Goal: Task Accomplishment & Management: Use online tool/utility

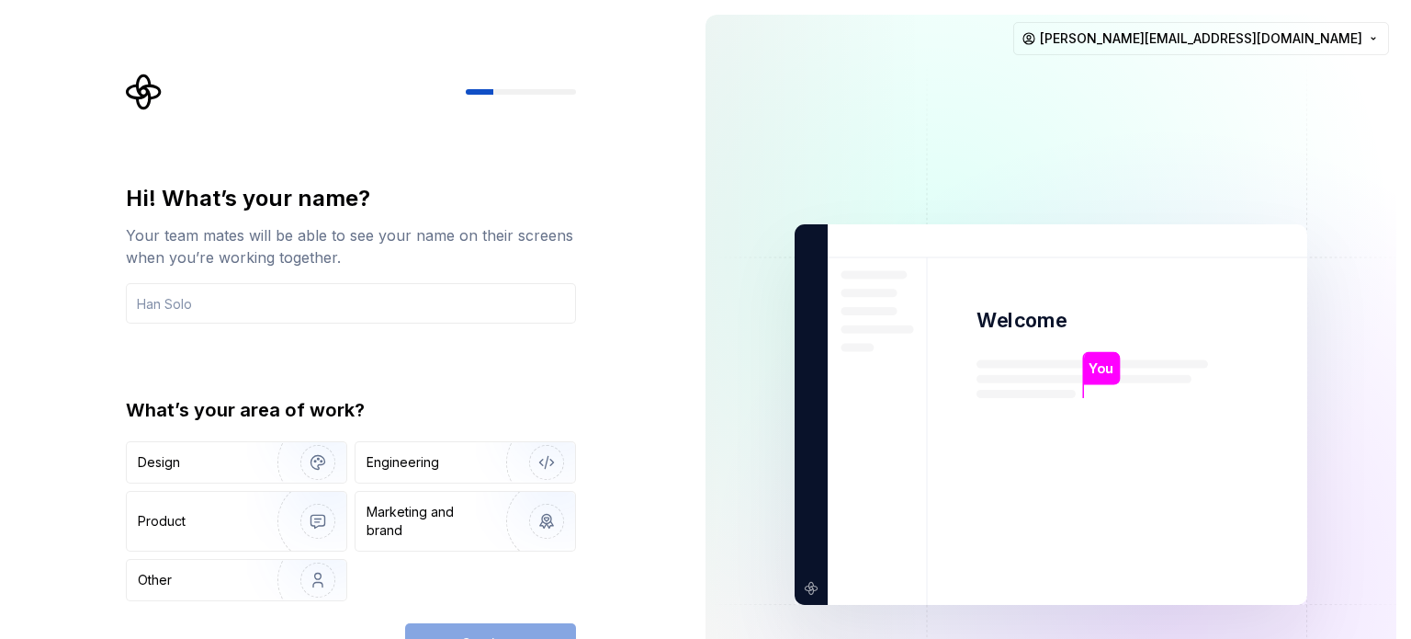
click at [236, 441] on button "Design" at bounding box center [236, 462] width 221 height 42
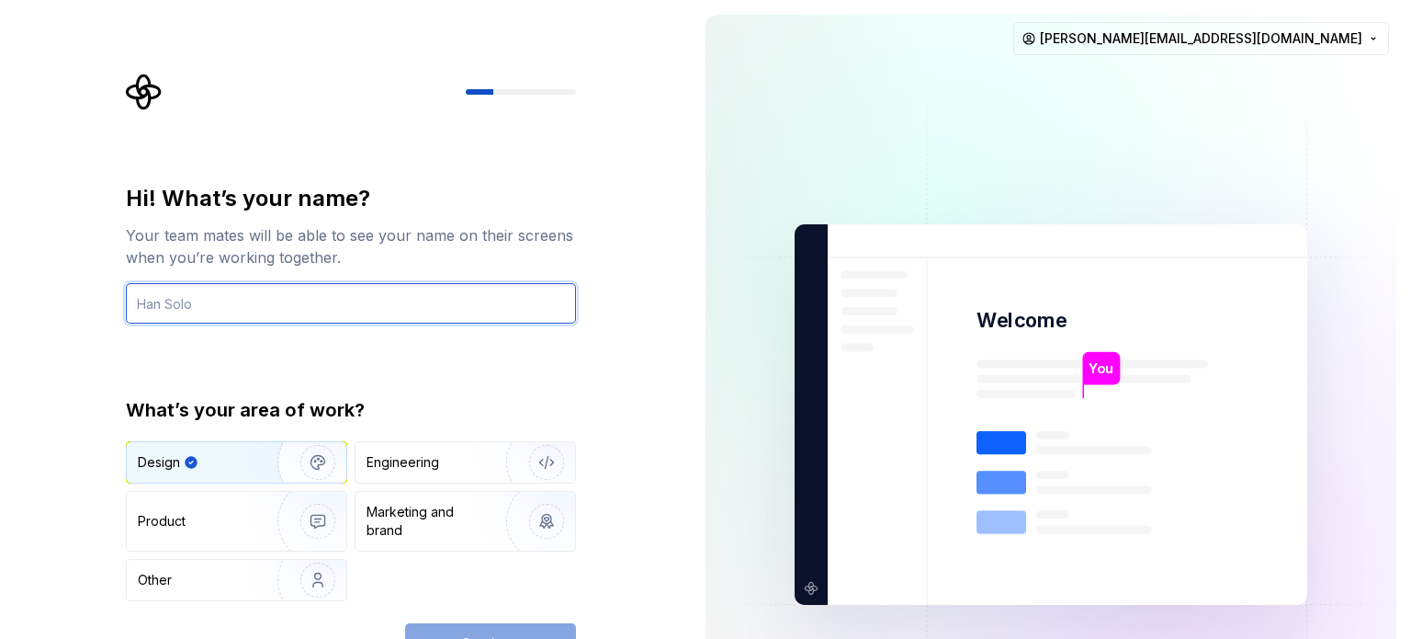
click at [303, 297] on input "text" at bounding box center [351, 303] width 450 height 40
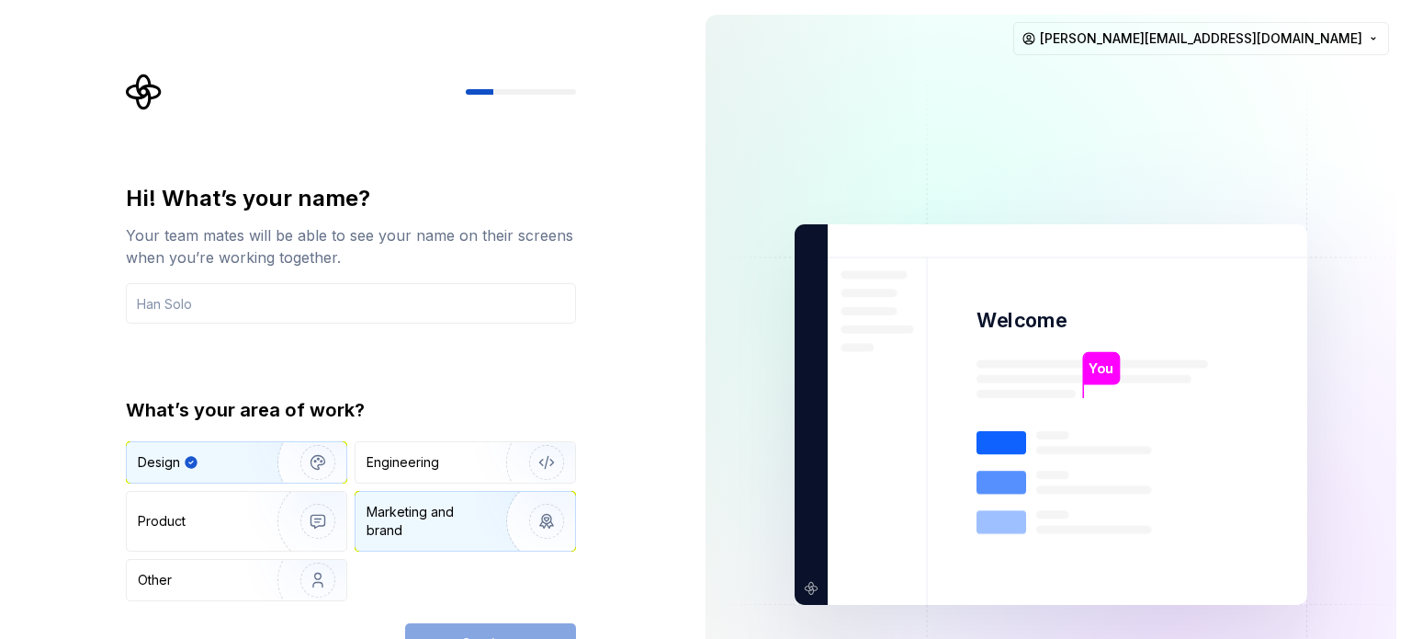
click at [367, 524] on div "Marketing and brand" at bounding box center [429, 521] width 124 height 37
click at [260, 469] on img "button" at bounding box center [306, 462] width 118 height 123
click at [455, 629] on div "Continue" at bounding box center [490, 643] width 171 height 40
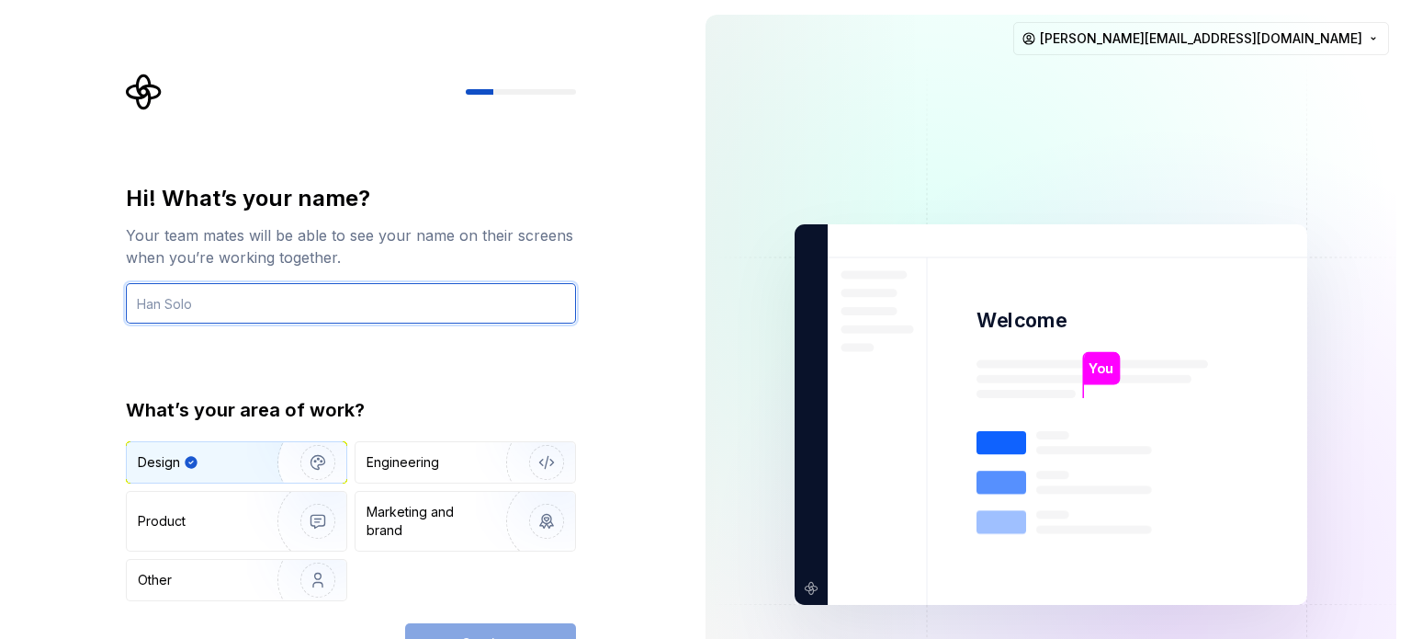
click at [302, 311] on input "text" at bounding box center [351, 303] width 450 height 40
type input "ankush.thakur@thinkitive.com"
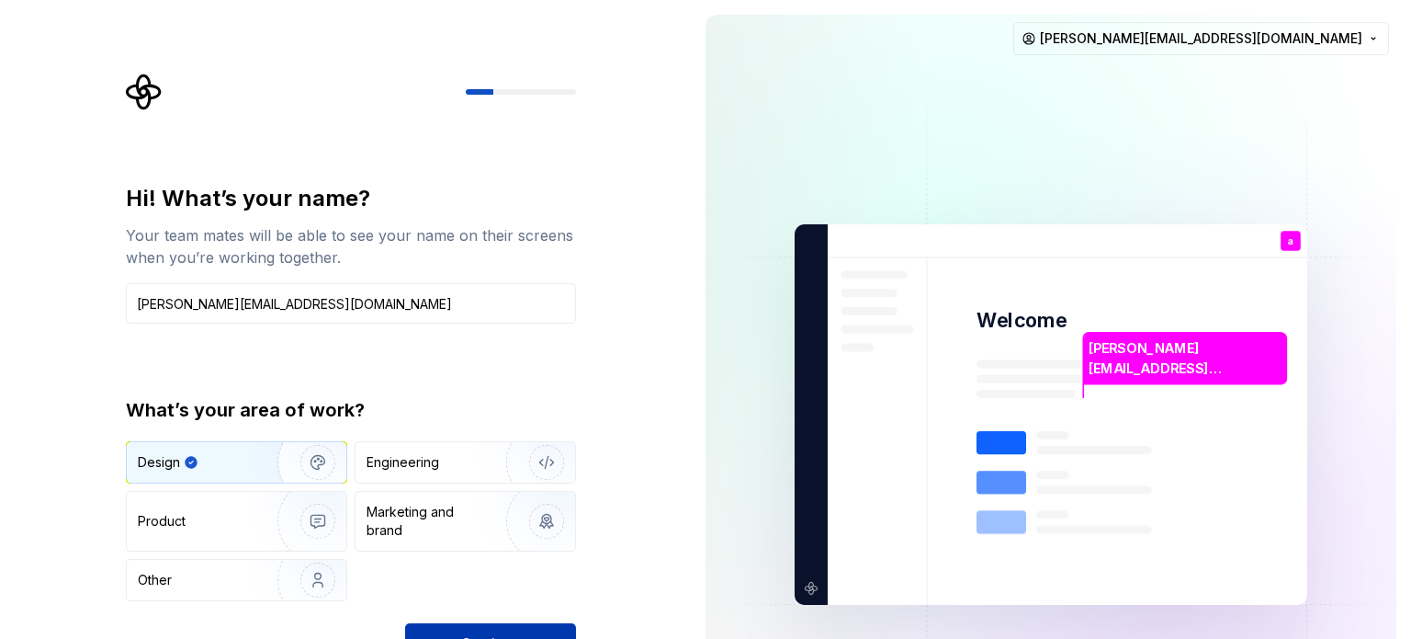
click at [480, 625] on button "Continue" at bounding box center [490, 643] width 171 height 40
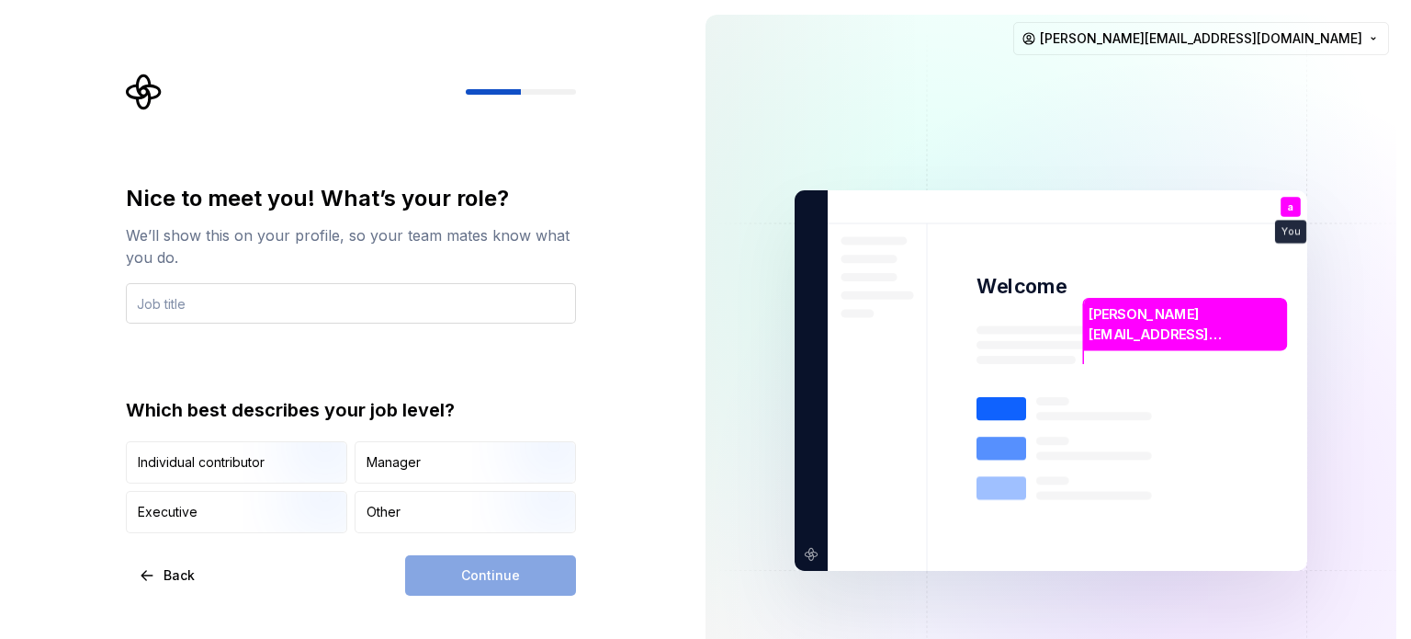
click at [254, 291] on input "text" at bounding box center [351, 303] width 450 height 40
type input "UI/UX designer"
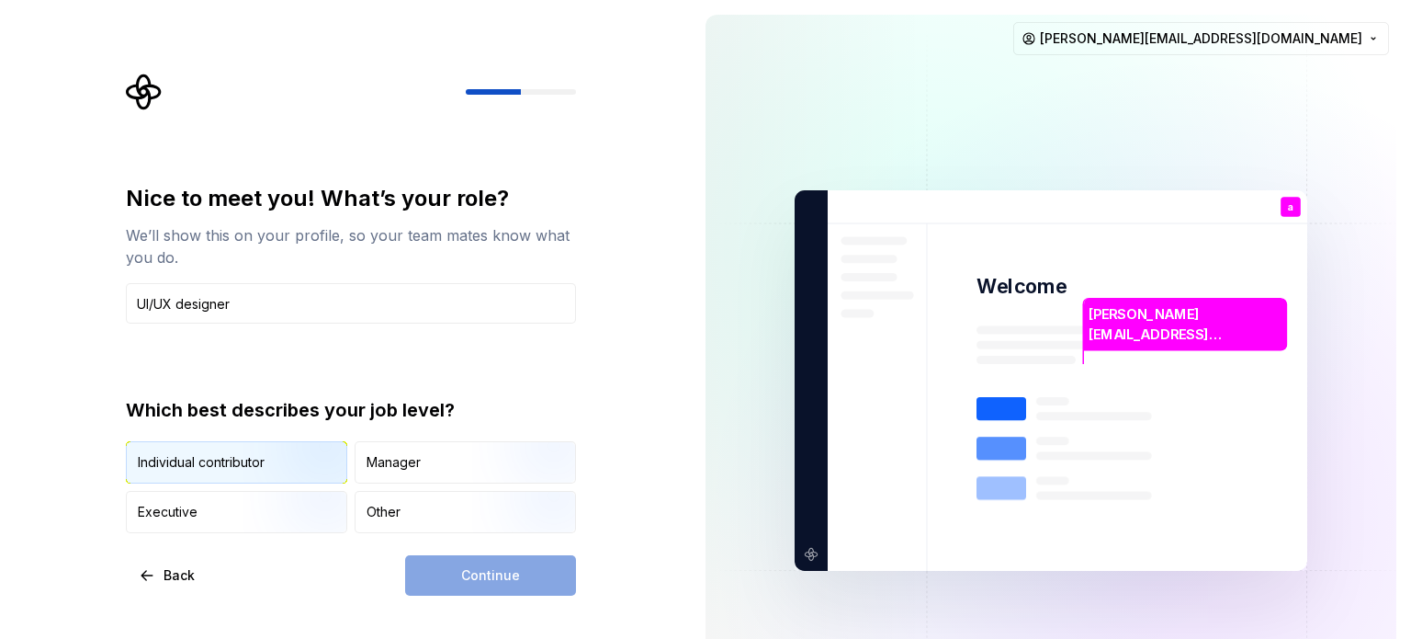
click at [225, 458] on div "Individual contributor" at bounding box center [201, 462] width 127 height 18
click at [436, 565] on button "Continue" at bounding box center [490, 575] width 171 height 40
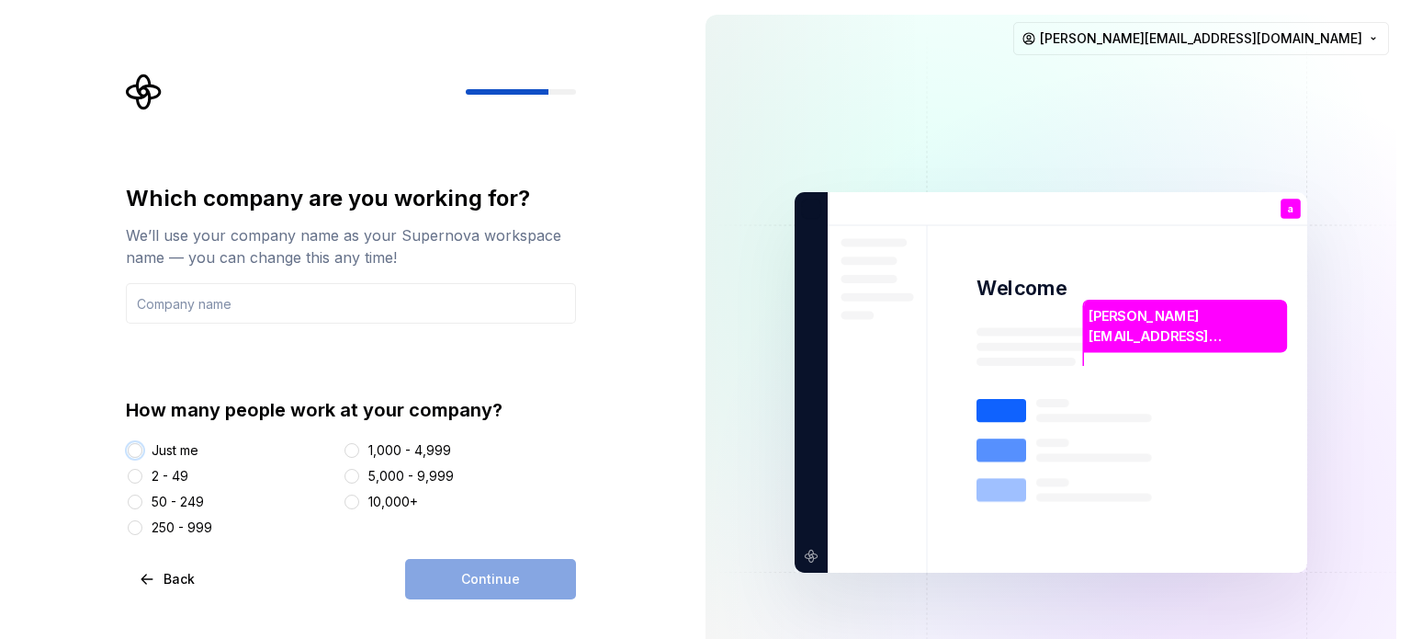
click at [138, 452] on button "Just me" at bounding box center [135, 450] width 15 height 15
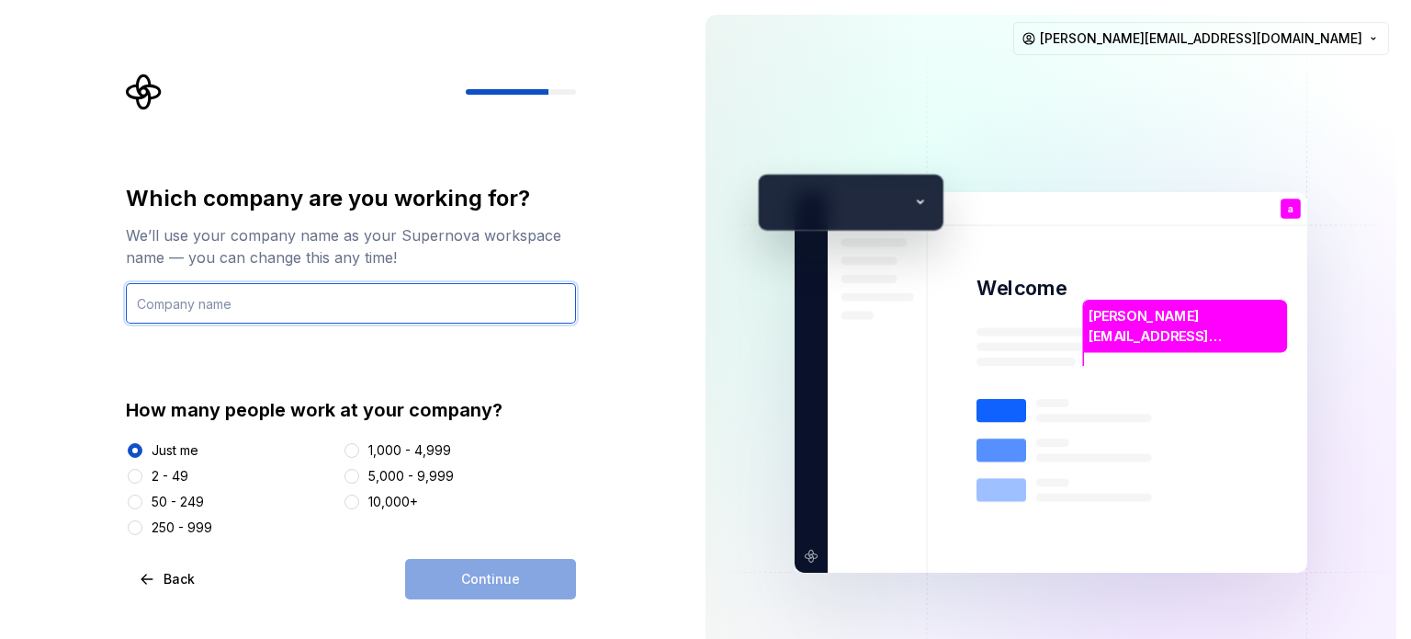
click at [294, 295] on input "text" at bounding box center [351, 303] width 450 height 40
type input "Thinkitive"
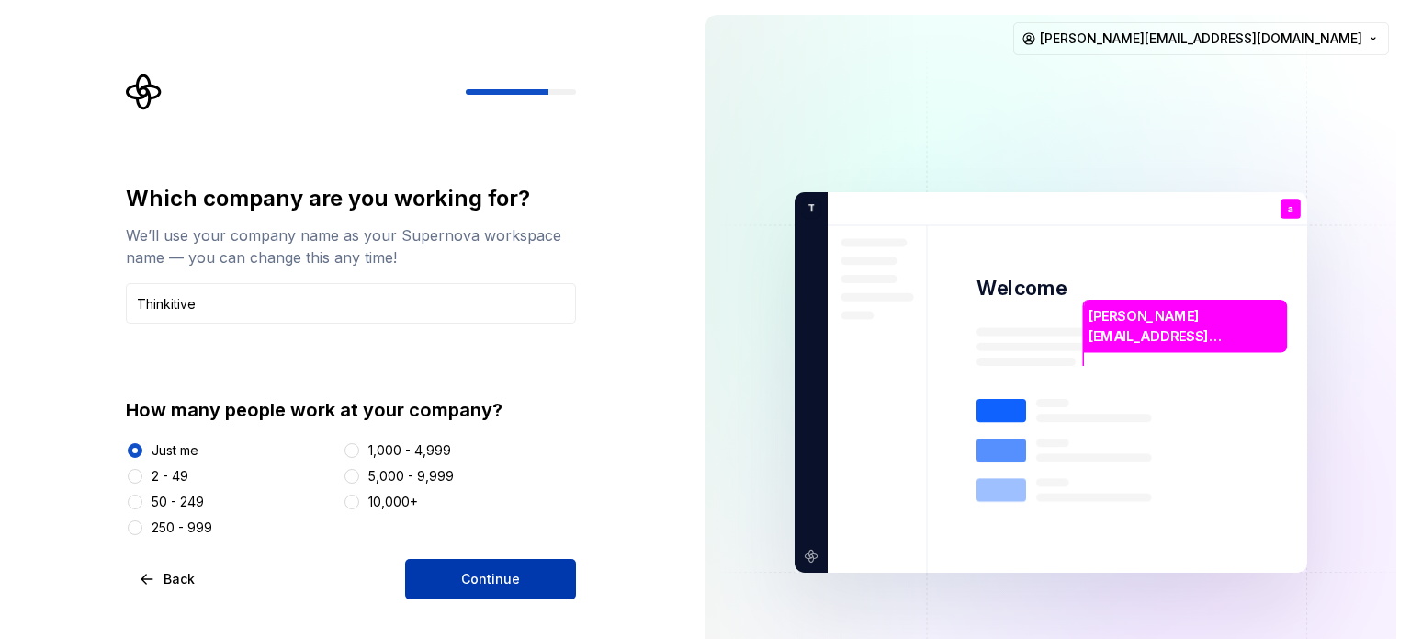
click at [472, 574] on span "Continue" at bounding box center [490, 579] width 59 height 18
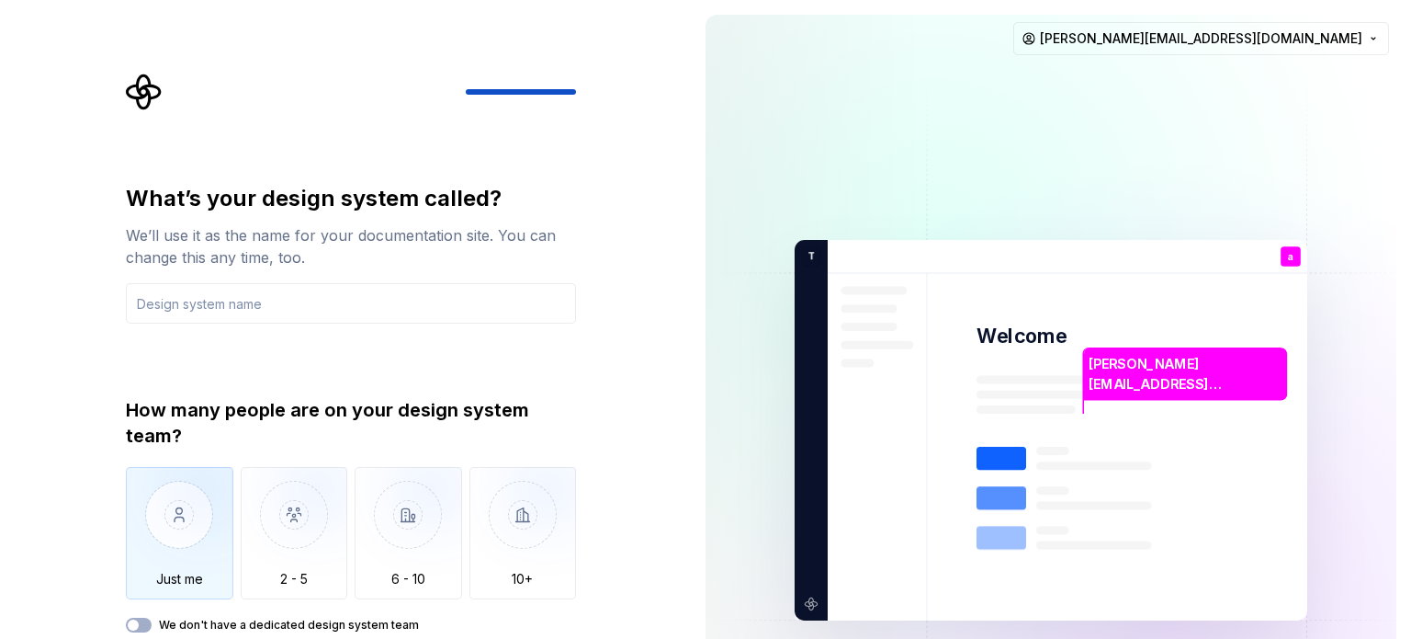
click at [170, 579] on img "button" at bounding box center [179, 528] width 107 height 123
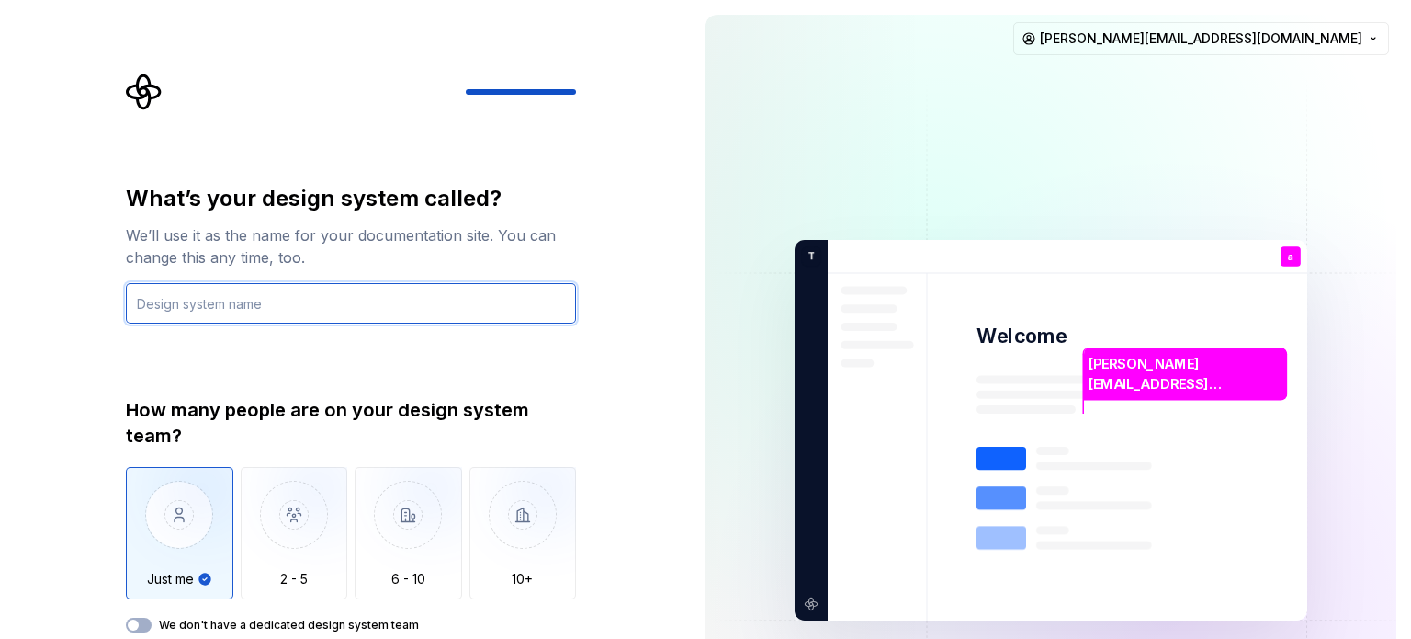
click at [198, 311] on input "text" at bounding box center [351, 303] width 450 height 40
type input "[PERSON_NAME]"
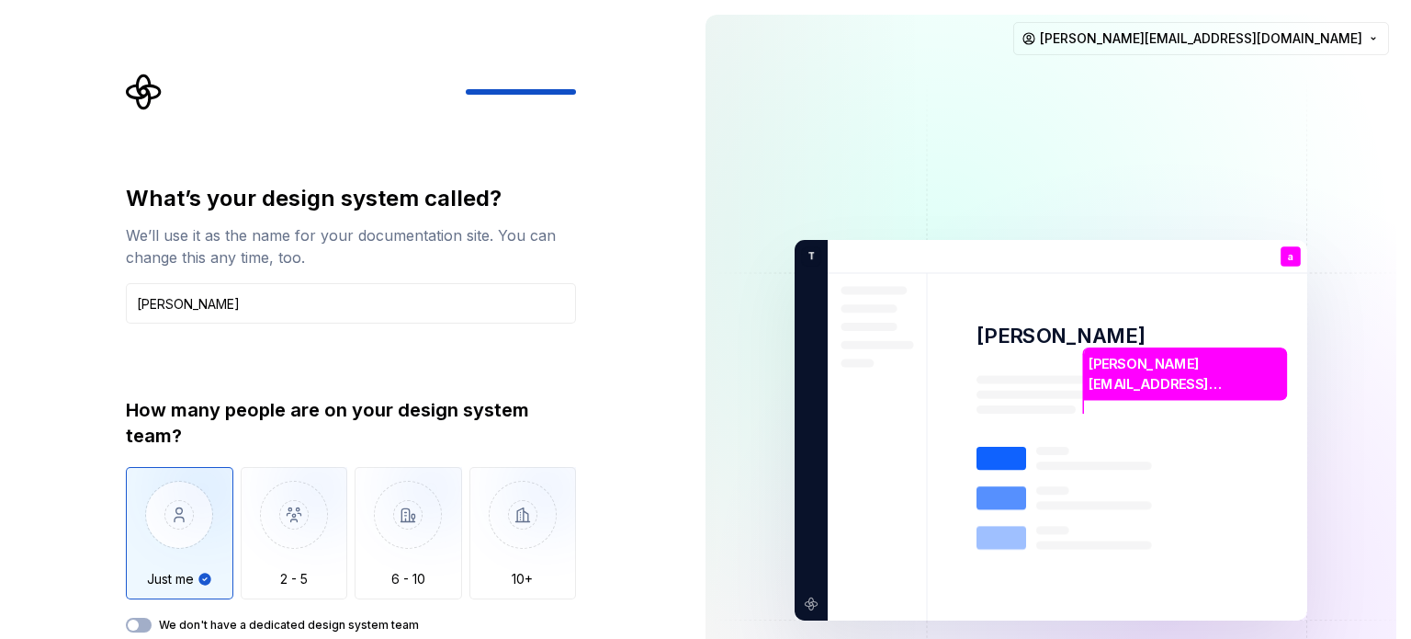
click at [156, 620] on div "We don't have a dedicated design system team" at bounding box center [351, 624] width 450 height 15
click at [137, 619] on icon "button" at bounding box center [133, 624] width 15 height 11
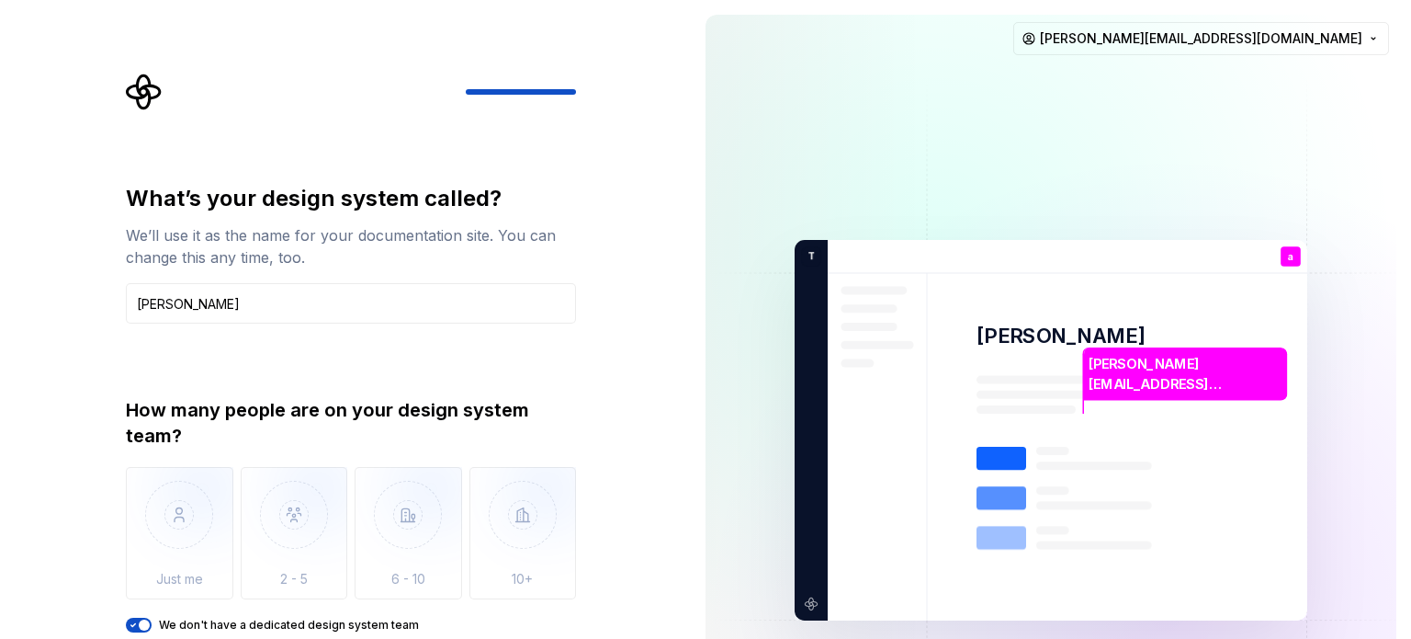
type button "on"
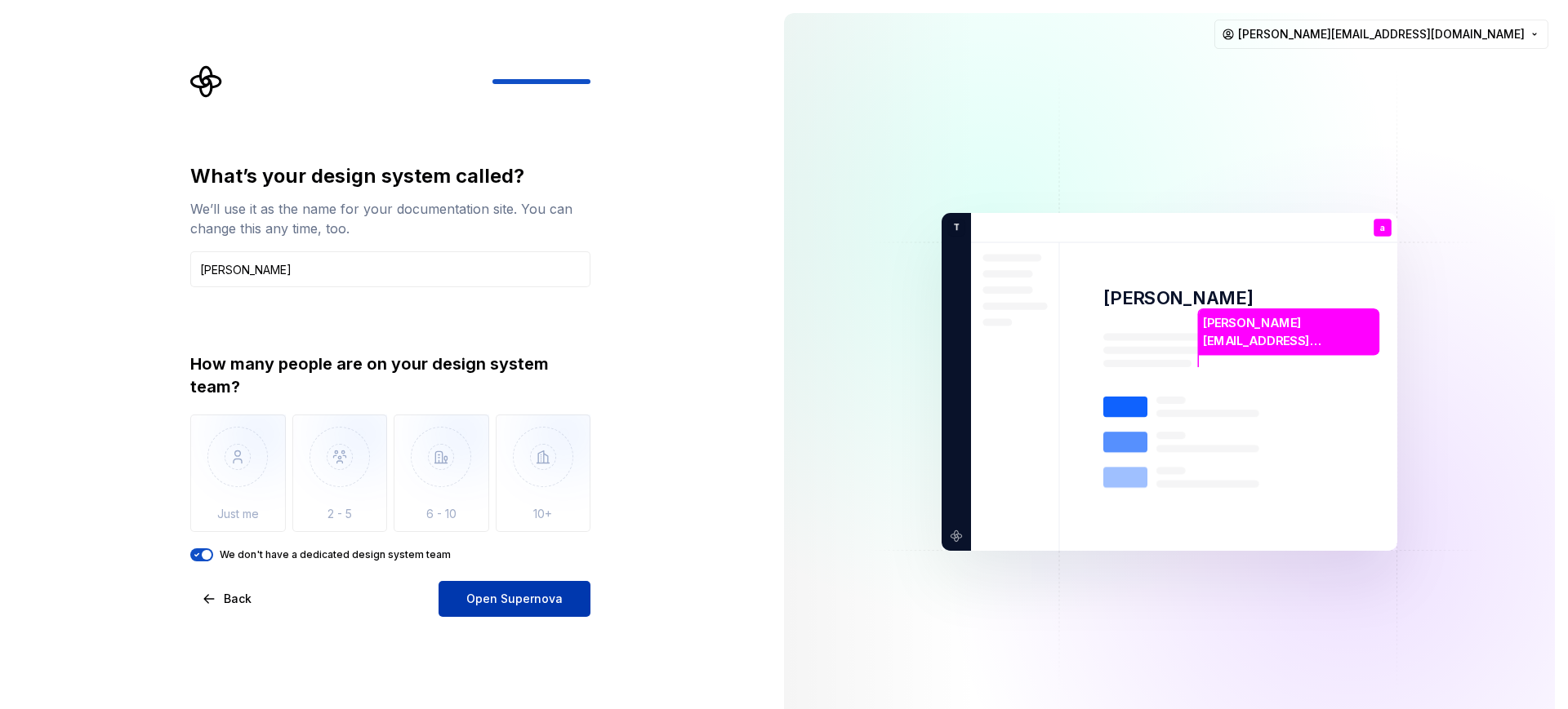
click at [488, 567] on span "Open Supernova" at bounding box center [515, 599] width 96 height 16
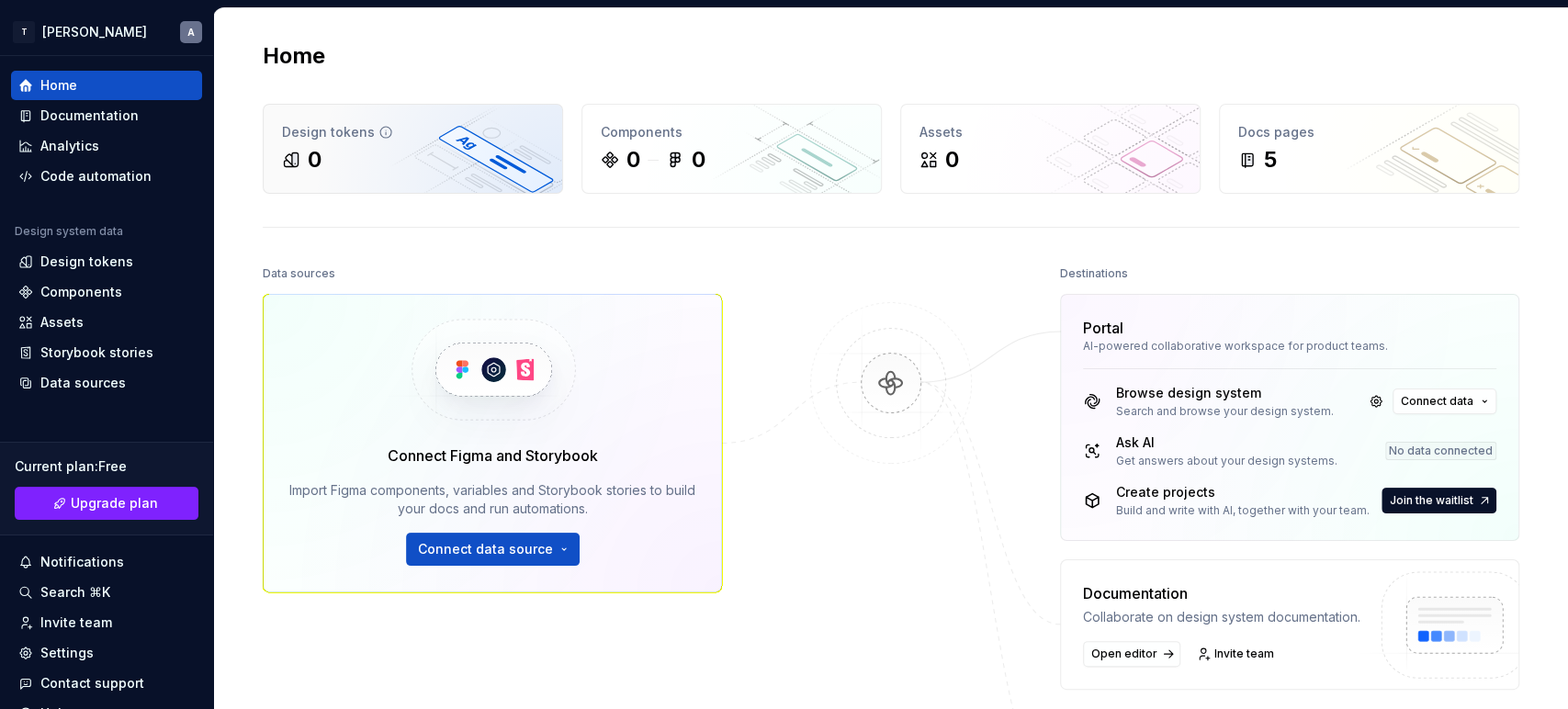
click at [505, 167] on div "0" at bounding box center [413, 159] width 262 height 29
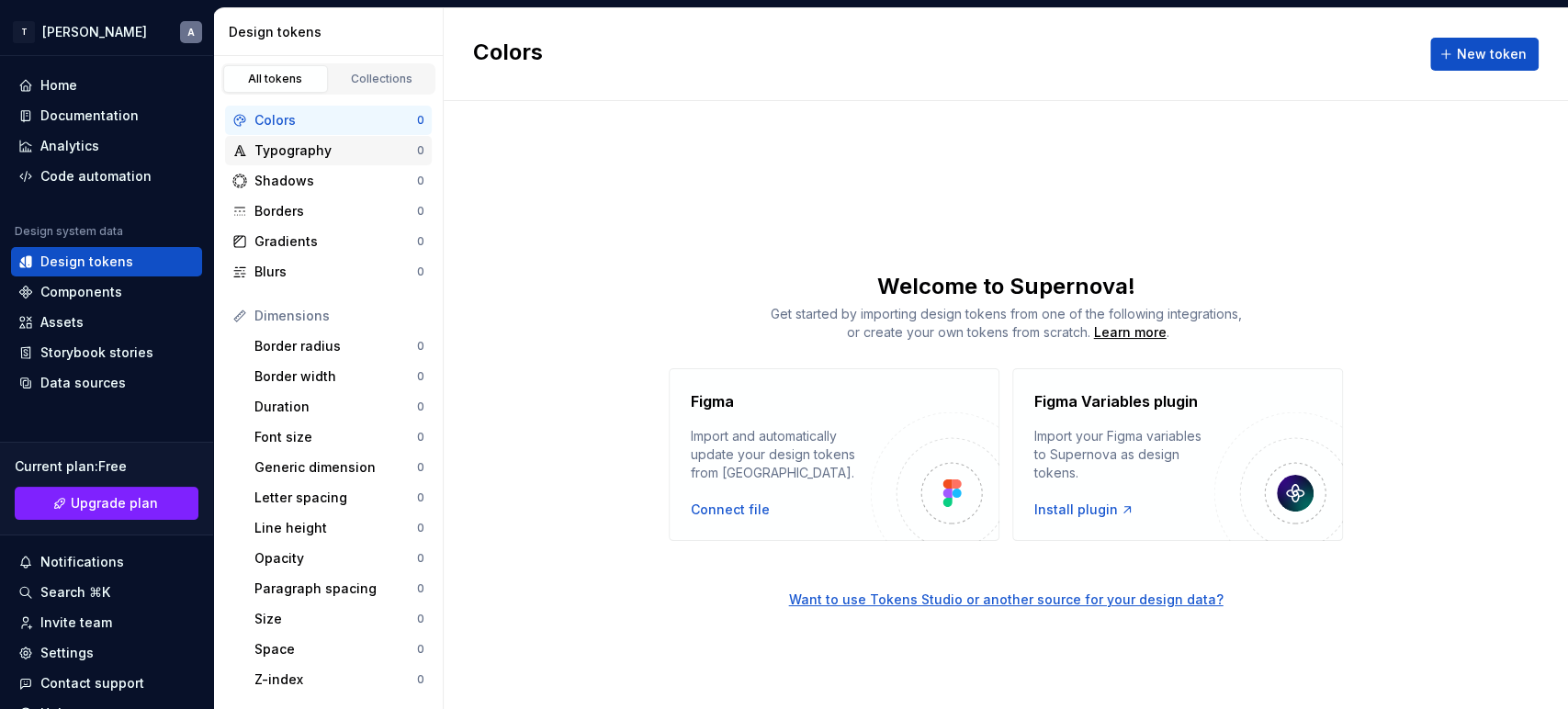
click at [306, 152] on div "Typography" at bounding box center [335, 150] width 163 height 18
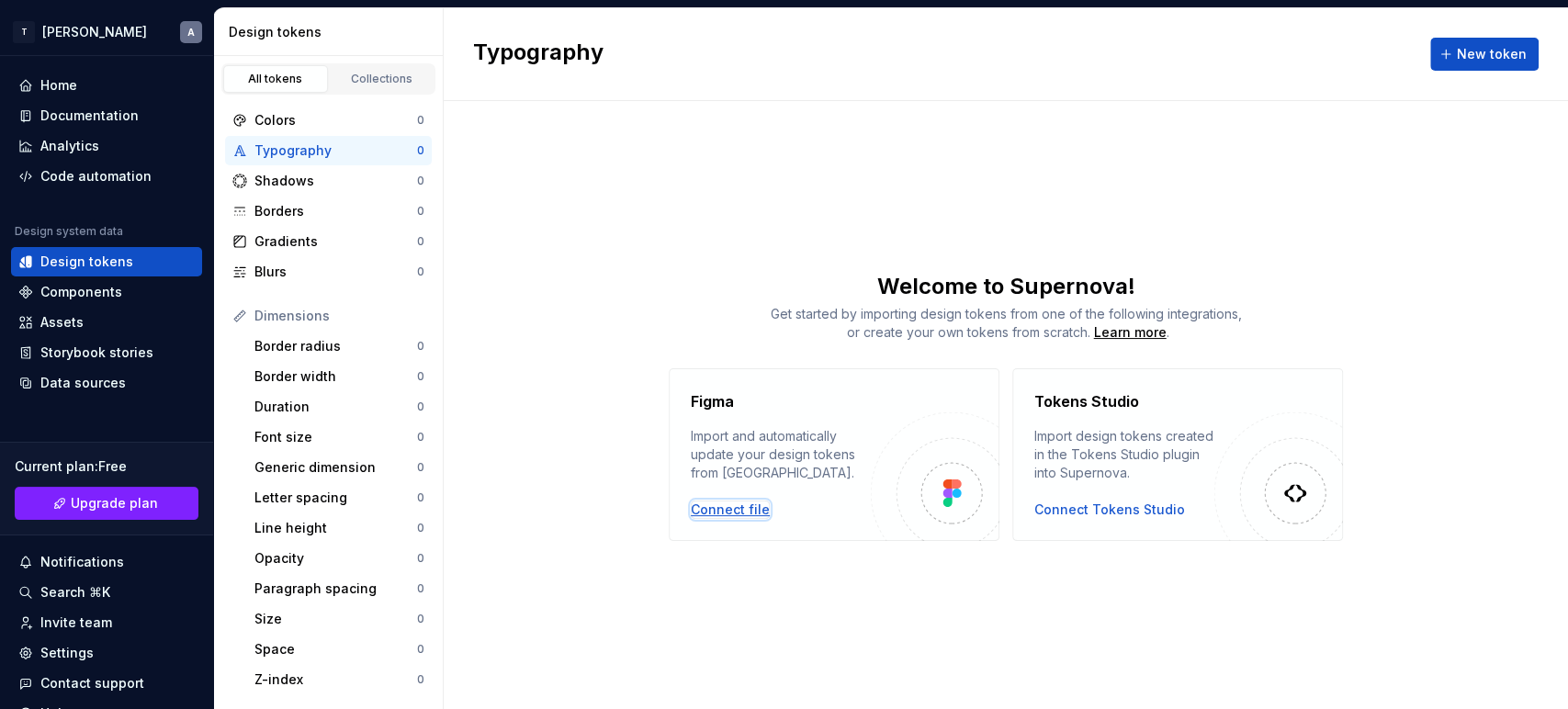
click at [740, 510] on div "Connect file" at bounding box center [730, 510] width 79 height 18
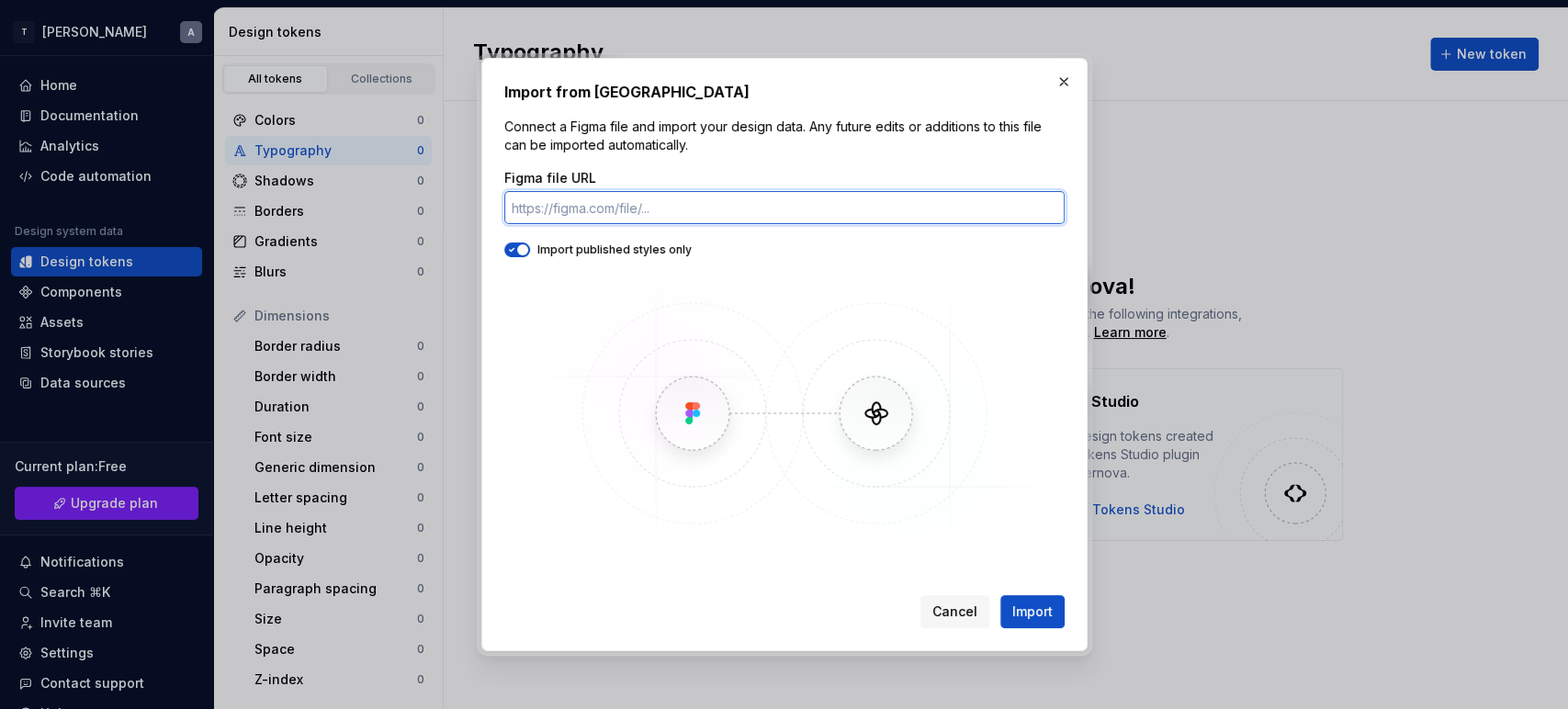
paste input "https://www.figma.com/design/owmMZ8PG4F4zc7VXOIwkOG/Test-Assignment?node-id=5-4…"
type input "https://www.figma.com/design/owmMZ8PG4F4zc7VXOIwkOG/Test-Assignment?node-id=5-4…"
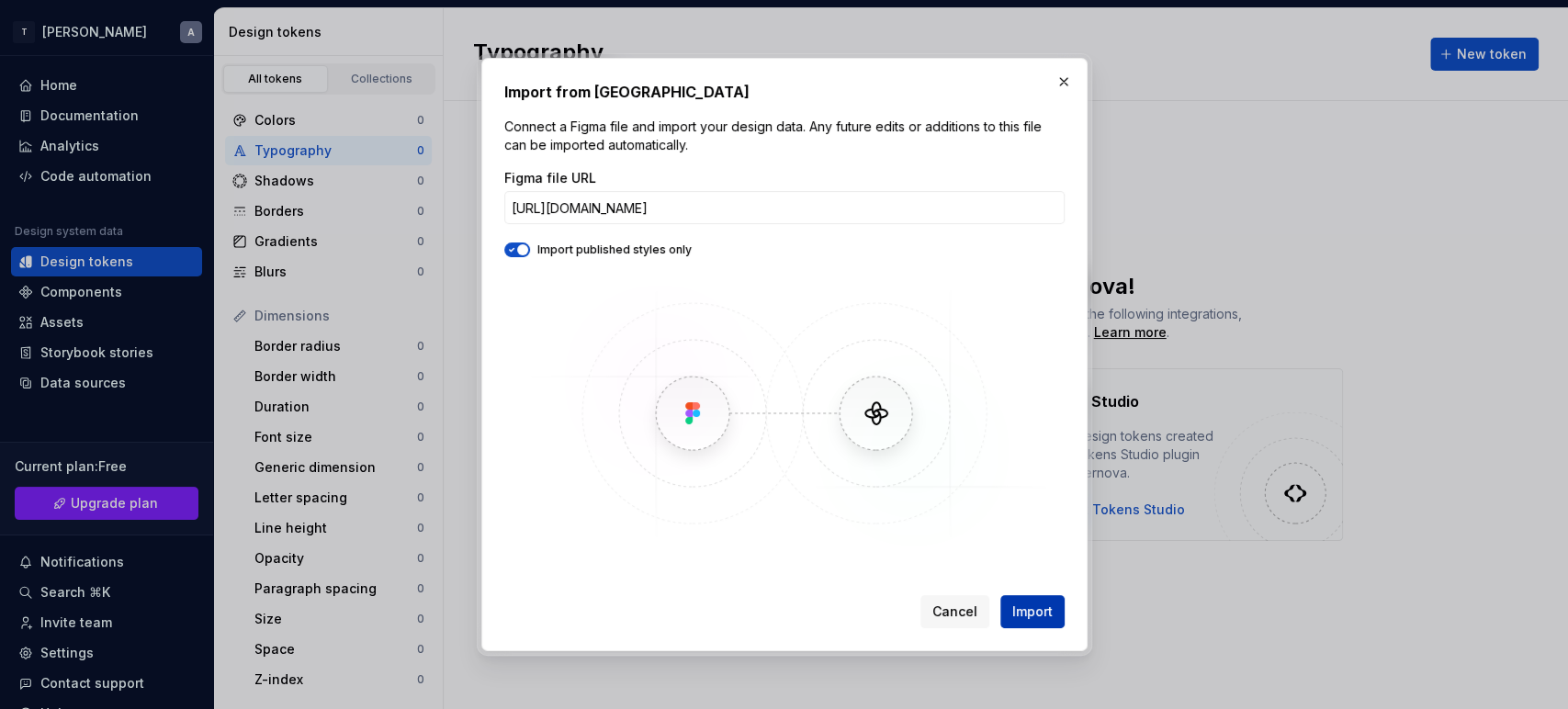
click at [1057, 605] on button "Import" at bounding box center [1032, 611] width 64 height 33
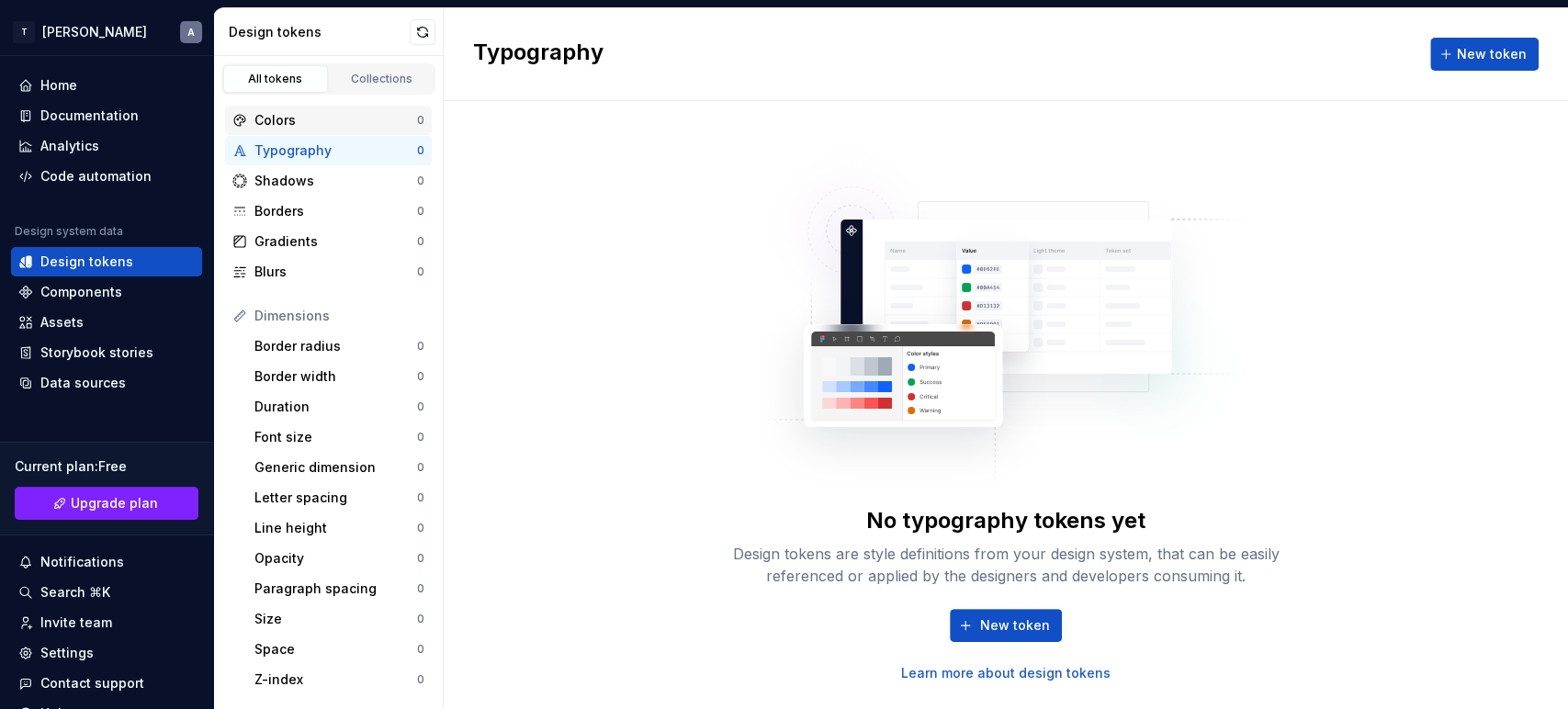
click at [243, 123] on icon at bounding box center [239, 120] width 15 height 15
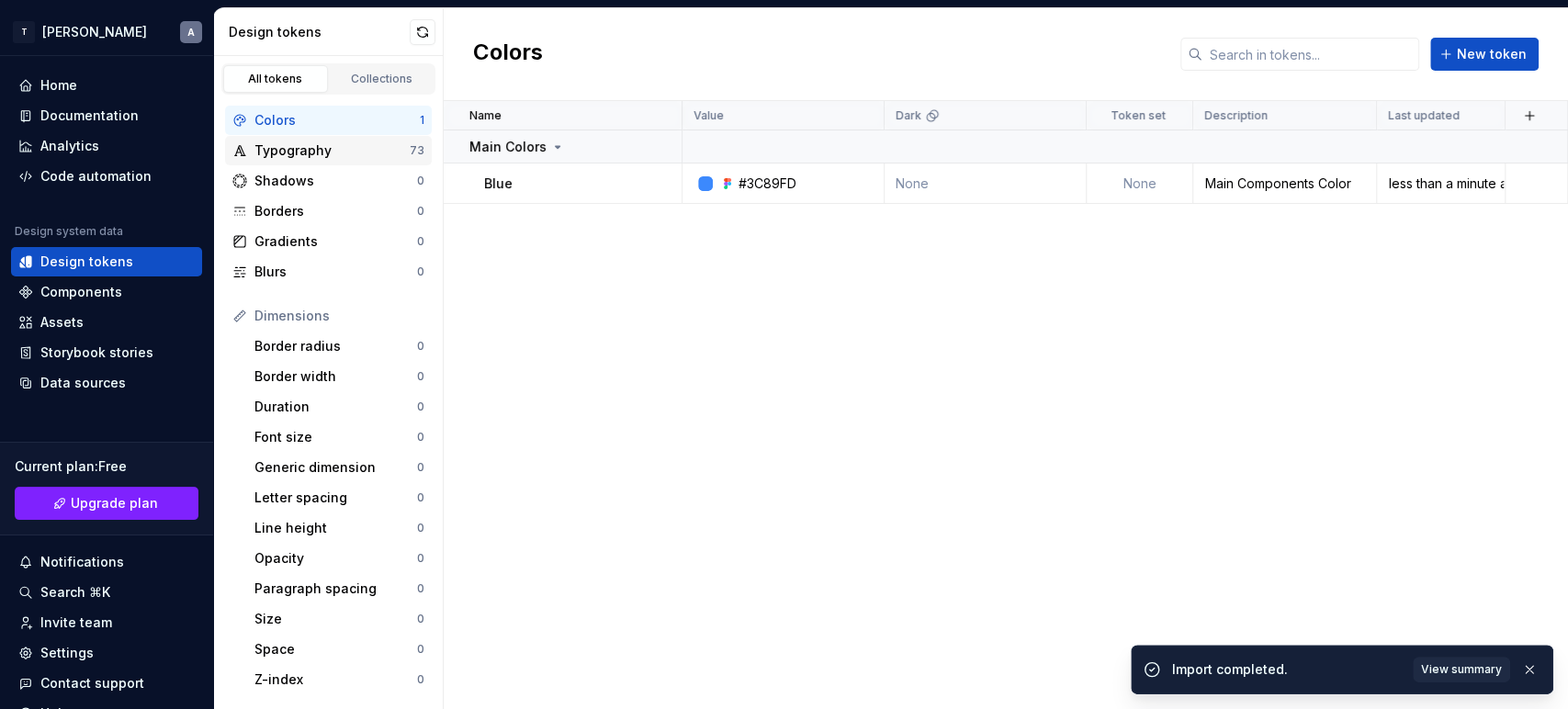
click at [277, 145] on div "Typography" at bounding box center [331, 150] width 155 height 18
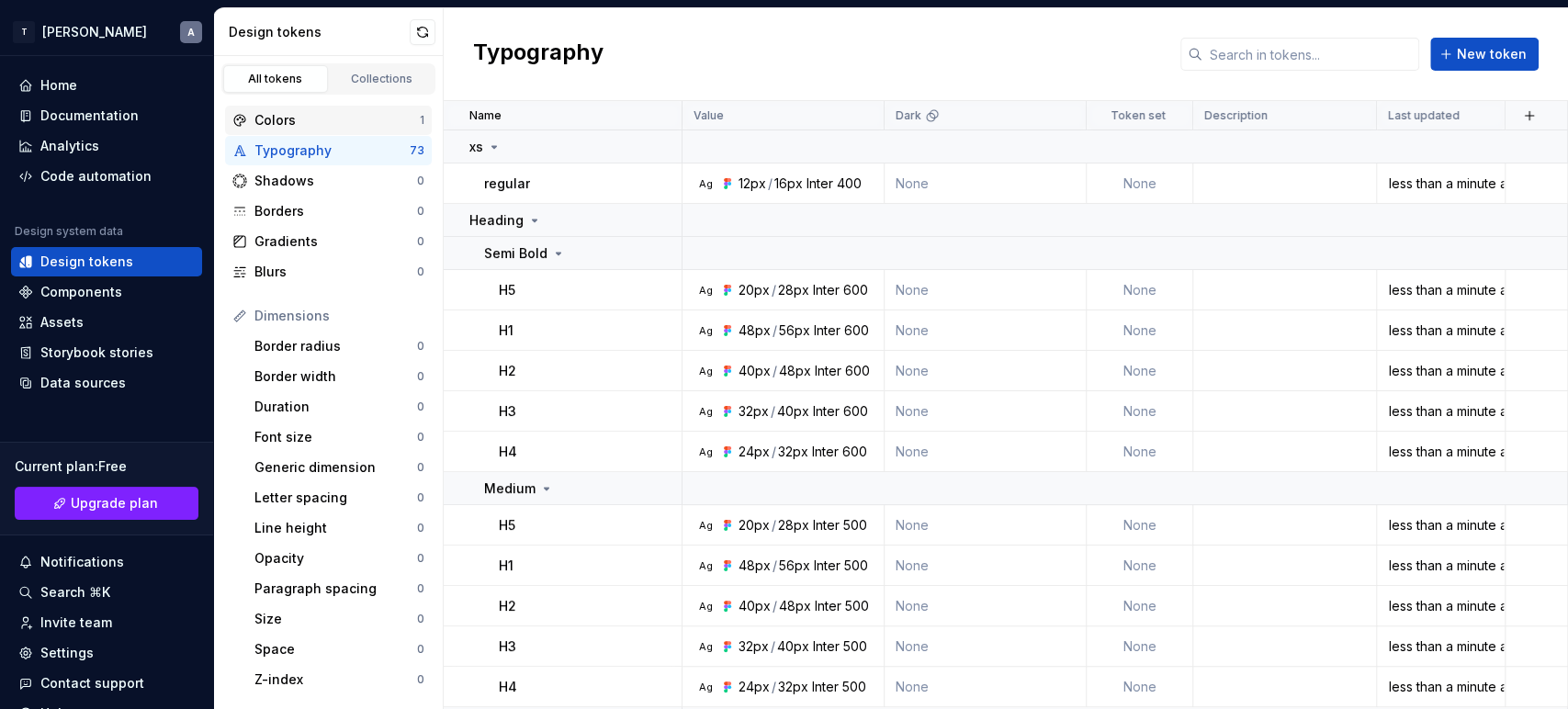
click at [271, 127] on div "Colors" at bounding box center [336, 120] width 165 height 18
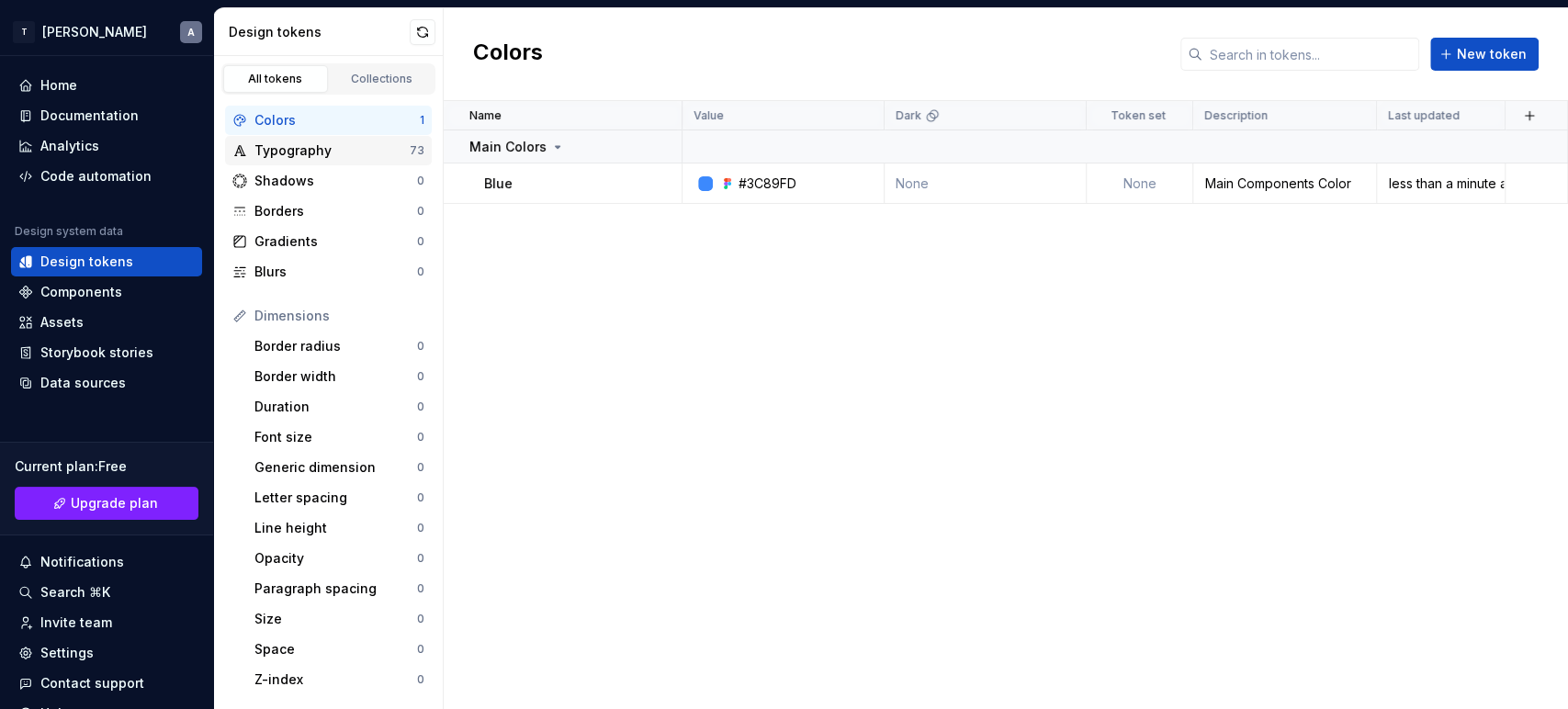
click at [309, 151] on div "Typography" at bounding box center [331, 150] width 155 height 18
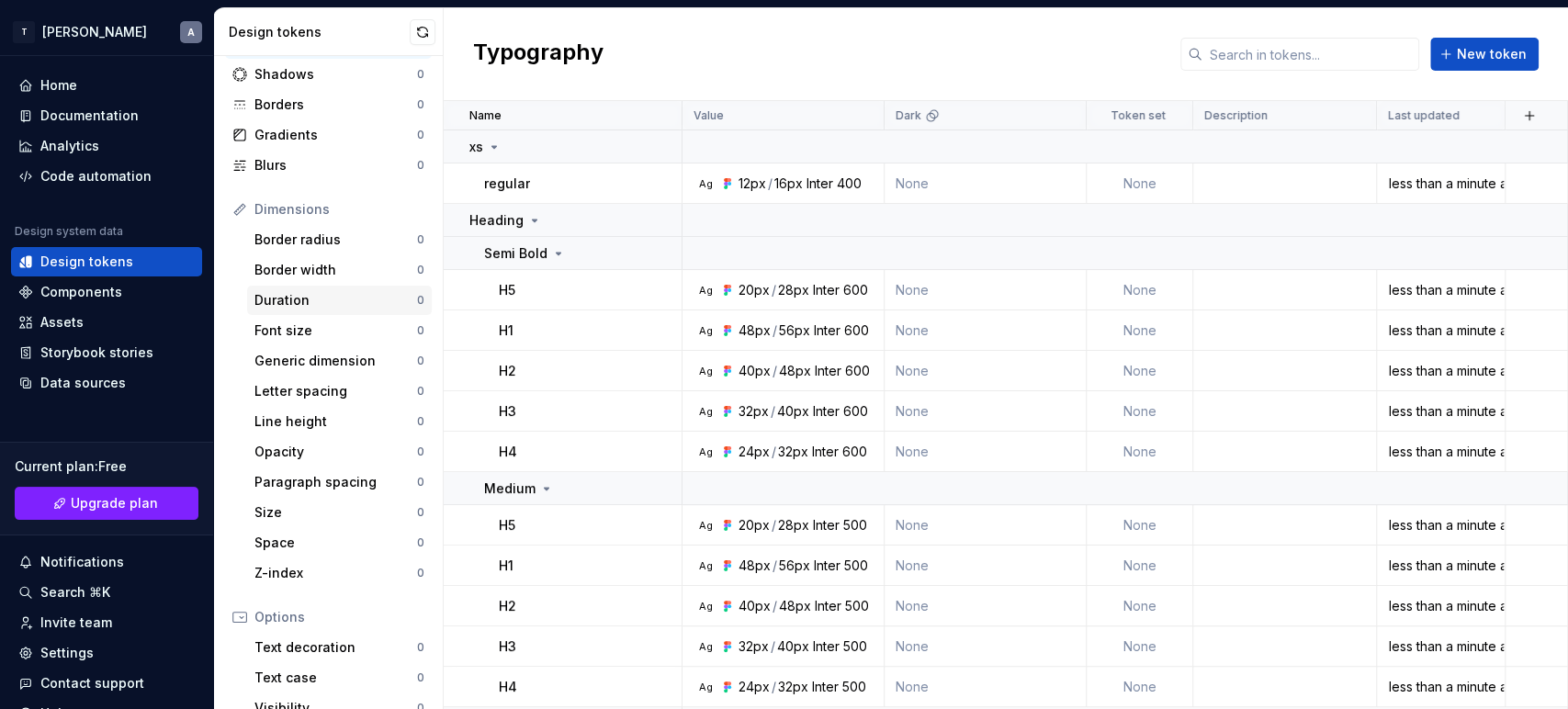
scroll to position [96, 0]
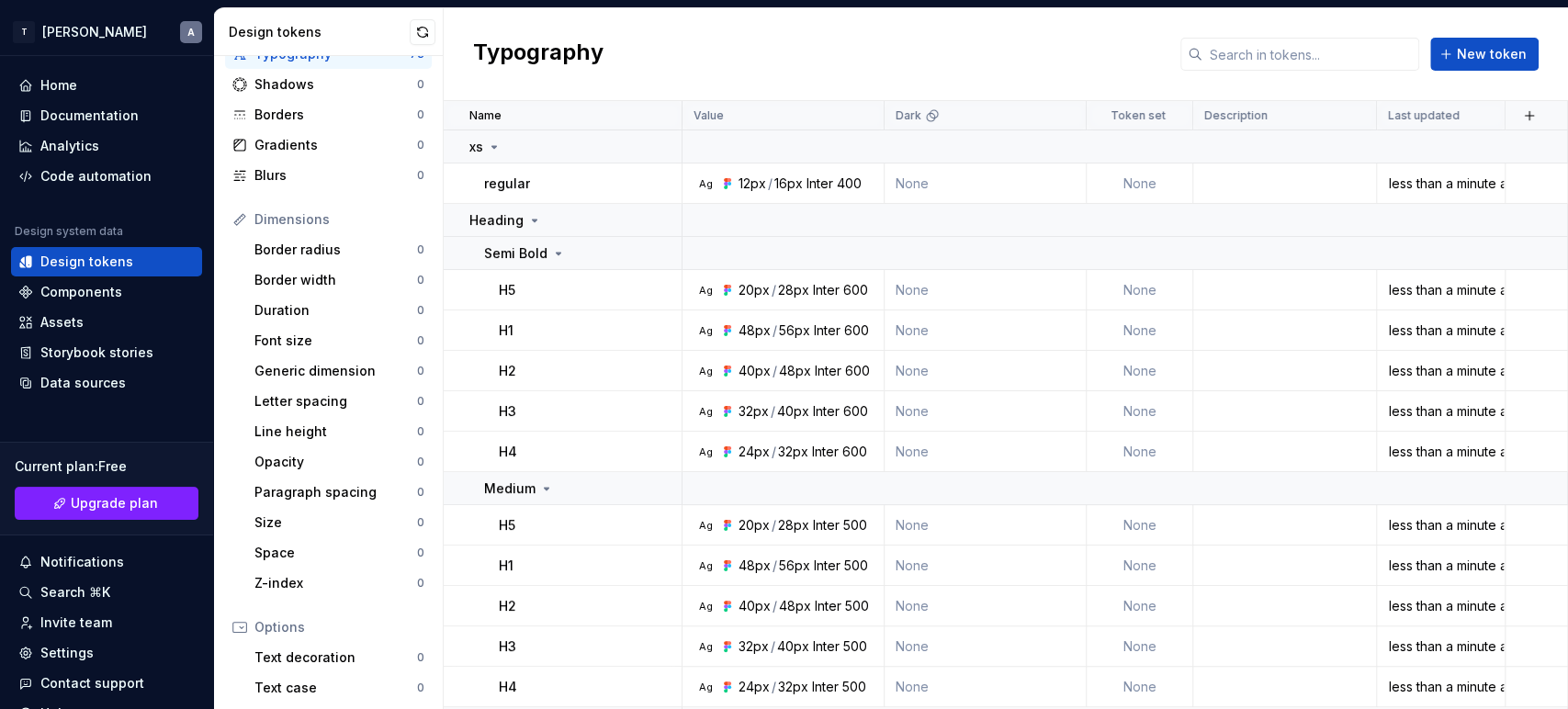
click at [245, 247] on div "Dimensions Border radius 0 Border width 0 Duration 0 Font size 0 Generic dimens…" at bounding box center [328, 401] width 207 height 393
click at [288, 260] on div "Border radius 0" at bounding box center [339, 249] width 185 height 29
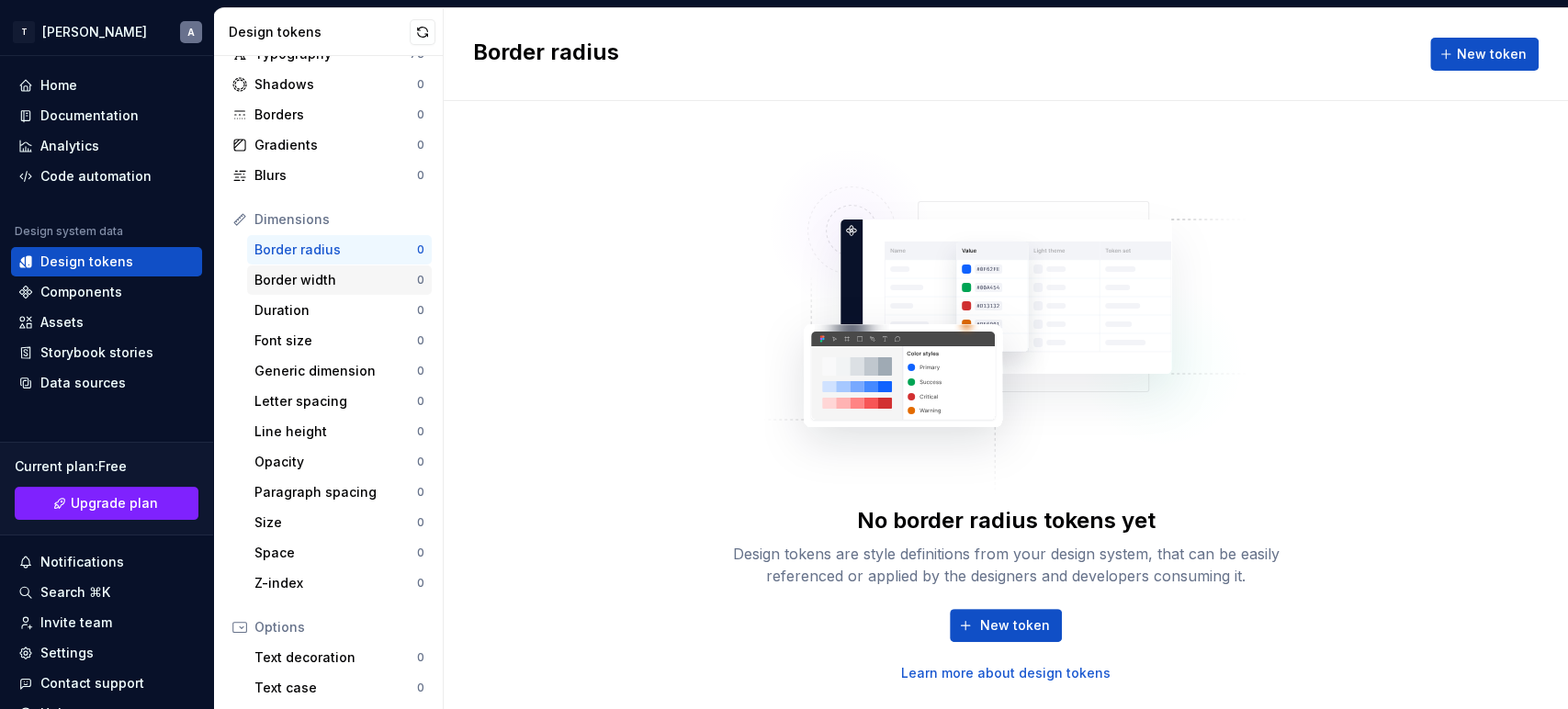
click at [337, 277] on div "Border width" at bounding box center [335, 280] width 163 height 18
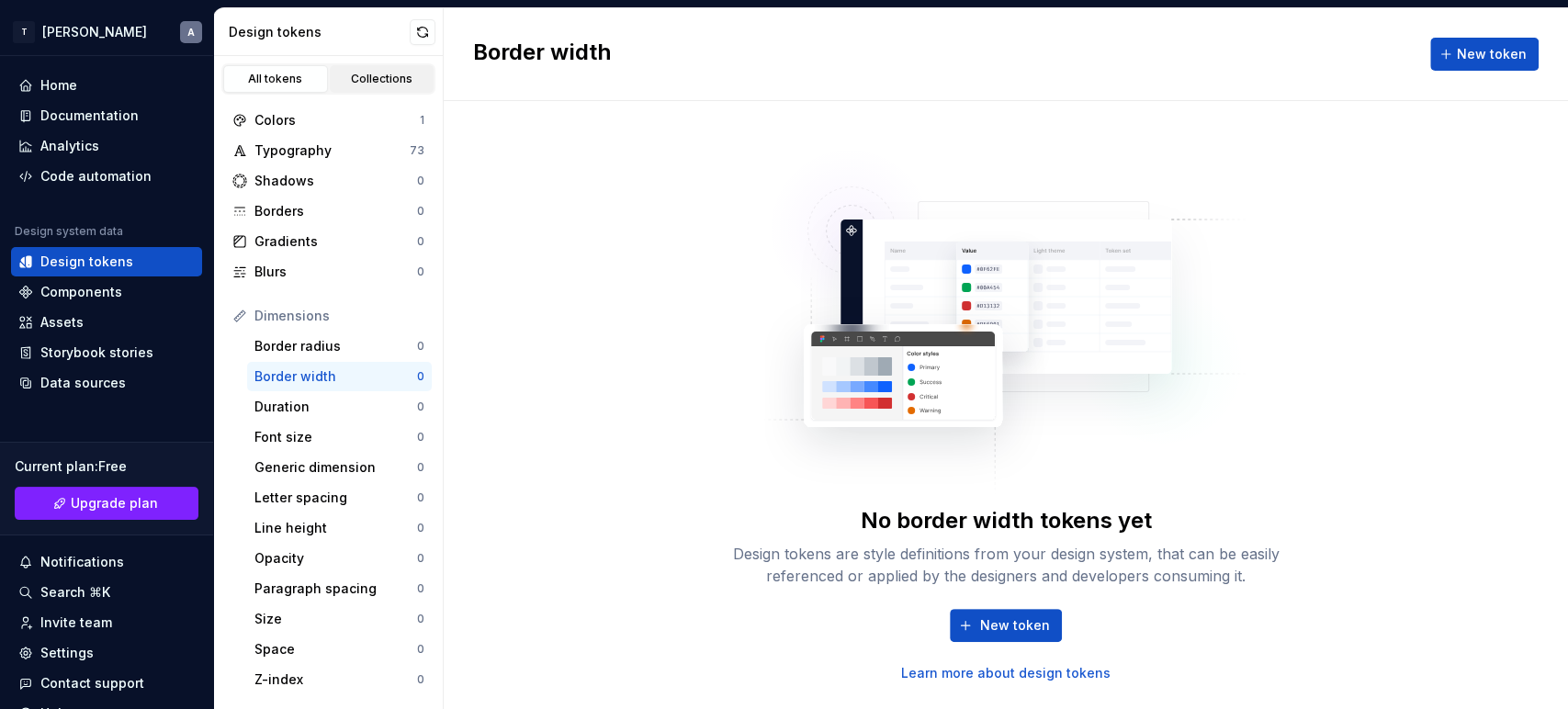
click at [367, 91] on link "Collections" at bounding box center [382, 79] width 105 height 28
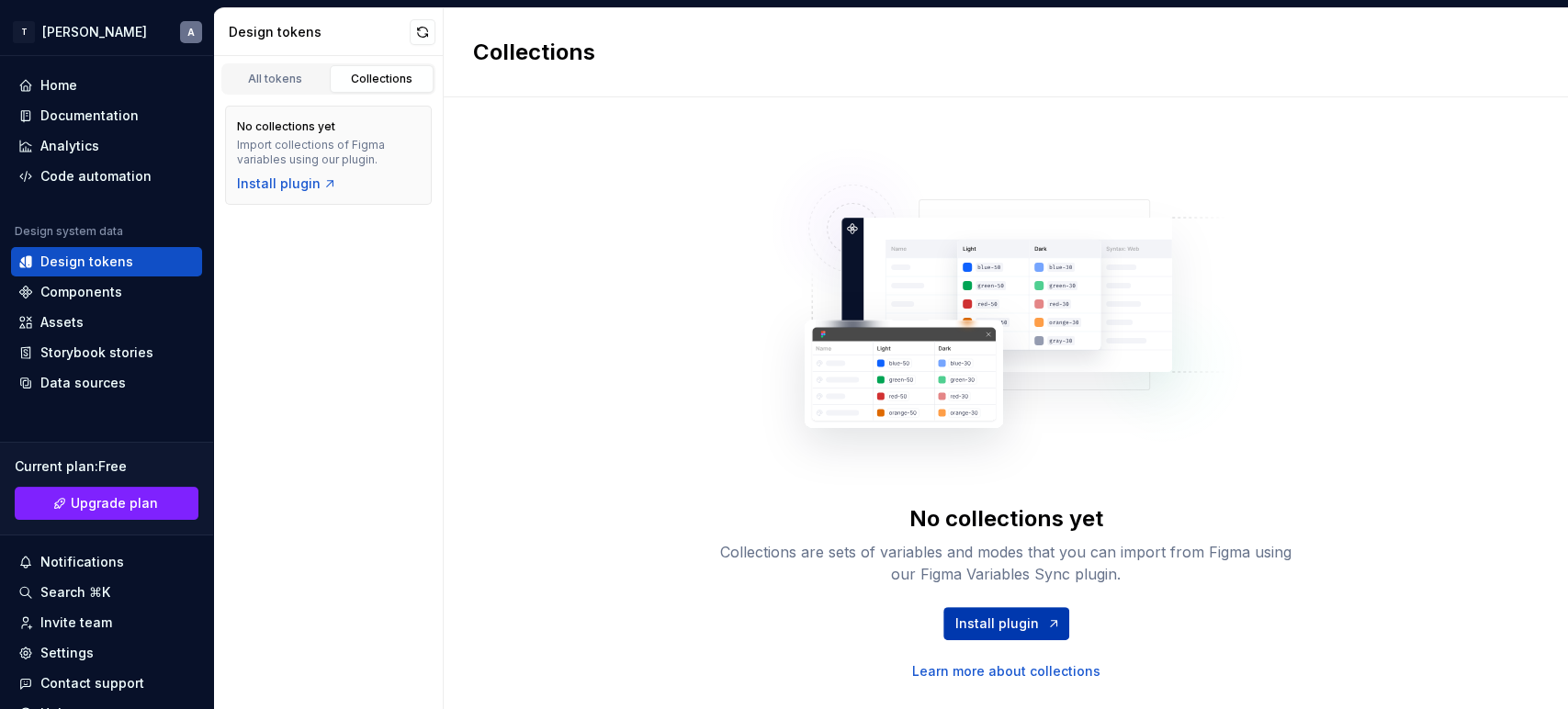
click at [1025, 629] on span "Install plugin" at bounding box center [997, 624] width 84 height 18
click at [116, 504] on span "Upgrade plan" at bounding box center [114, 503] width 87 height 18
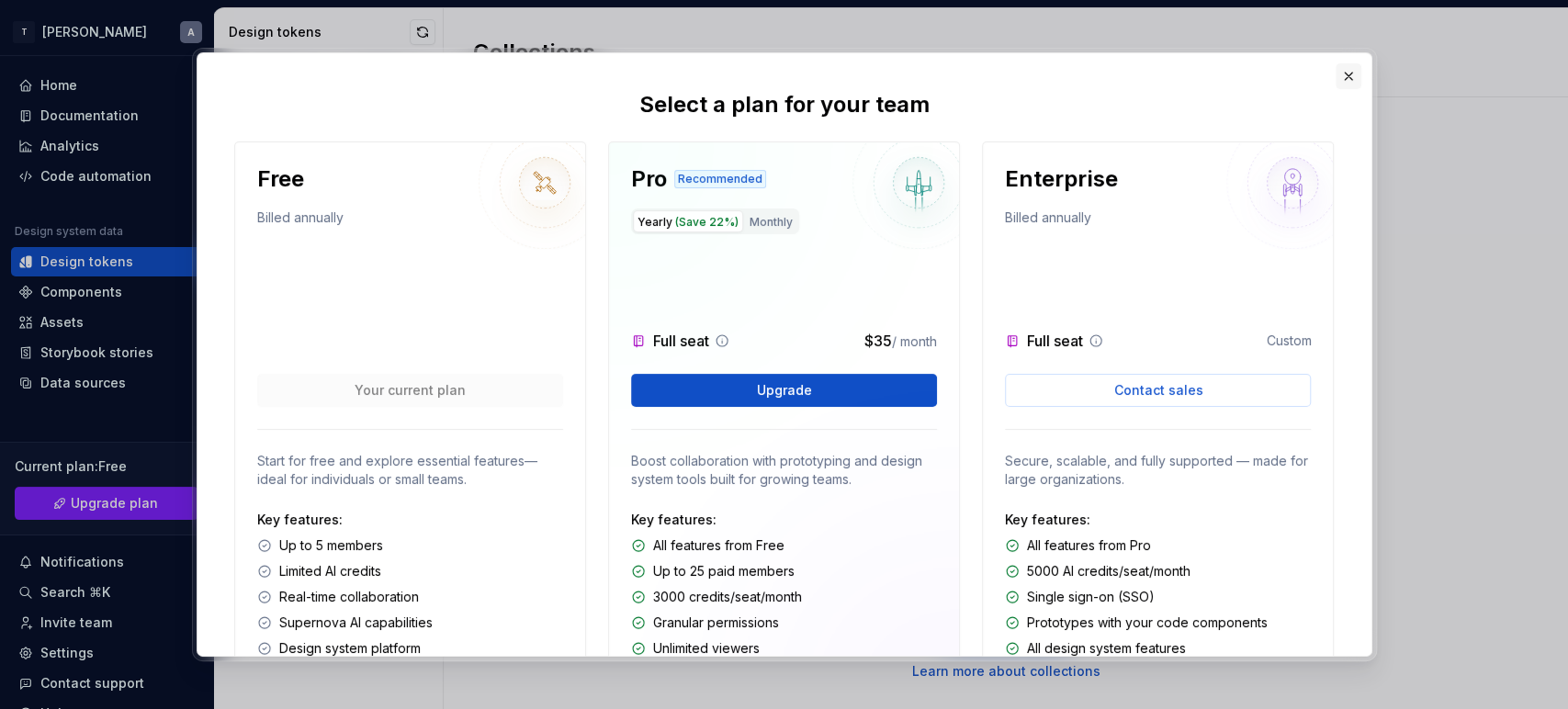
click at [1353, 77] on button "button" at bounding box center [1349, 76] width 26 height 26
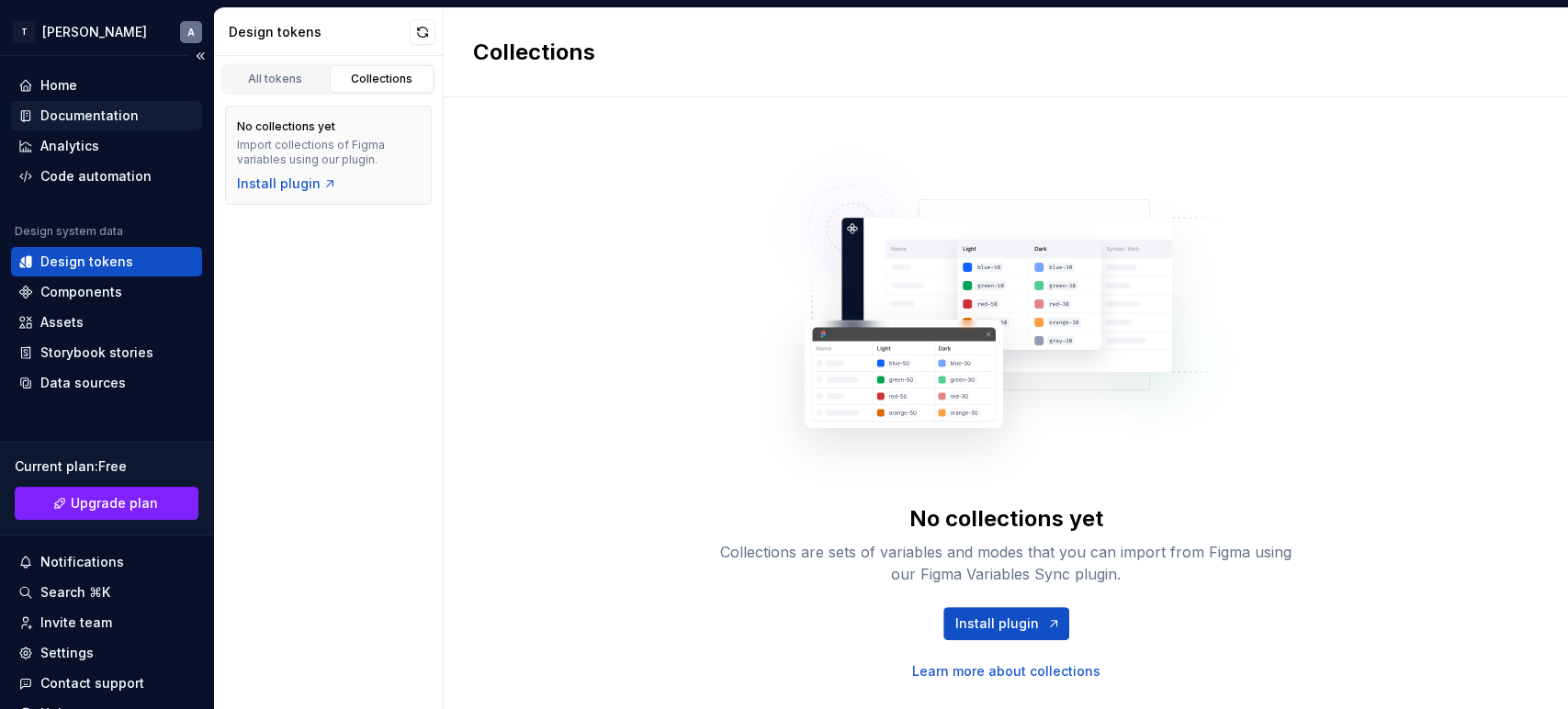
click at [85, 119] on div "Documentation" at bounding box center [89, 116] width 98 height 18
click at [89, 113] on div "Documentation" at bounding box center [89, 116] width 98 height 18
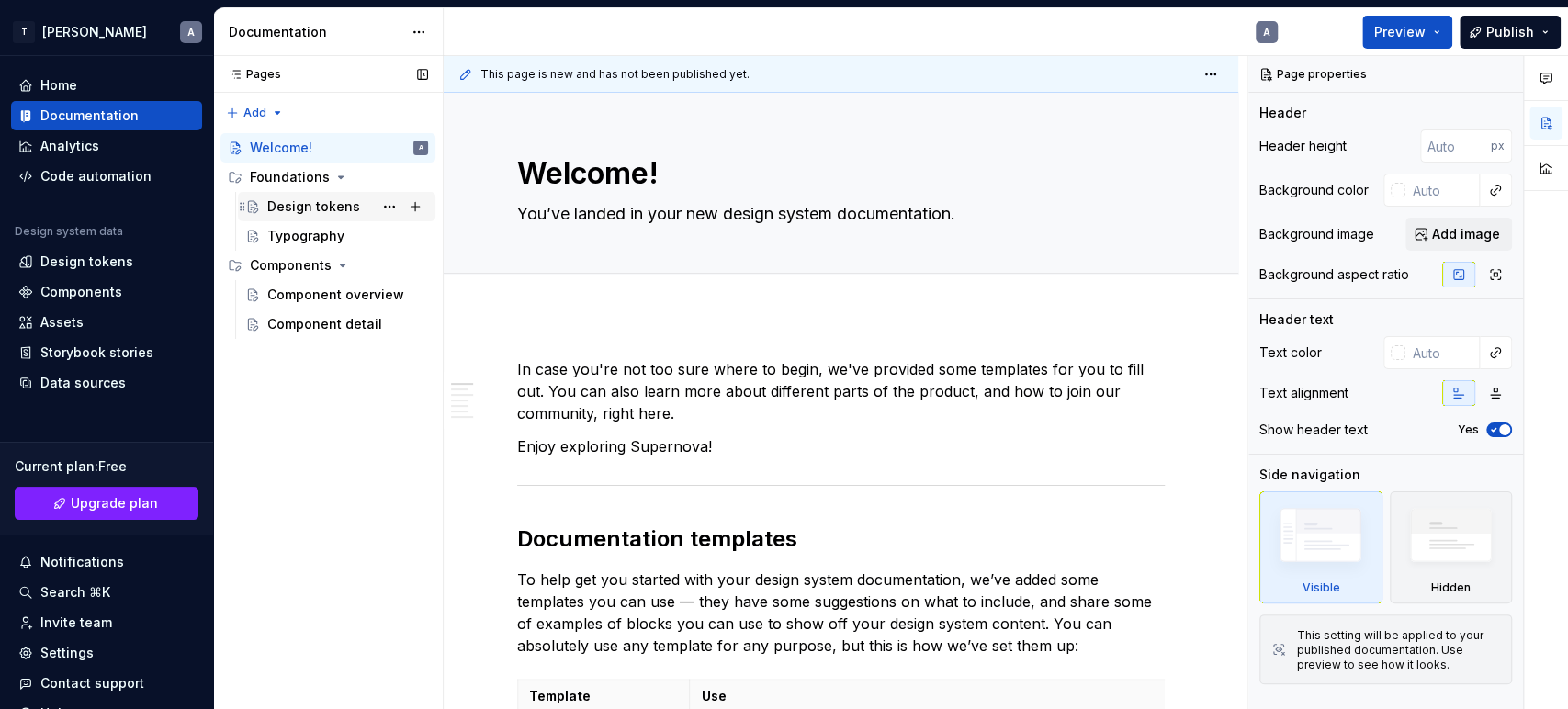
click at [286, 205] on div "Design tokens" at bounding box center [313, 207] width 93 height 18
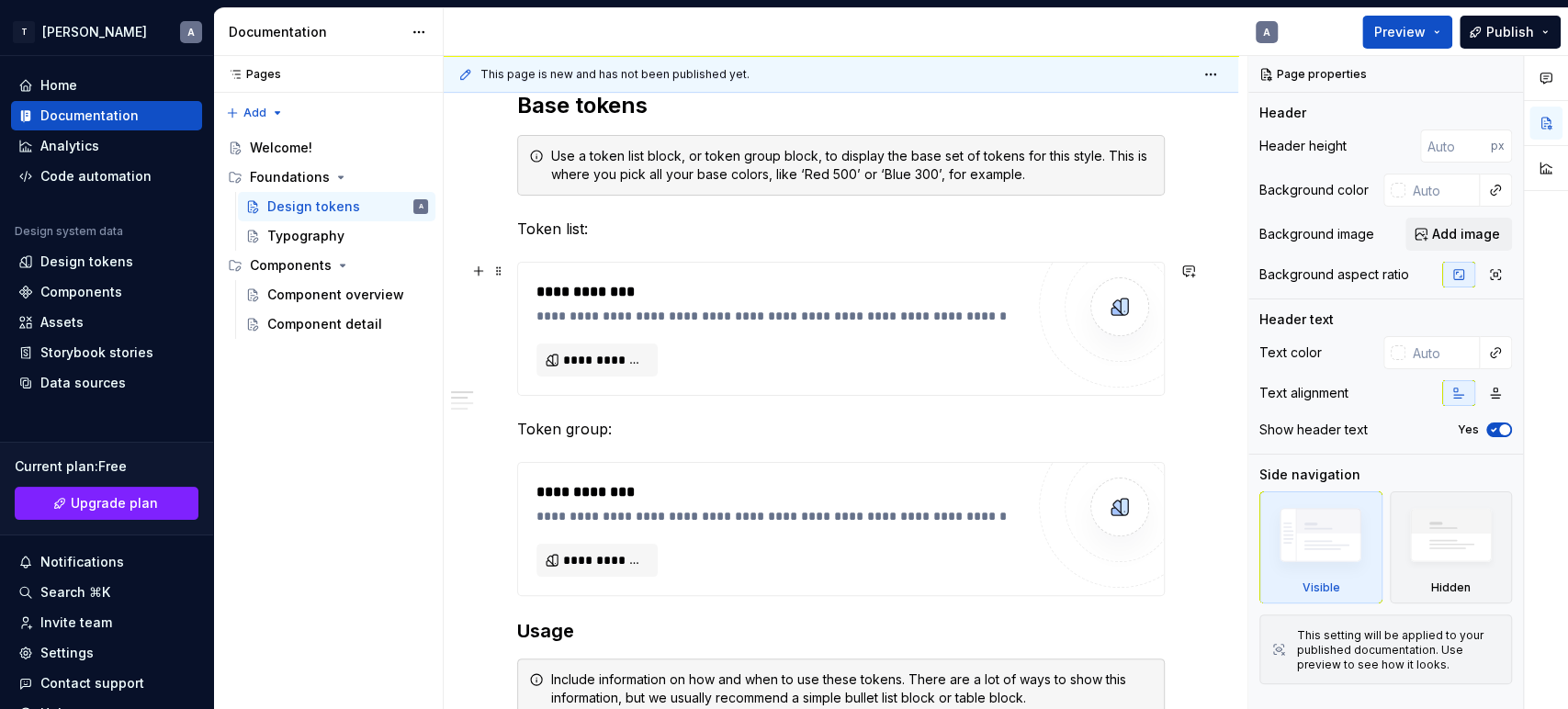
scroll to position [408, 0]
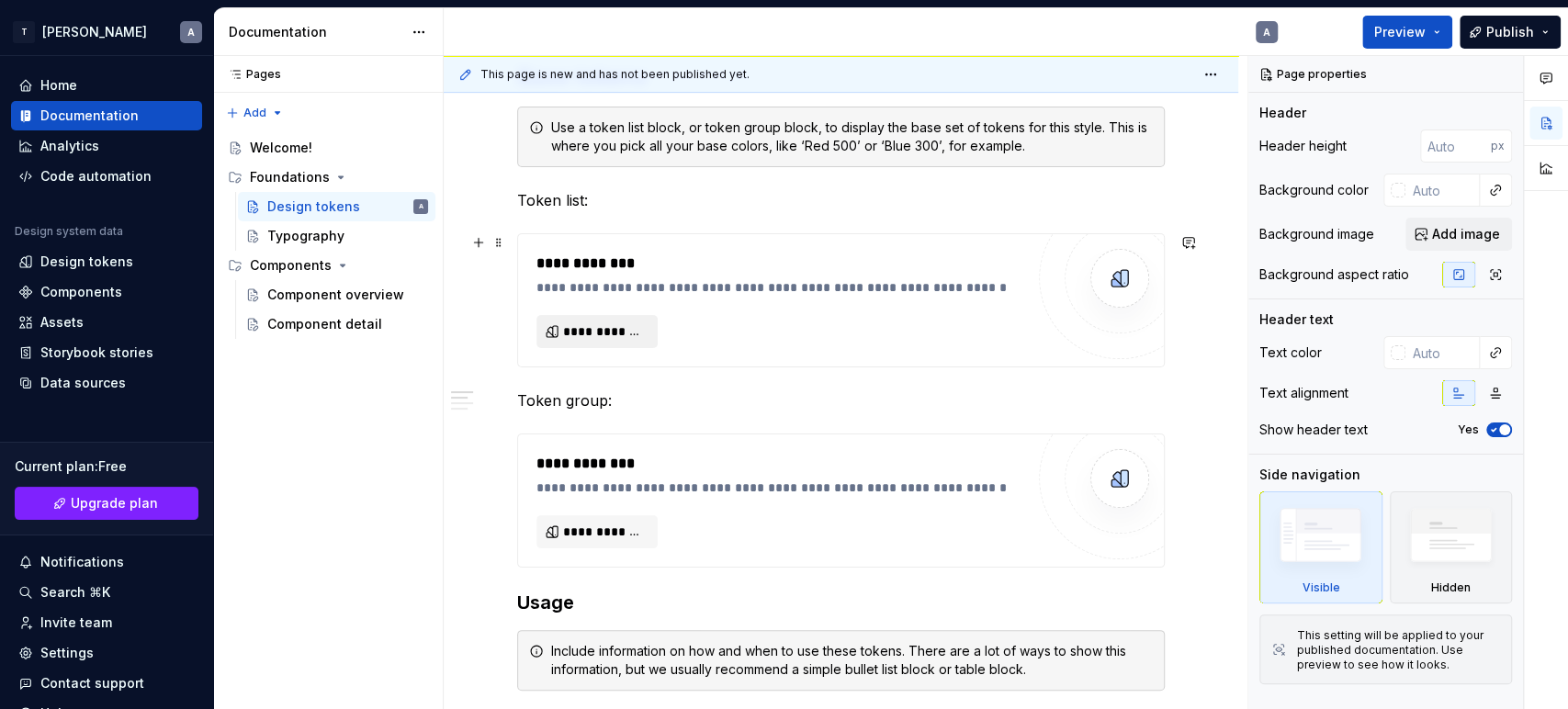
click at [617, 331] on span "**********" at bounding box center [604, 331] width 83 height 18
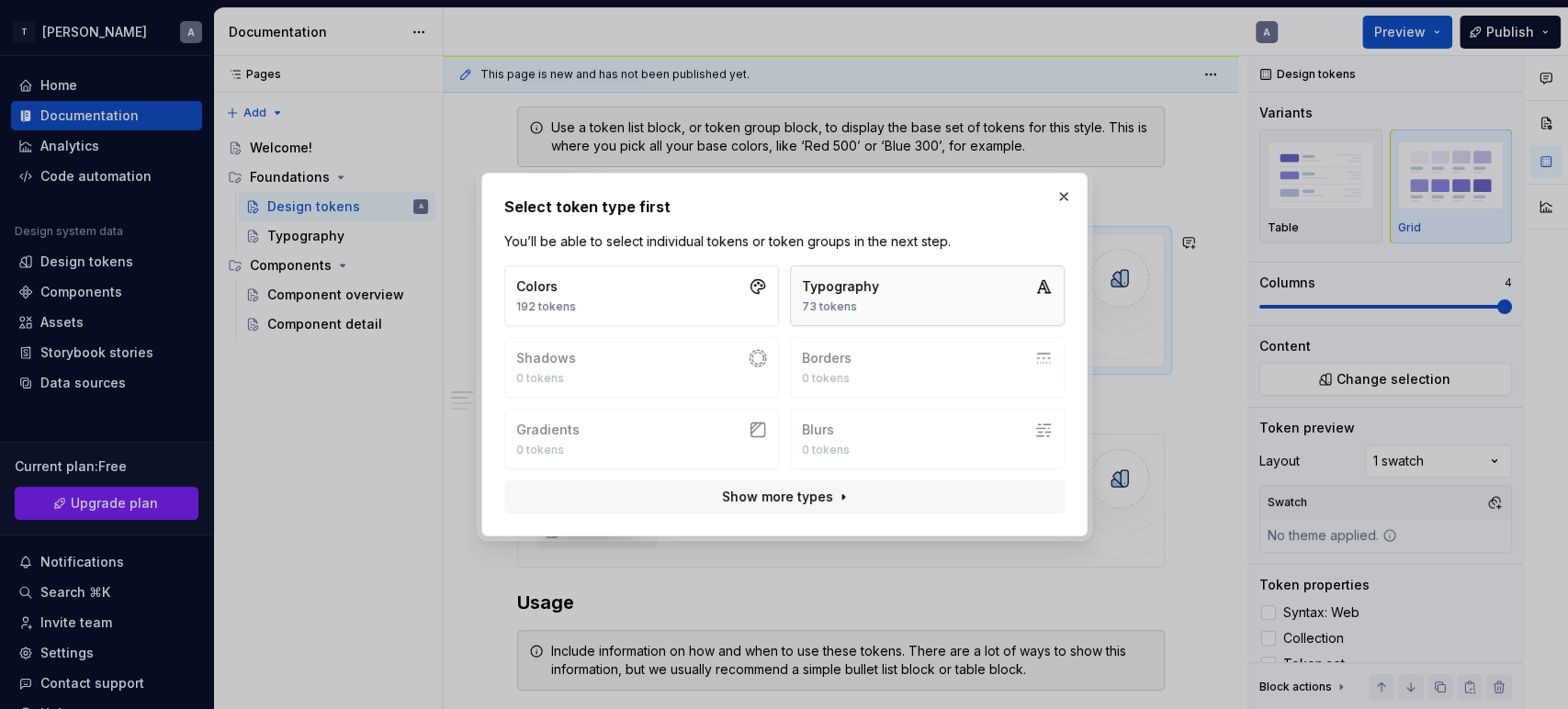
click at [840, 296] on div "Typography 73 tokens" at bounding box center [840, 295] width 77 height 37
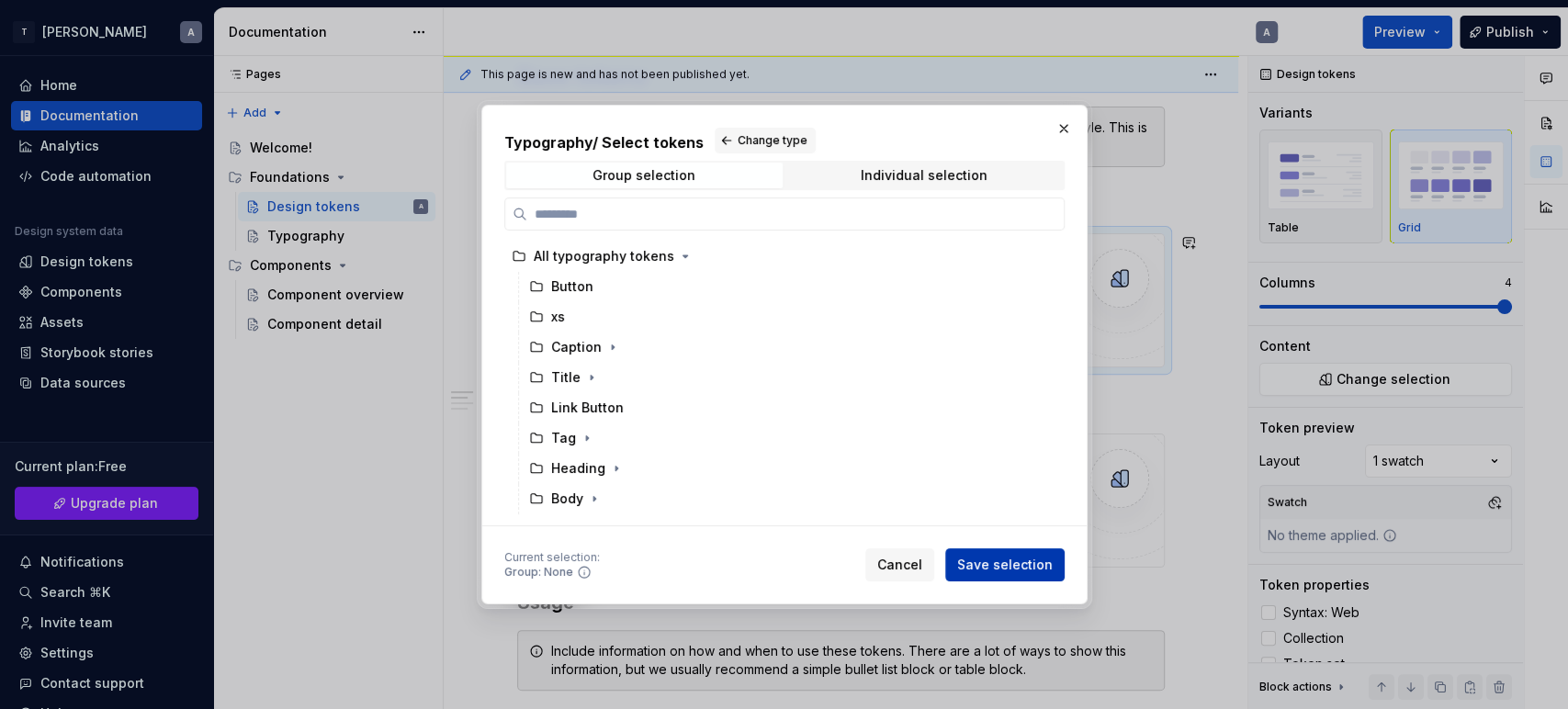
click at [1011, 562] on span "Save selection" at bounding box center [1005, 565] width 96 height 18
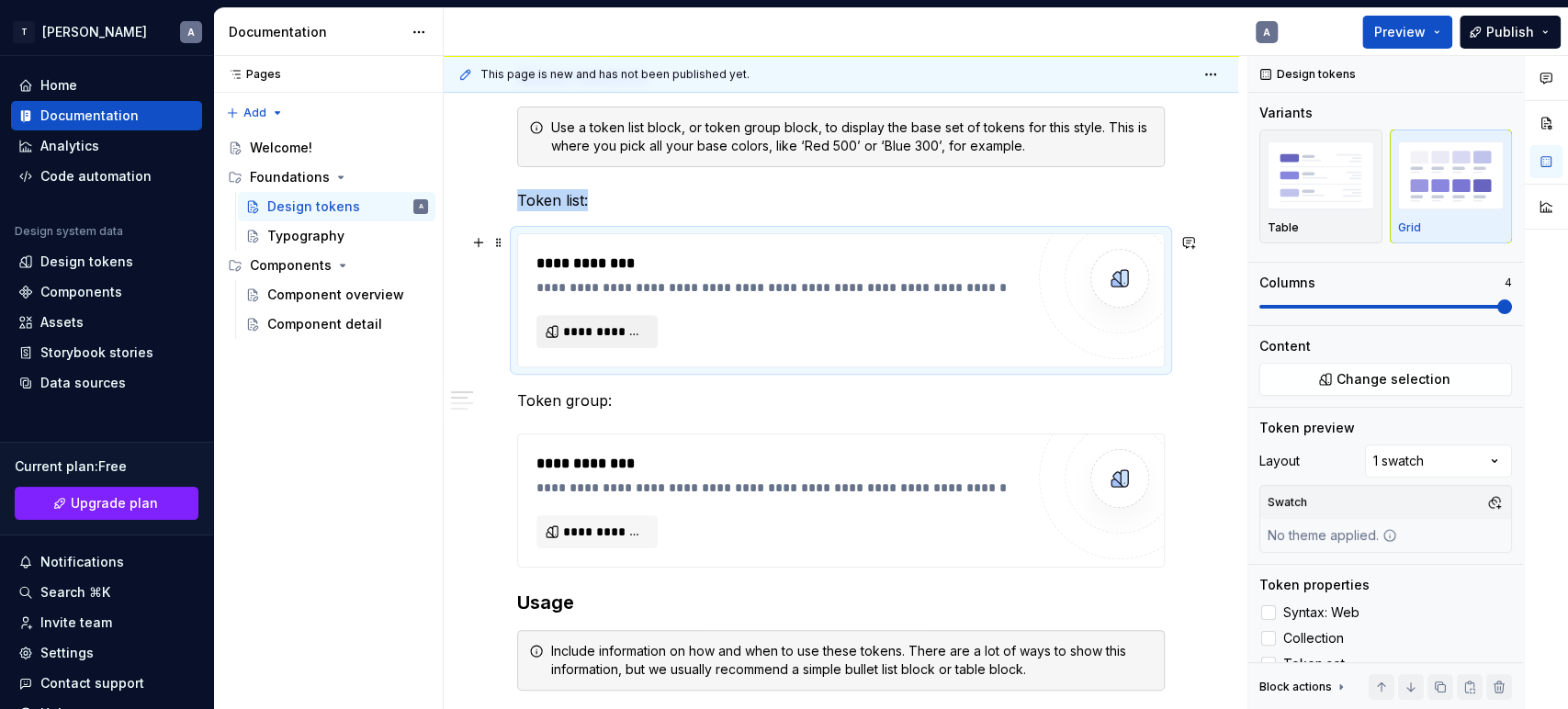
click at [600, 336] on span "**********" at bounding box center [604, 331] width 83 height 18
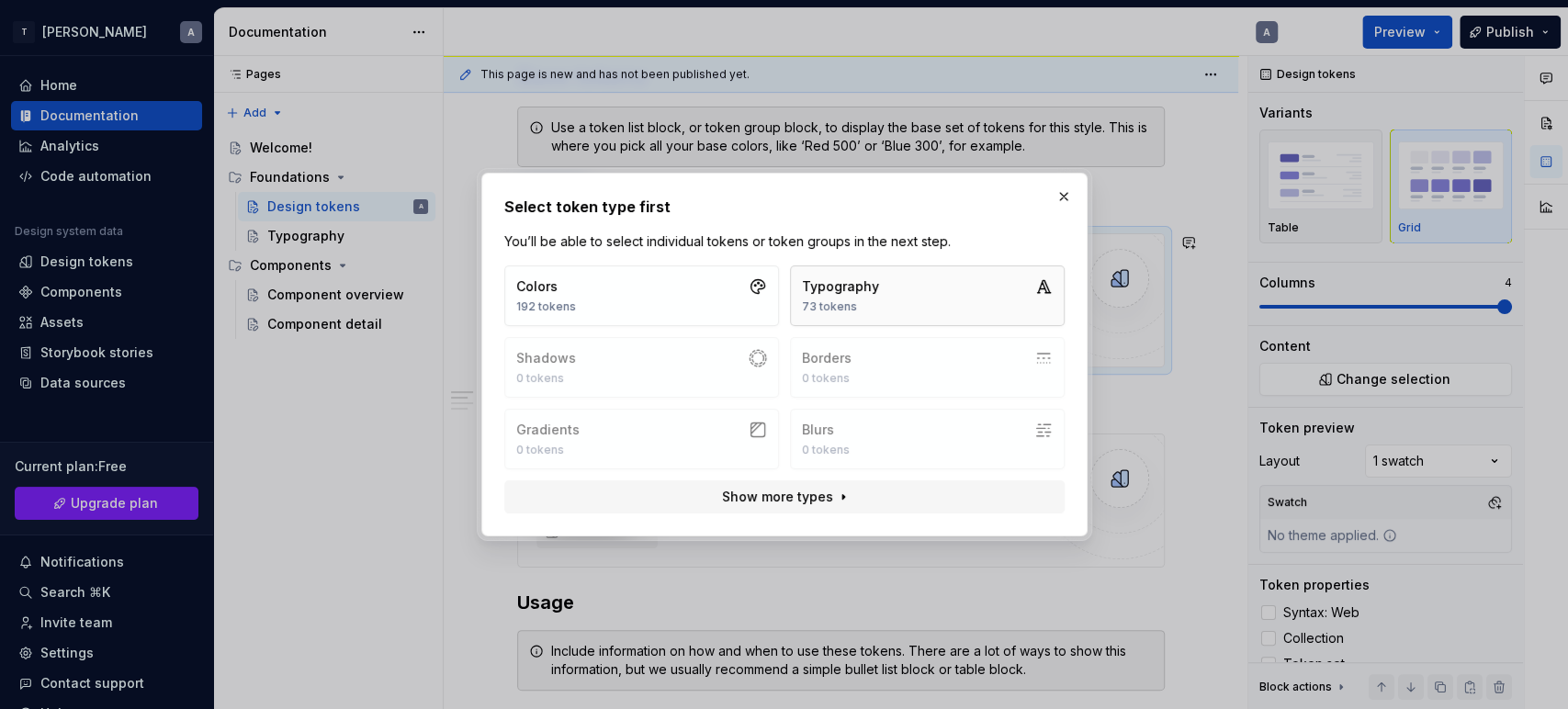
click at [919, 292] on button "Typography 73 tokens" at bounding box center [927, 296] width 275 height 61
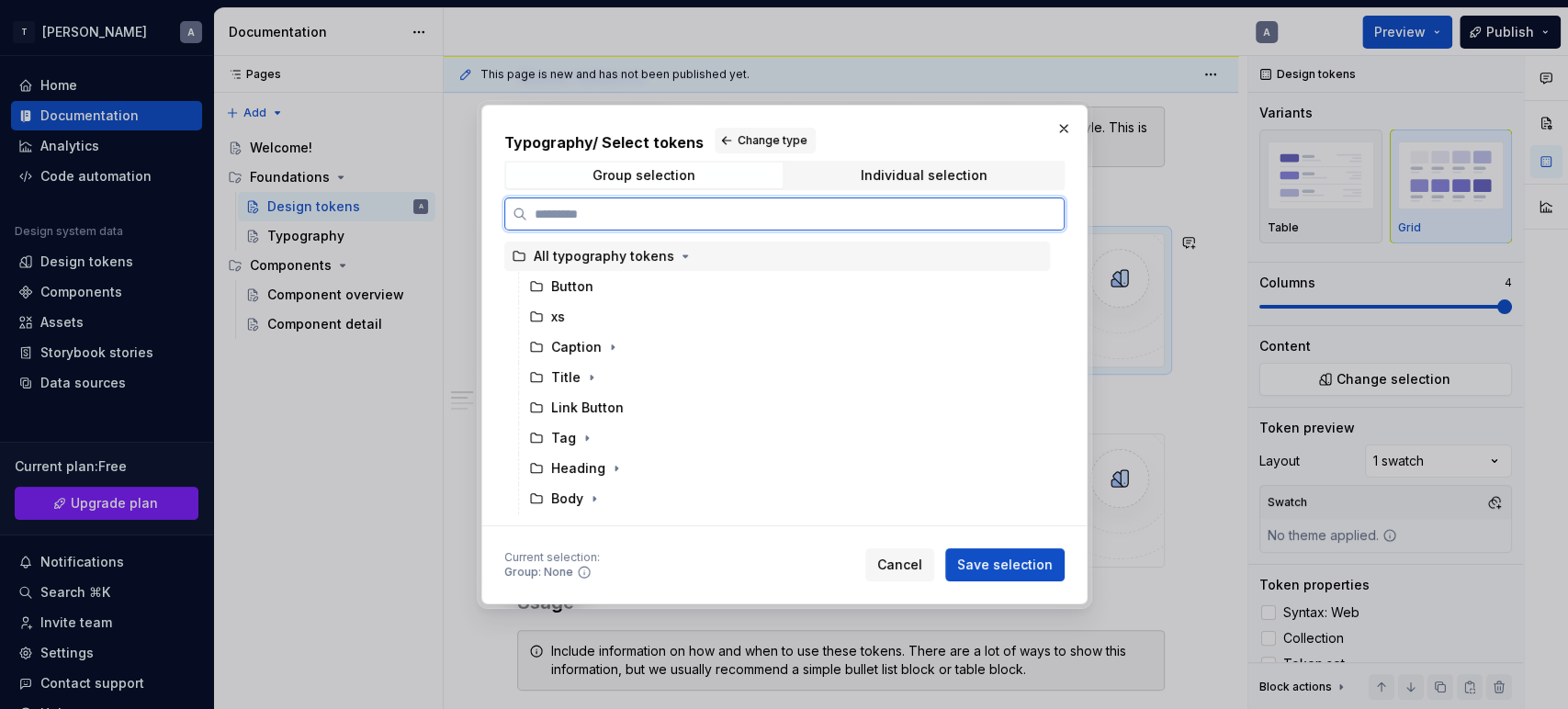
click at [534, 259] on div "All typography tokens" at bounding box center [604, 256] width 141 height 18
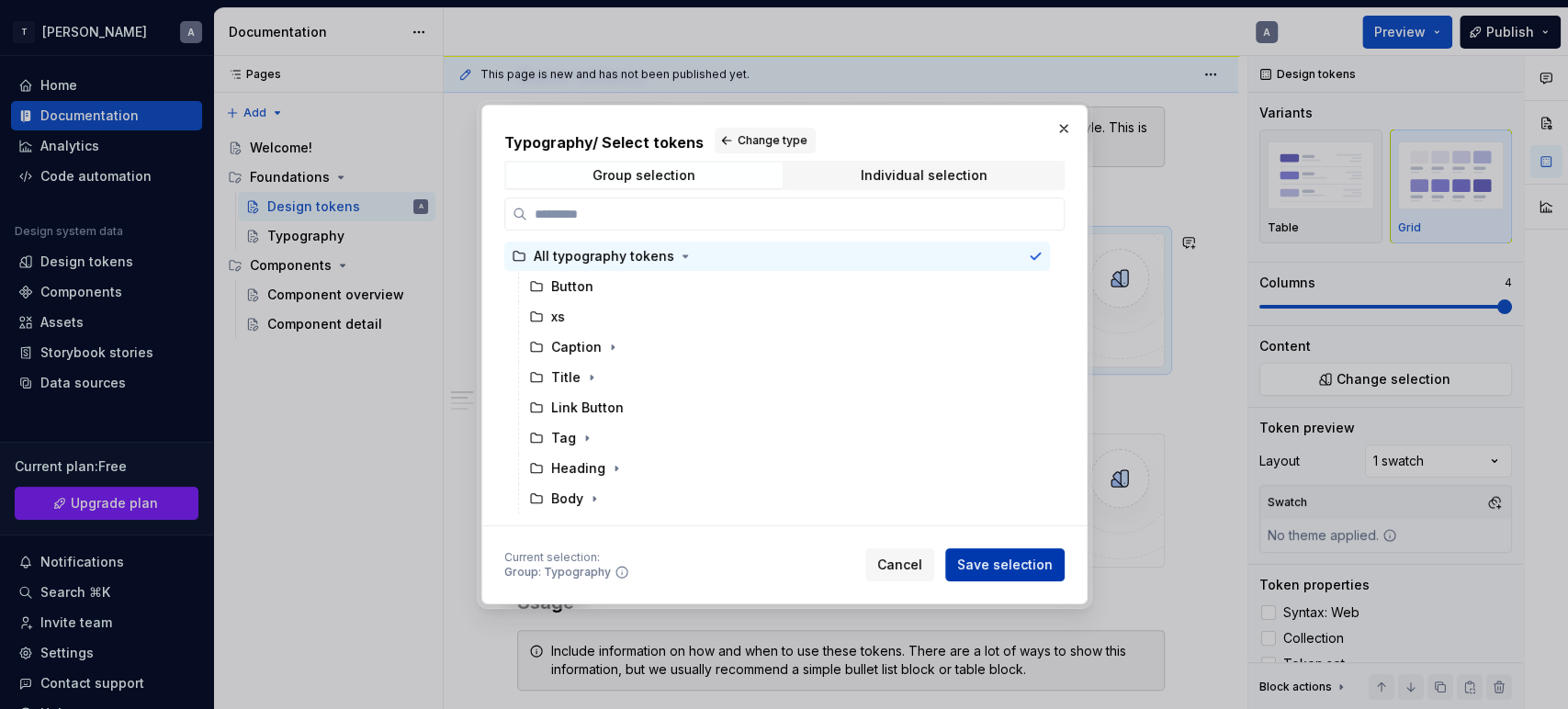
click at [1023, 563] on span "Save selection" at bounding box center [1005, 565] width 96 height 18
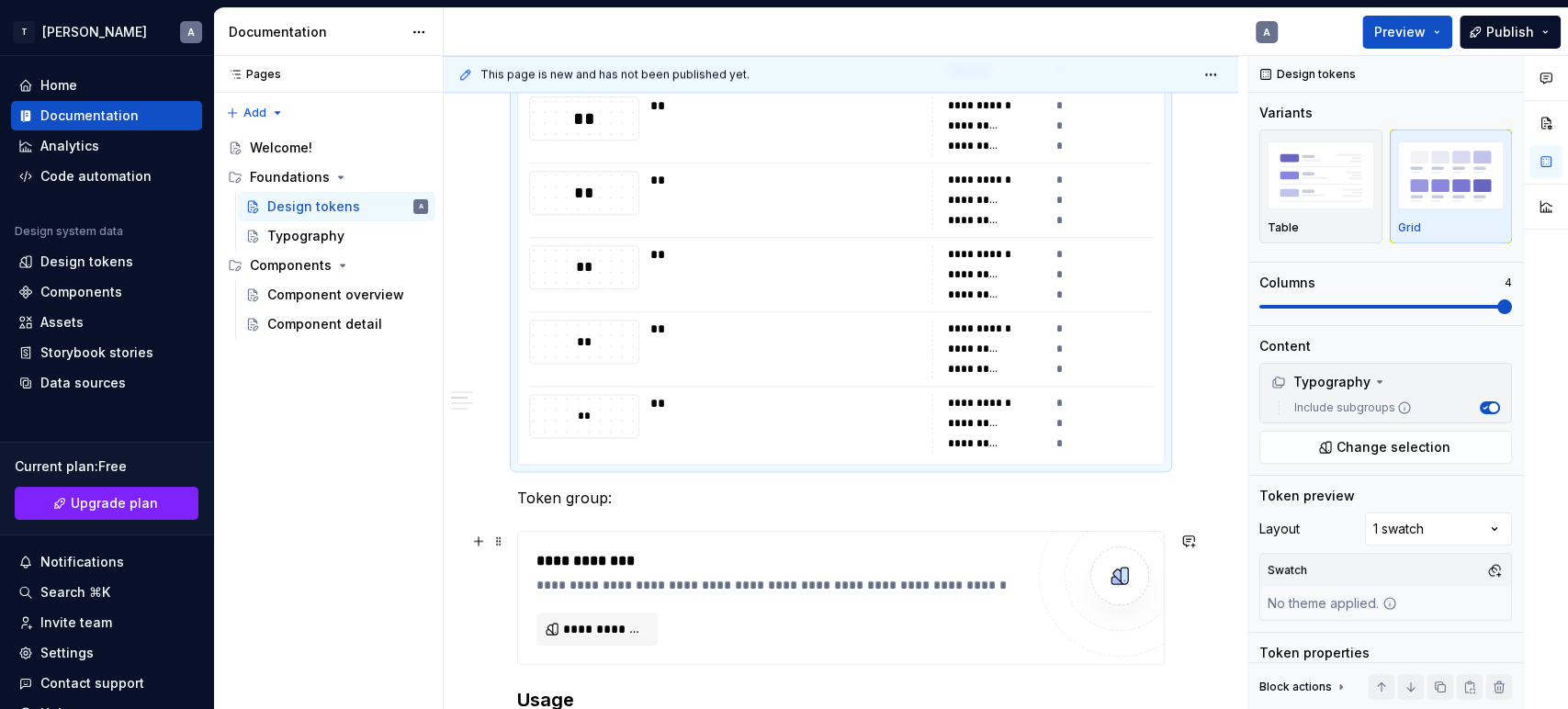
scroll to position [6199, 0]
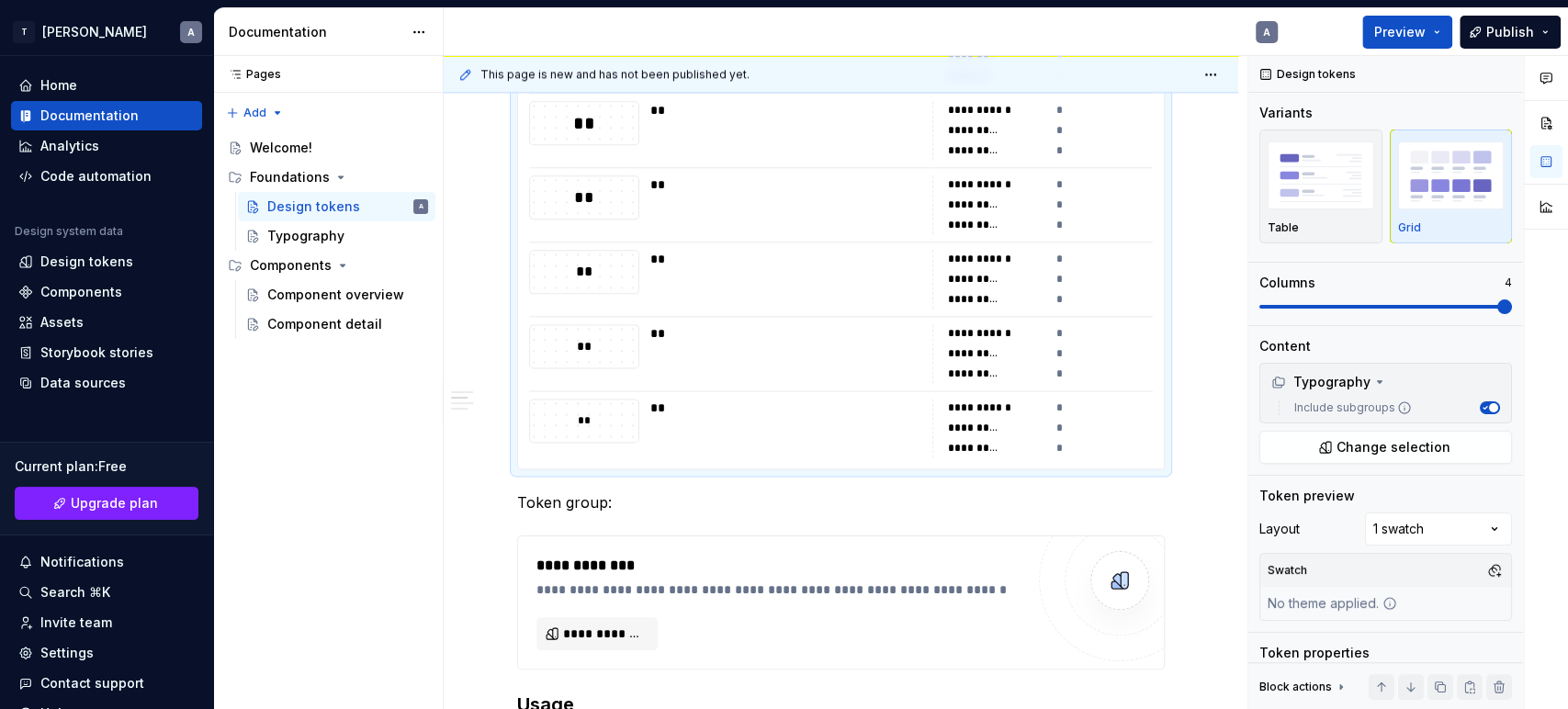
click at [967, 417] on div "**********" at bounding box center [1042, 428] width 220 height 59
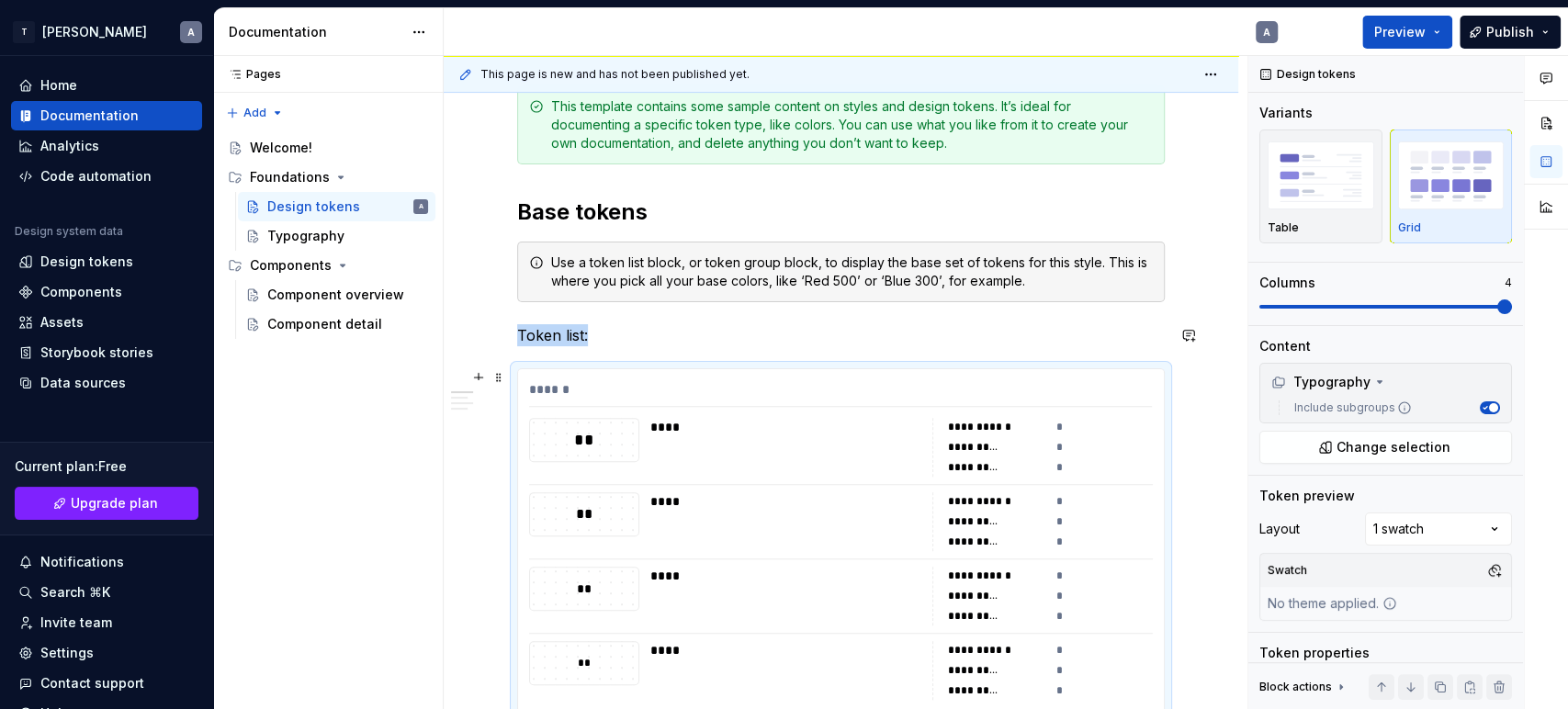
scroll to position [306, 0]
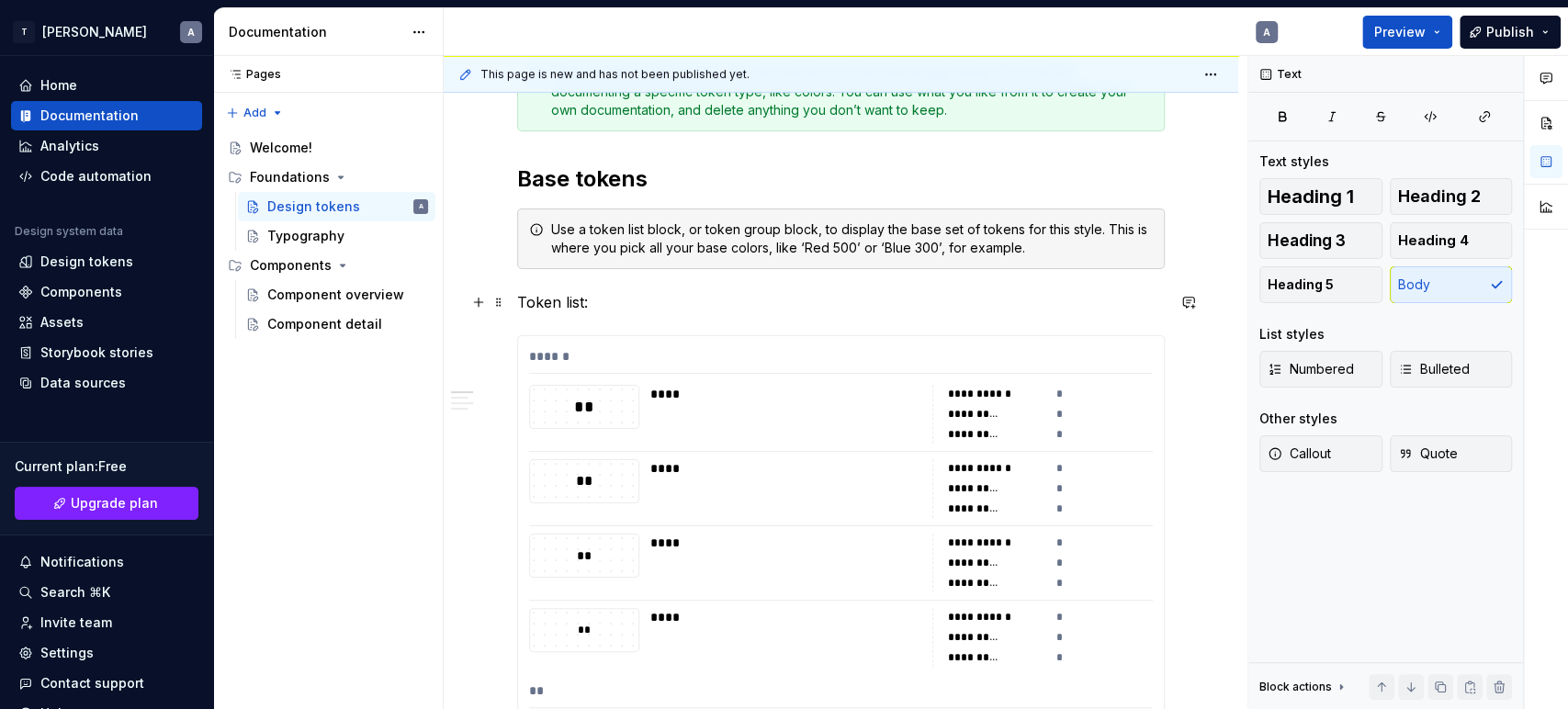
click at [570, 307] on p "Token list:" at bounding box center [841, 302] width 648 height 22
click at [843, 305] on p "Token list:" at bounding box center [841, 302] width 648 height 22
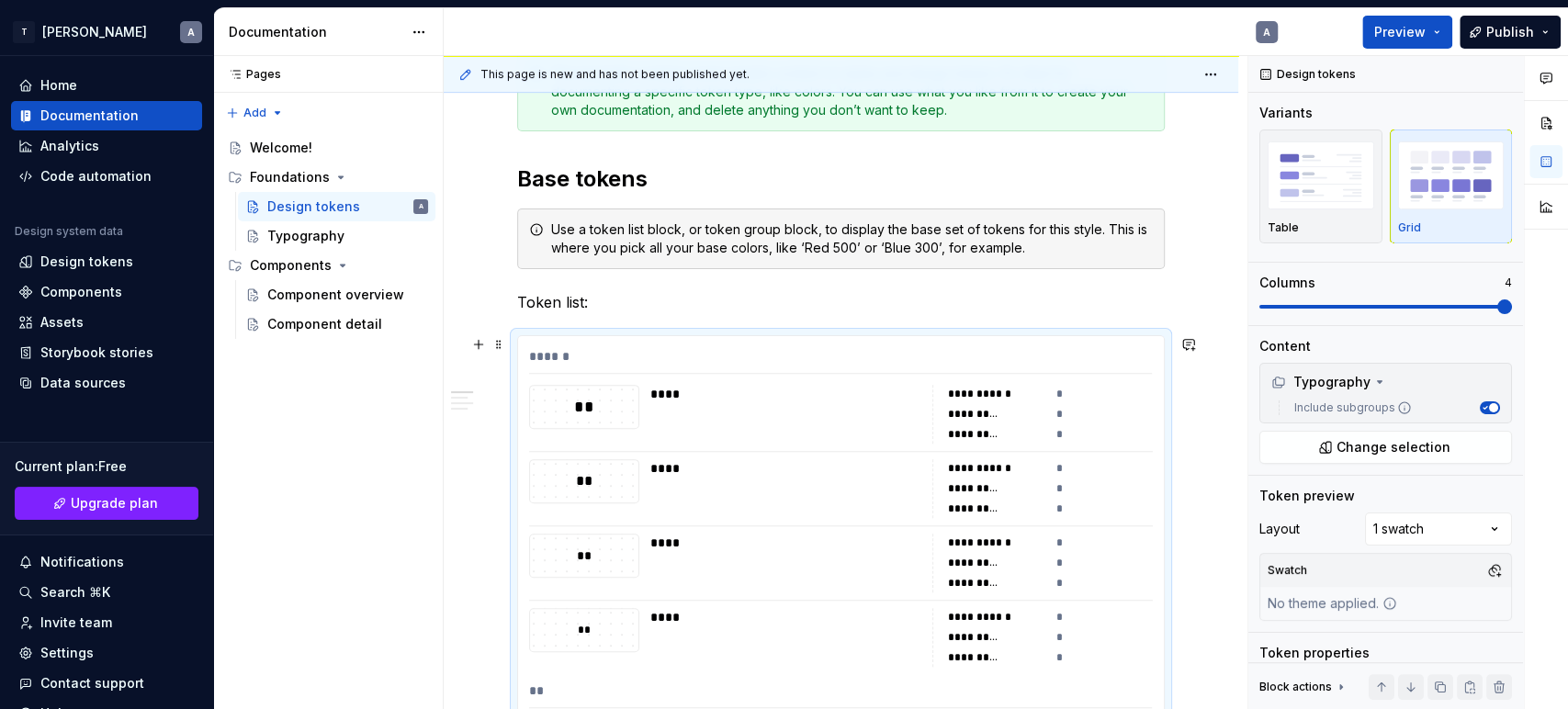
drag, startPoint x: 571, startPoint y: 347, endPoint x: 1119, endPoint y: 367, distance: 548.8
click at [1122, 367] on div "******" at bounding box center [840, 360] width 623 height 27
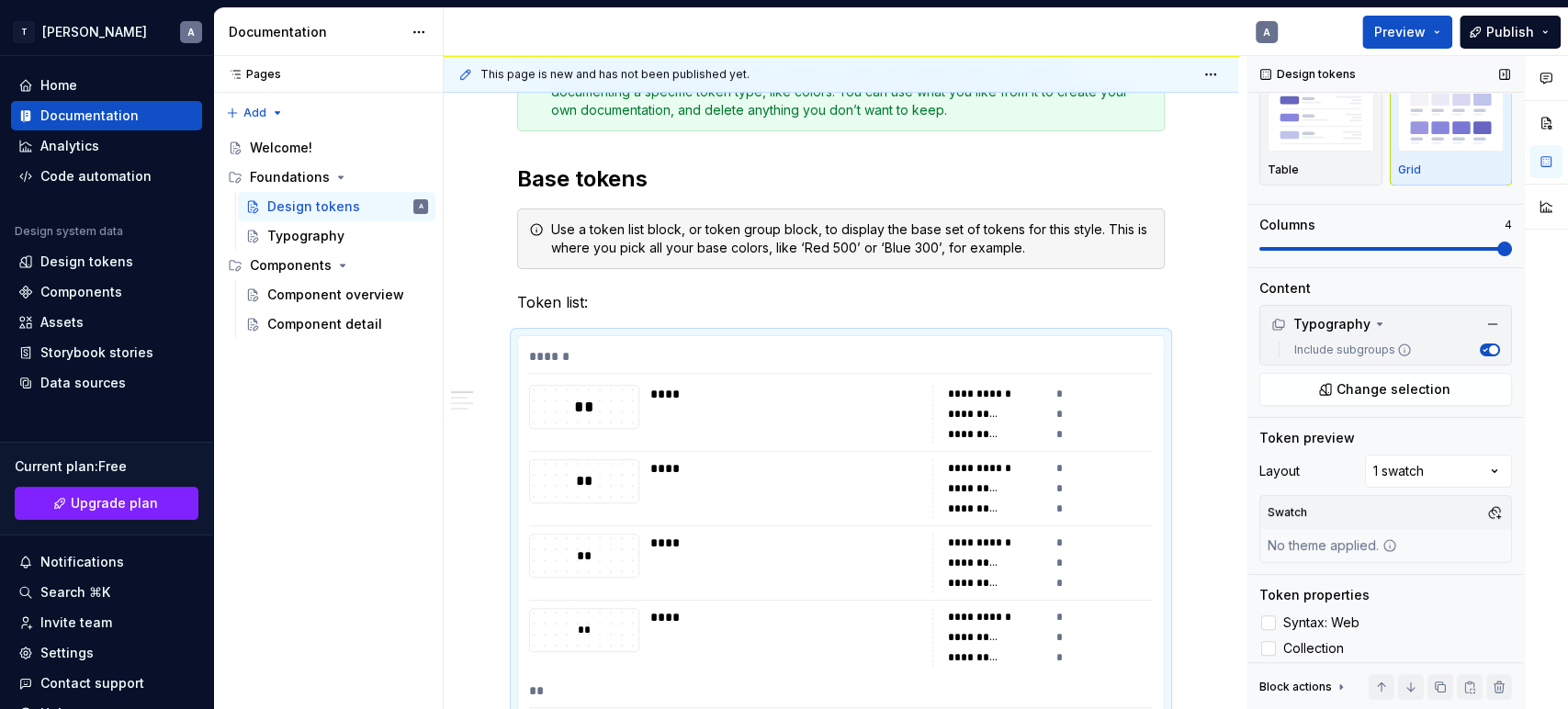
scroll to position [90, 0]
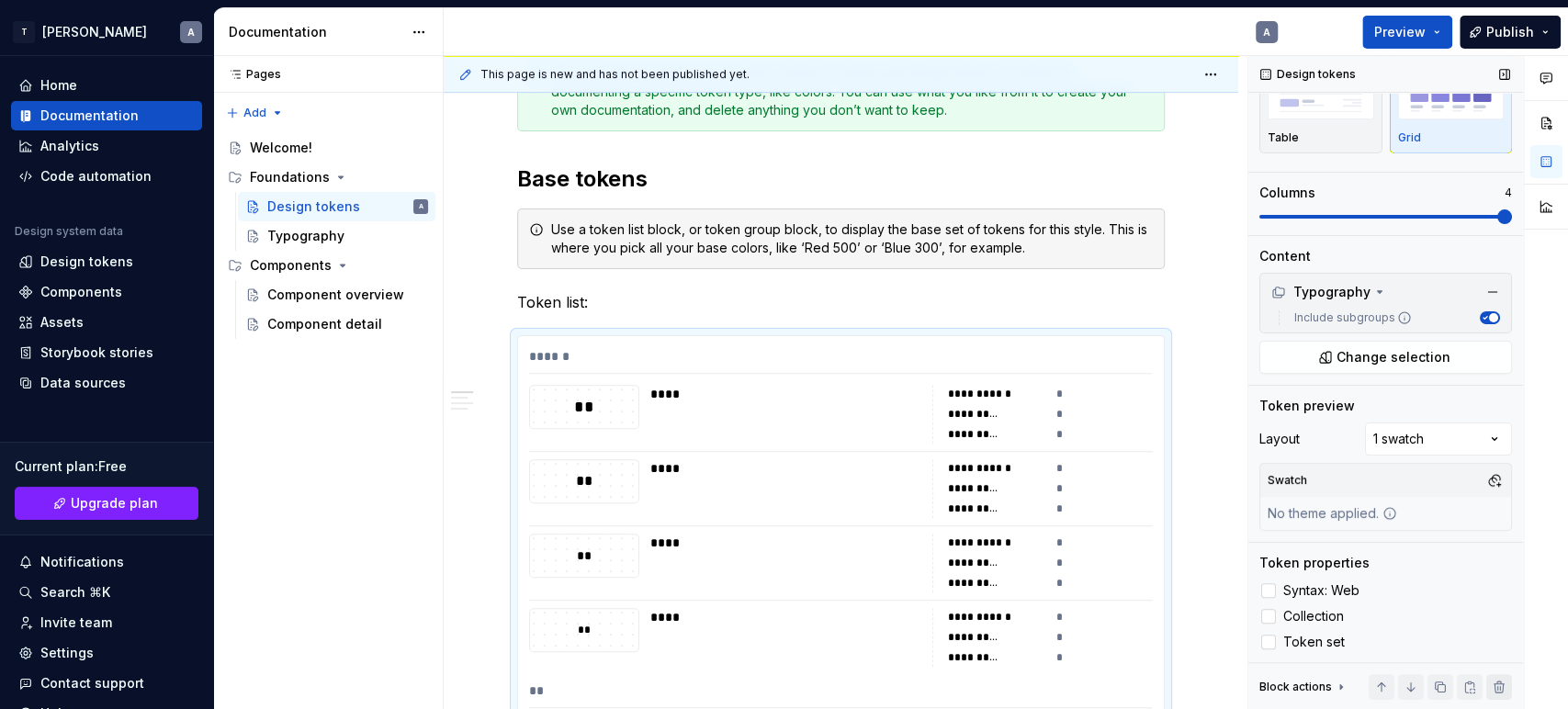
click at [1410, 638] on button "button" at bounding box center [1499, 687] width 26 height 26
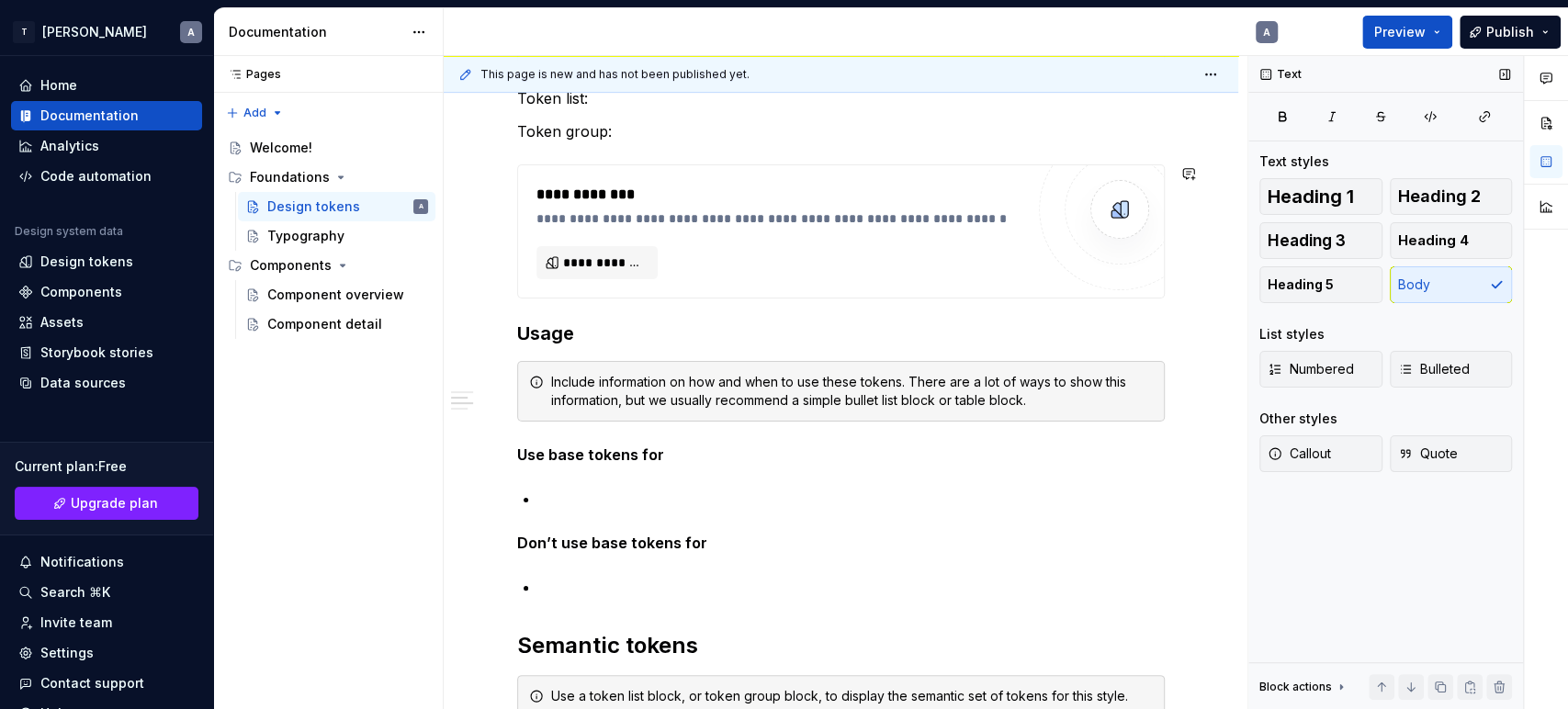
scroll to position [816, 0]
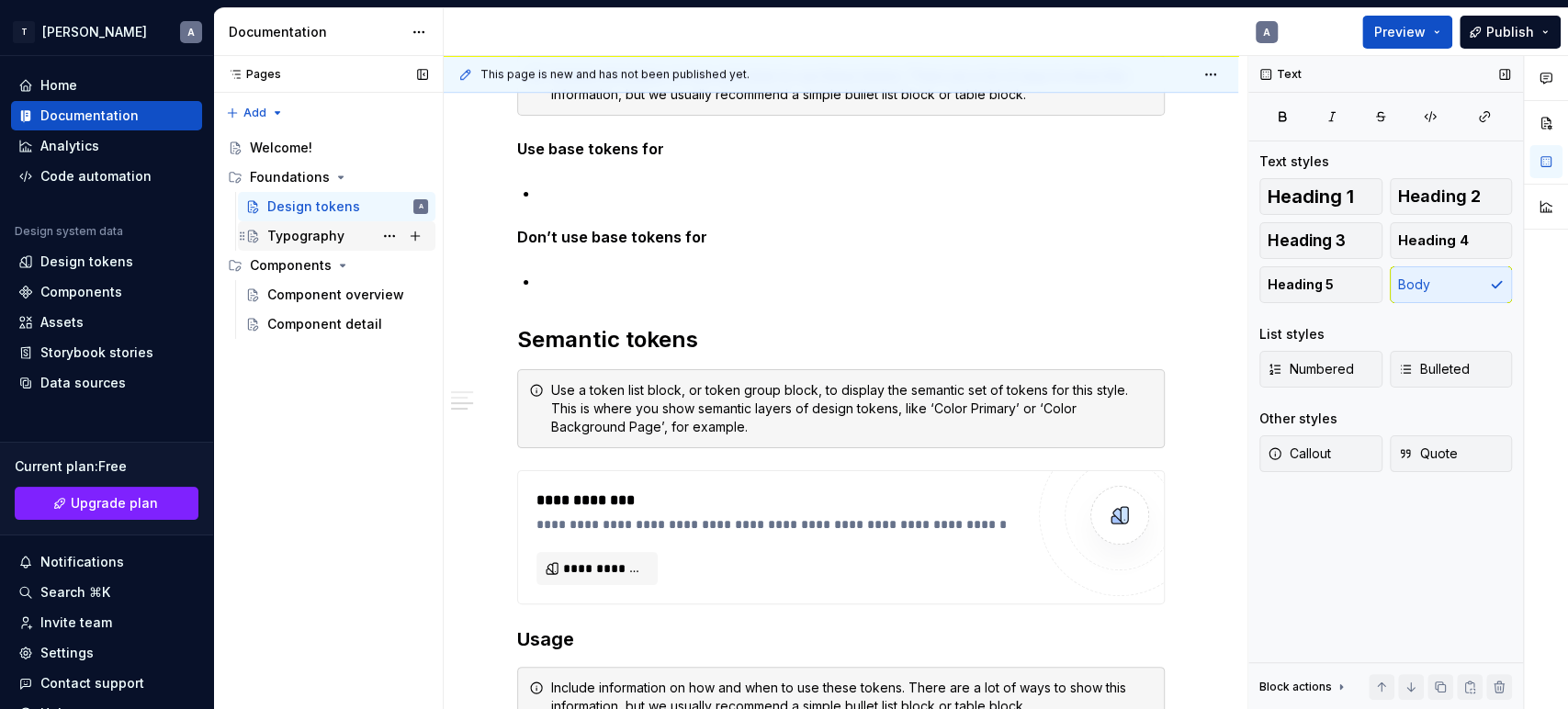
click at [309, 231] on div "Typography" at bounding box center [305, 236] width 77 height 18
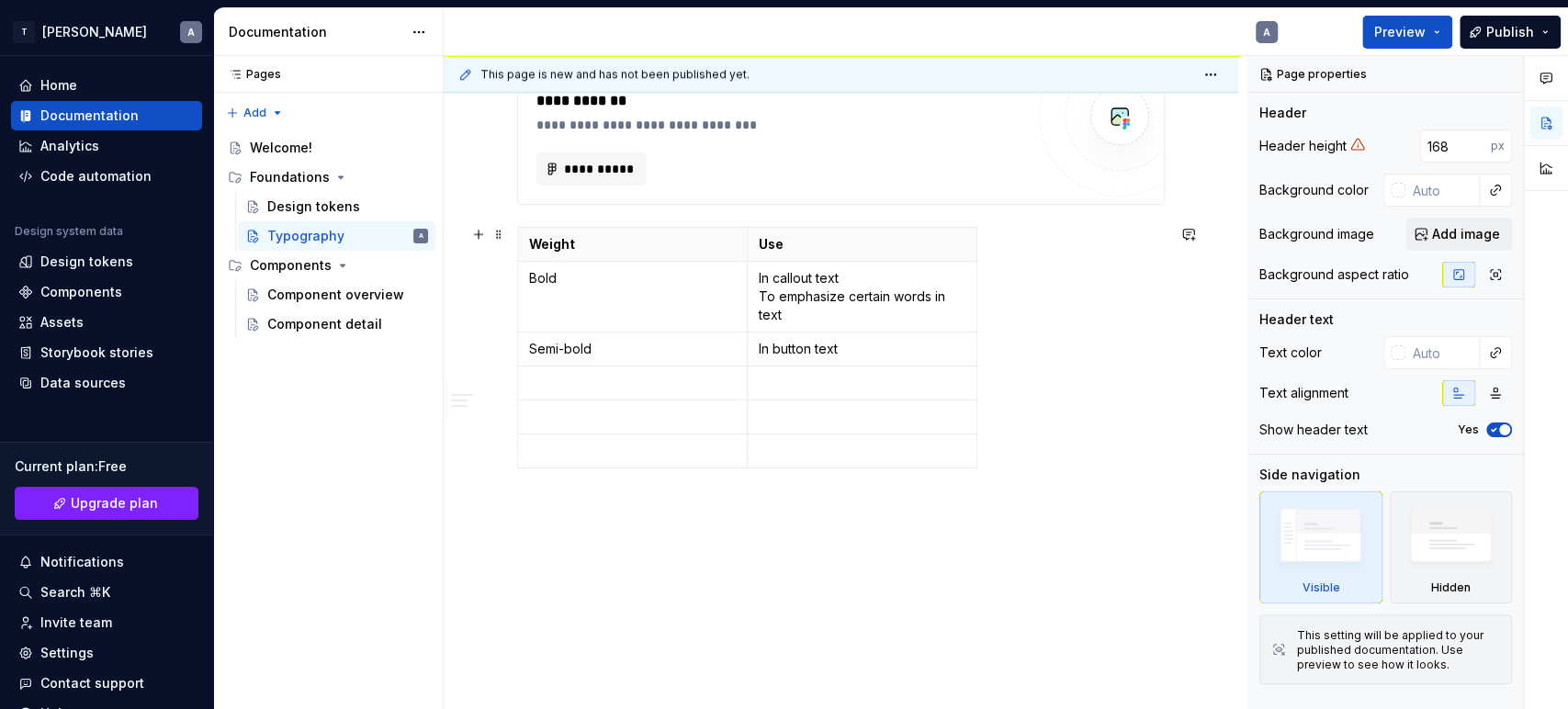
scroll to position [1298, 0]
click at [82, 133] on div "Analytics" at bounding box center [106, 145] width 191 height 29
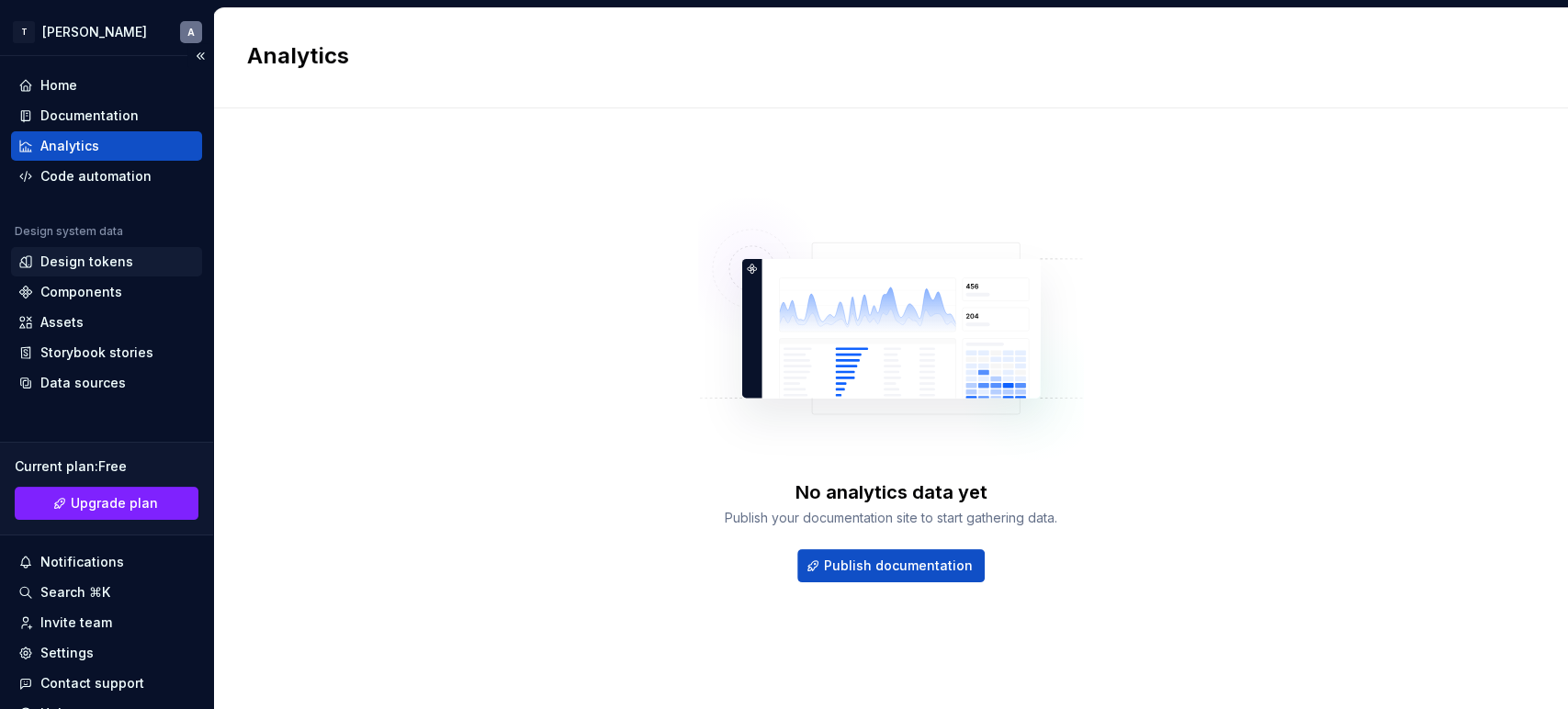
click at [45, 263] on div "Design tokens" at bounding box center [86, 262] width 93 height 18
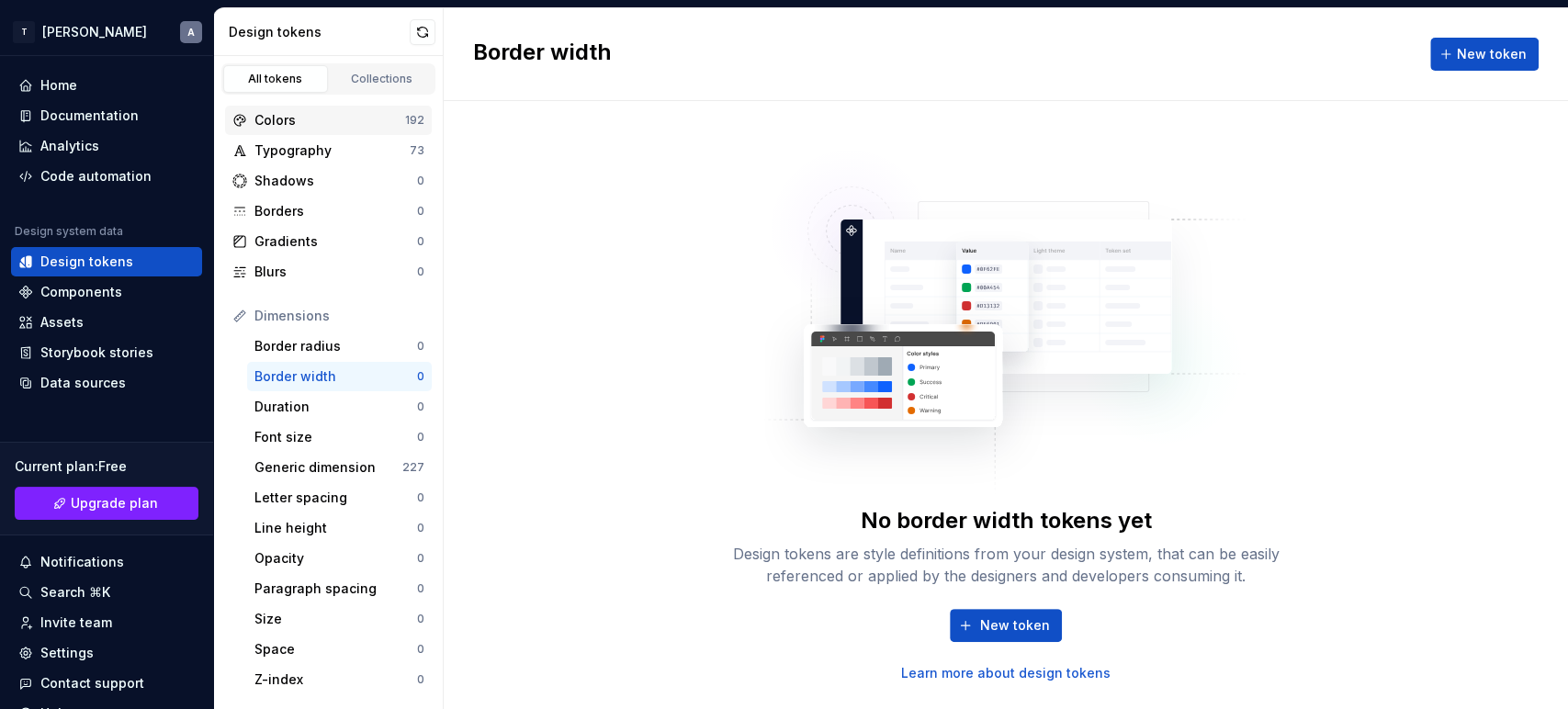
click at [296, 111] on div "Colors" at bounding box center [329, 120] width 151 height 18
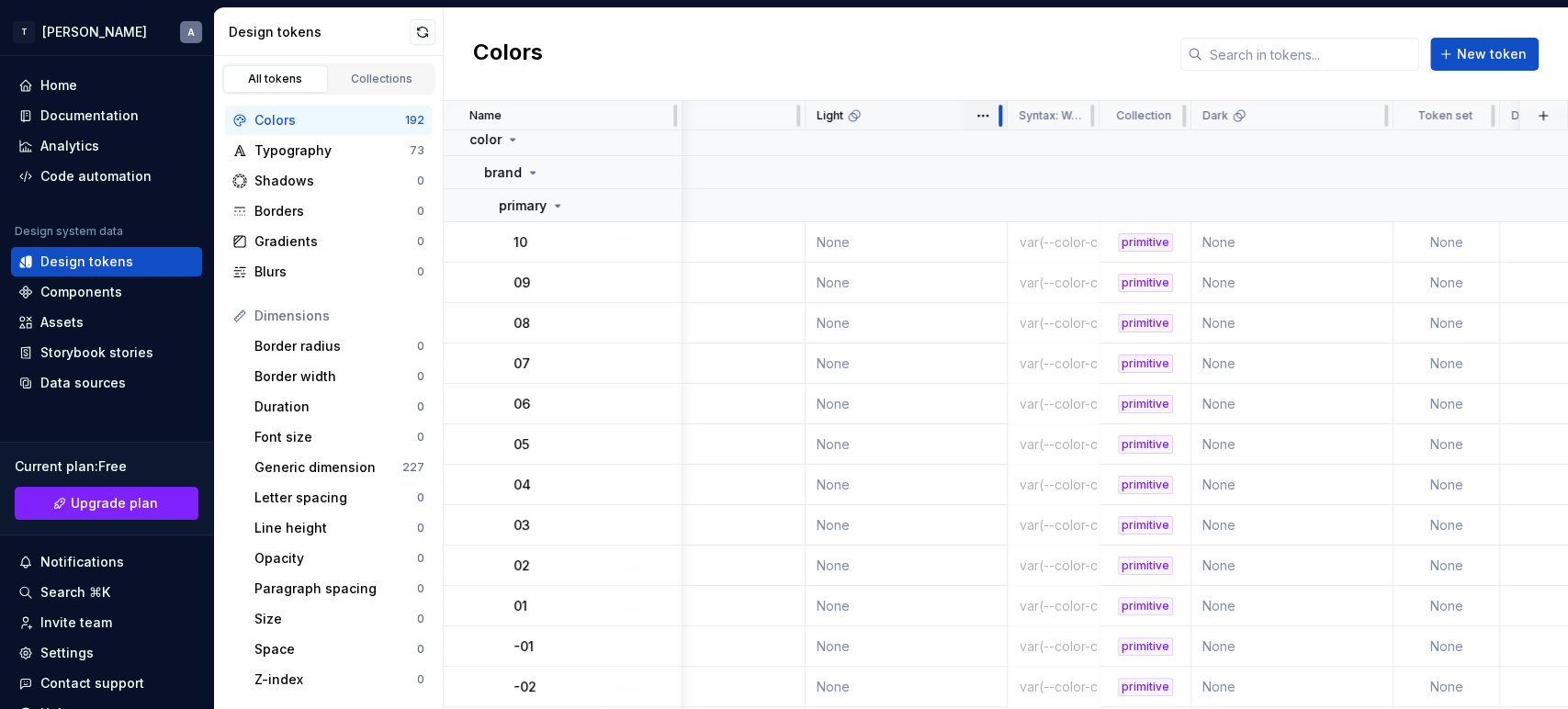
scroll to position [1, 685]
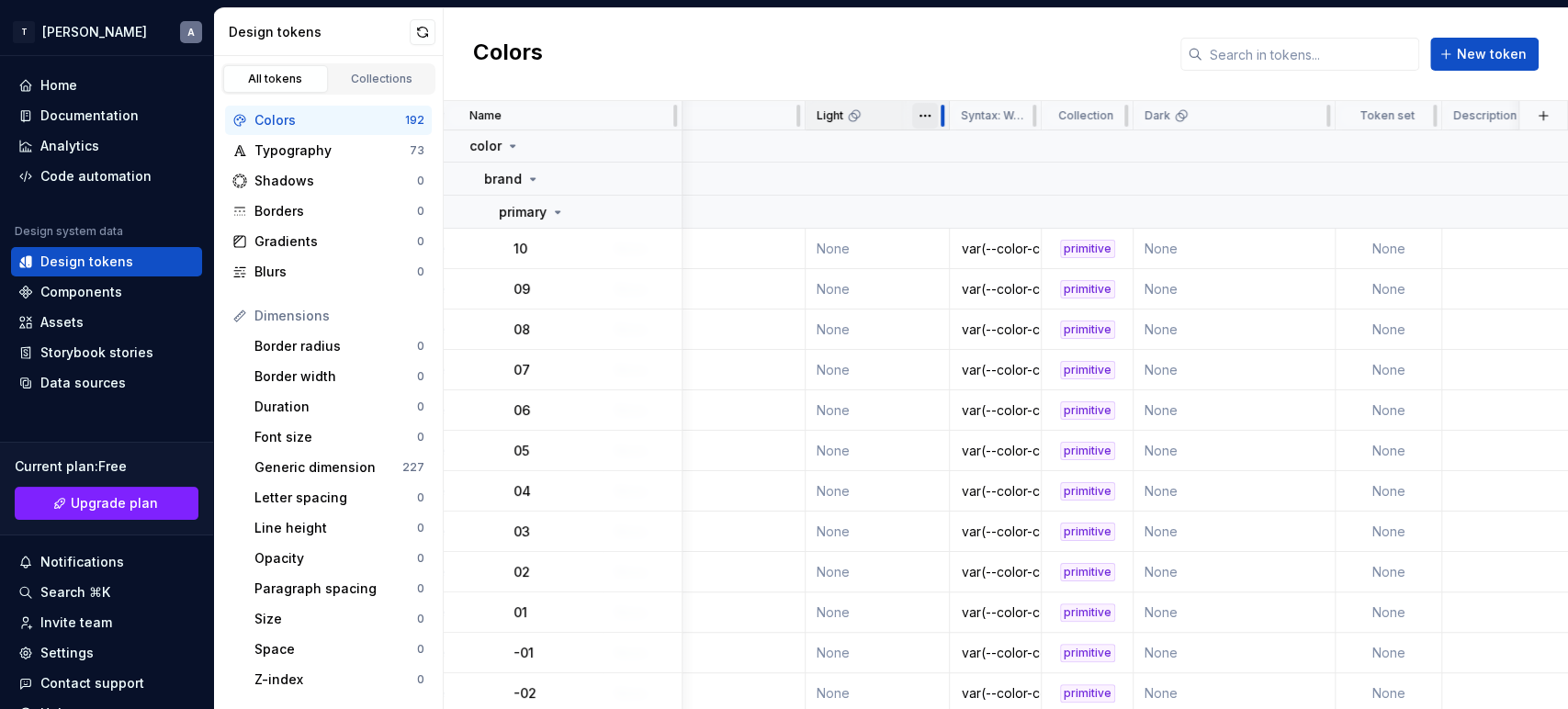
drag, startPoint x: 999, startPoint y: 116, endPoint x: 940, endPoint y: 109, distance: 59.1
click at [940, 109] on div at bounding box center [942, 115] width 15 height 29
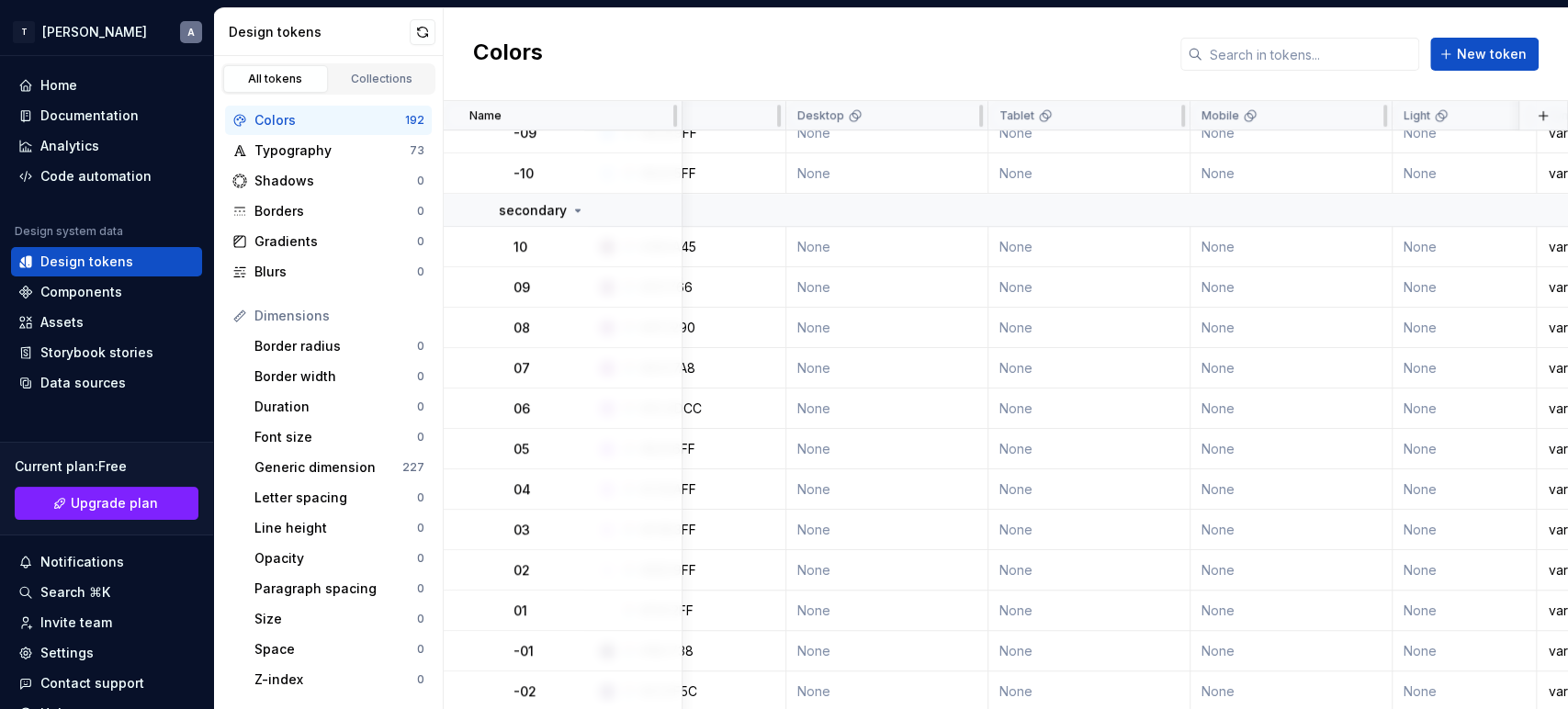
scroll to position [844, 0]
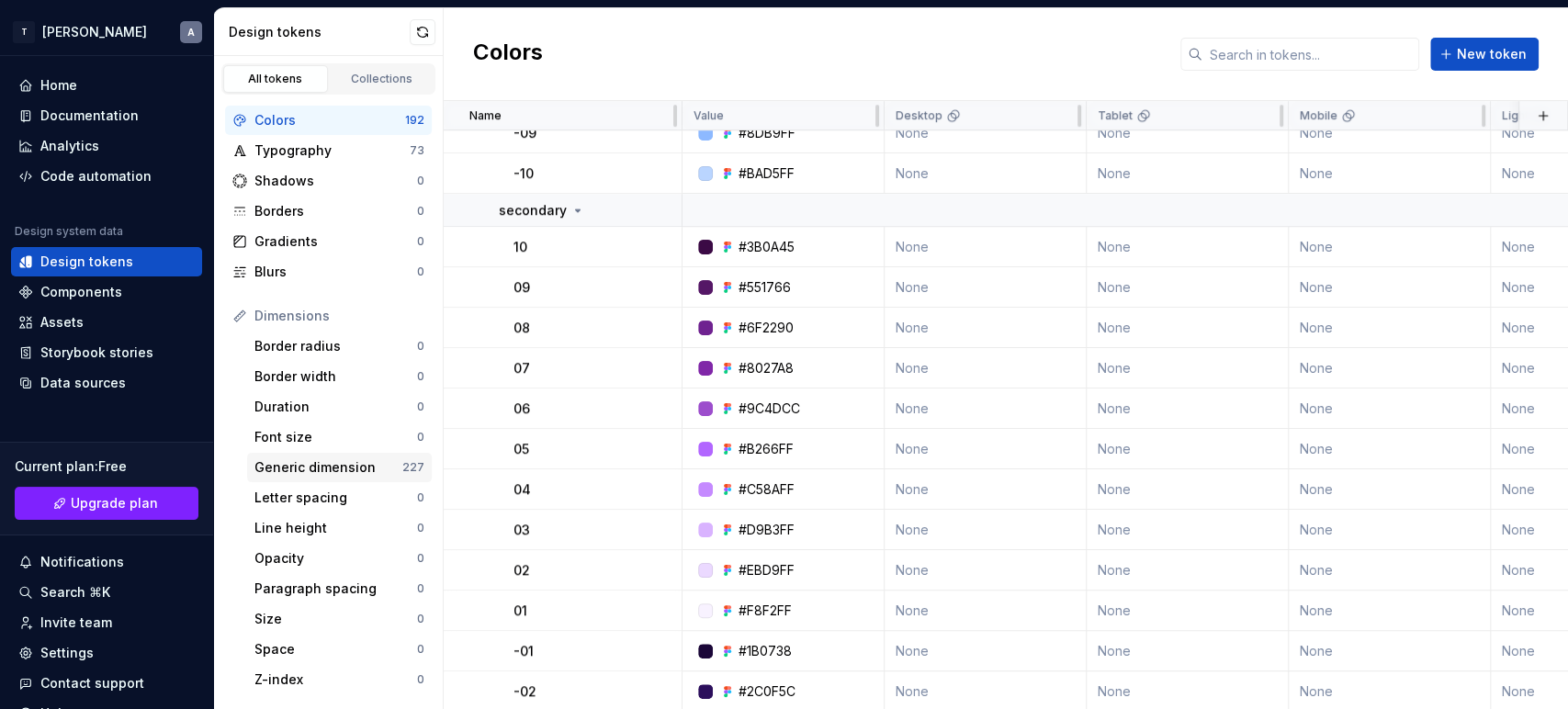
click at [279, 464] on div "Generic dimension" at bounding box center [328, 467] width 148 height 18
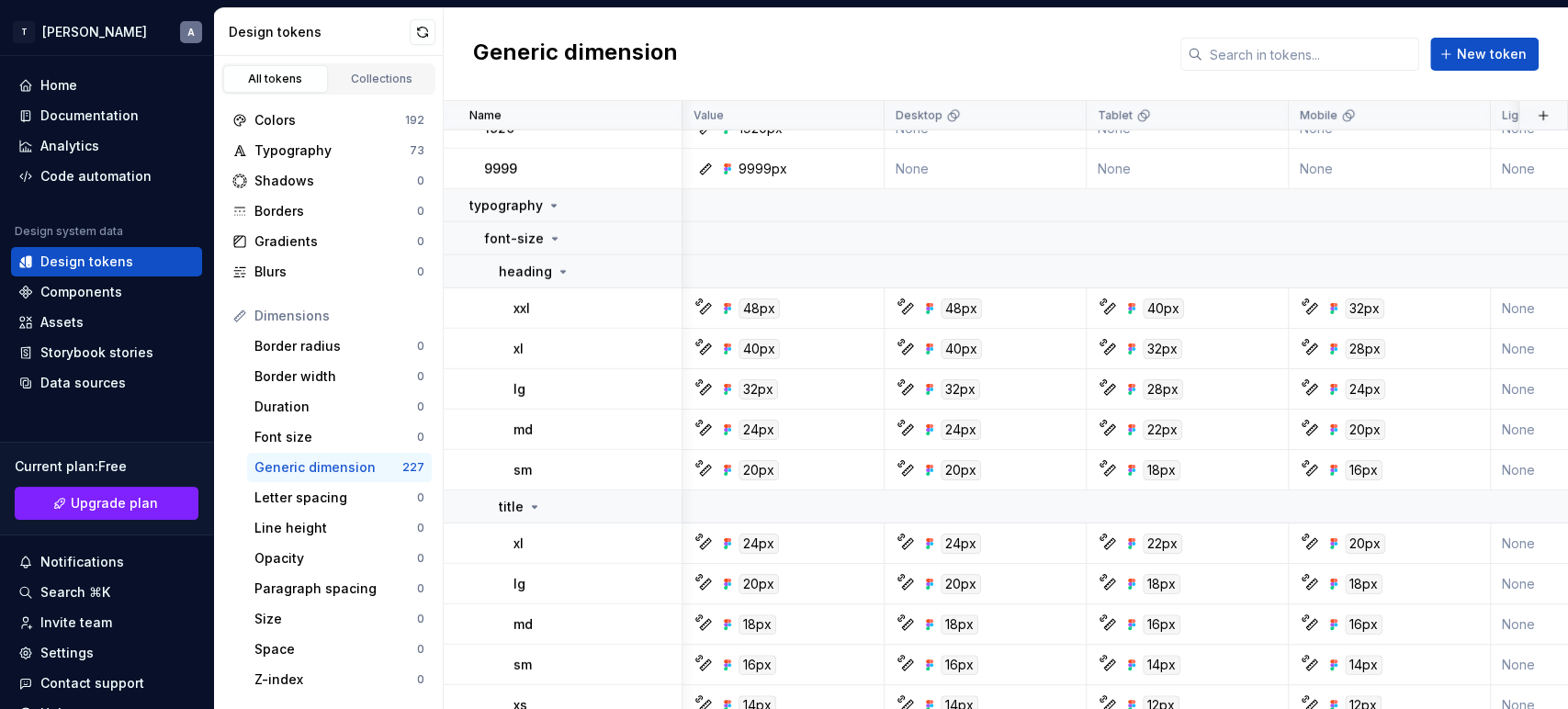
scroll to position [3414, 10]
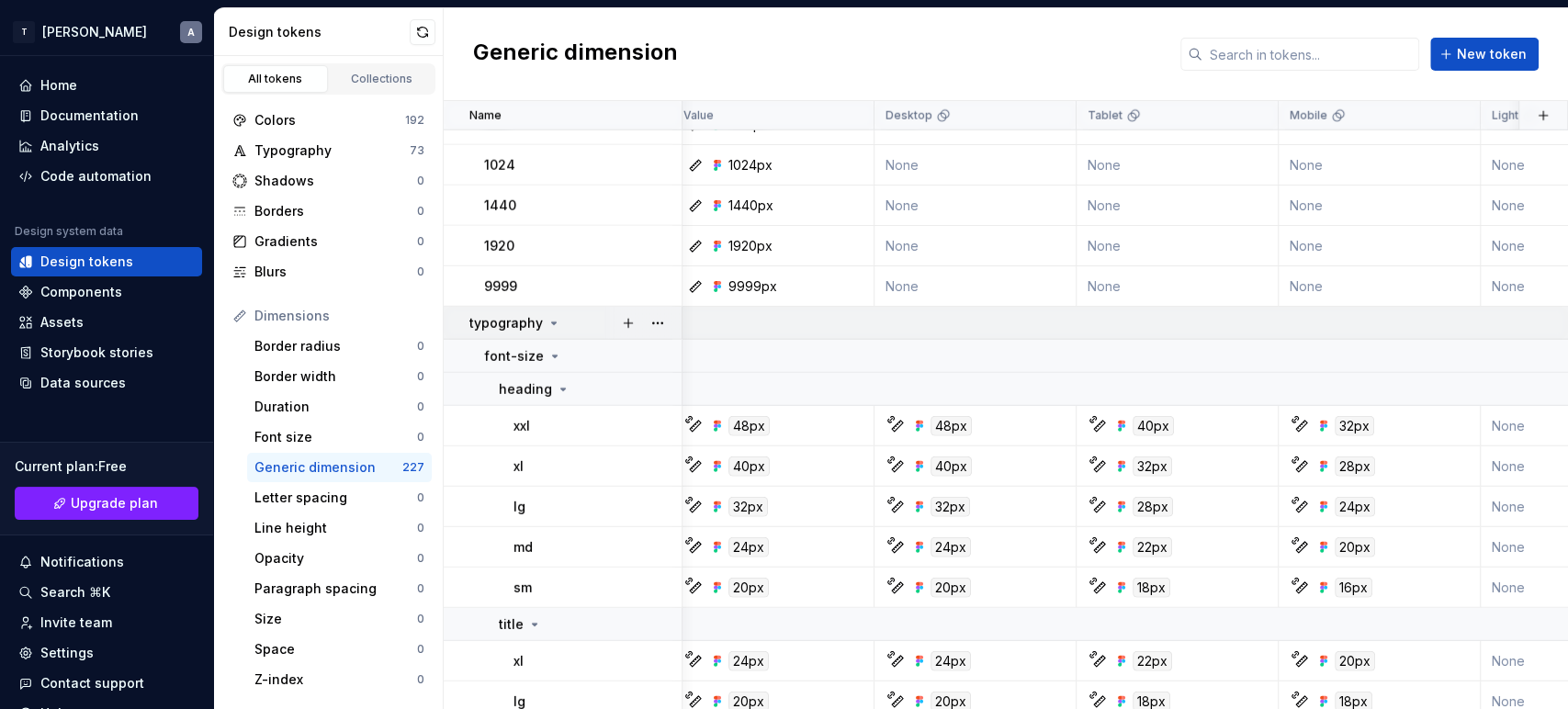
click at [498, 318] on p "typography" at bounding box center [505, 323] width 73 height 18
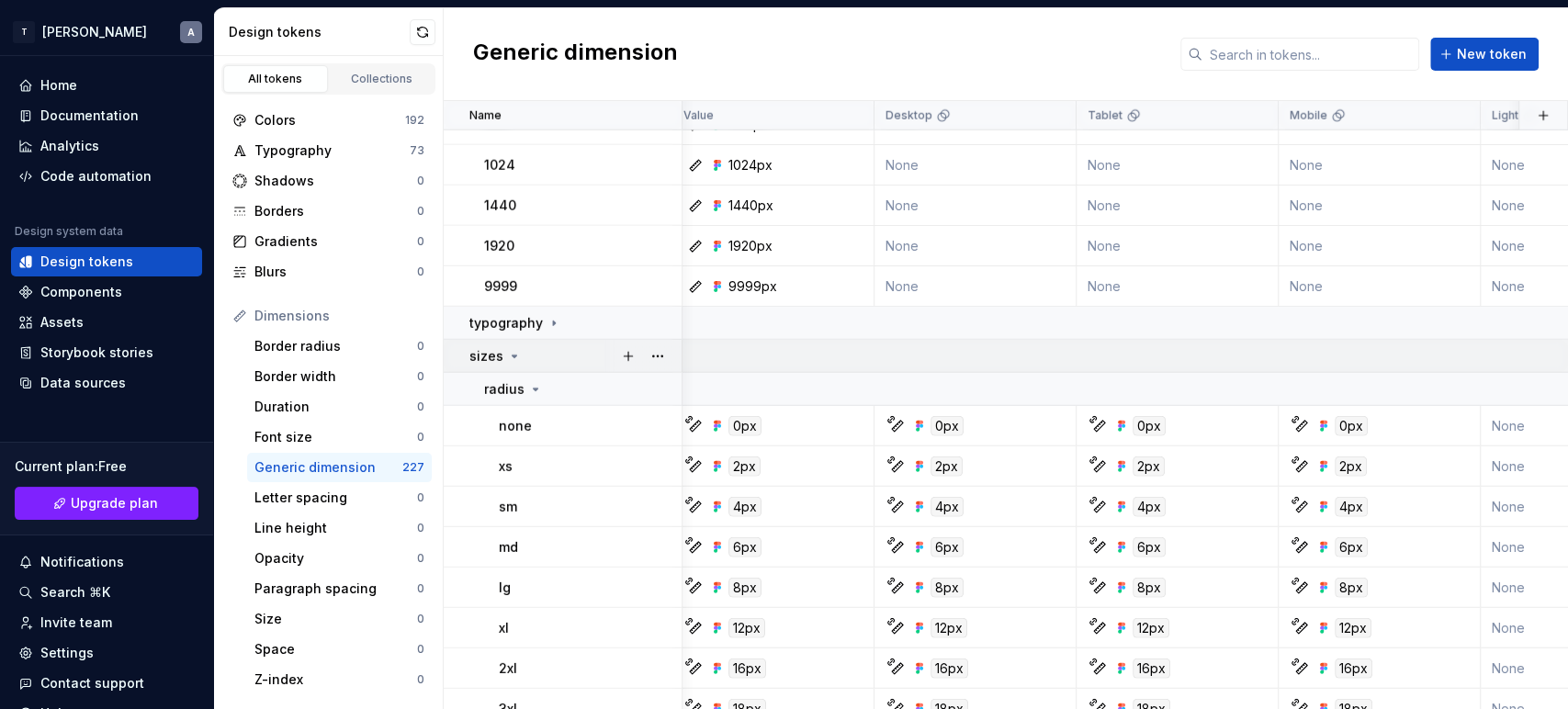
click at [495, 345] on td "sizes" at bounding box center [563, 356] width 239 height 33
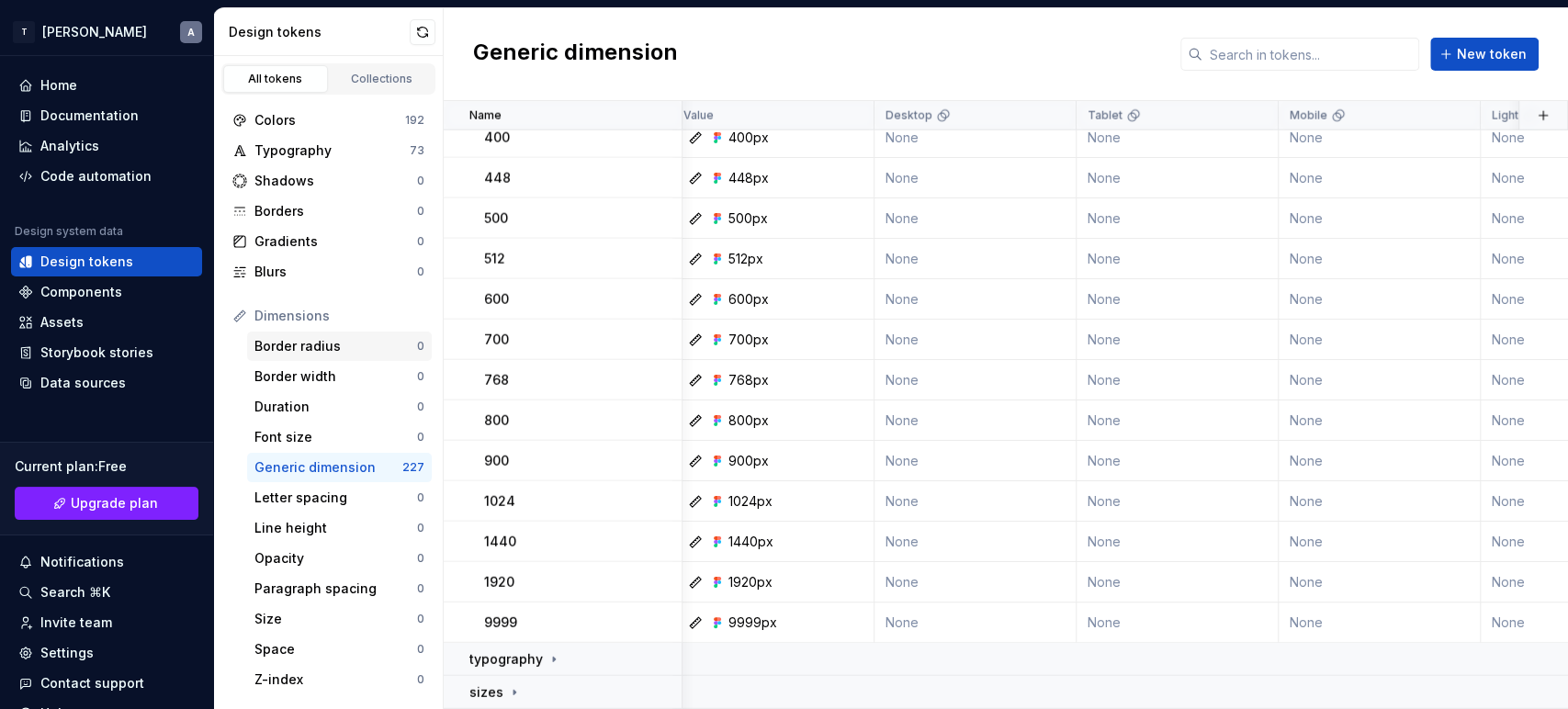
click at [301, 348] on div "Border radius" at bounding box center [335, 346] width 163 height 18
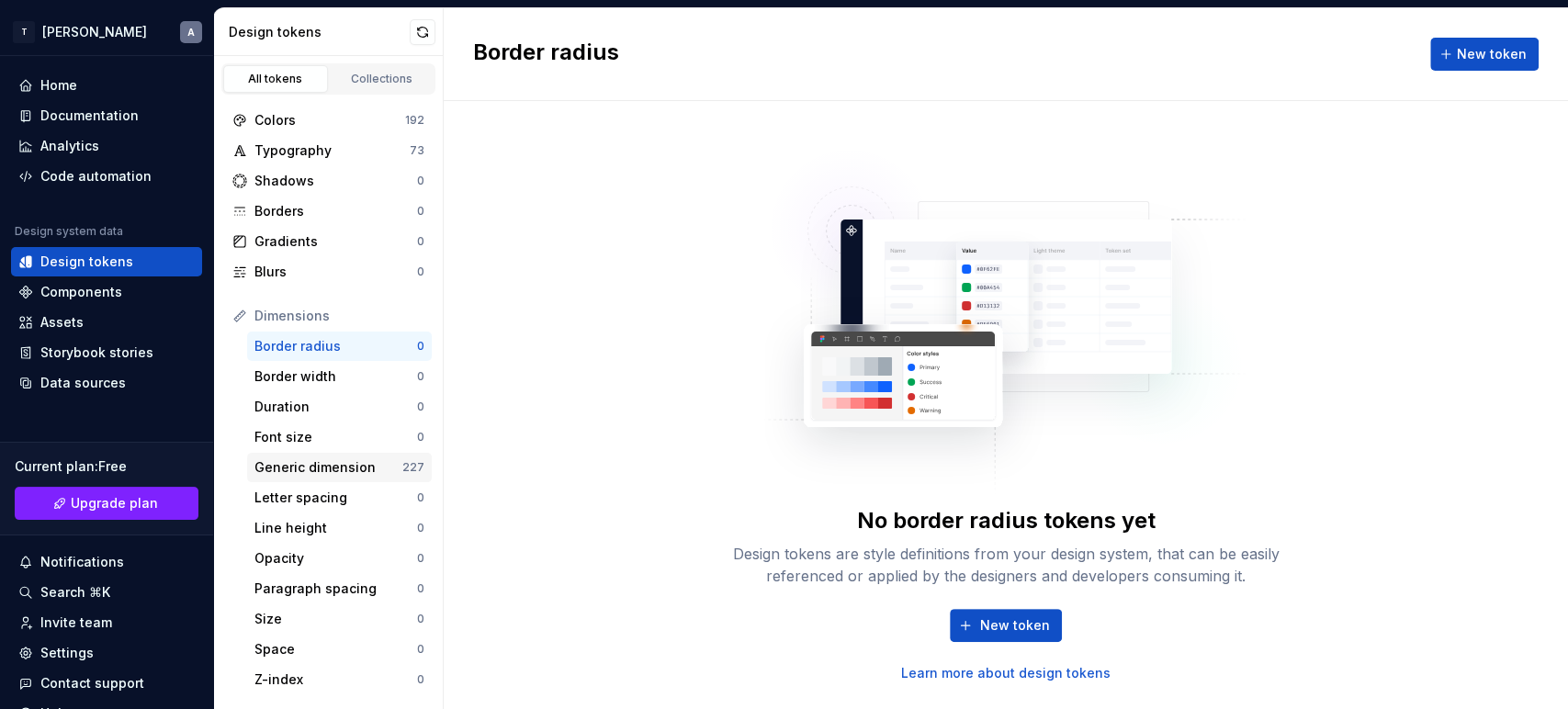
click at [338, 462] on div "Generic dimension" at bounding box center [328, 467] width 148 height 18
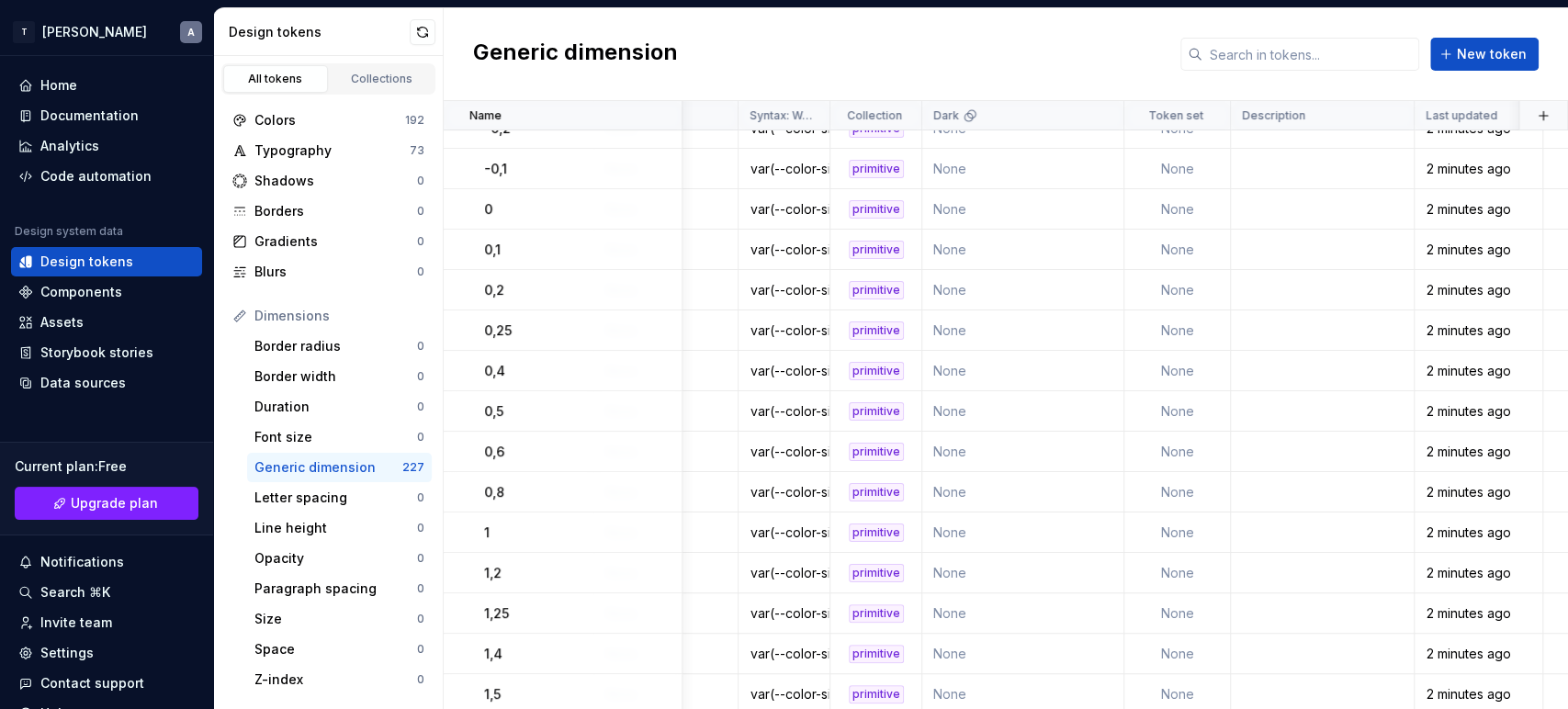
scroll to position [257, 932]
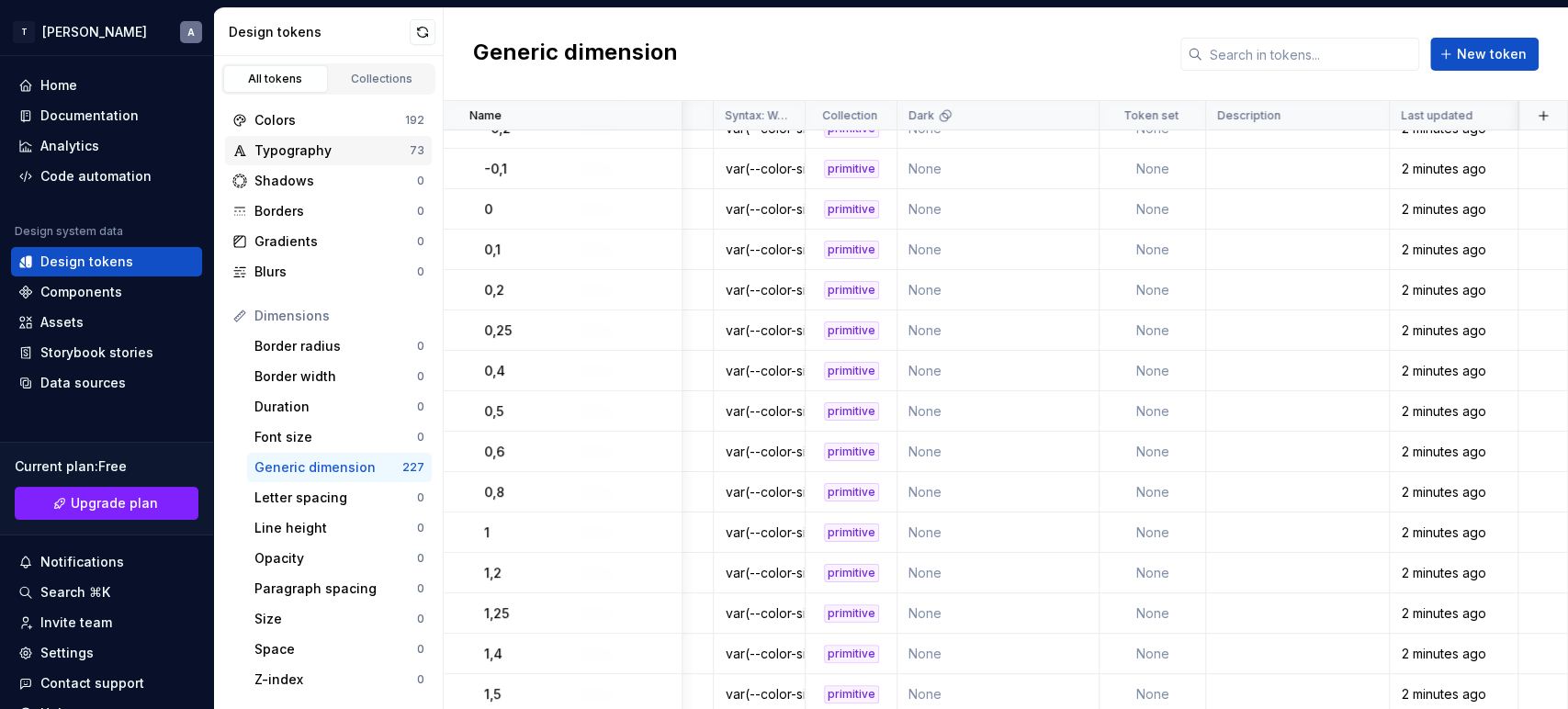
click at [310, 153] on div "Typography" at bounding box center [331, 150] width 155 height 18
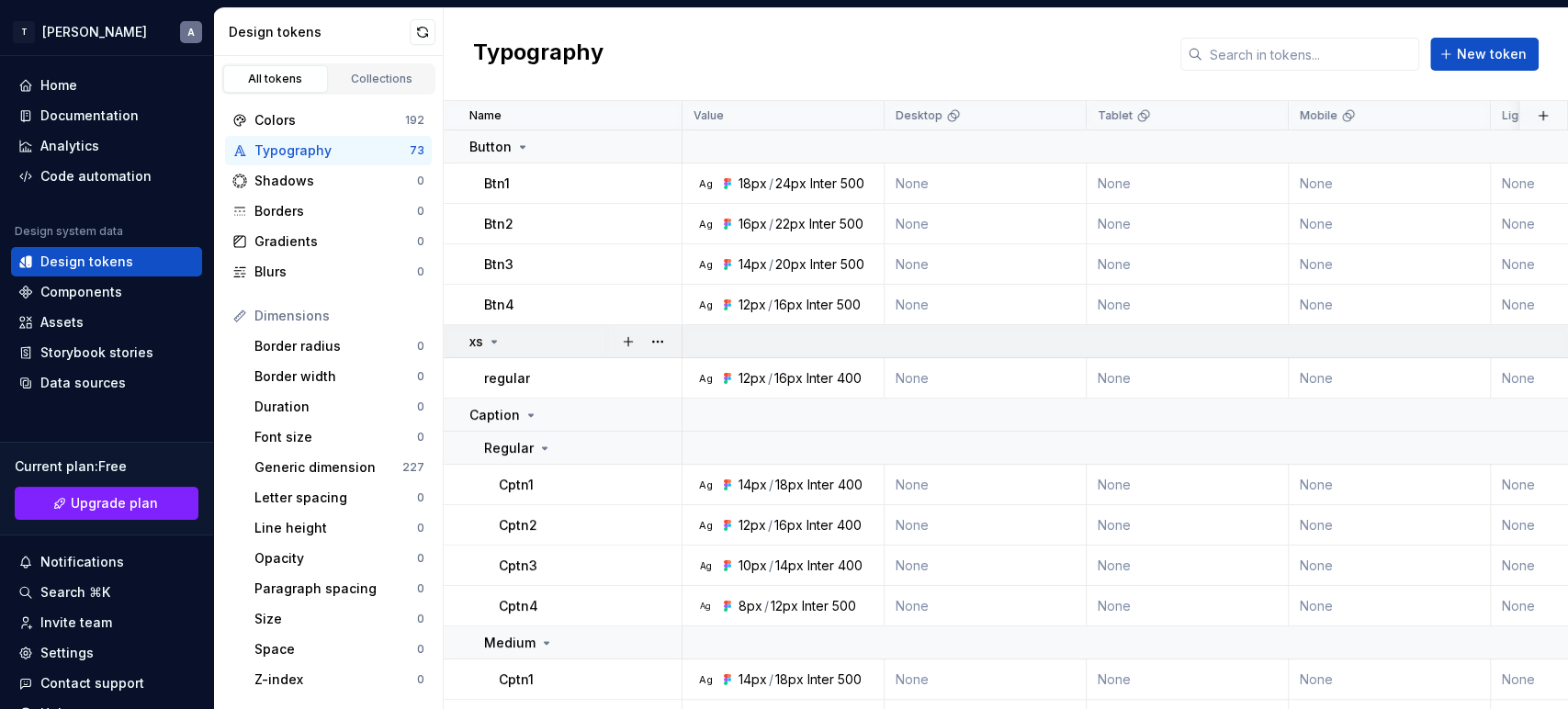
click at [495, 341] on icon at bounding box center [494, 342] width 5 height 2
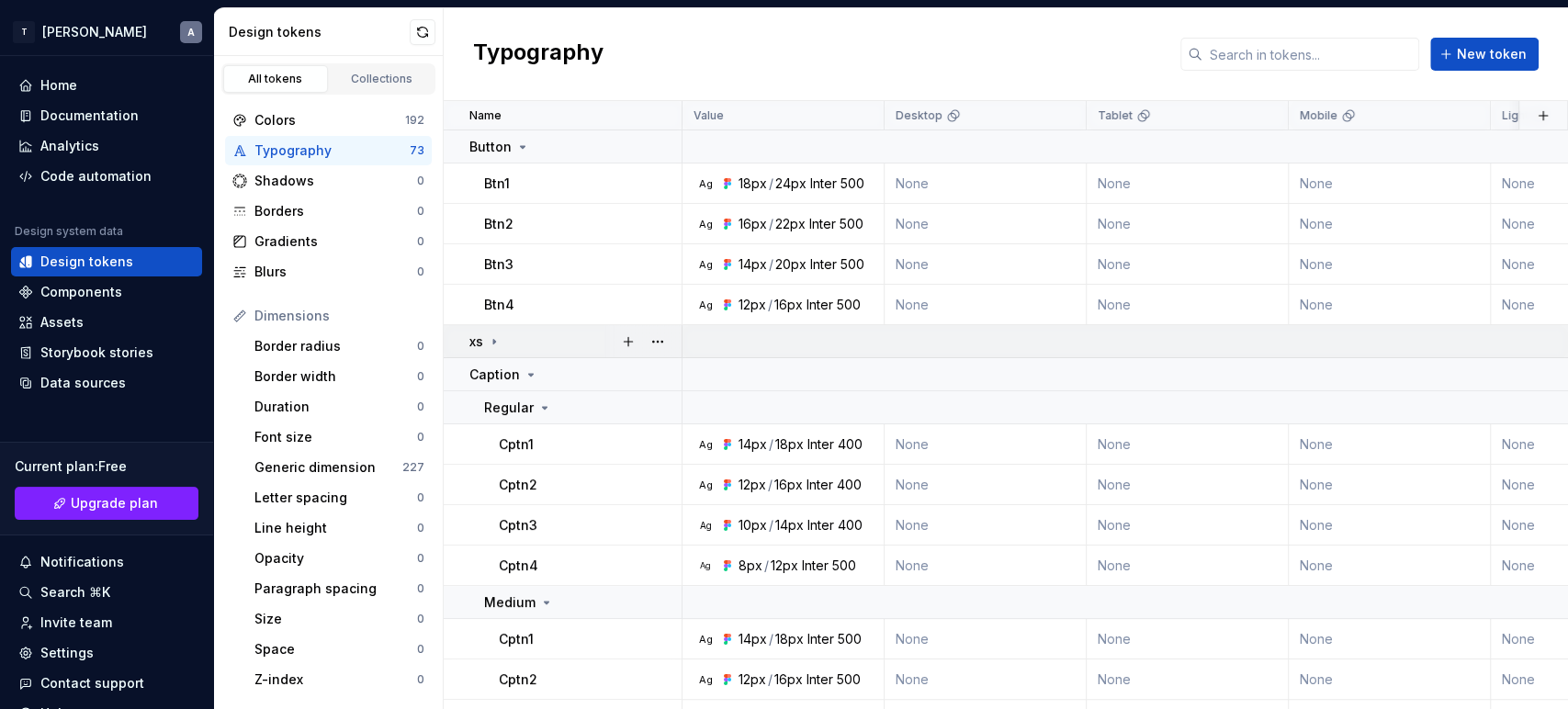
click at [495, 340] on icon at bounding box center [494, 341] width 2 height 5
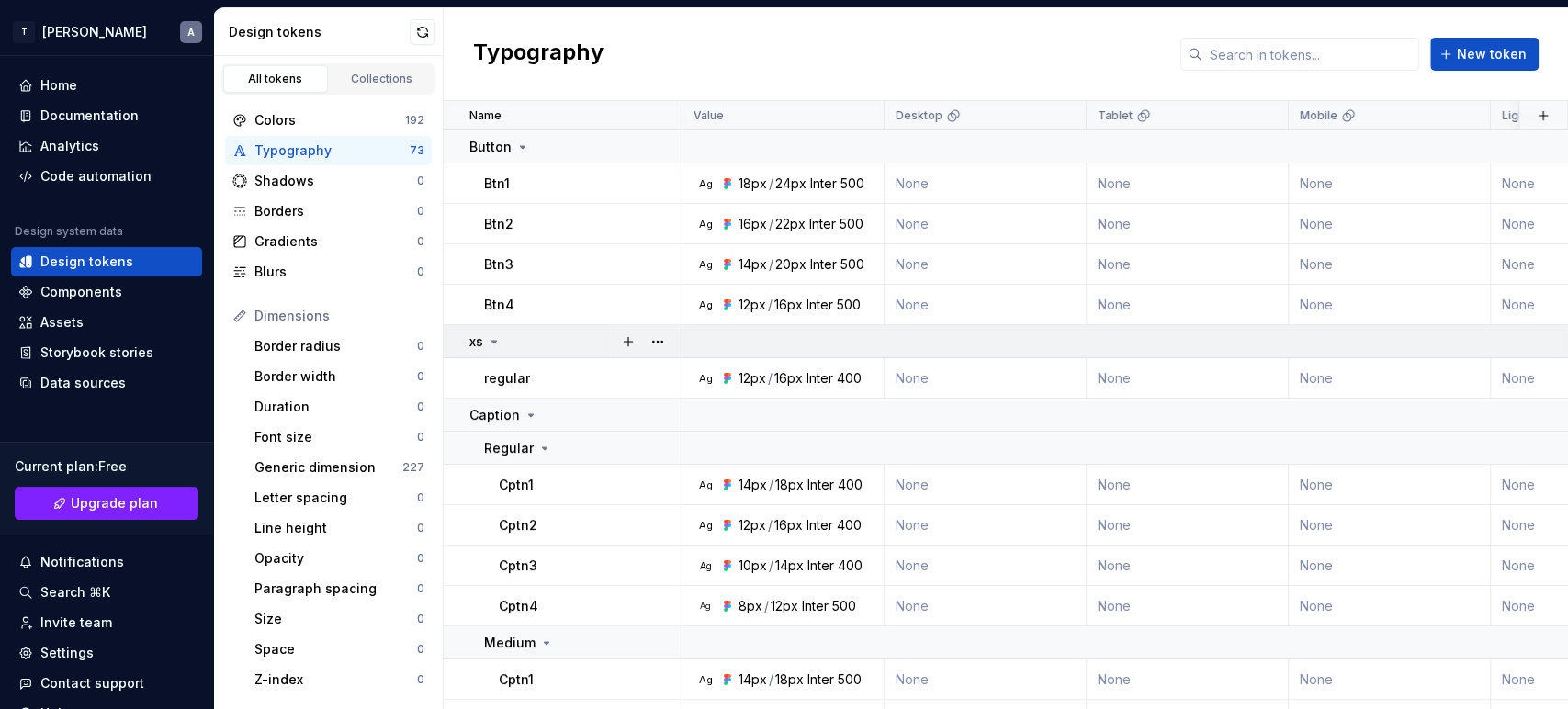
click at [495, 341] on icon at bounding box center [494, 342] width 5 height 2
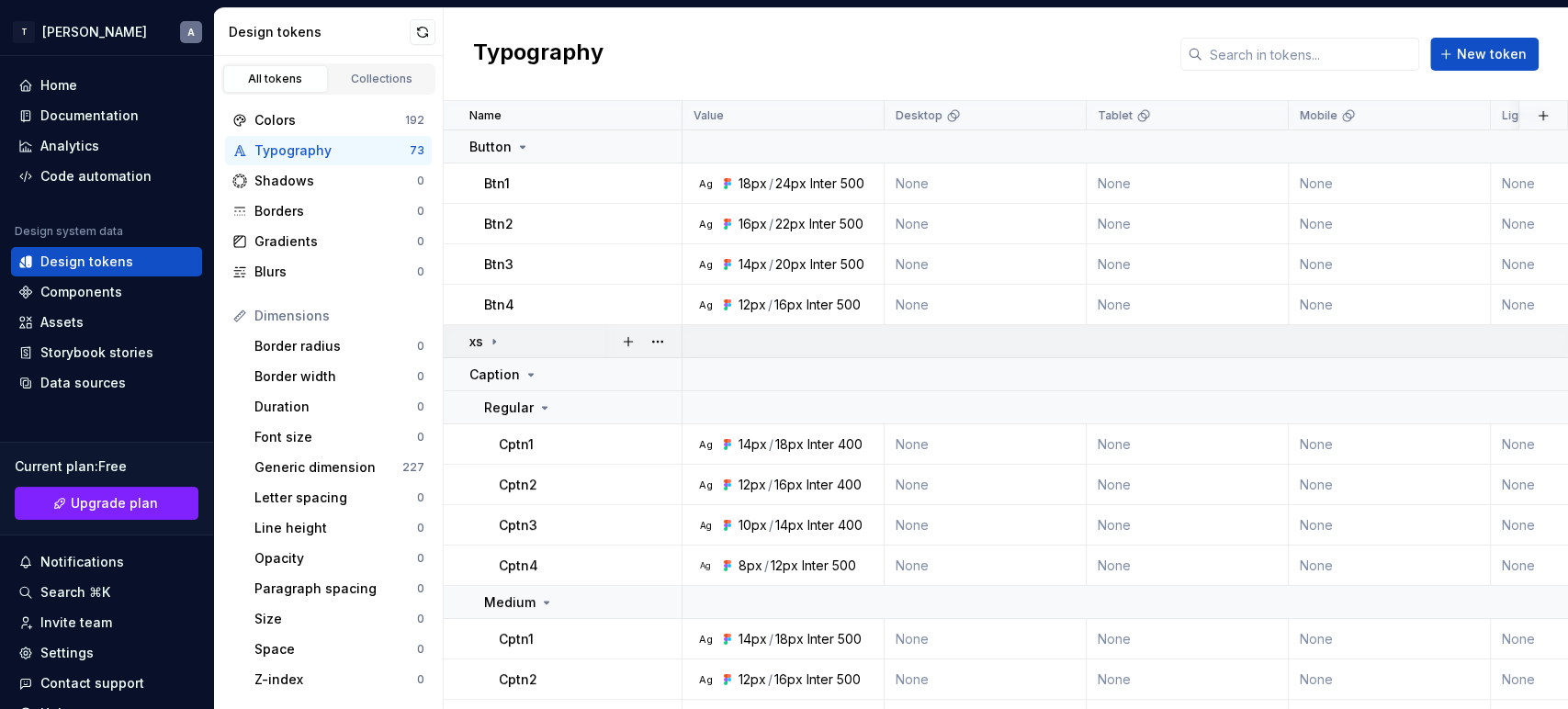
click at [459, 336] on td "xs" at bounding box center [563, 341] width 239 height 33
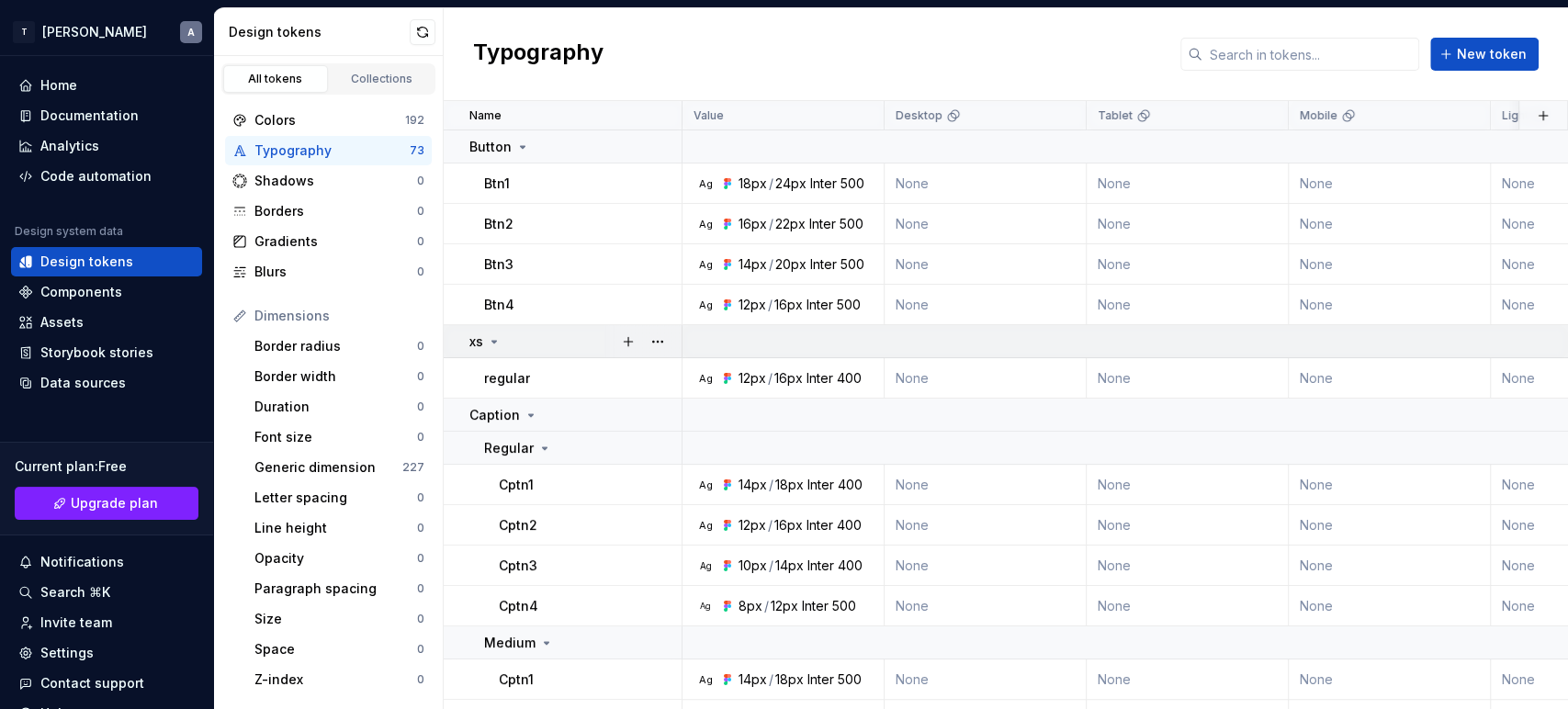
click at [459, 336] on td "xs" at bounding box center [563, 341] width 239 height 33
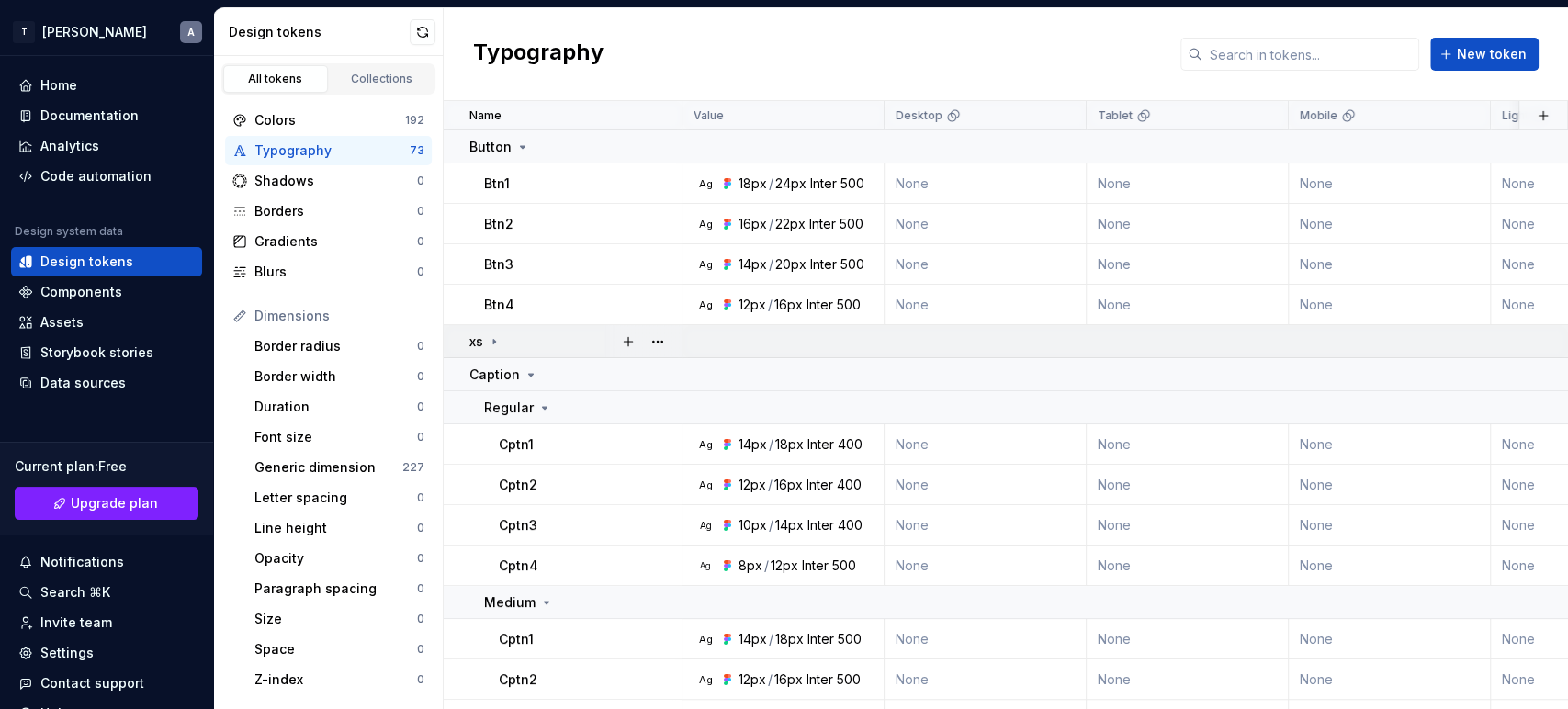
click at [464, 343] on td "xs" at bounding box center [563, 341] width 239 height 33
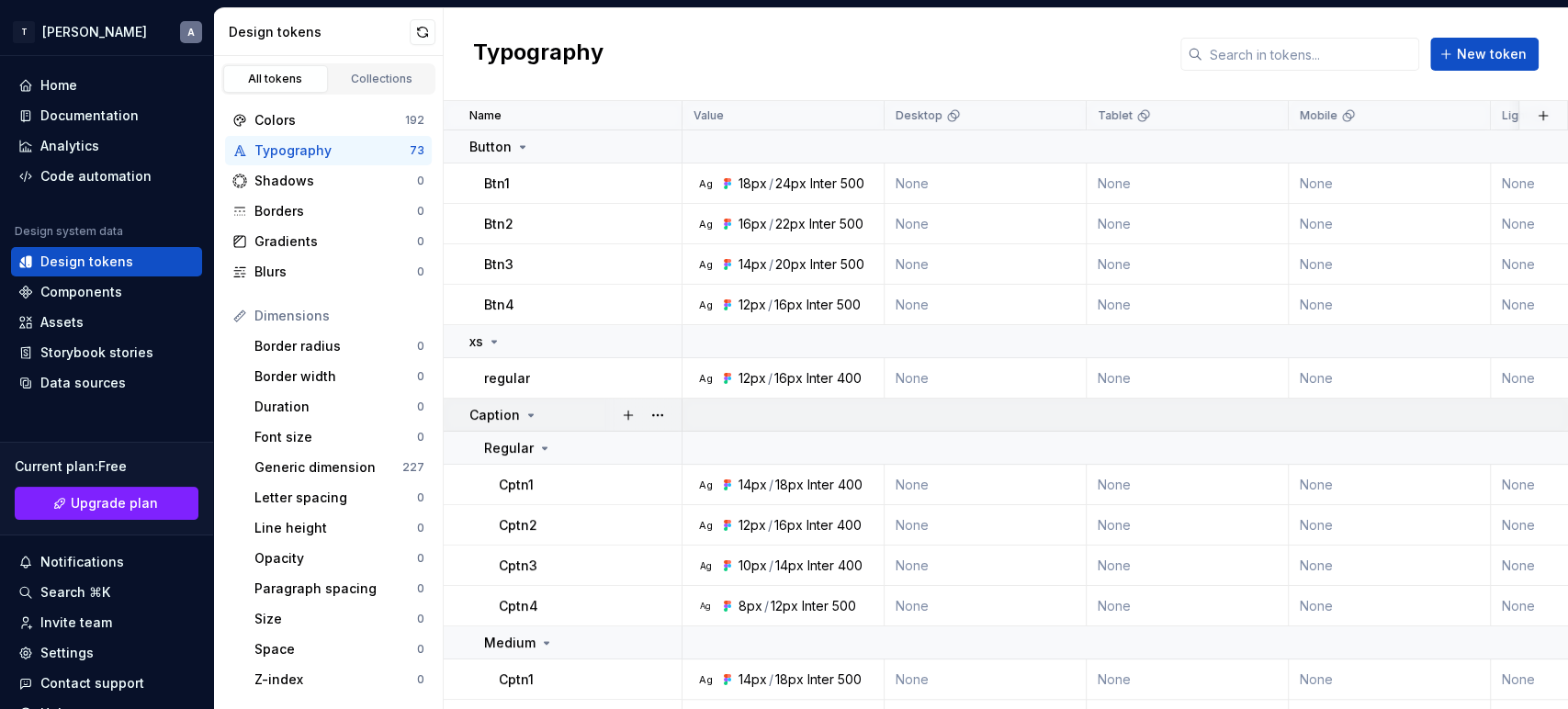
click at [478, 423] on p "Caption" at bounding box center [494, 415] width 51 height 18
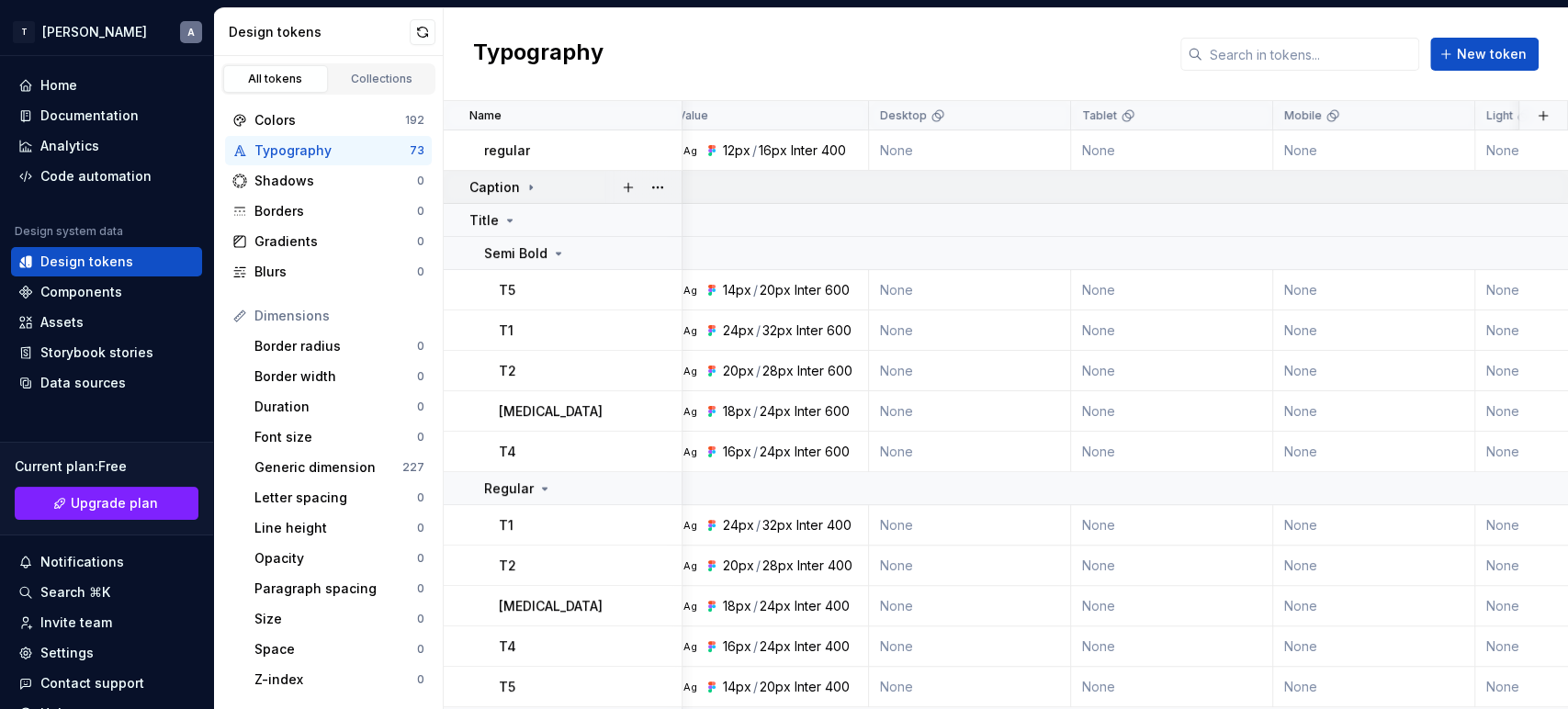
scroll to position [228, 16]
click at [488, 178] on p "Caption" at bounding box center [494, 187] width 51 height 18
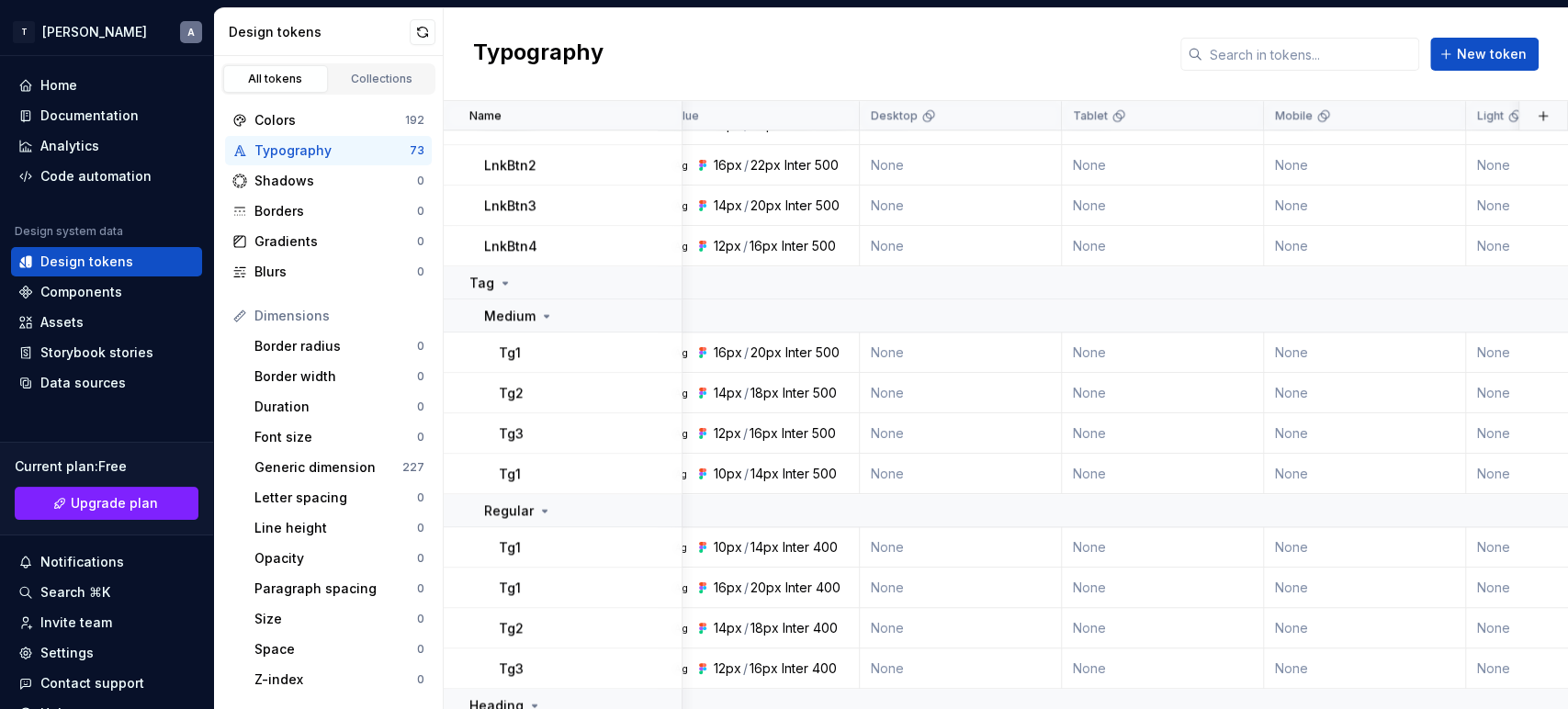
scroll to position [1492, 0]
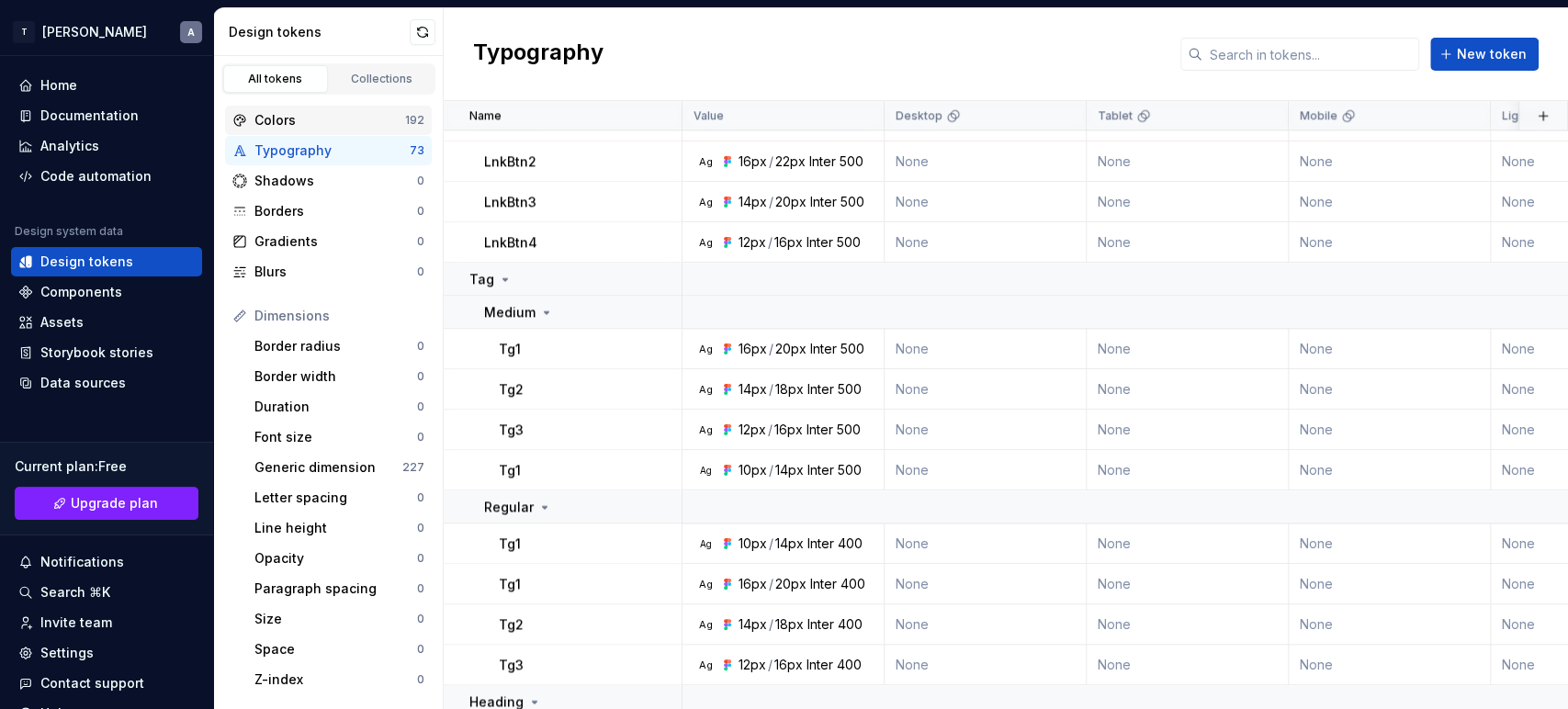
click at [267, 114] on div "Colors" at bounding box center [329, 120] width 151 height 18
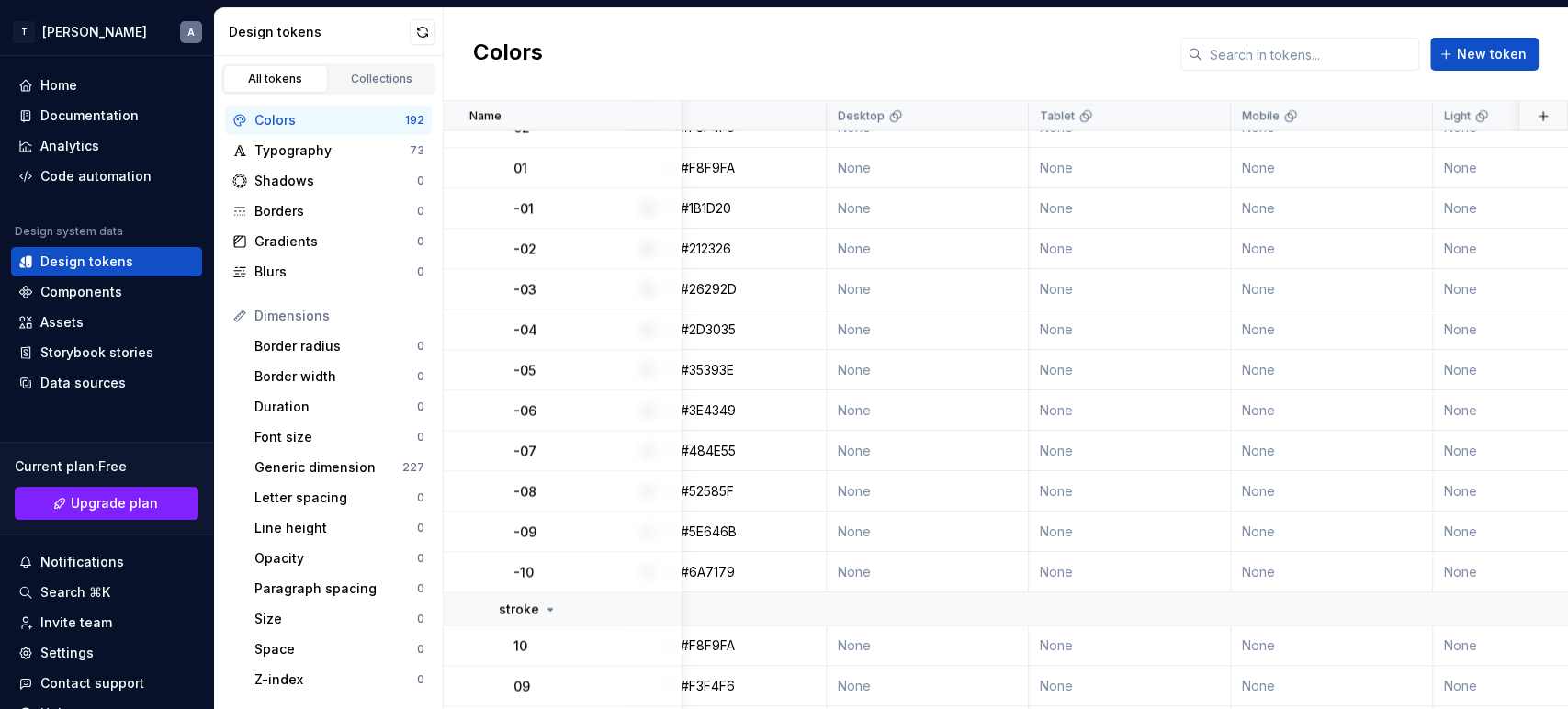
scroll to position [2162, 137]
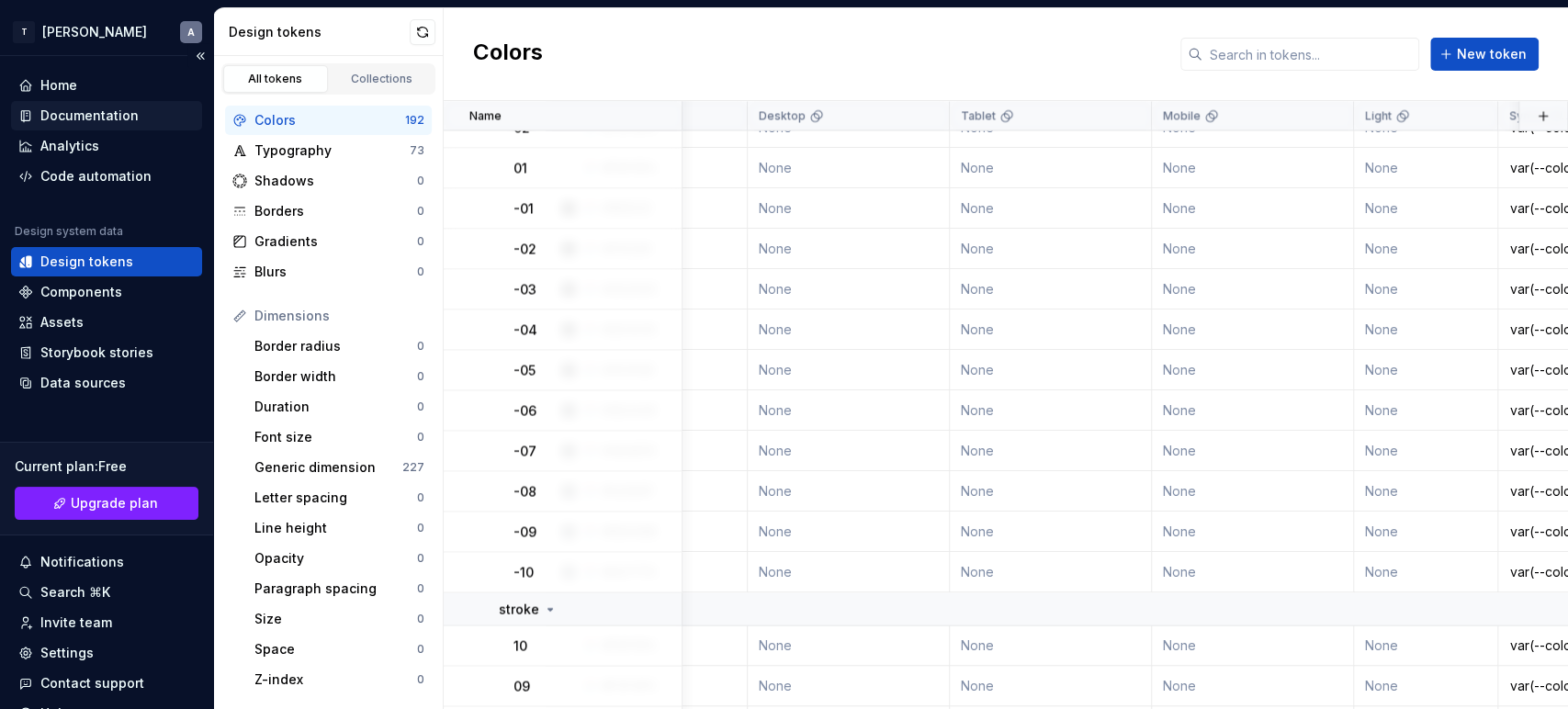
click at [83, 121] on div "Documentation" at bounding box center [89, 116] width 98 height 18
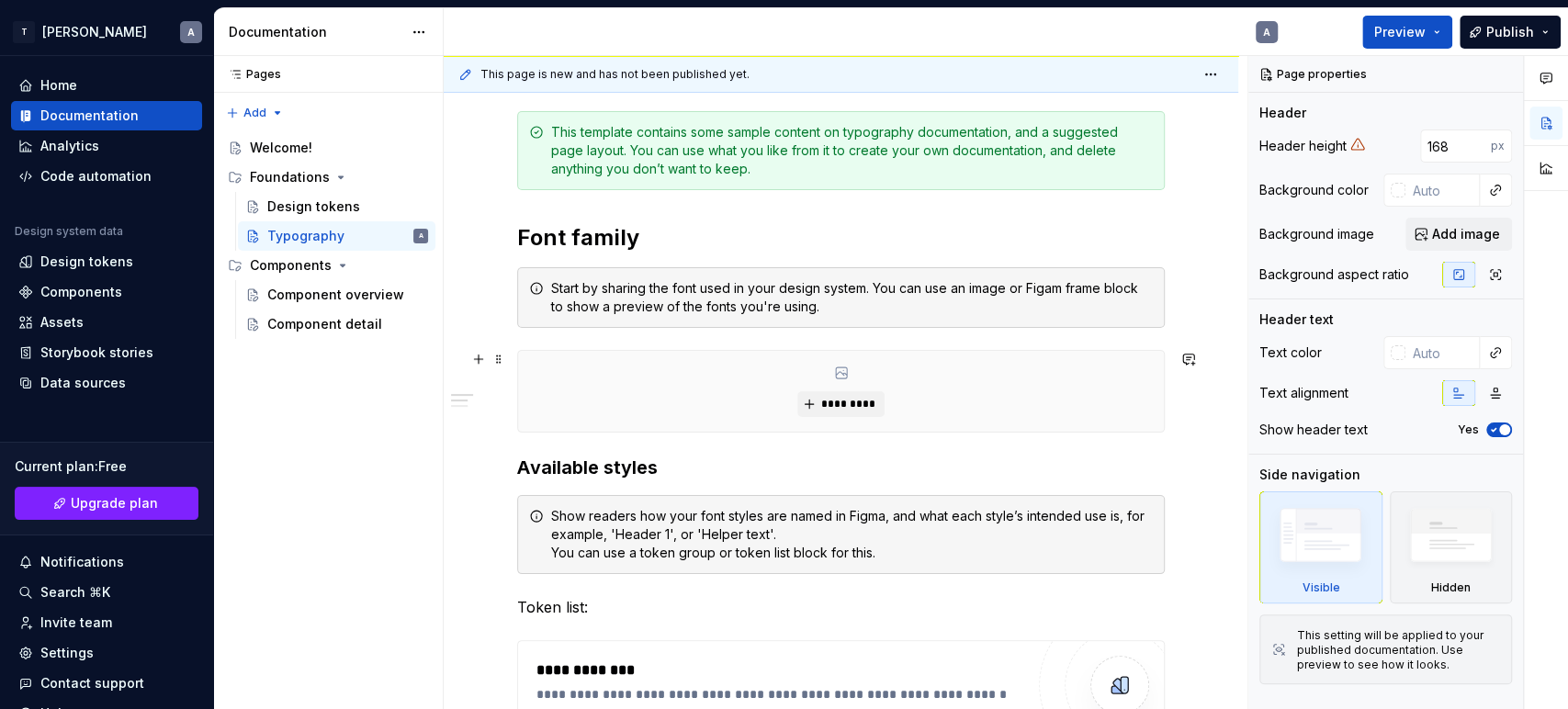
scroll to position [248, 0]
click at [59, 256] on div "Design tokens" at bounding box center [86, 262] width 93 height 18
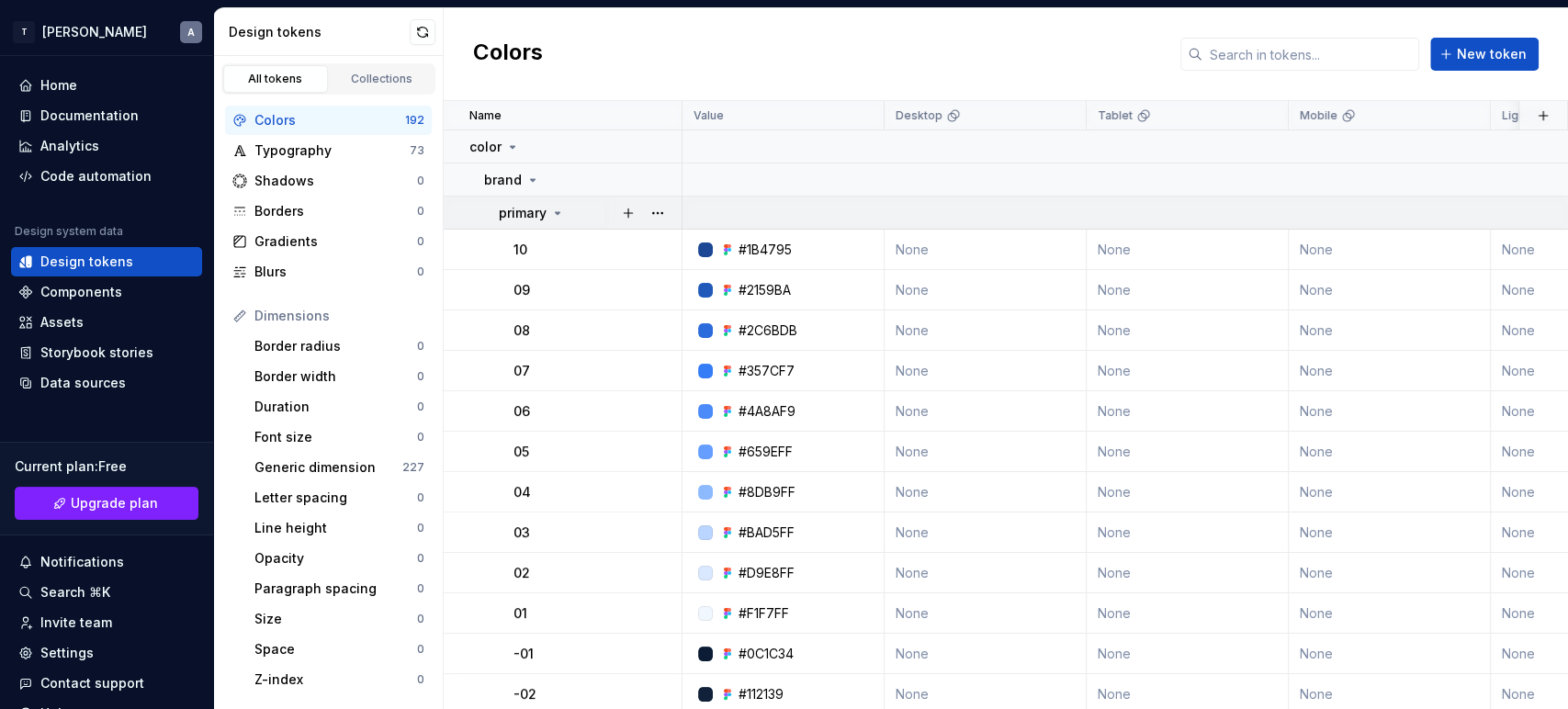
click at [507, 207] on p "primary" at bounding box center [523, 213] width 48 height 18
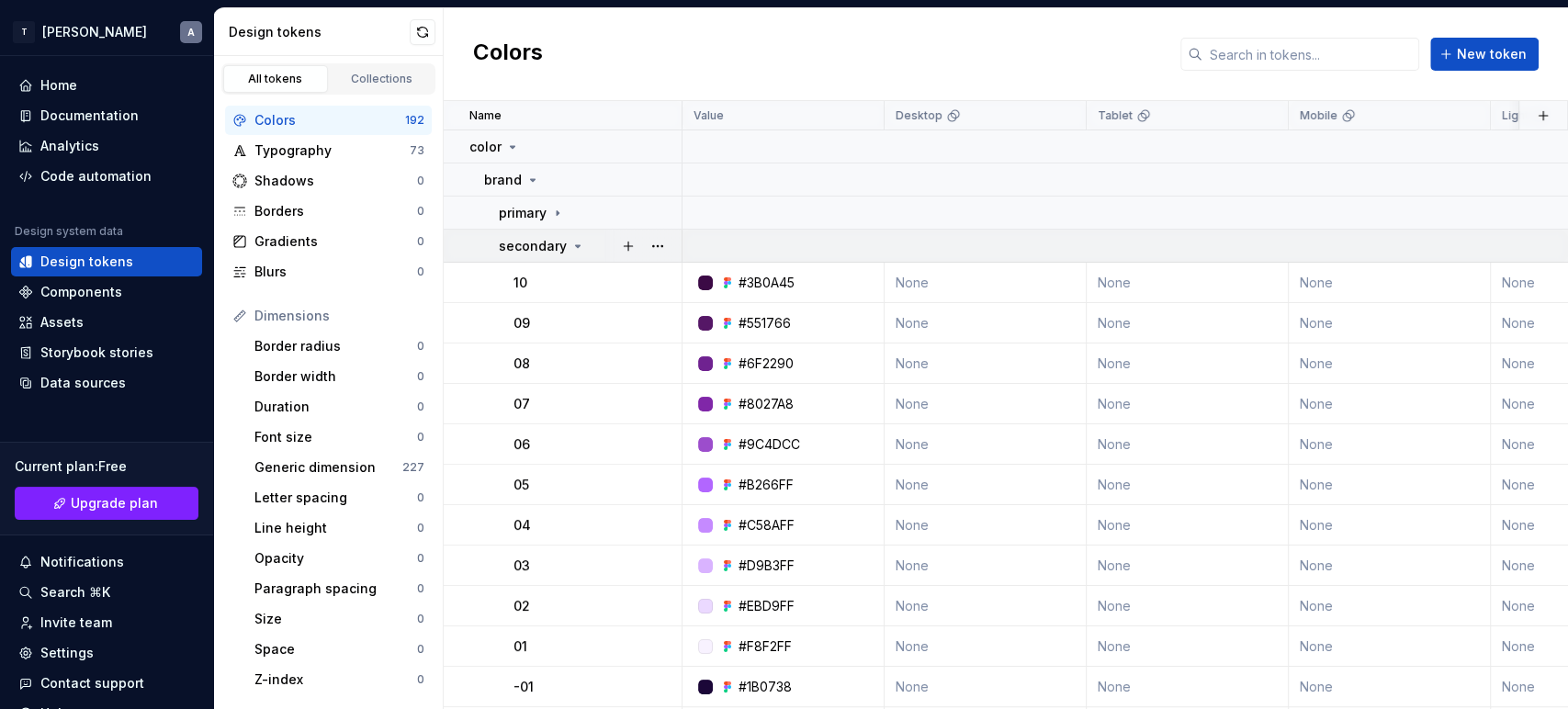
click at [529, 245] on p "secondary" at bounding box center [533, 246] width 68 height 18
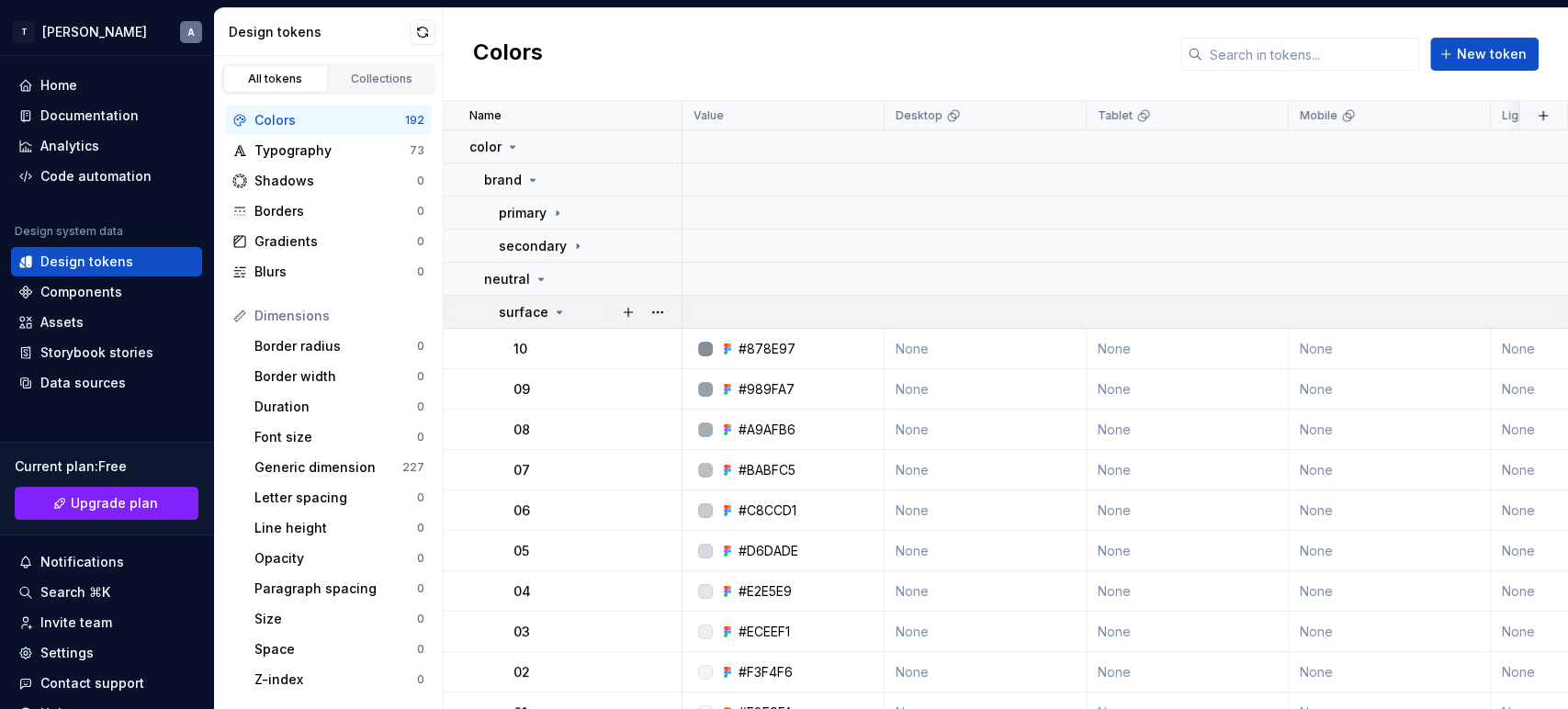
click at [515, 311] on p "surface" at bounding box center [524, 312] width 50 height 18
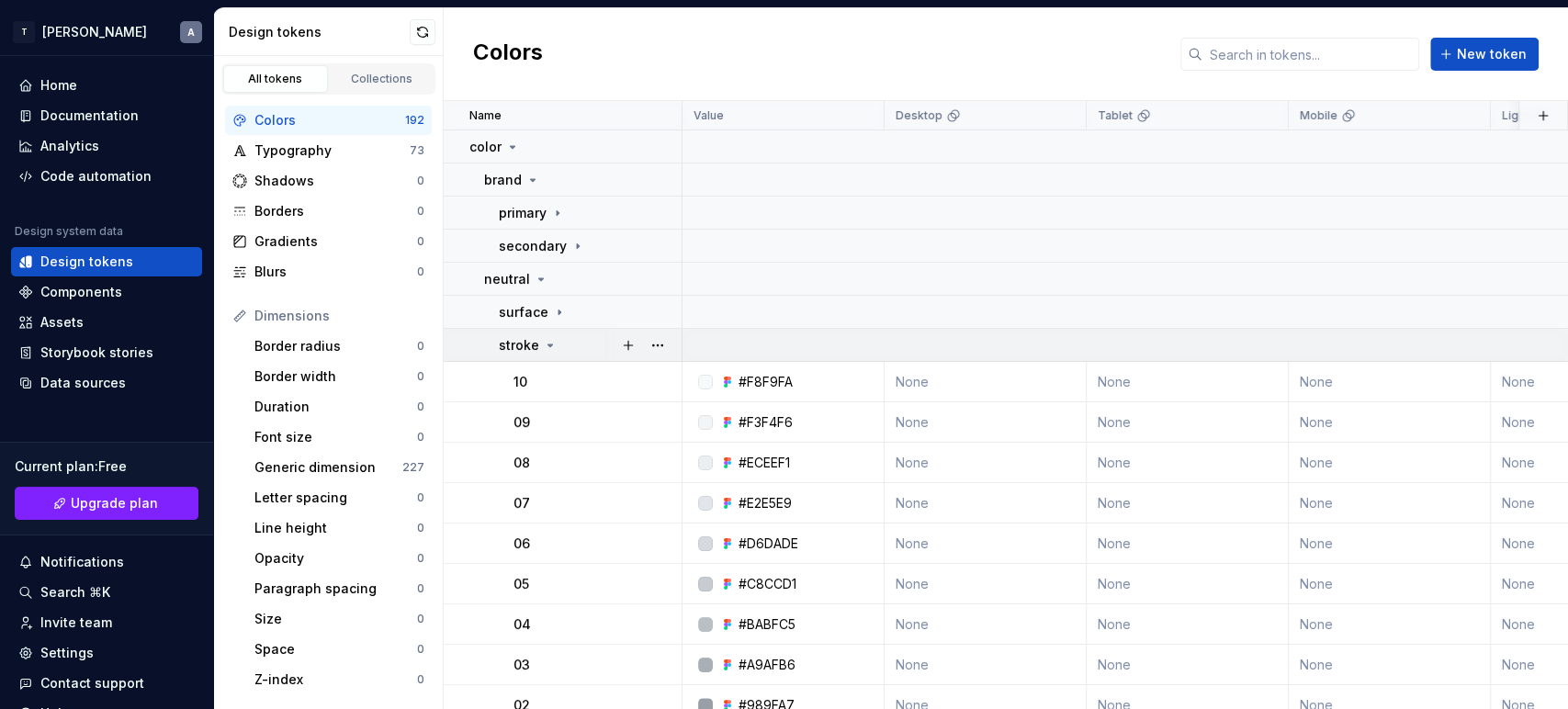
click at [517, 345] on p "stroke" at bounding box center [519, 345] width 40 height 18
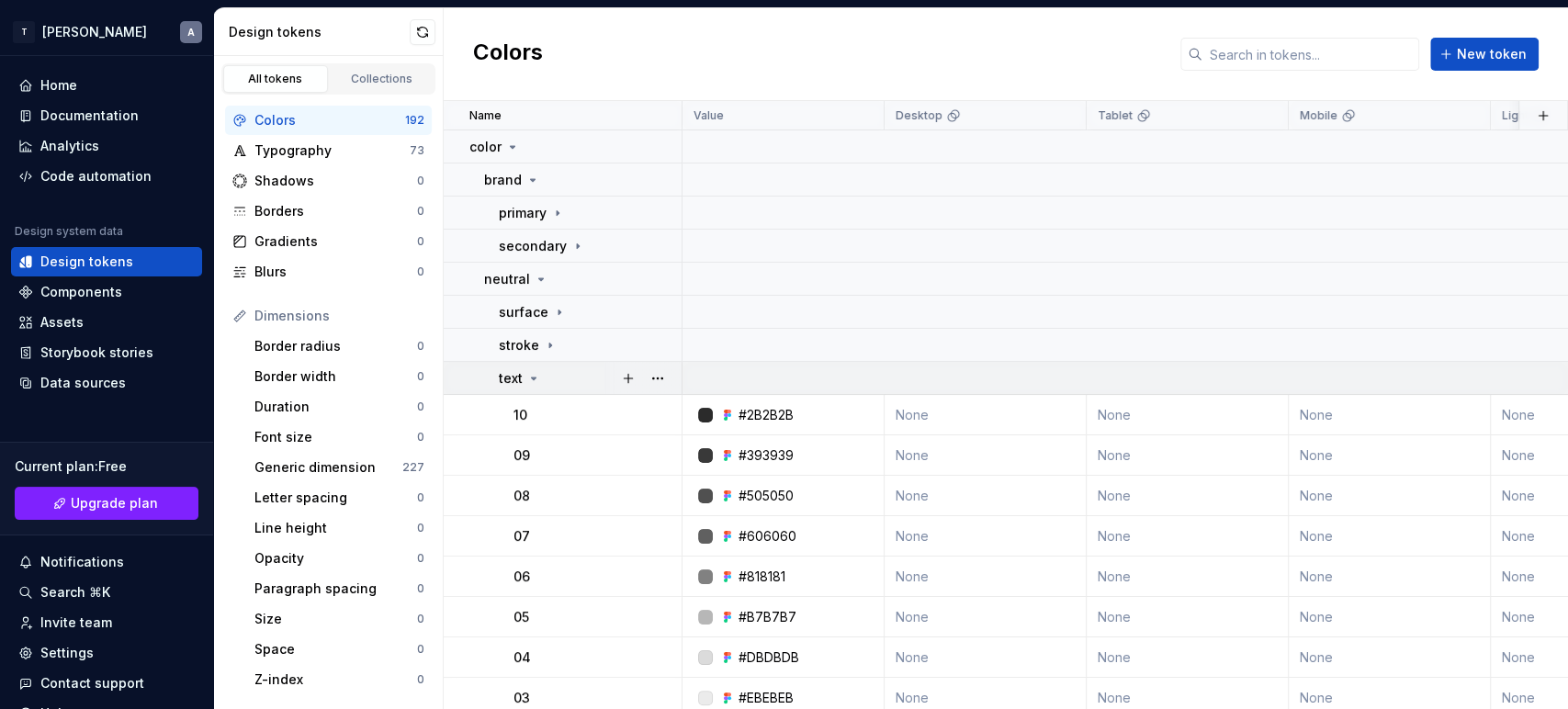
click at [513, 374] on p "text" at bounding box center [511, 378] width 24 height 18
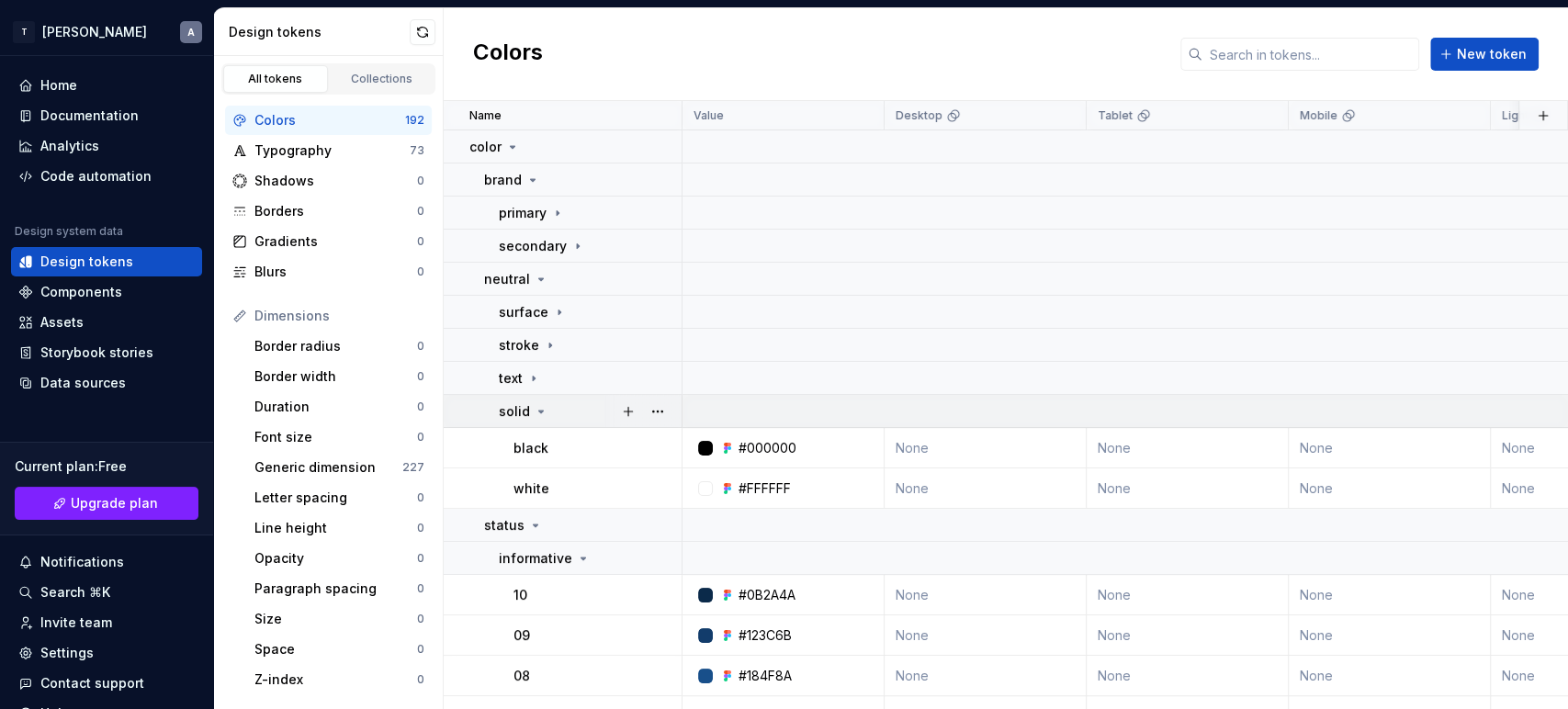
click at [520, 398] on td "solid" at bounding box center [563, 411] width 239 height 33
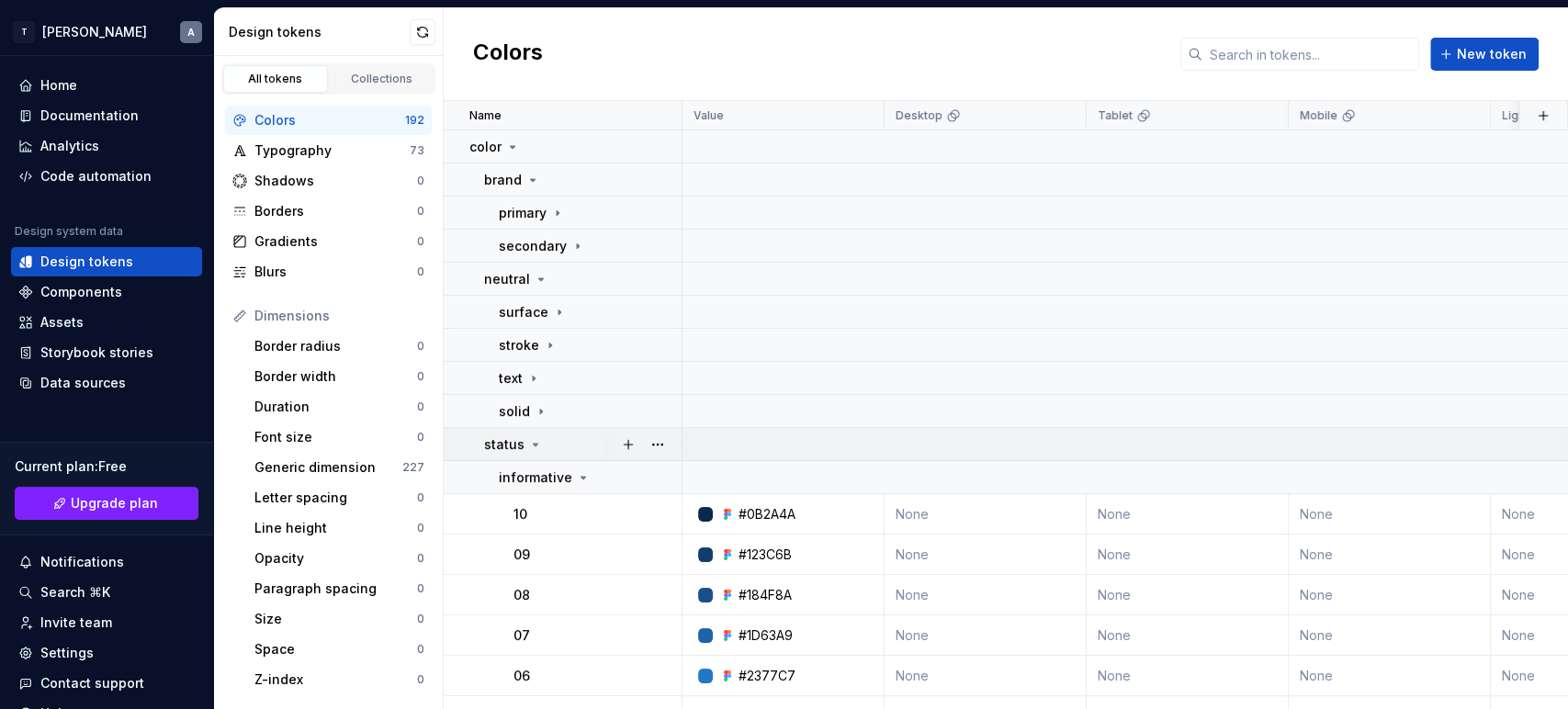
click at [510, 437] on p "status" at bounding box center [504, 444] width 40 height 18
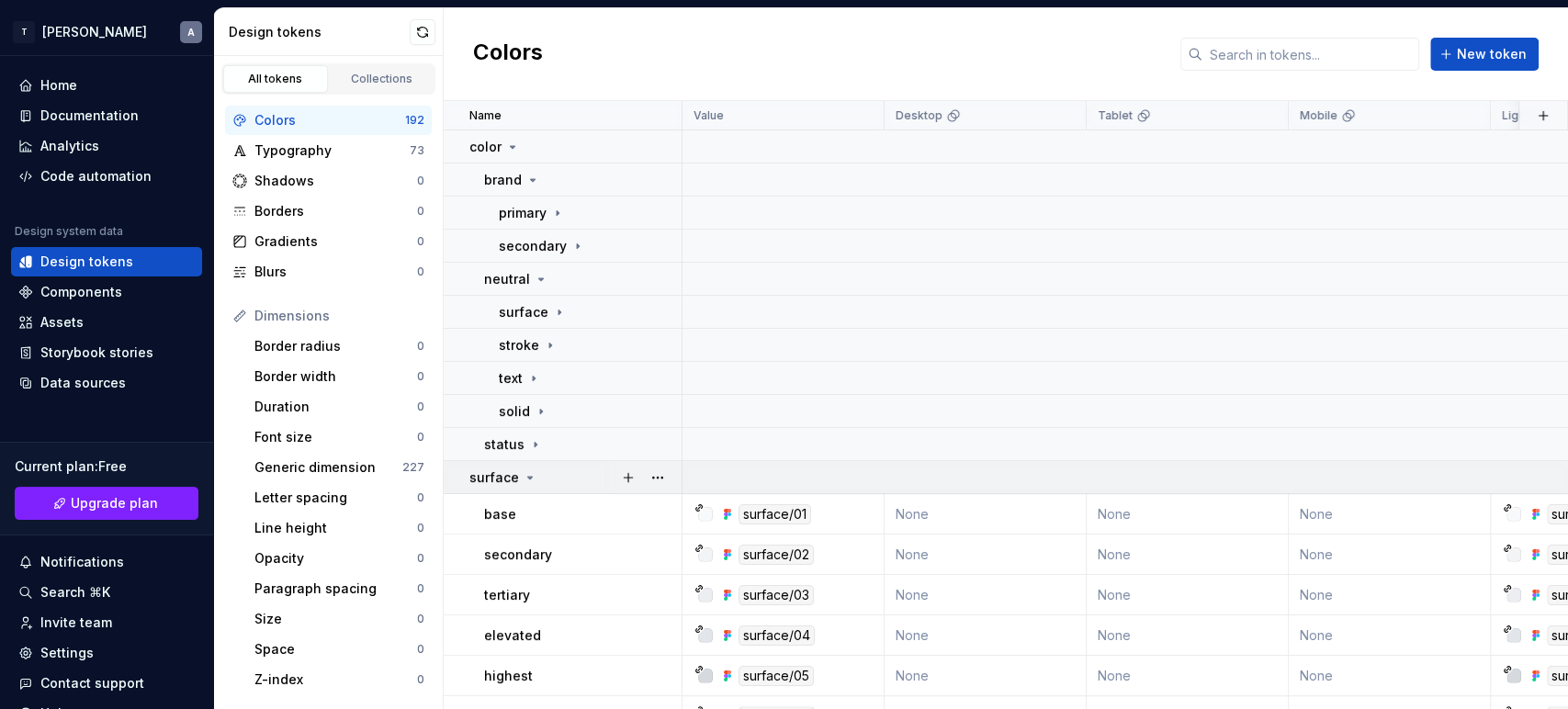
click at [501, 480] on p "surface" at bounding box center [494, 478] width 50 height 18
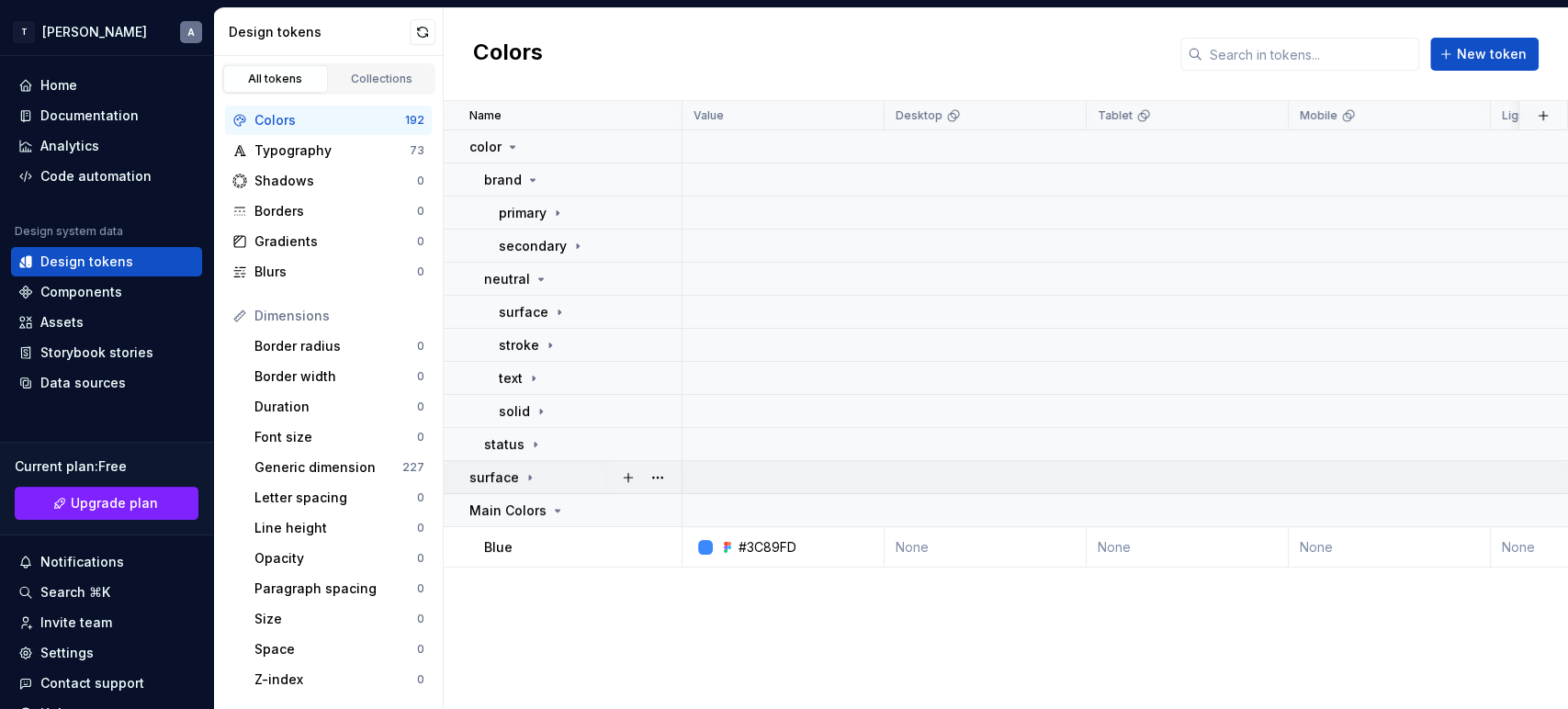
click at [492, 488] on td "surface" at bounding box center [563, 477] width 239 height 33
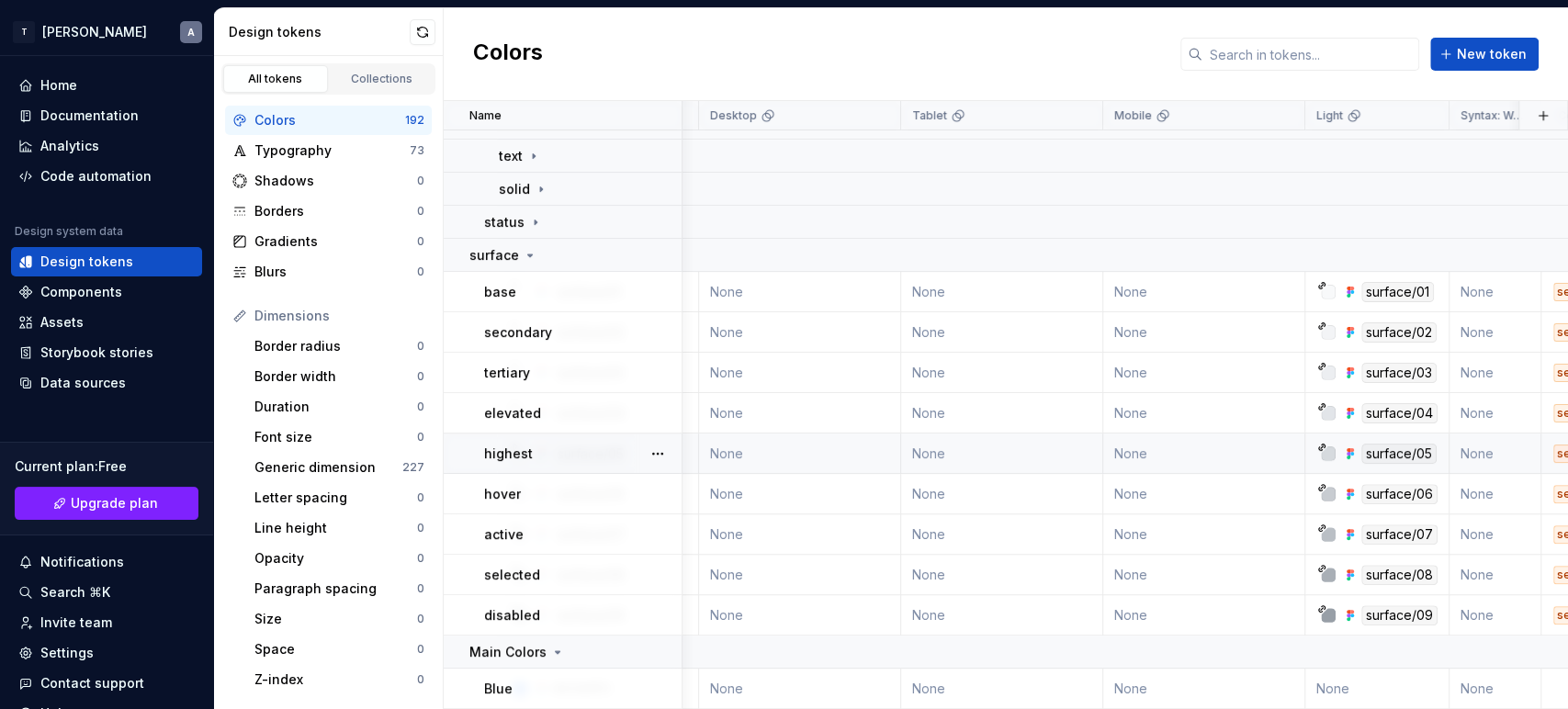
scroll to position [232, 0]
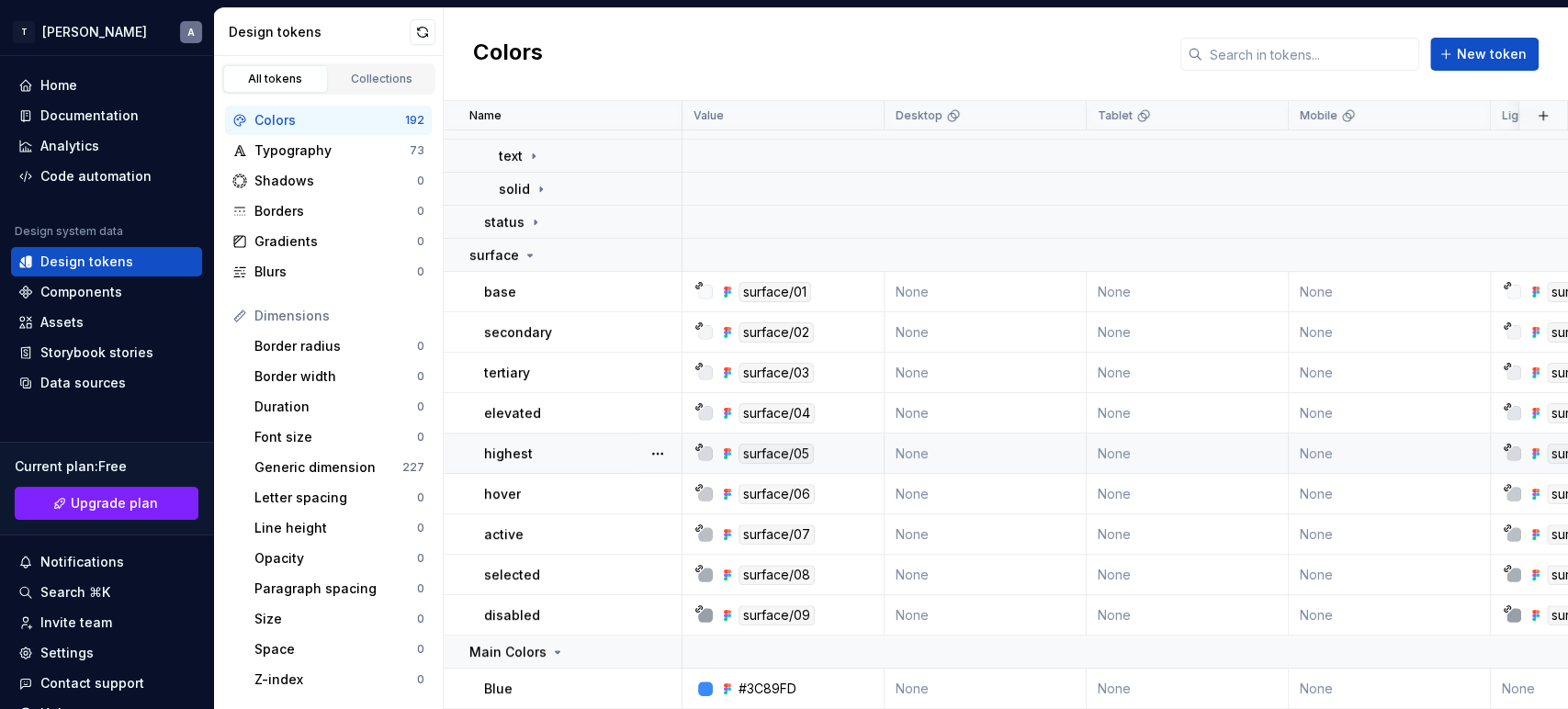
click at [696, 443] on icon at bounding box center [699, 447] width 9 height 9
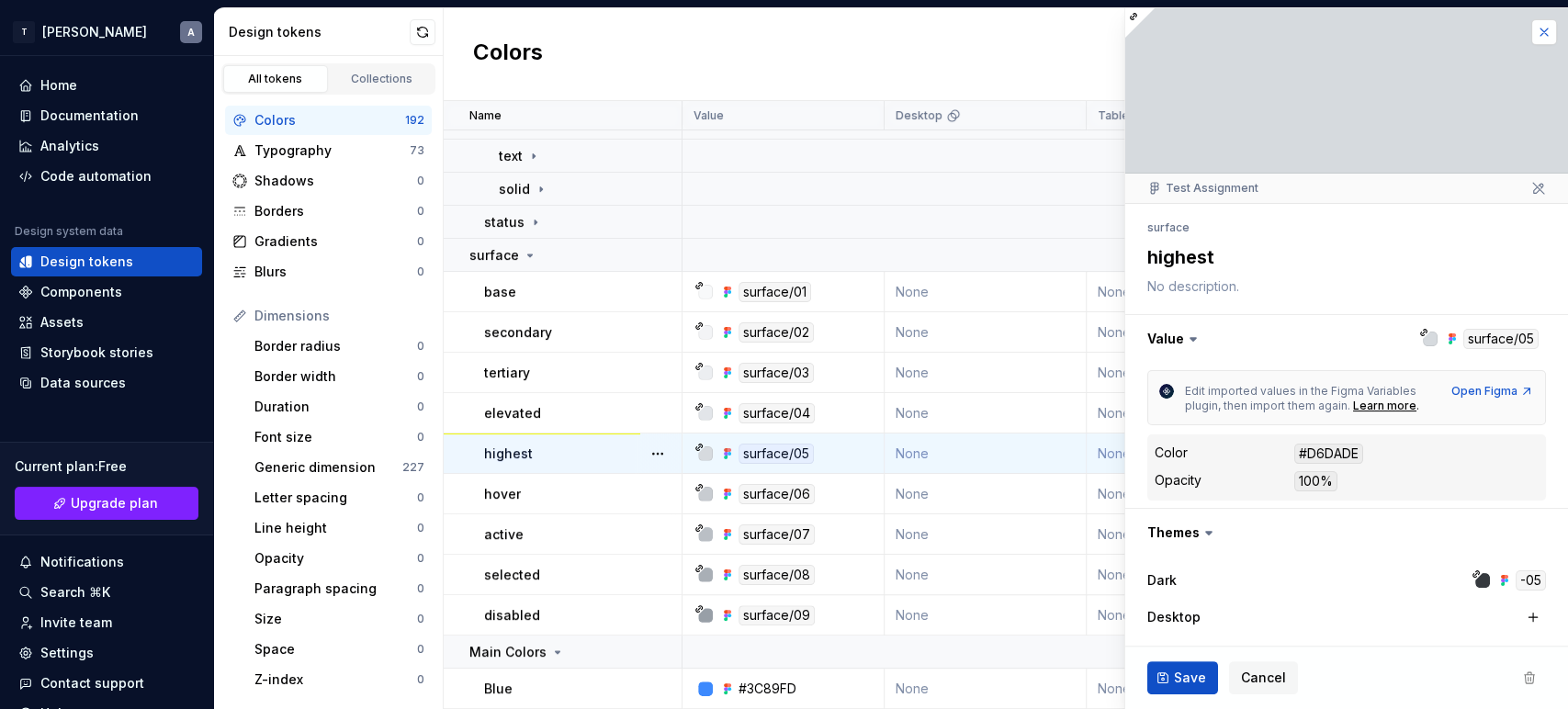
click at [1410, 28] on button "button" at bounding box center [1544, 32] width 26 height 26
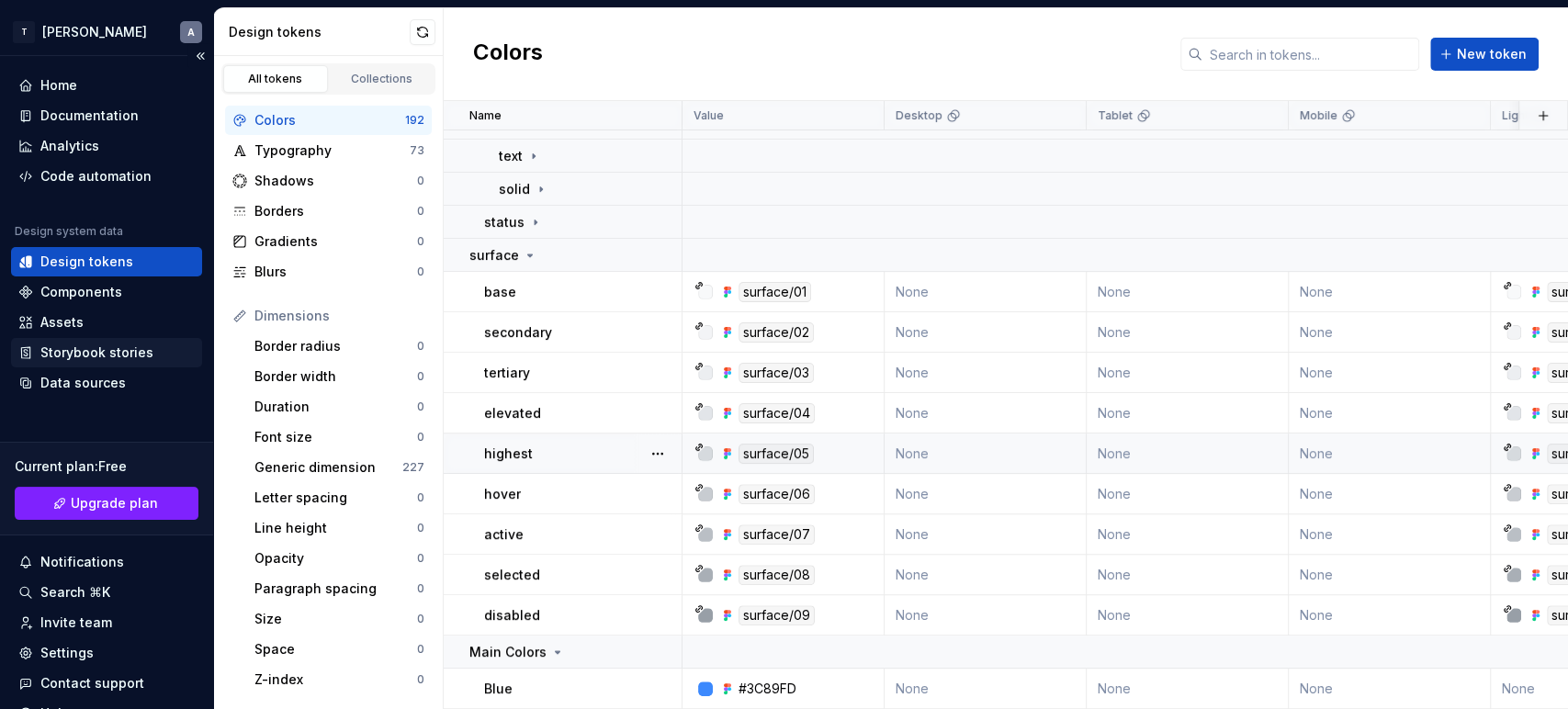
click at [66, 348] on div "Storybook stories" at bounding box center [96, 353] width 113 height 18
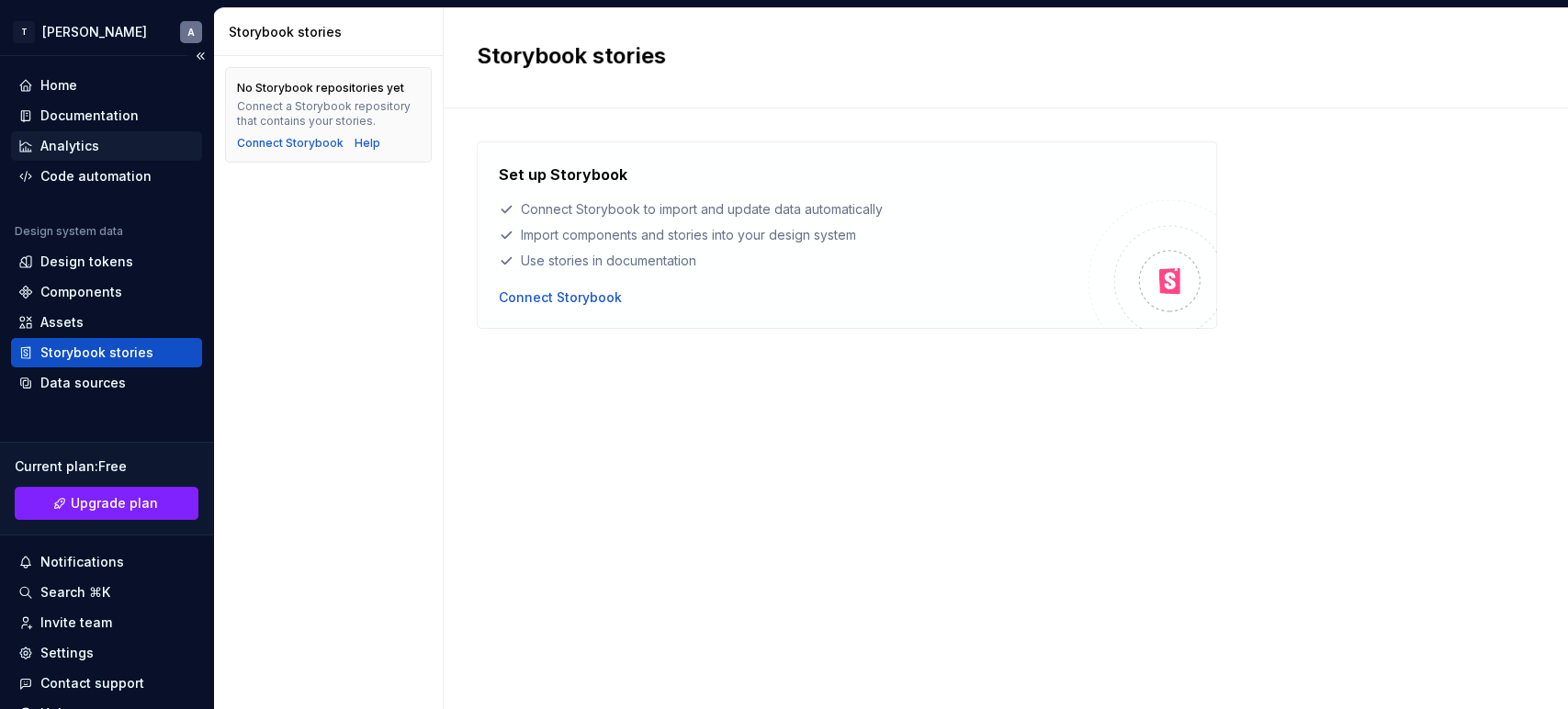
click at [69, 153] on div "Analytics" at bounding box center [69, 146] width 59 height 18
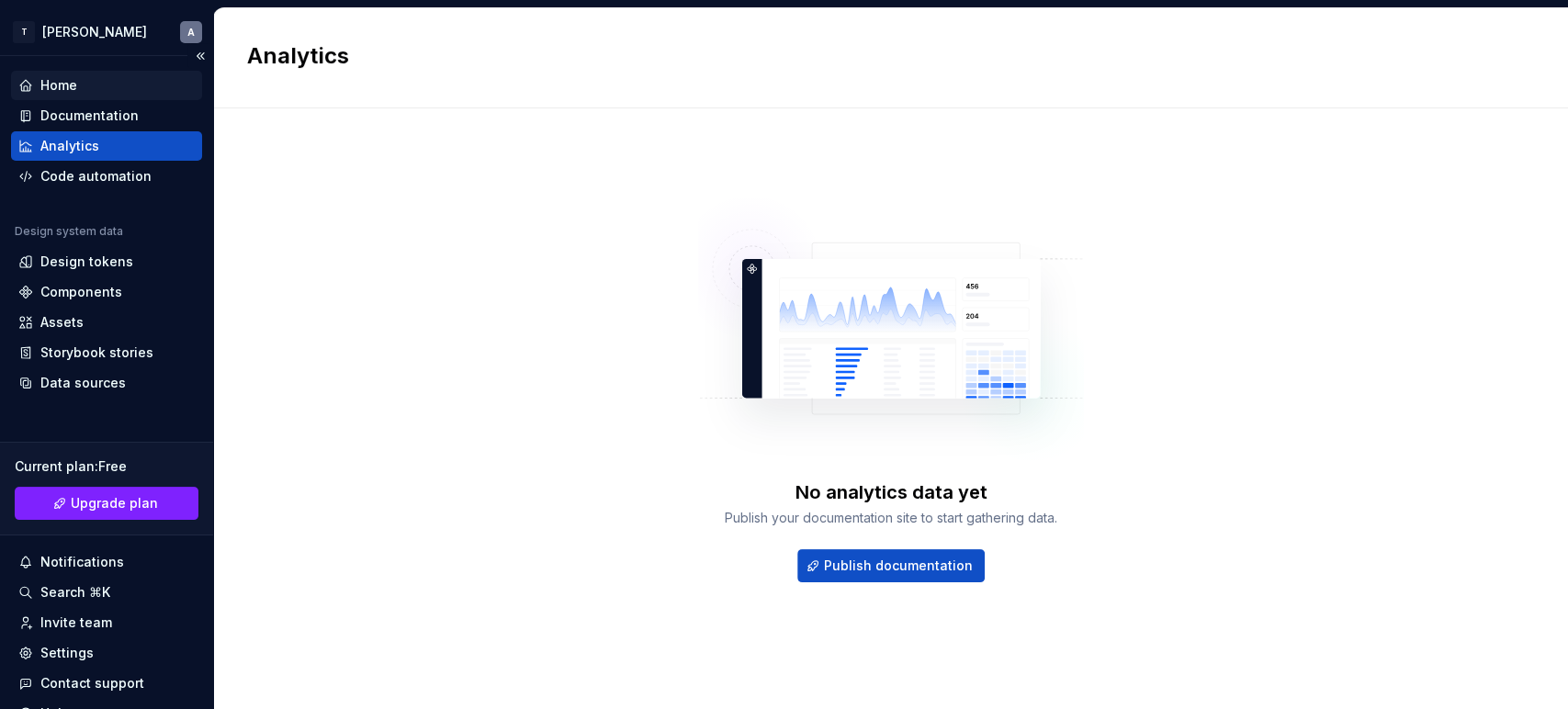
click at [16, 73] on div "Home" at bounding box center [106, 85] width 191 height 29
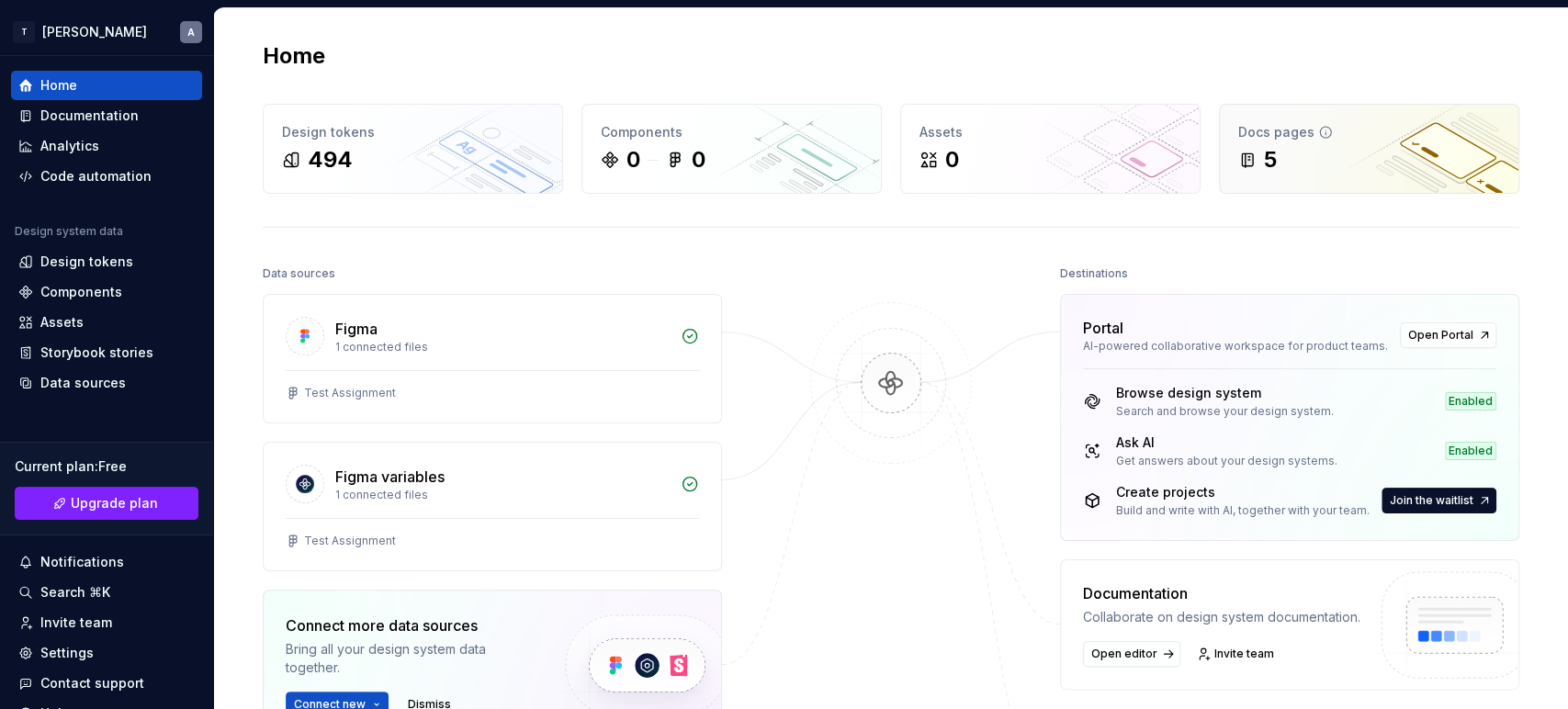
click at [1231, 160] on div "Docs pages 5" at bounding box center [1369, 149] width 299 height 88
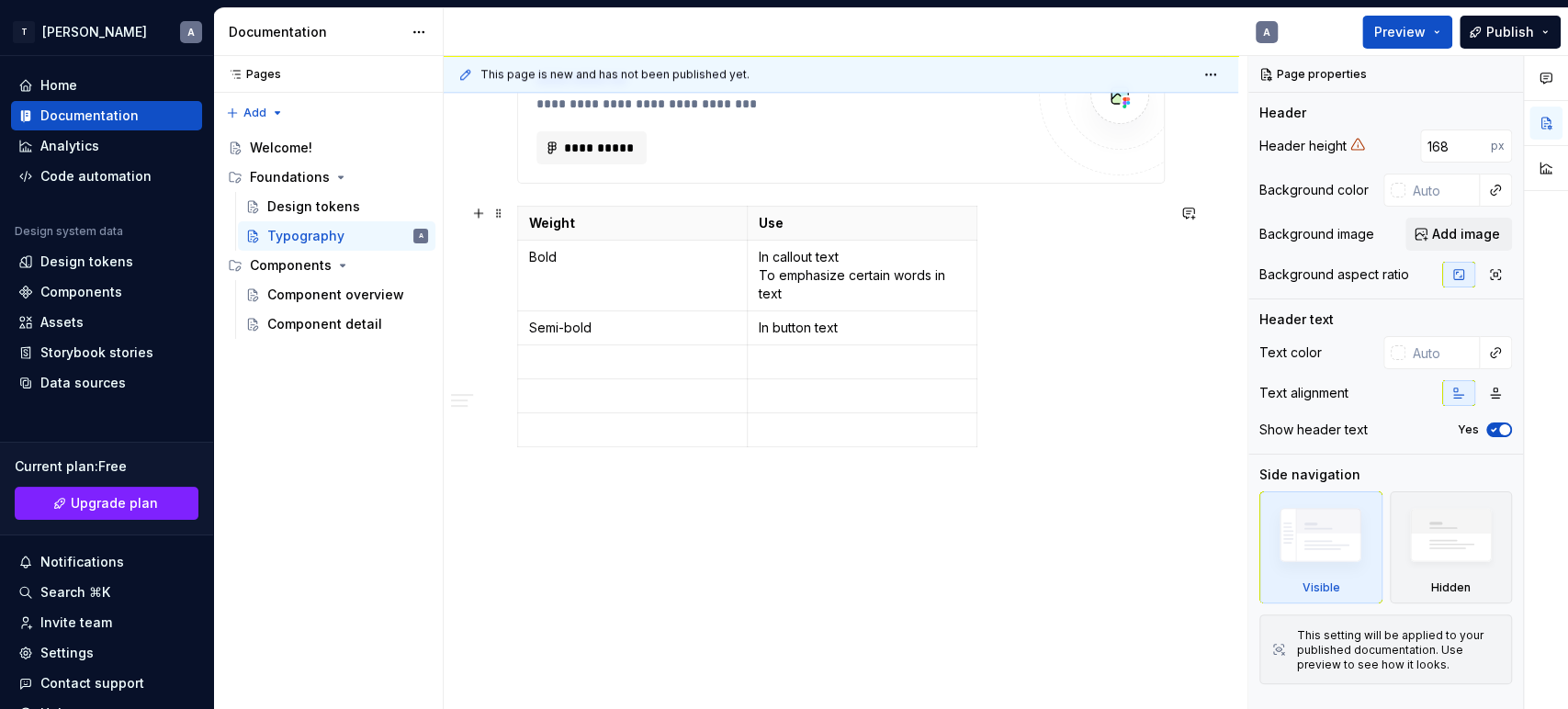
scroll to position [1321, 0]
click at [323, 287] on div "Component overview" at bounding box center [320, 295] width 106 height 18
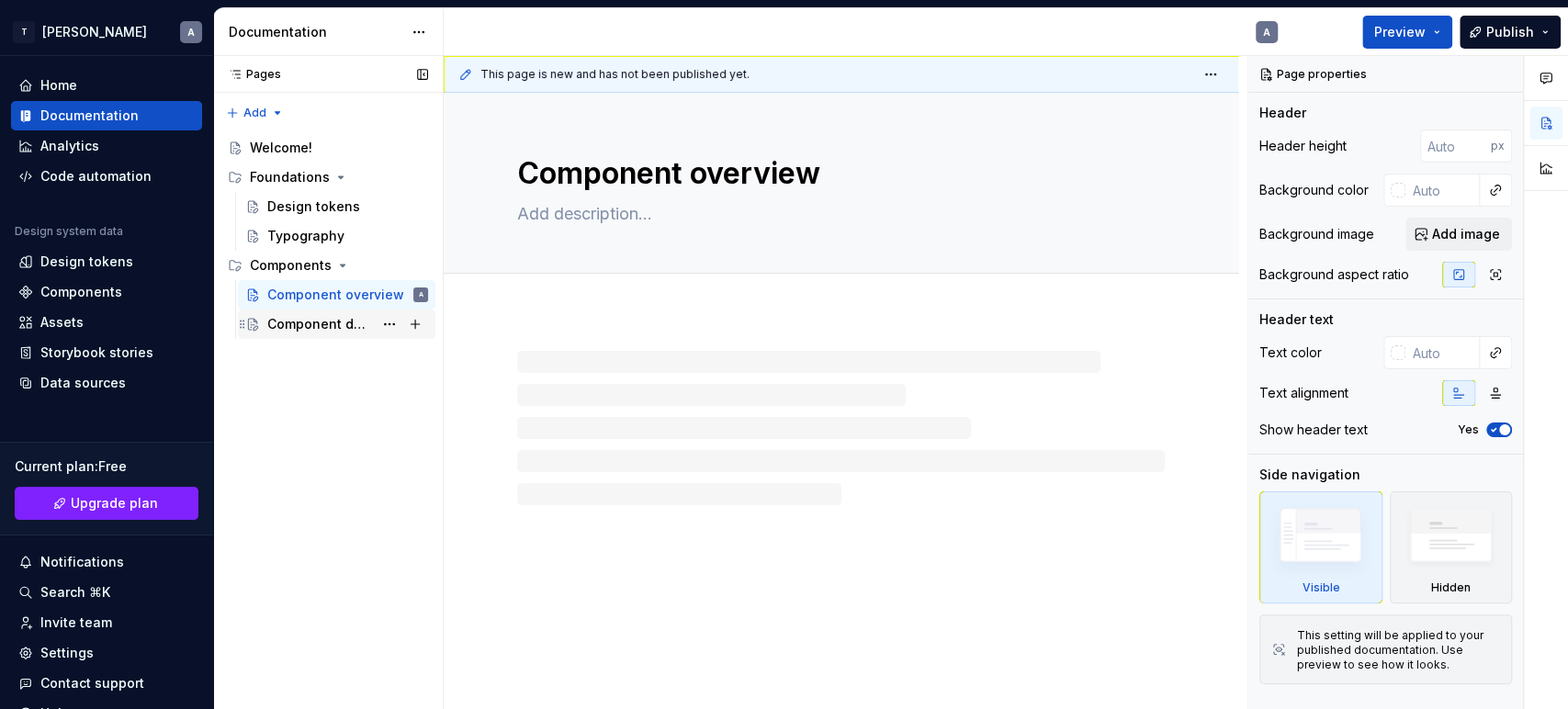
click at [320, 325] on div "Component detail" at bounding box center [320, 324] width 106 height 18
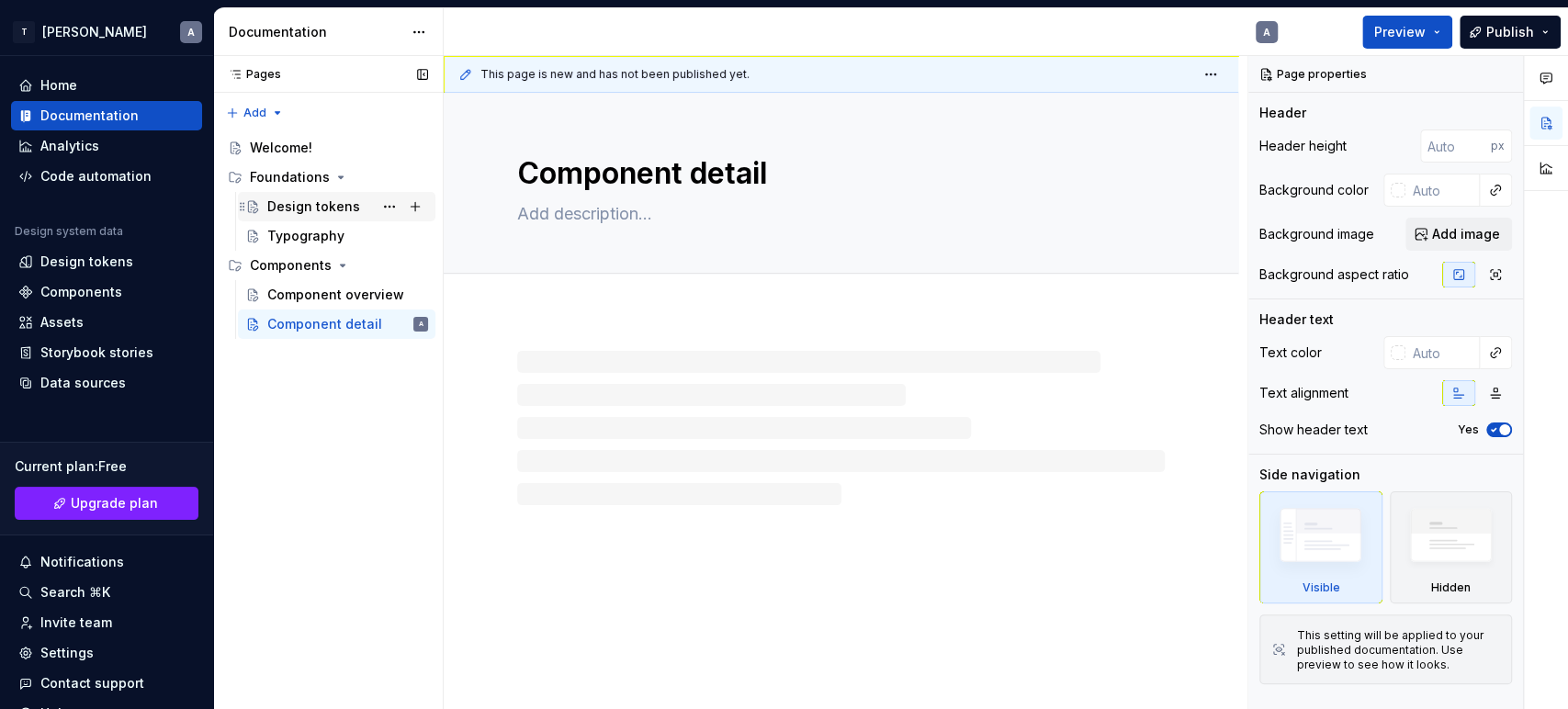
click at [286, 204] on div "Design tokens" at bounding box center [313, 207] width 93 height 18
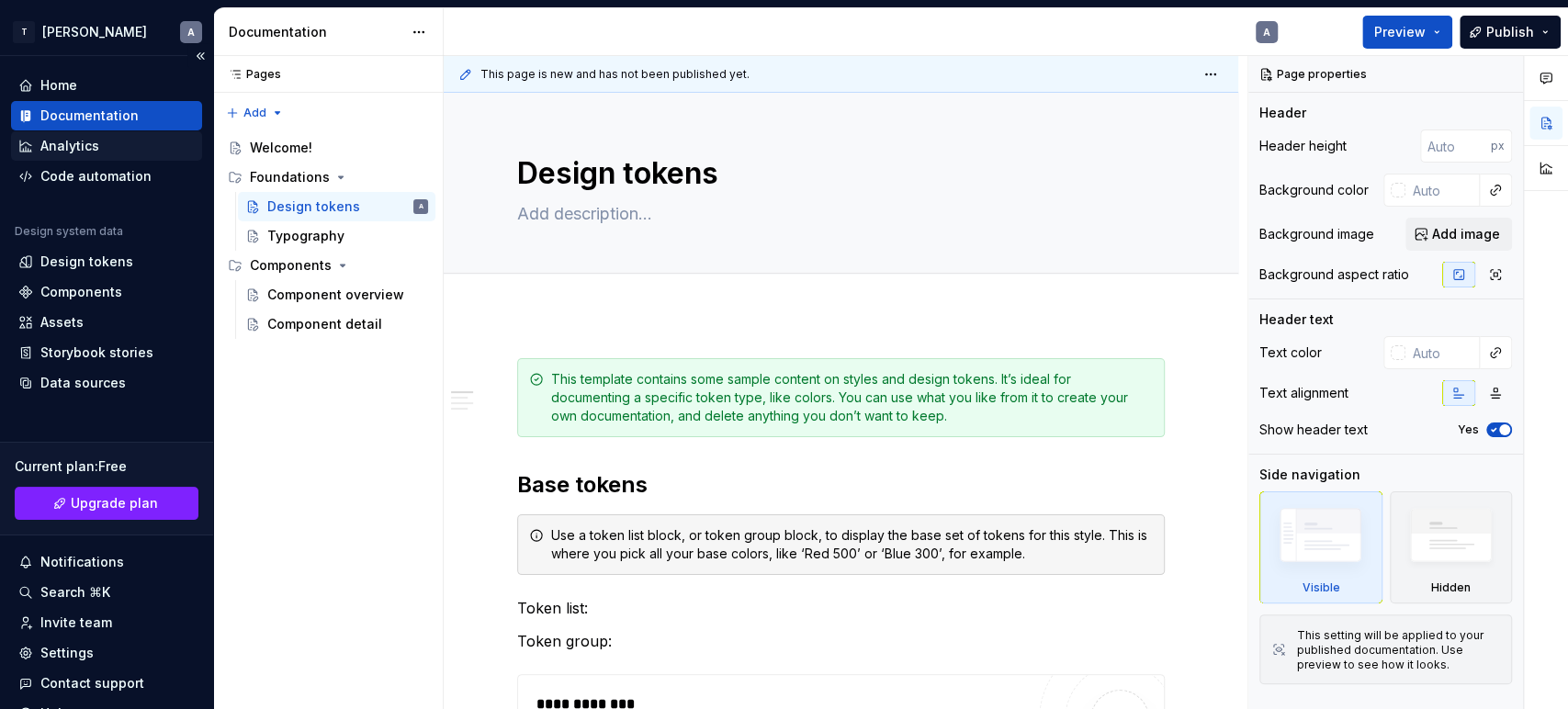
click at [51, 153] on div "Analytics" at bounding box center [69, 146] width 59 height 18
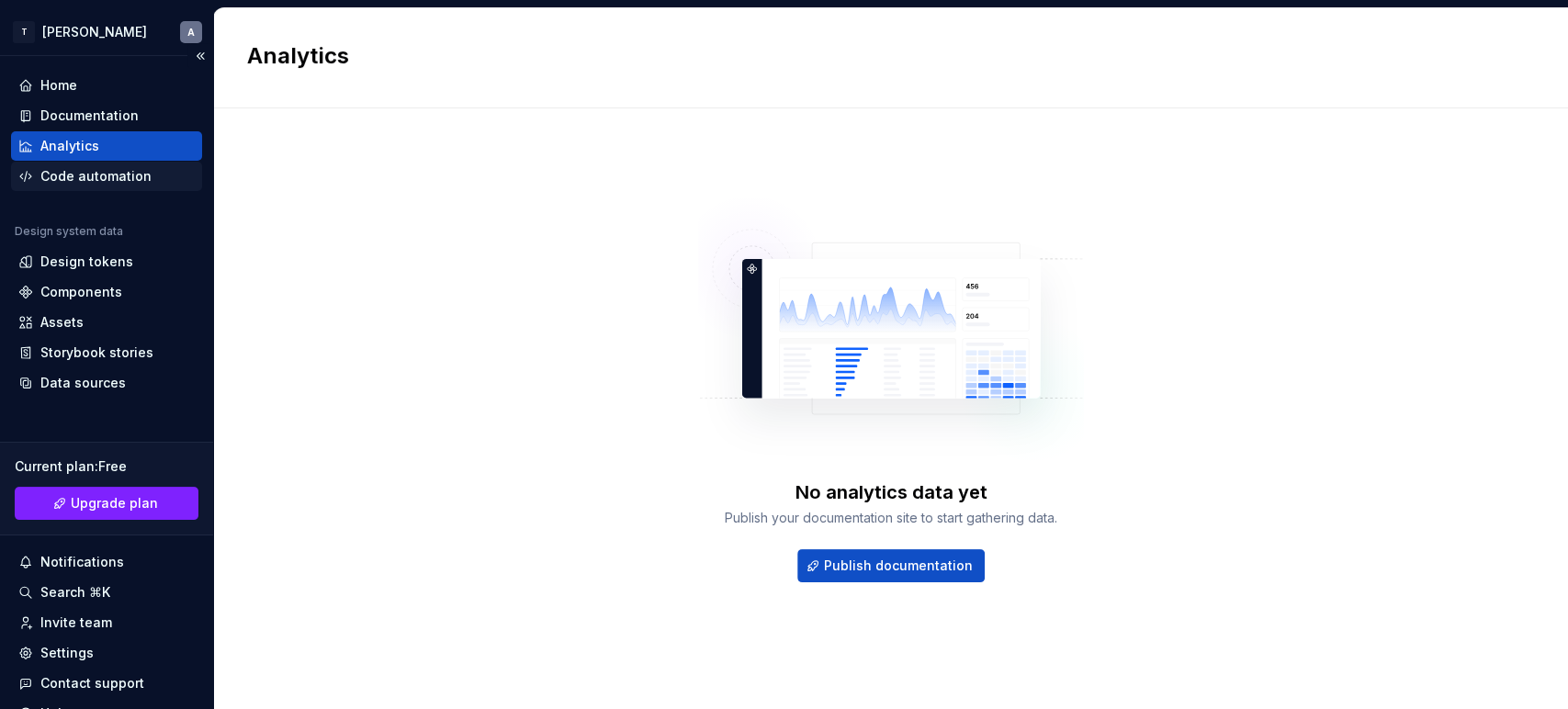
click at [59, 184] on div "Code automation" at bounding box center [95, 176] width 111 height 18
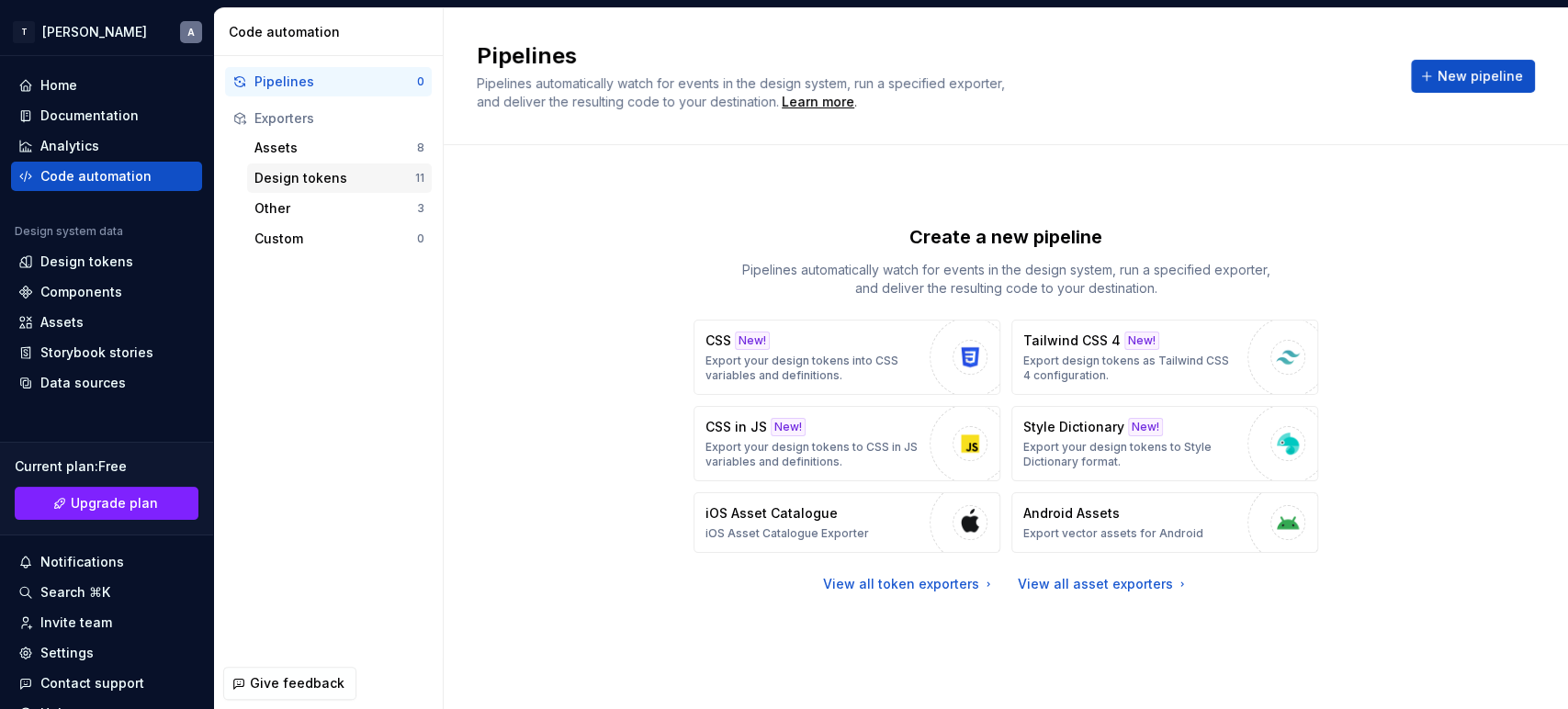
click at [299, 175] on div "Design tokens" at bounding box center [334, 178] width 161 height 18
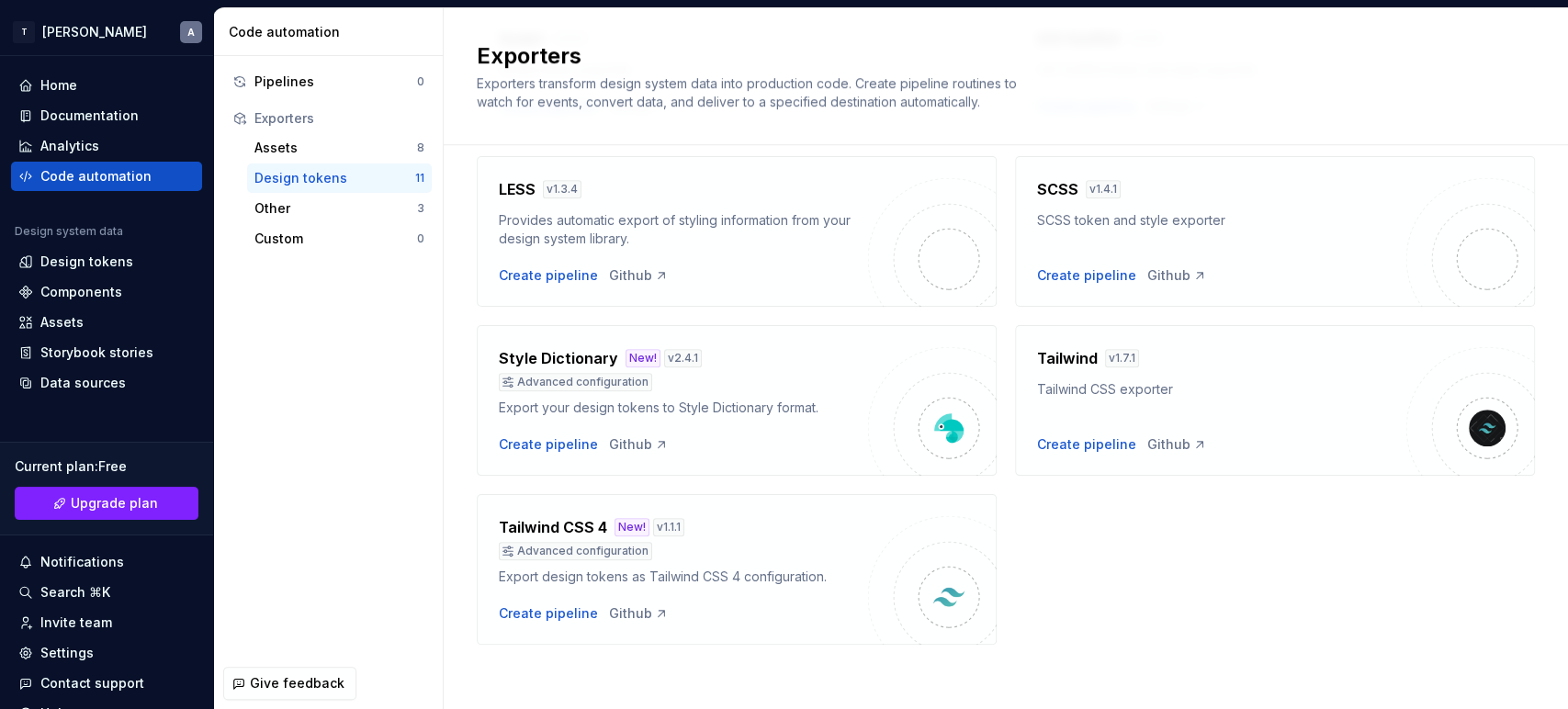
scroll to position [596, 0]
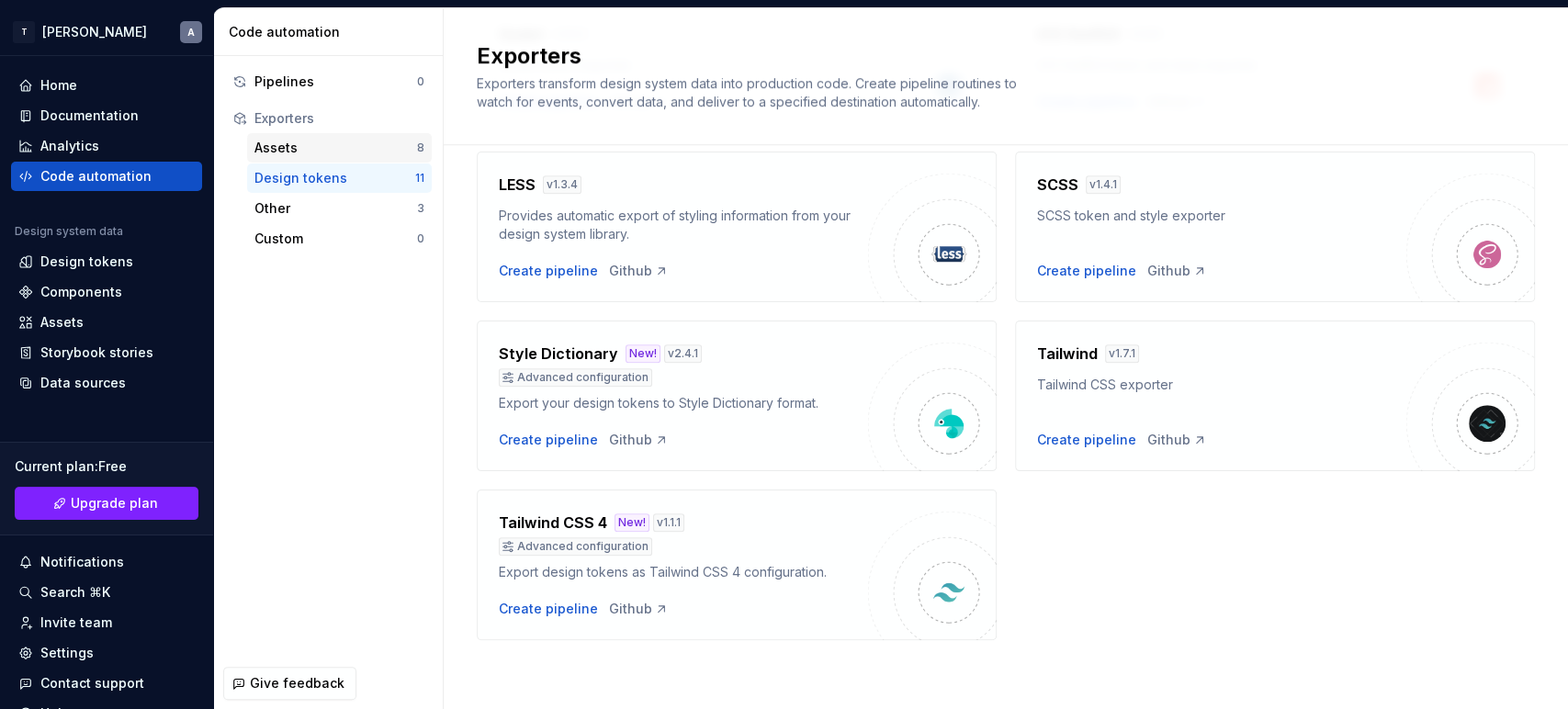
click at [330, 159] on div "Assets 8" at bounding box center [339, 147] width 185 height 29
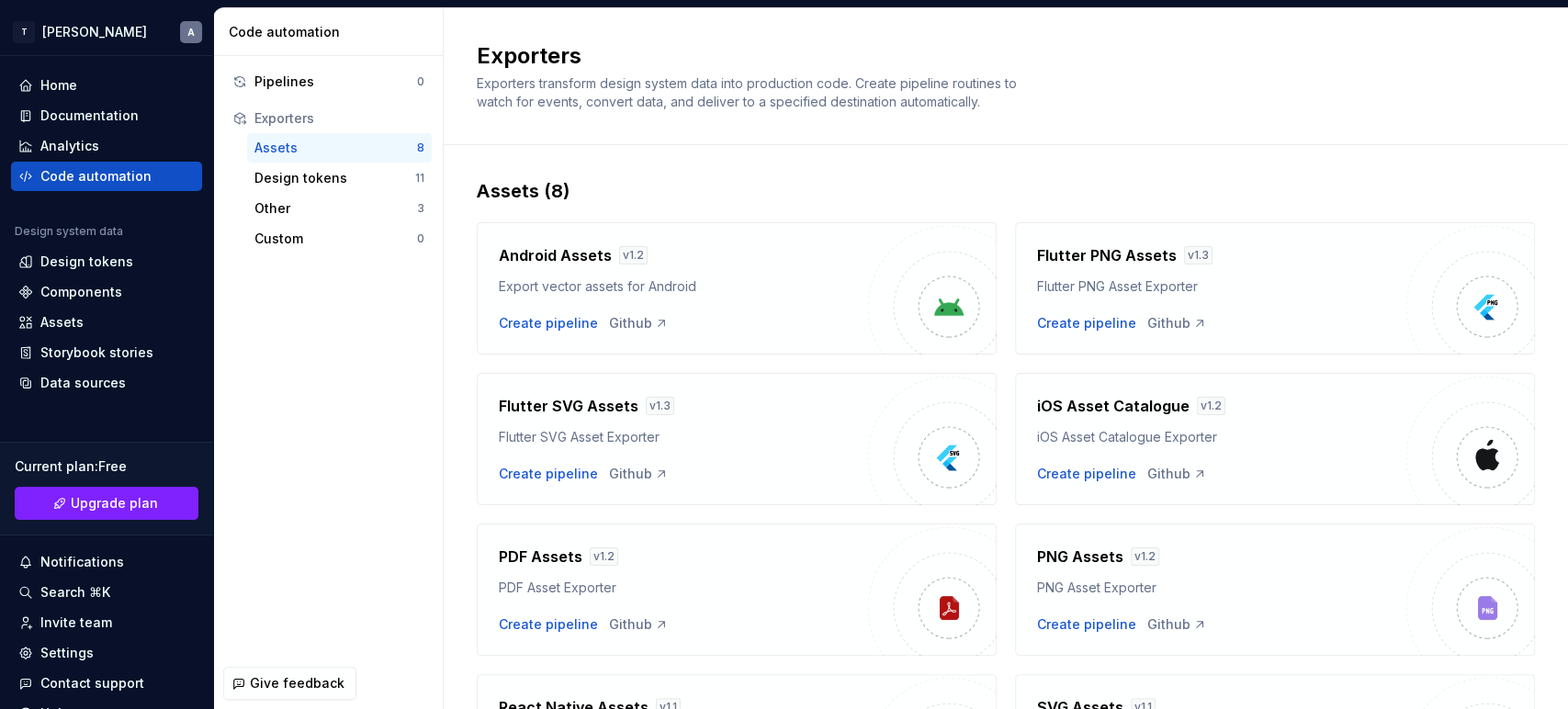
scroll to position [73, 0]
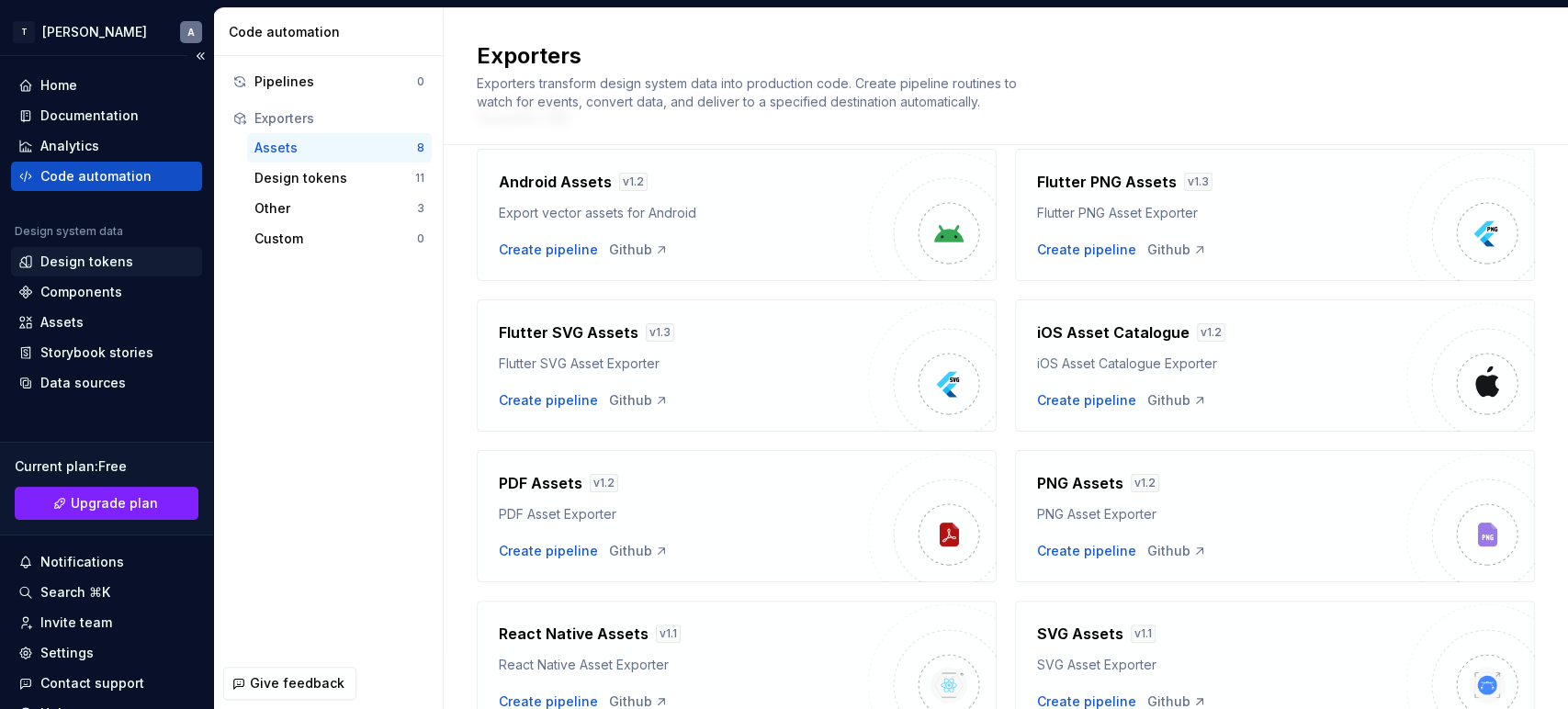
click at [31, 266] on icon at bounding box center [25, 261] width 15 height 15
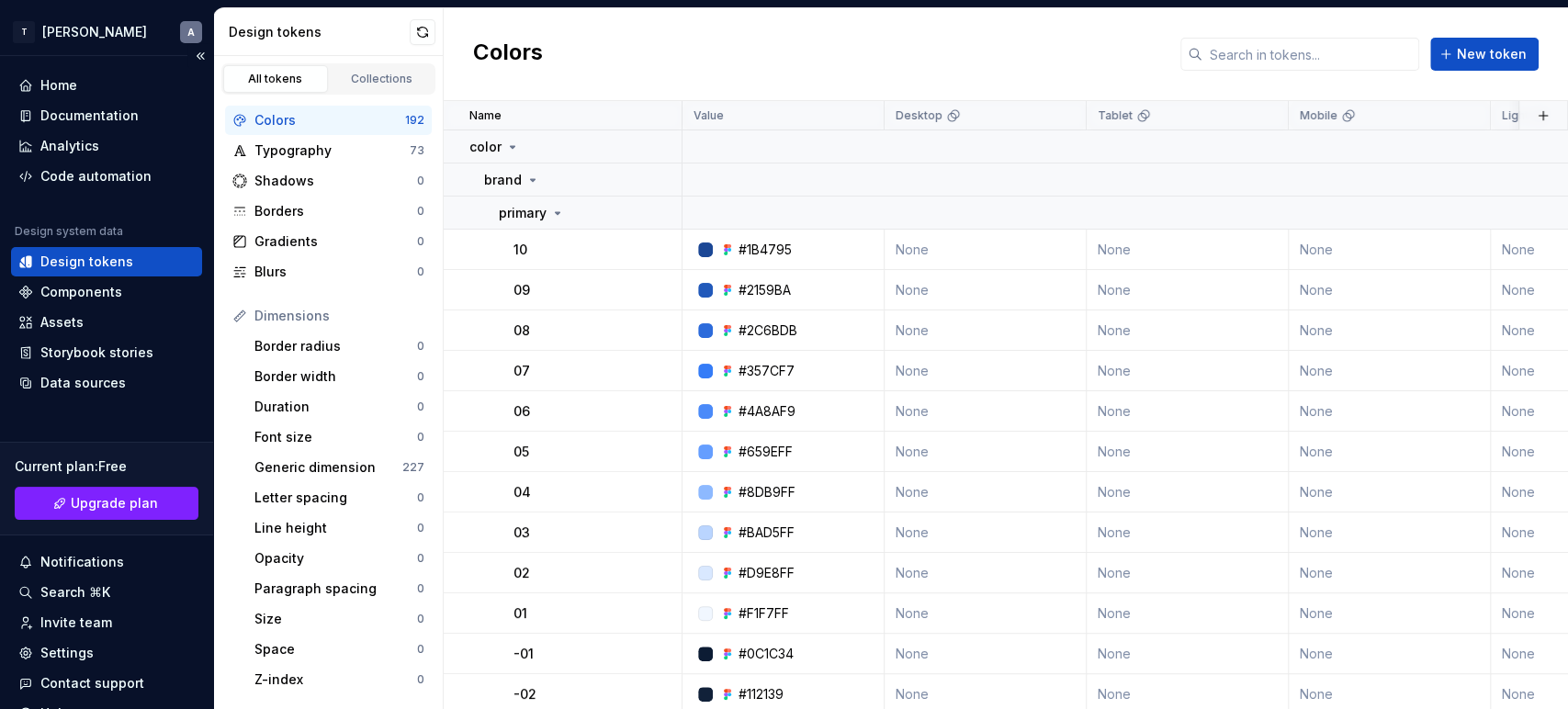
click at [401, 53] on div "Design tokens" at bounding box center [329, 32] width 230 height 48
click at [394, 72] on div "Collections" at bounding box center [382, 79] width 92 height 15
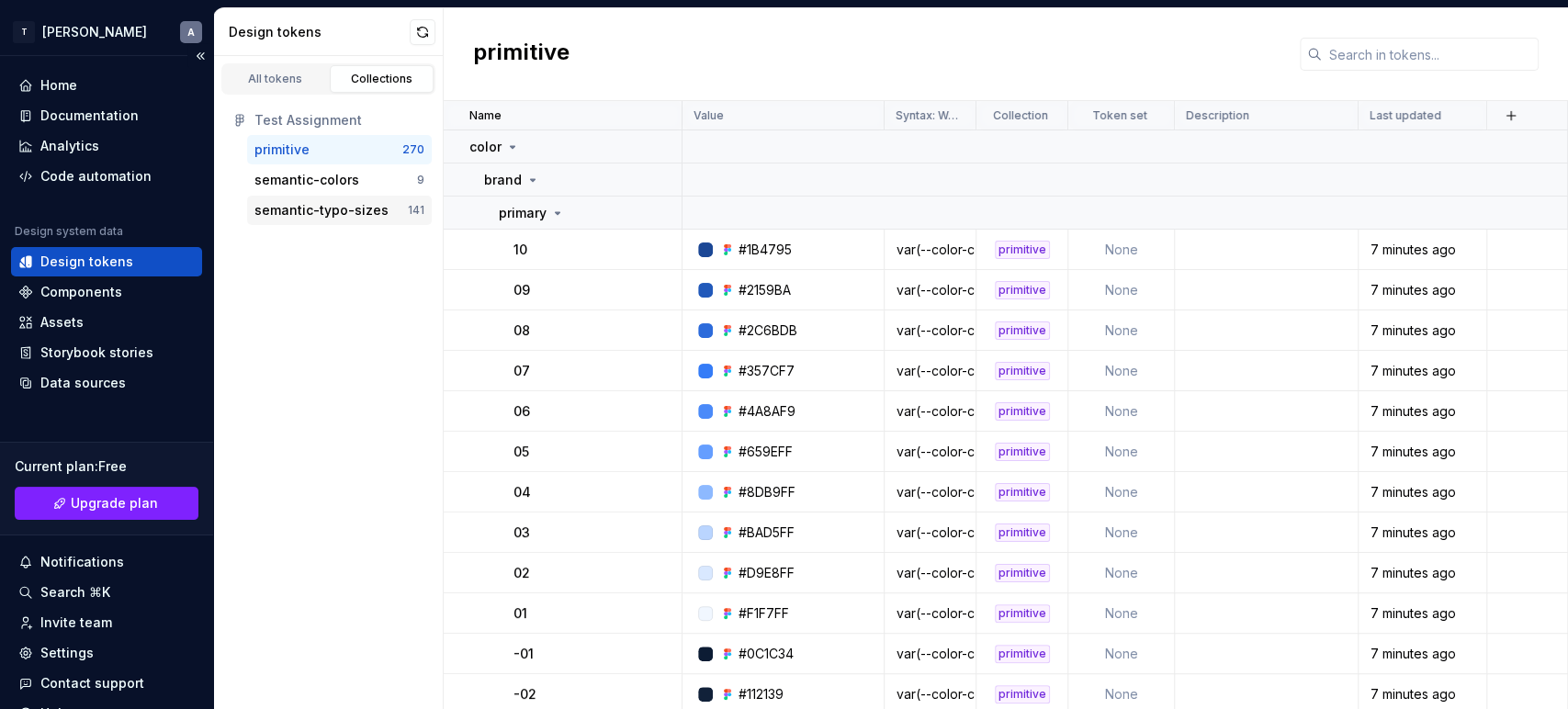
click at [311, 199] on div "semantic-typo-sizes 141" at bounding box center [339, 210] width 185 height 29
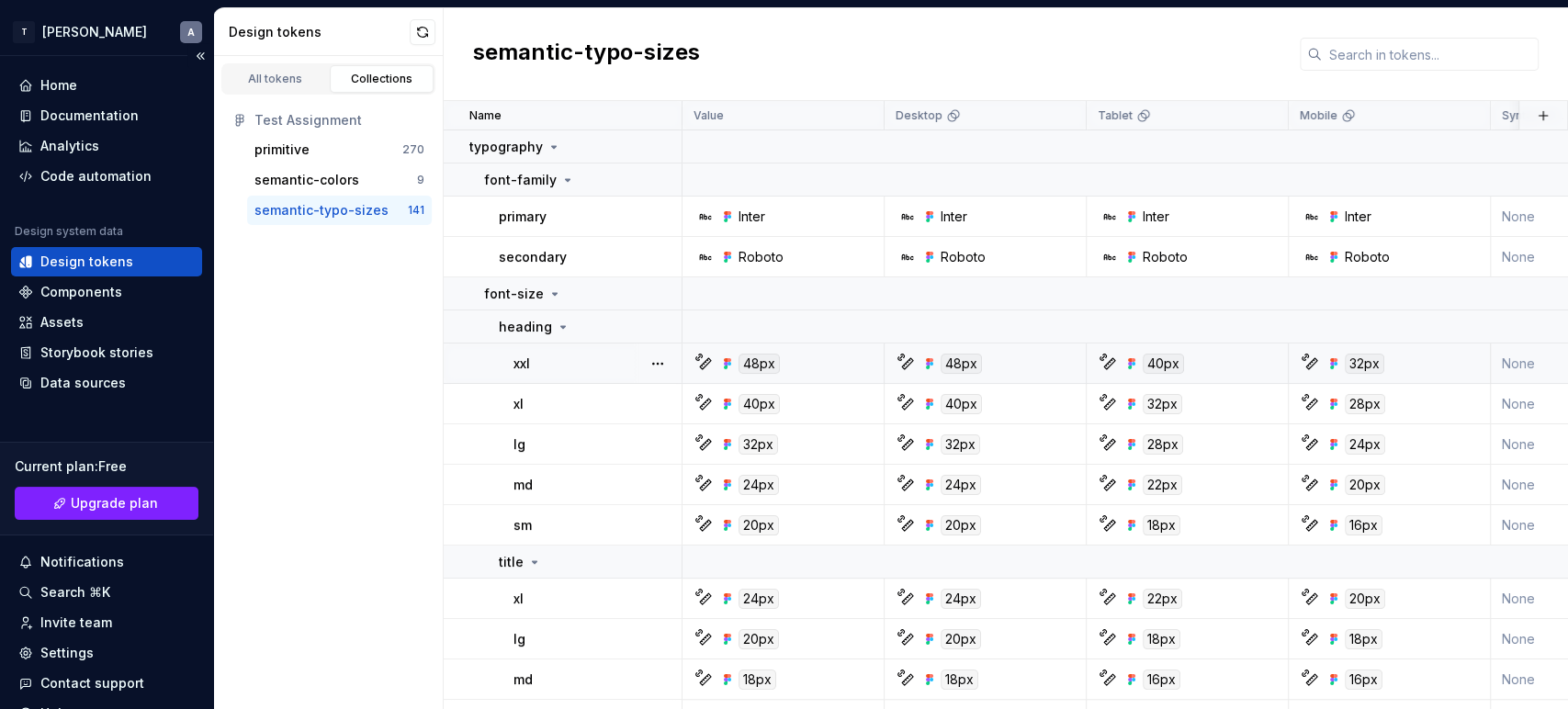
click at [511, 367] on td "xxl" at bounding box center [563, 364] width 239 height 40
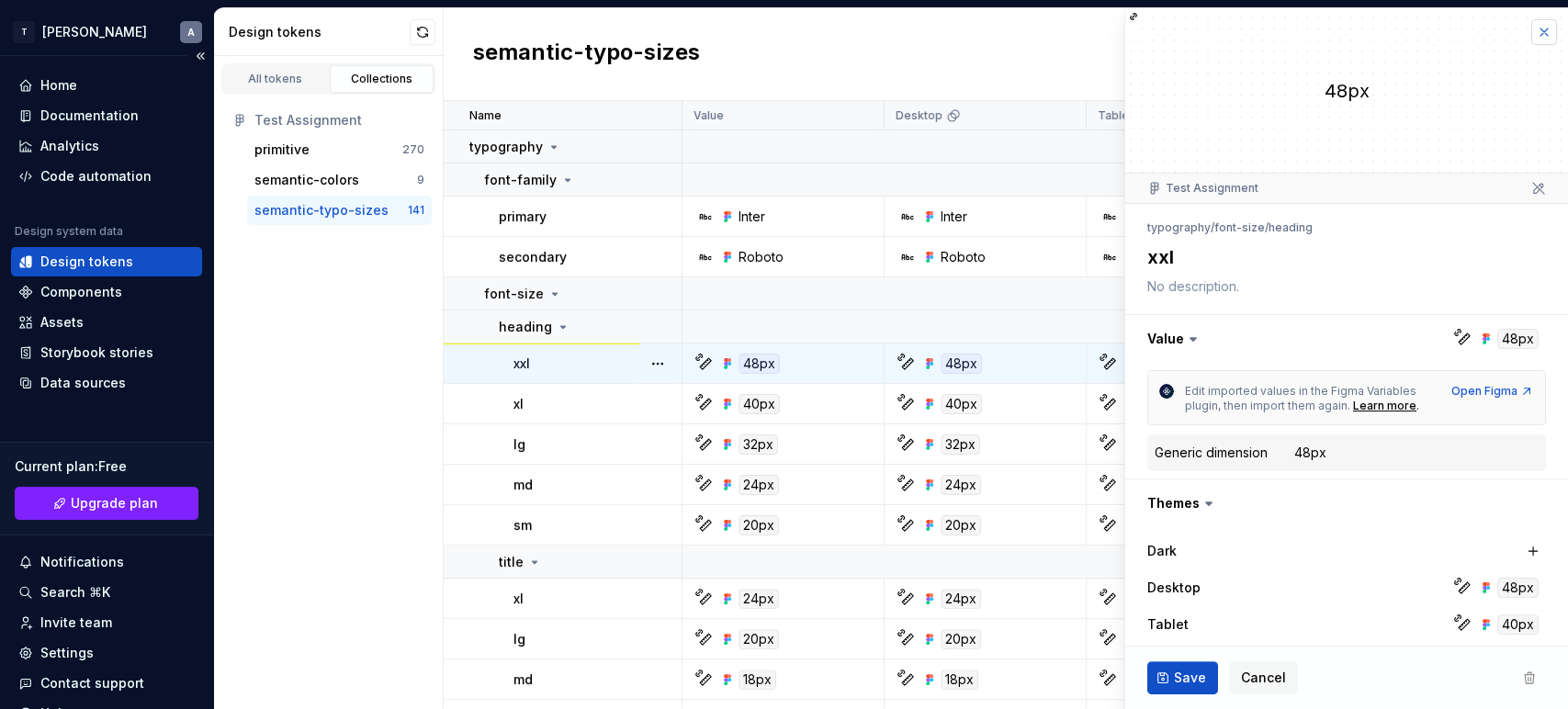
click at [1410, 38] on button "button" at bounding box center [1544, 32] width 26 height 26
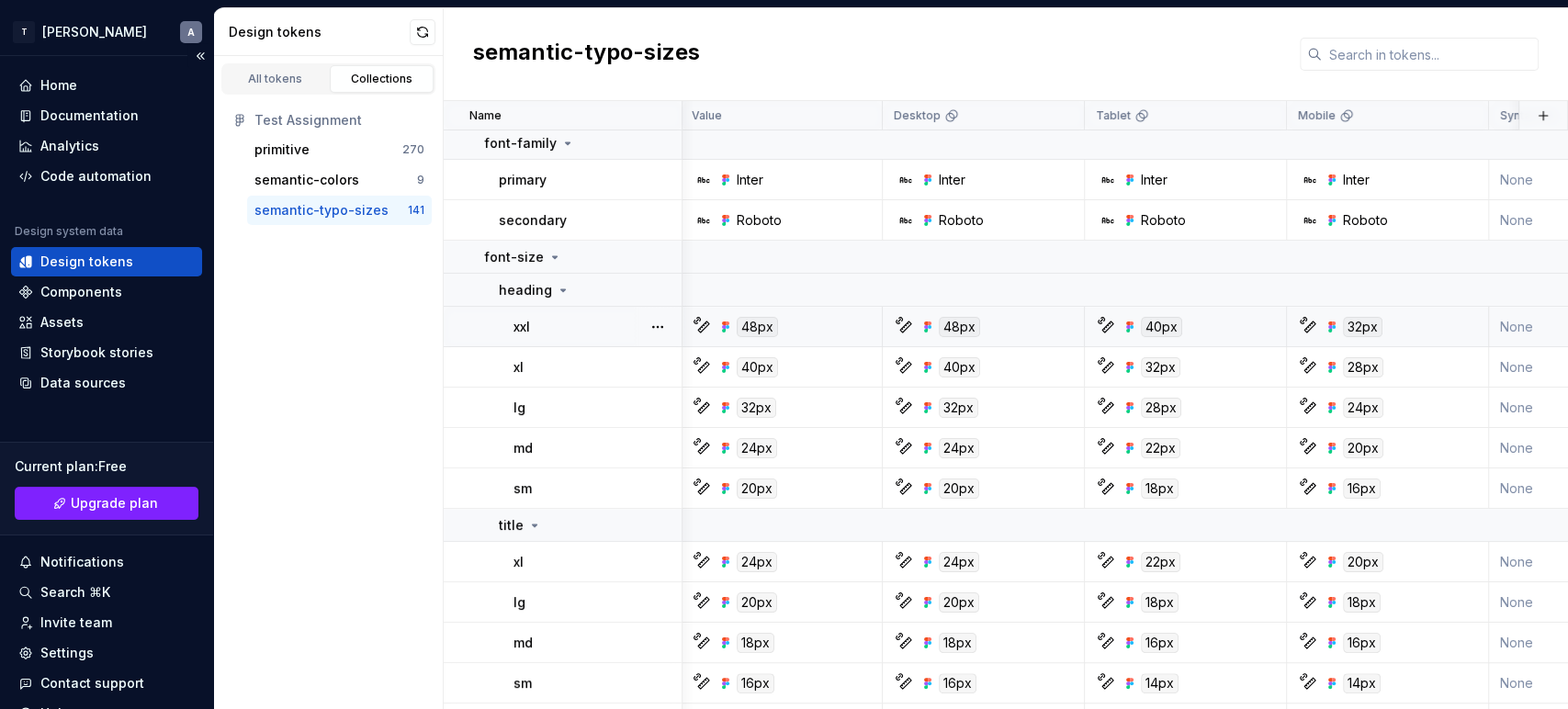
scroll to position [37, 0]
click at [59, 354] on div "Storybook stories" at bounding box center [96, 353] width 113 height 18
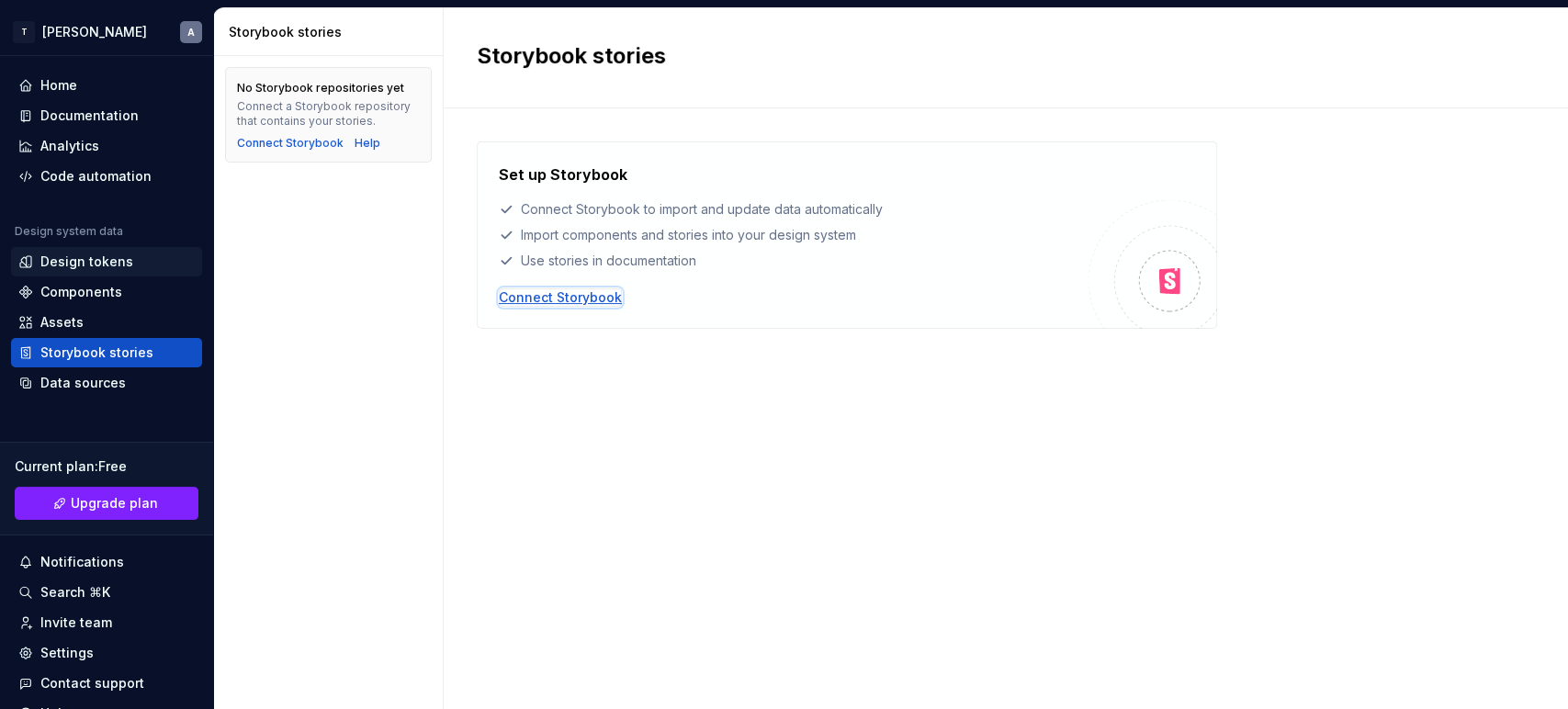
click at [532, 293] on div "Connect Storybook" at bounding box center [560, 297] width 123 height 18
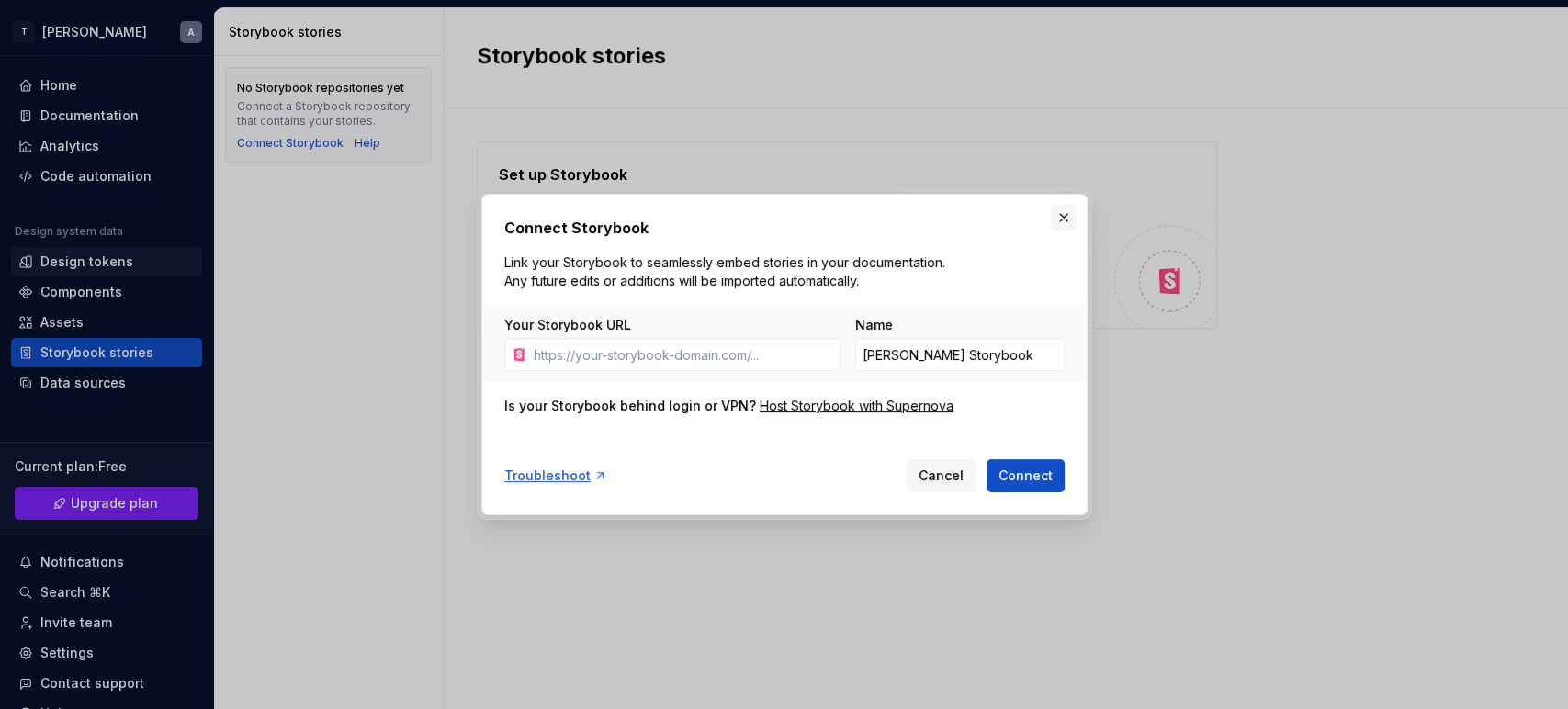
click at [1056, 219] on button "button" at bounding box center [1064, 218] width 26 height 26
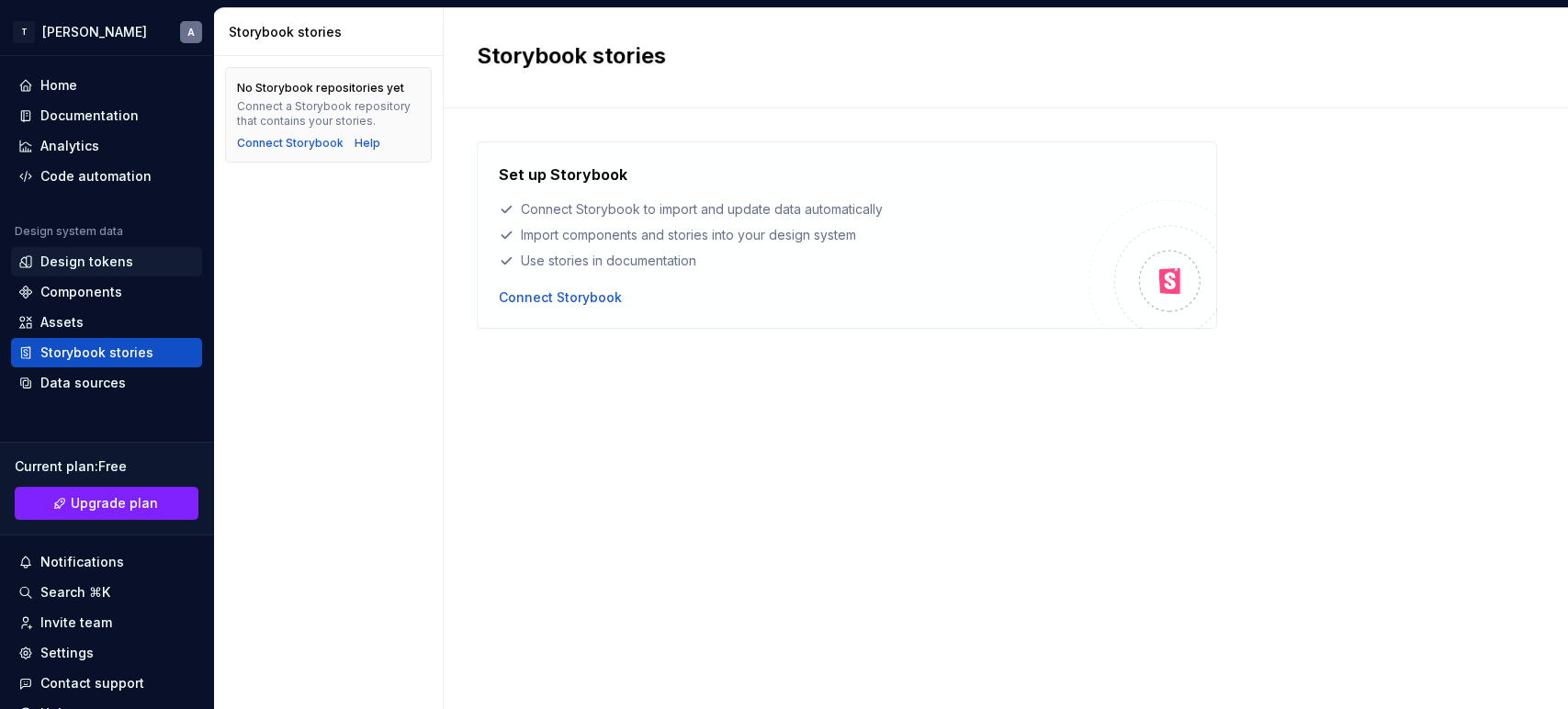
click at [333, 352] on div "No Storybook repositories yet Connect a Storybook repository that contains your…" at bounding box center [328, 382] width 229 height 653
click at [52, 107] on div "Documentation" at bounding box center [89, 116] width 98 height 18
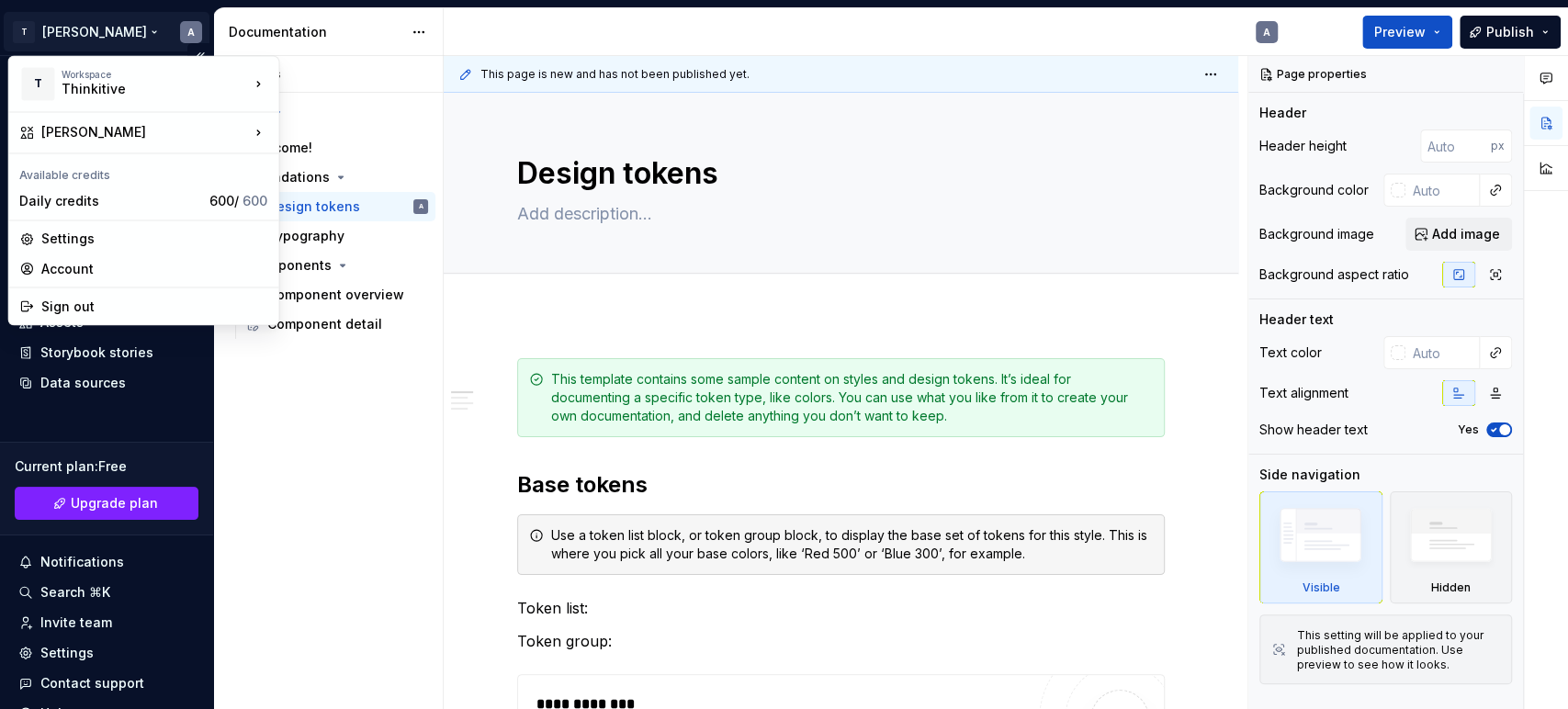
click at [84, 27] on html "T Ankush A Home Documentation Analytics Code automation Design system data Desi…" at bounding box center [784, 354] width 1568 height 709
click at [313, 85] on div "Thinkitive" at bounding box center [369, 80] width 119 height 18
click at [88, 40] on html "T Ankush A Home Documentation Analytics Code automation Design system data Desi…" at bounding box center [784, 354] width 1568 height 709
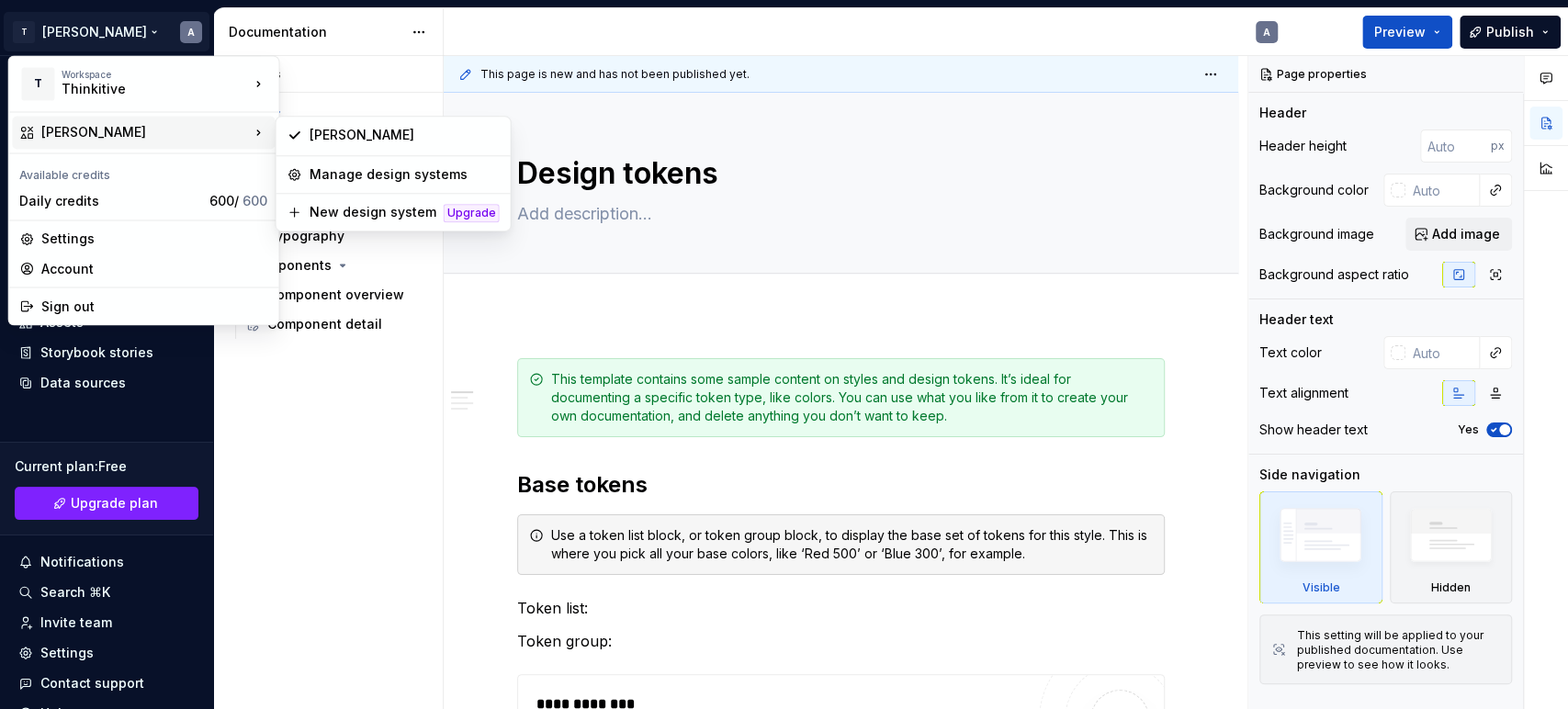
click at [54, 124] on div "[PERSON_NAME]" at bounding box center [145, 132] width 208 height 18
click at [353, 166] on div "Manage design systems" at bounding box center [405, 174] width 190 height 18
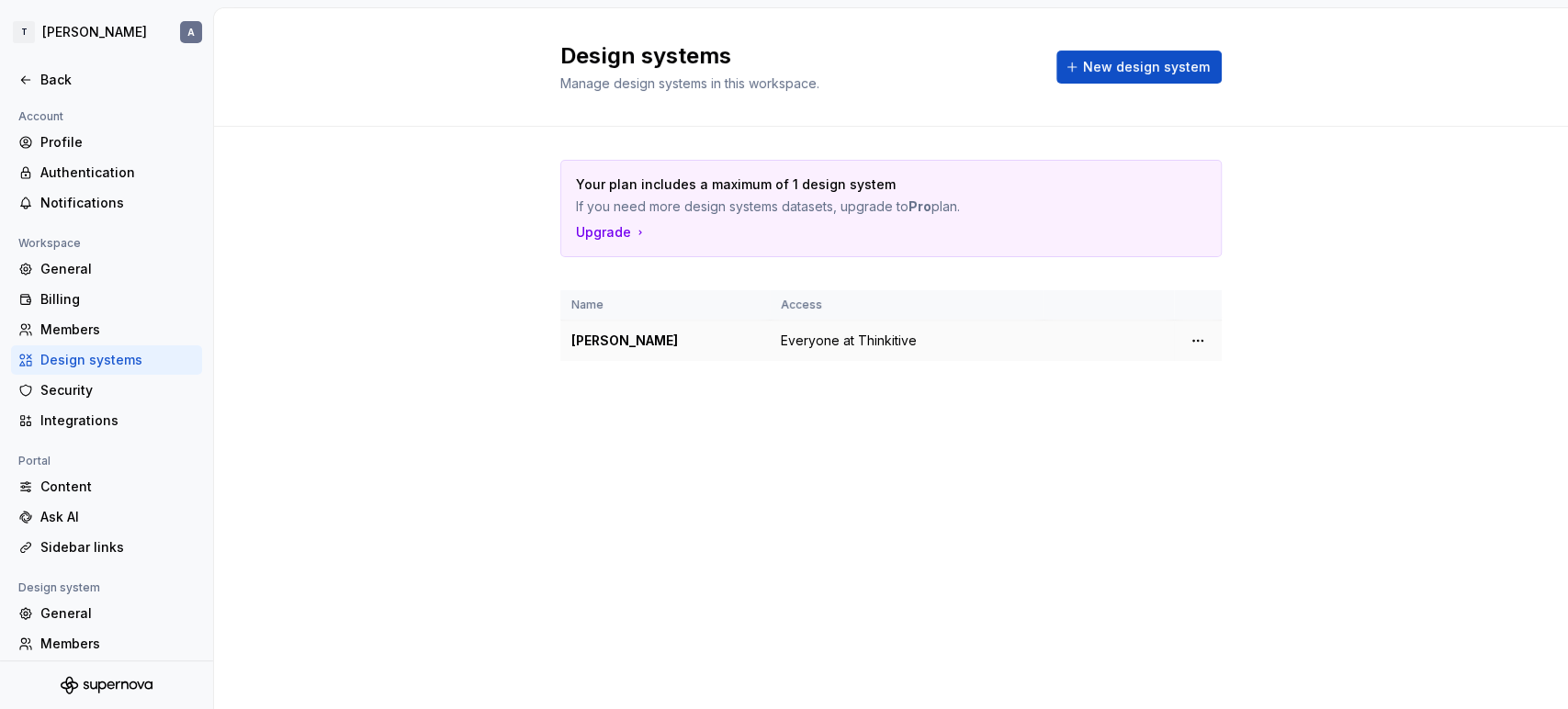
click at [632, 345] on div "[PERSON_NAME]" at bounding box center [664, 341] width 187 height 18
click at [1204, 336] on html "T Ankush A Back Account Profile Authentication Notifications Workspace General …" at bounding box center [784, 354] width 1568 height 709
click at [1213, 406] on div "Design system settings" at bounding box center [1295, 404] width 211 height 29
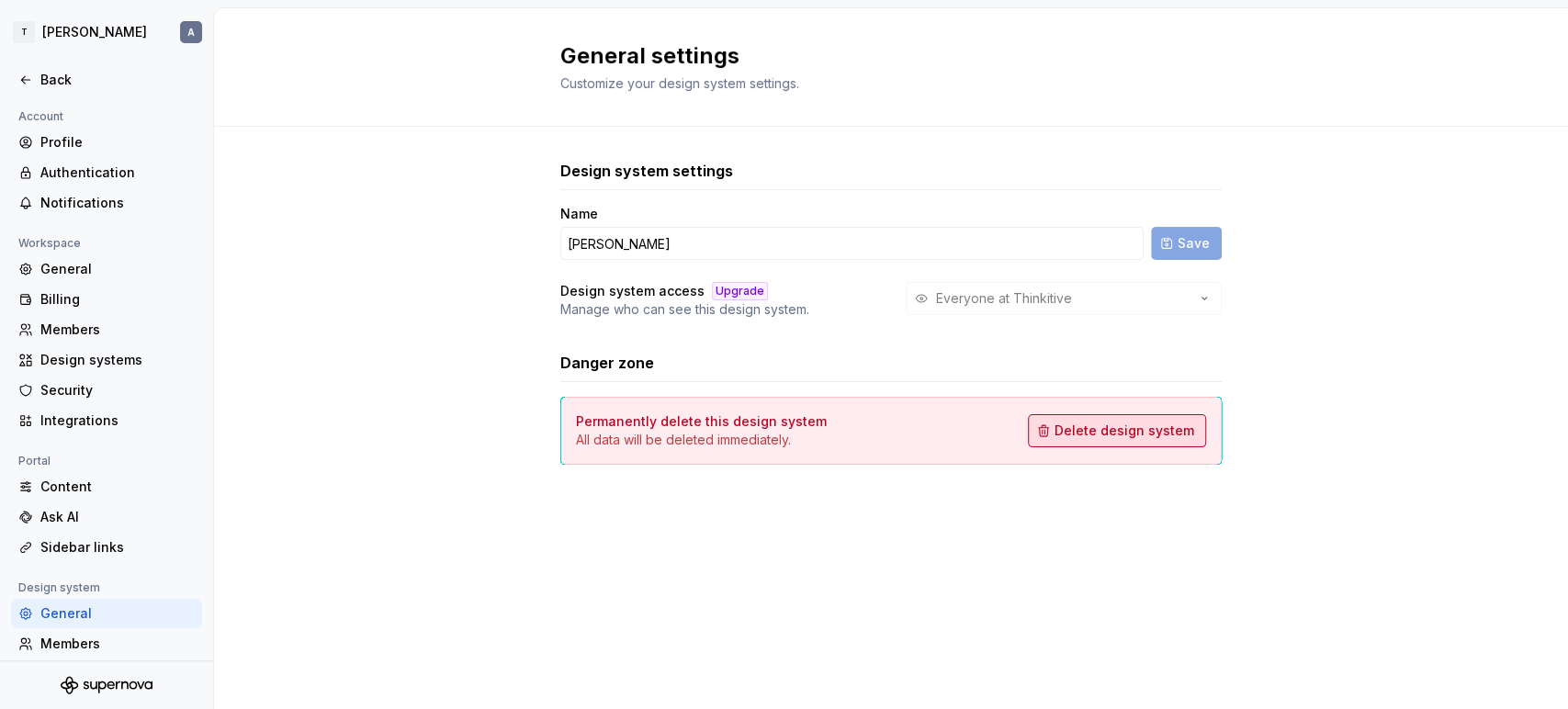
click at [1160, 434] on span "Delete design system" at bounding box center [1125, 431] width 140 height 18
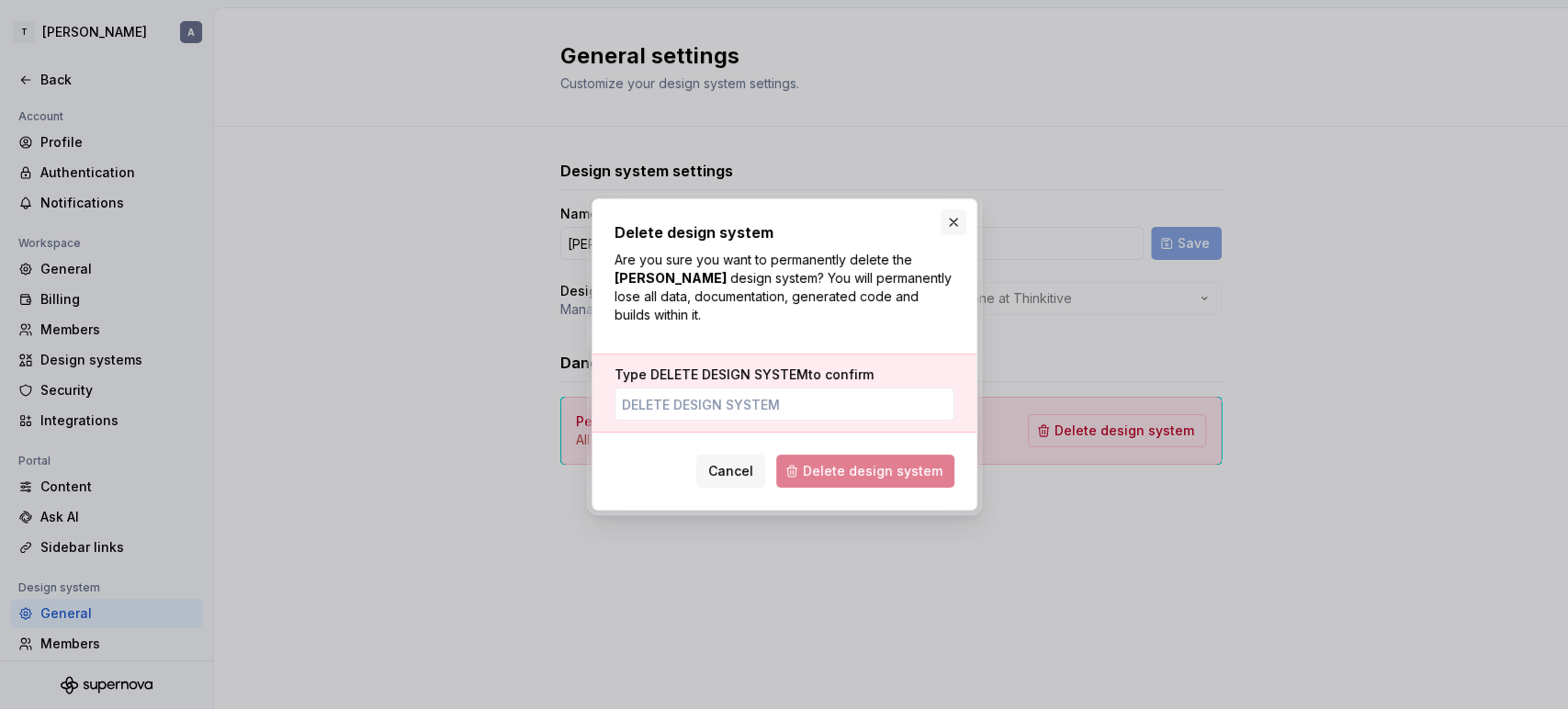
click at [950, 220] on button "button" at bounding box center [954, 222] width 26 height 26
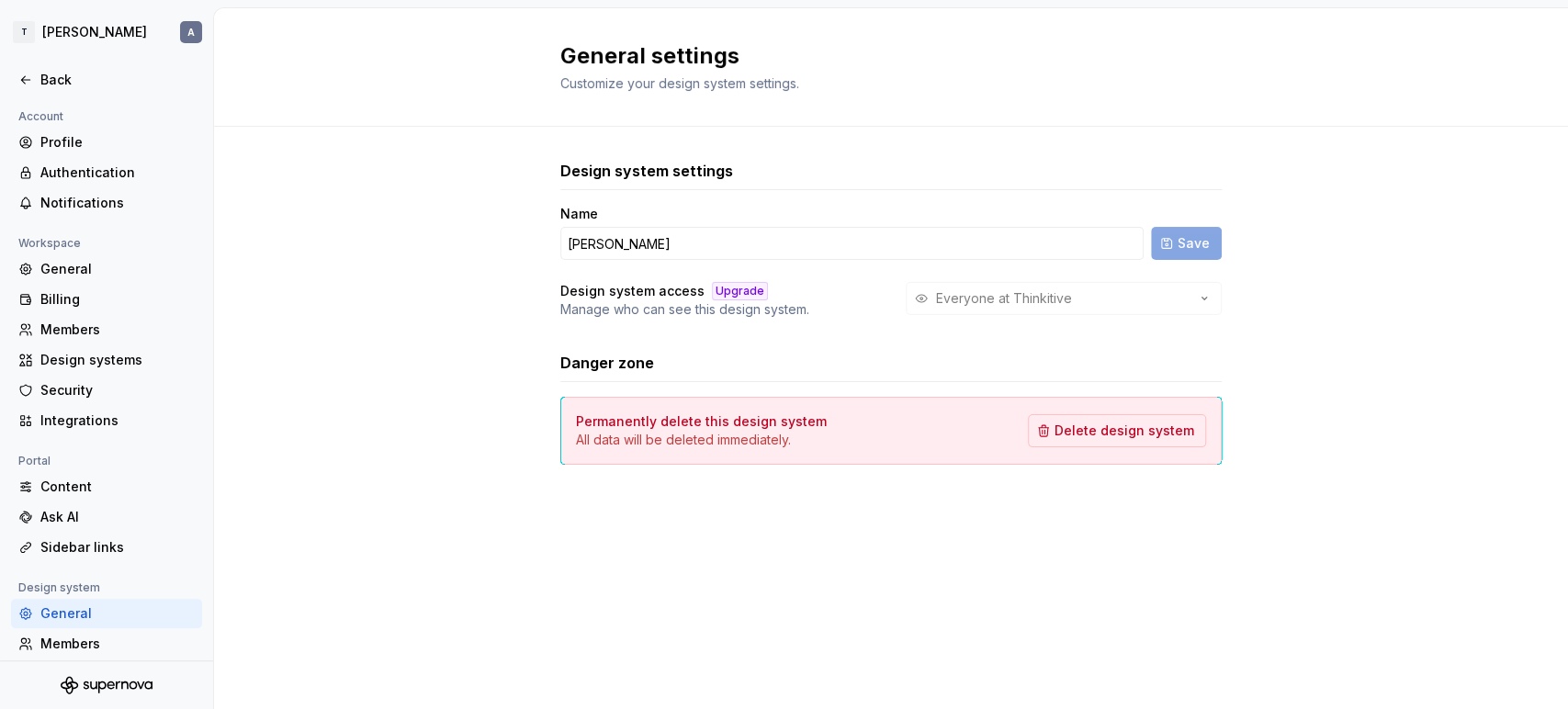
drag, startPoint x: 699, startPoint y: 212, endPoint x: 684, endPoint y: 212, distance: 15.6
click at [688, 212] on div "Name" at bounding box center [851, 214] width 583 height 18
click at [22, 31] on html "T Ankush A Back Account Profile Authentication Notifications Workspace General …" at bounding box center [784, 354] width 1568 height 709
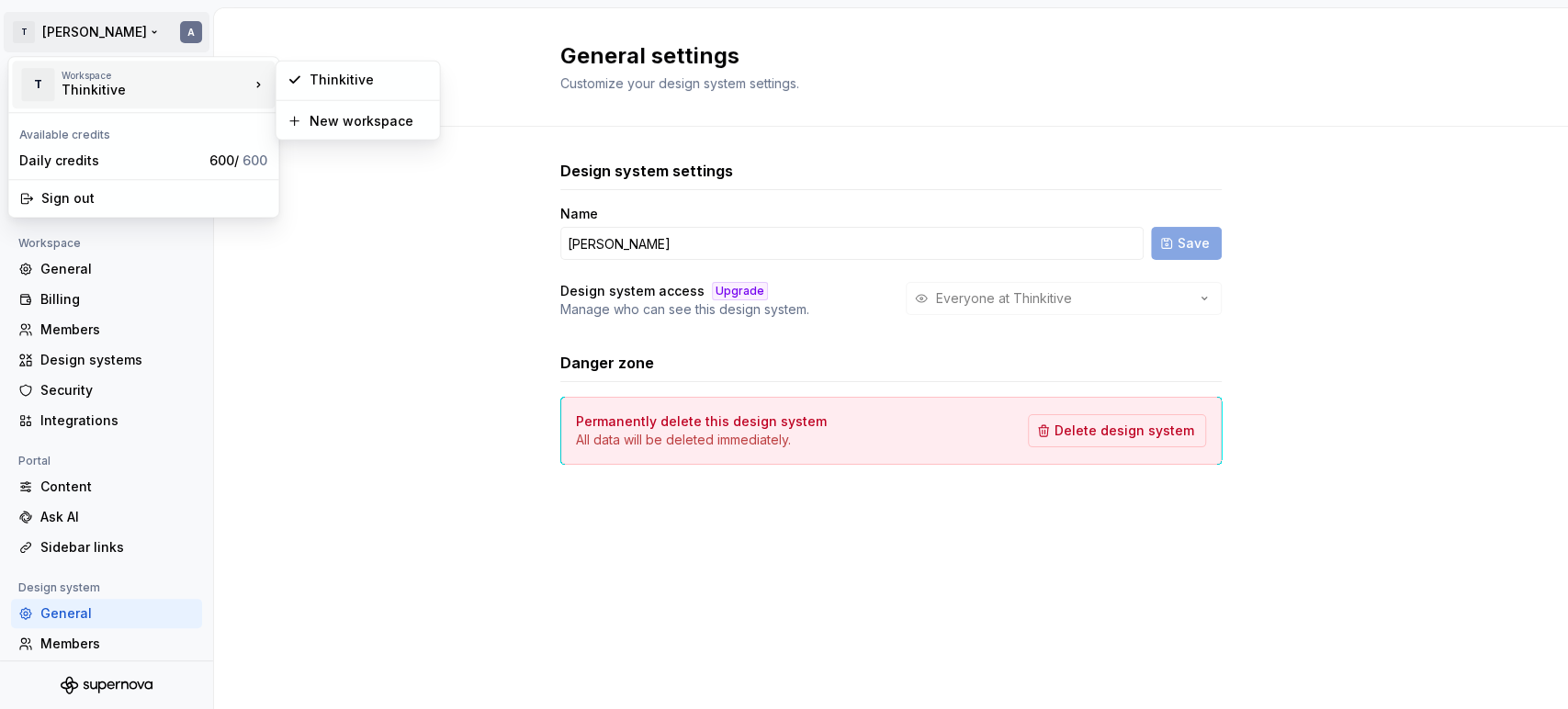
click at [380, 240] on html "T Ankush A Back Account Profile Authentication Notifications Workspace General …" at bounding box center [784, 354] width 1568 height 709
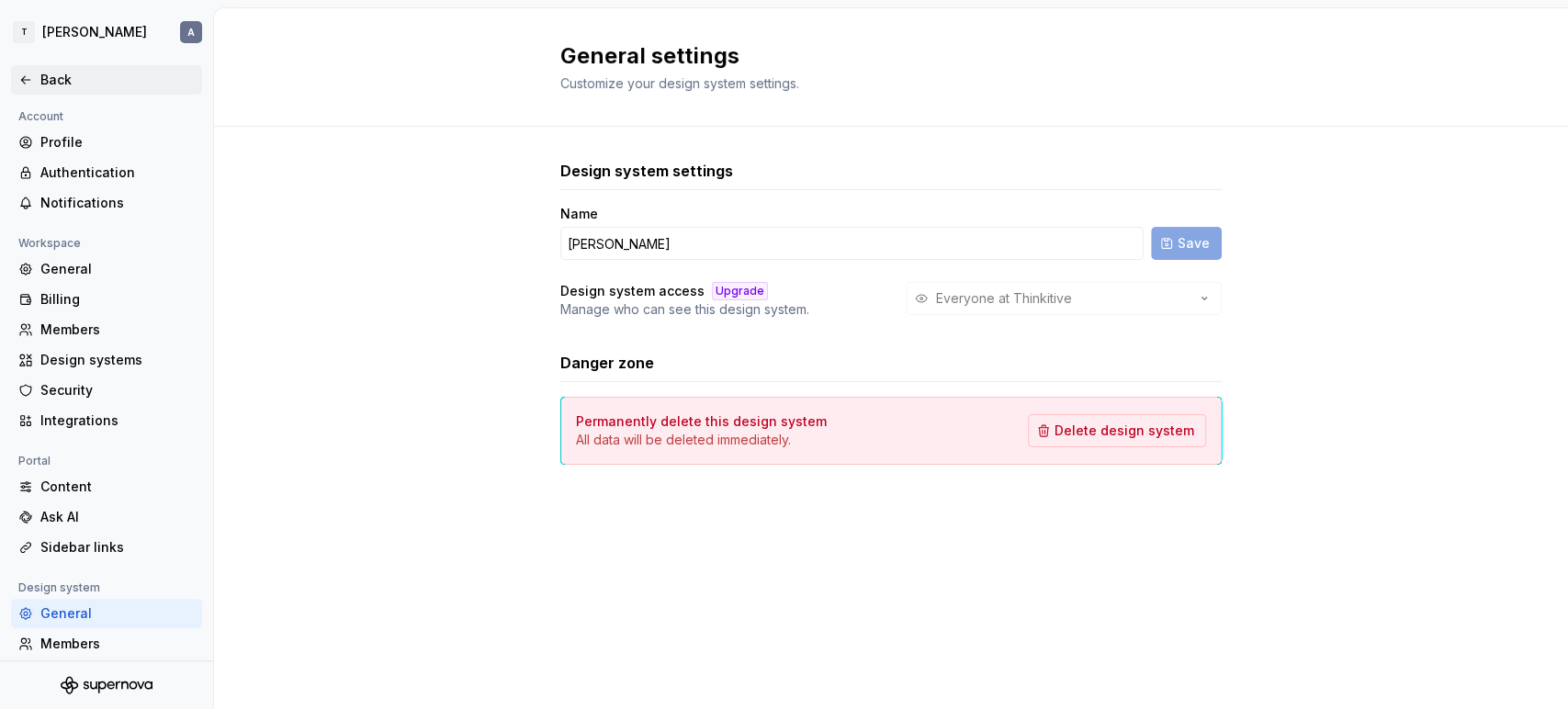
click at [55, 65] on div "Back" at bounding box center [106, 79] width 191 height 29
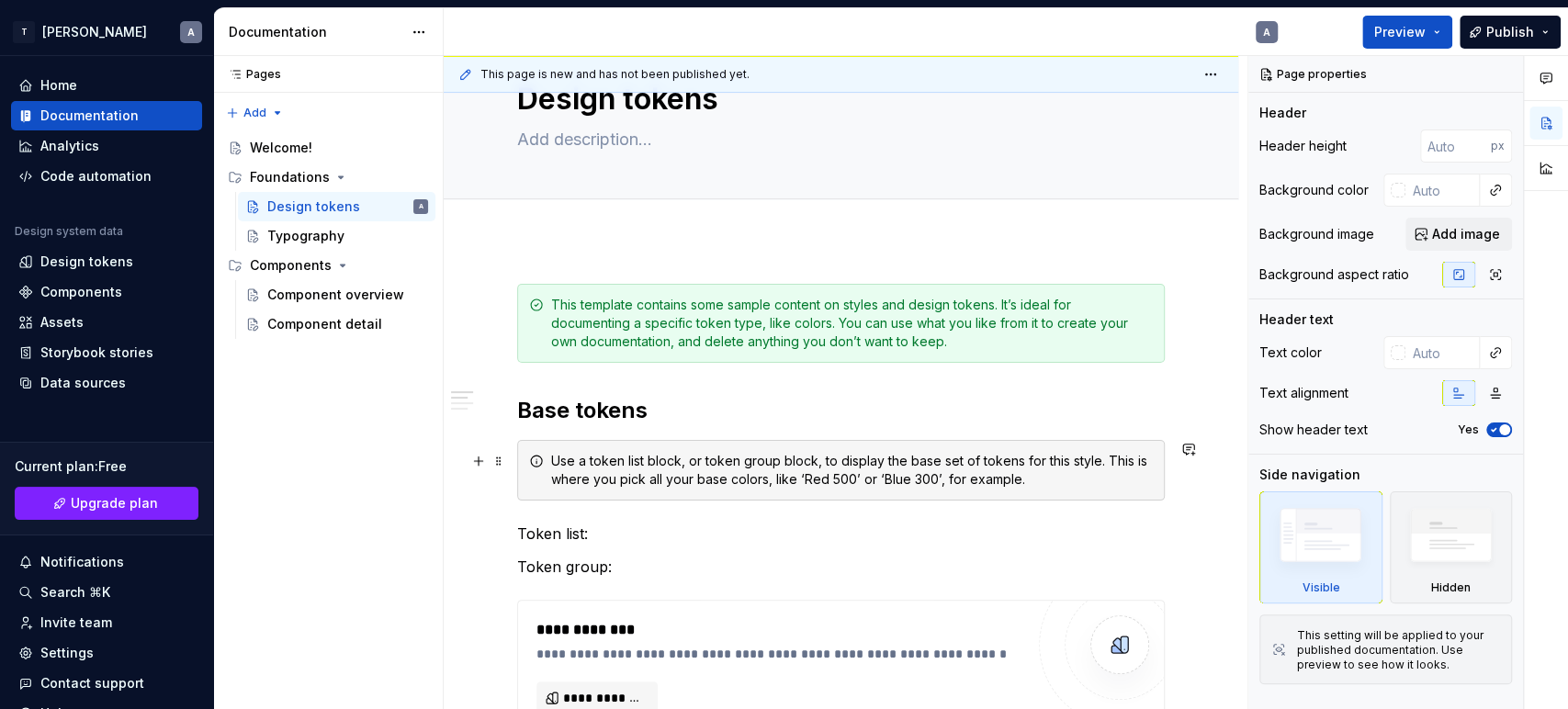
scroll to position [204, 0]
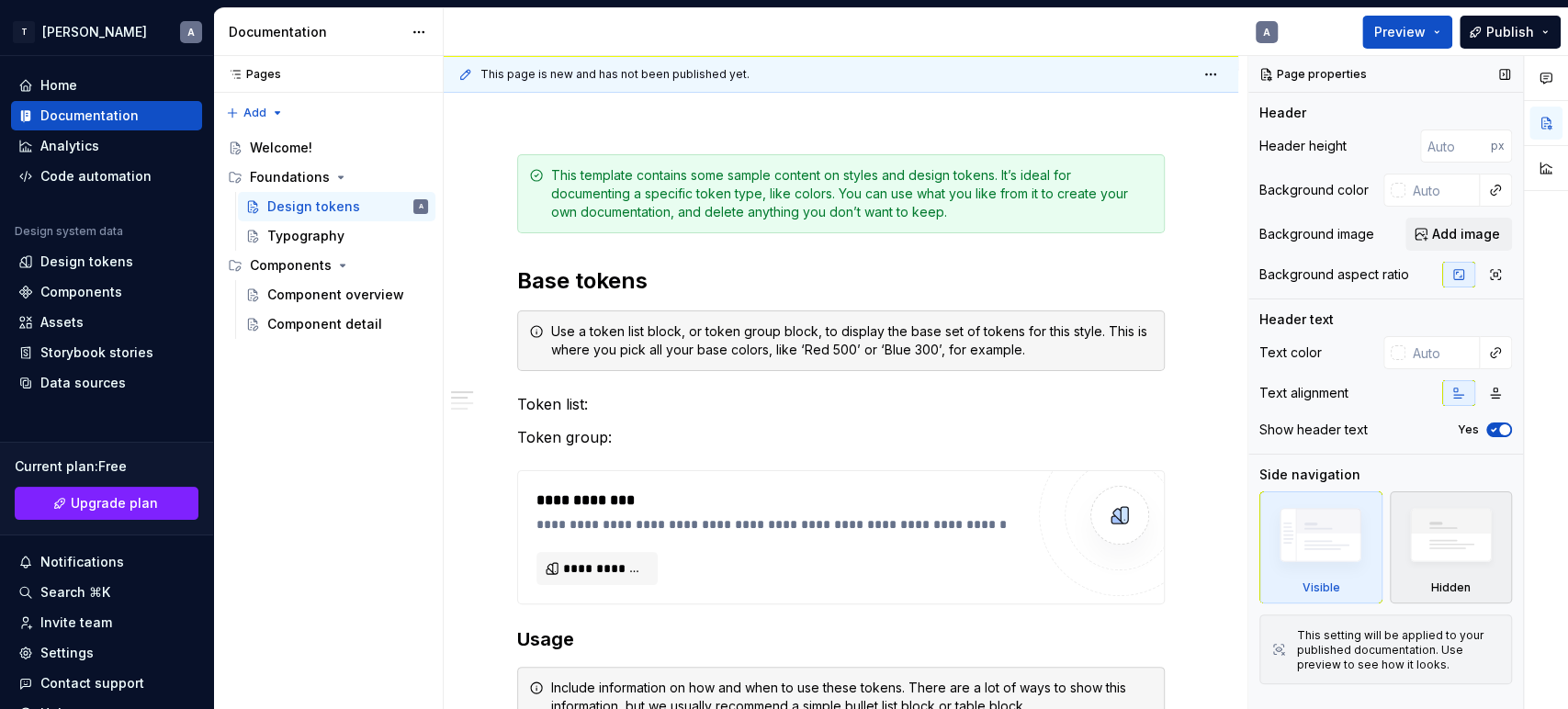
click at [1410, 573] on img at bounding box center [1451, 540] width 106 height 81
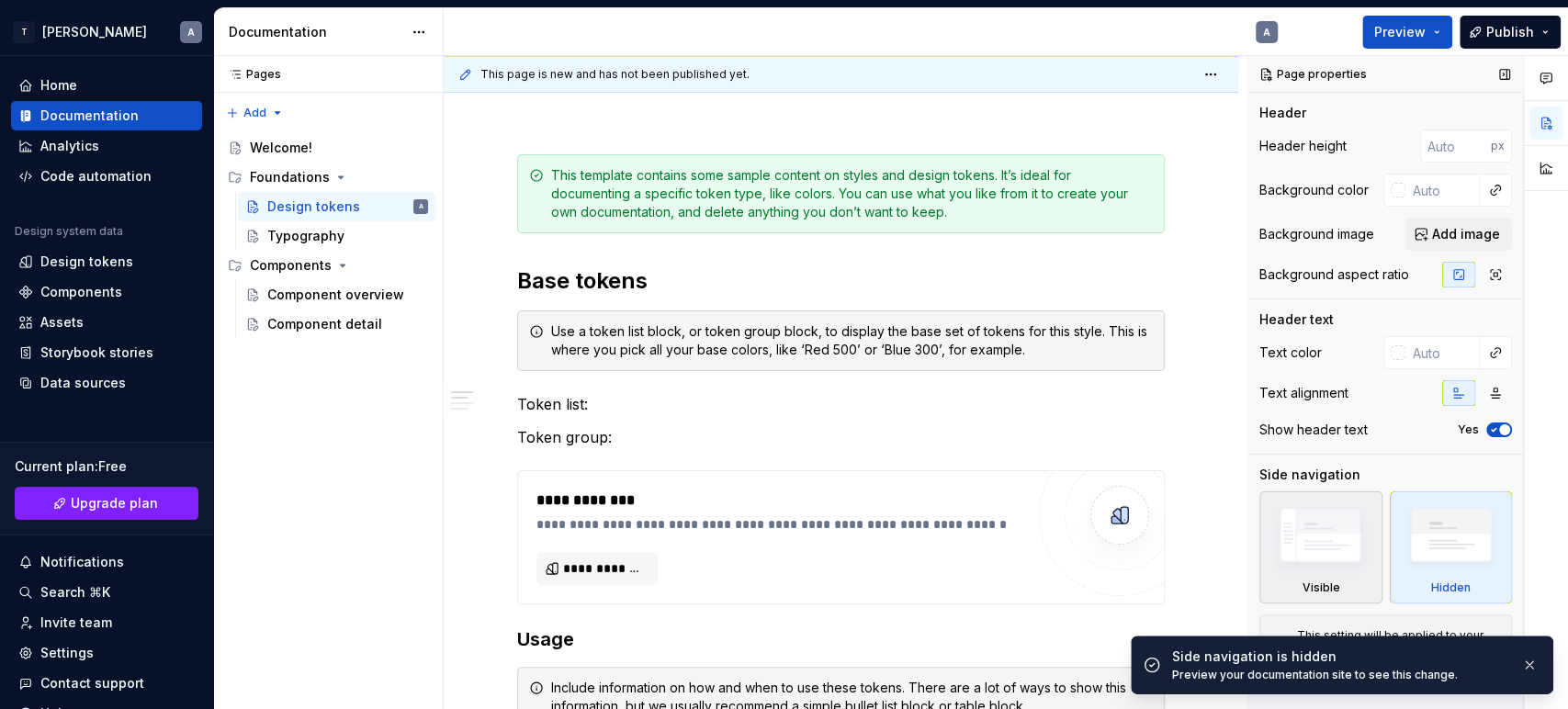
click at [1359, 562] on img at bounding box center [1321, 540] width 106 height 80
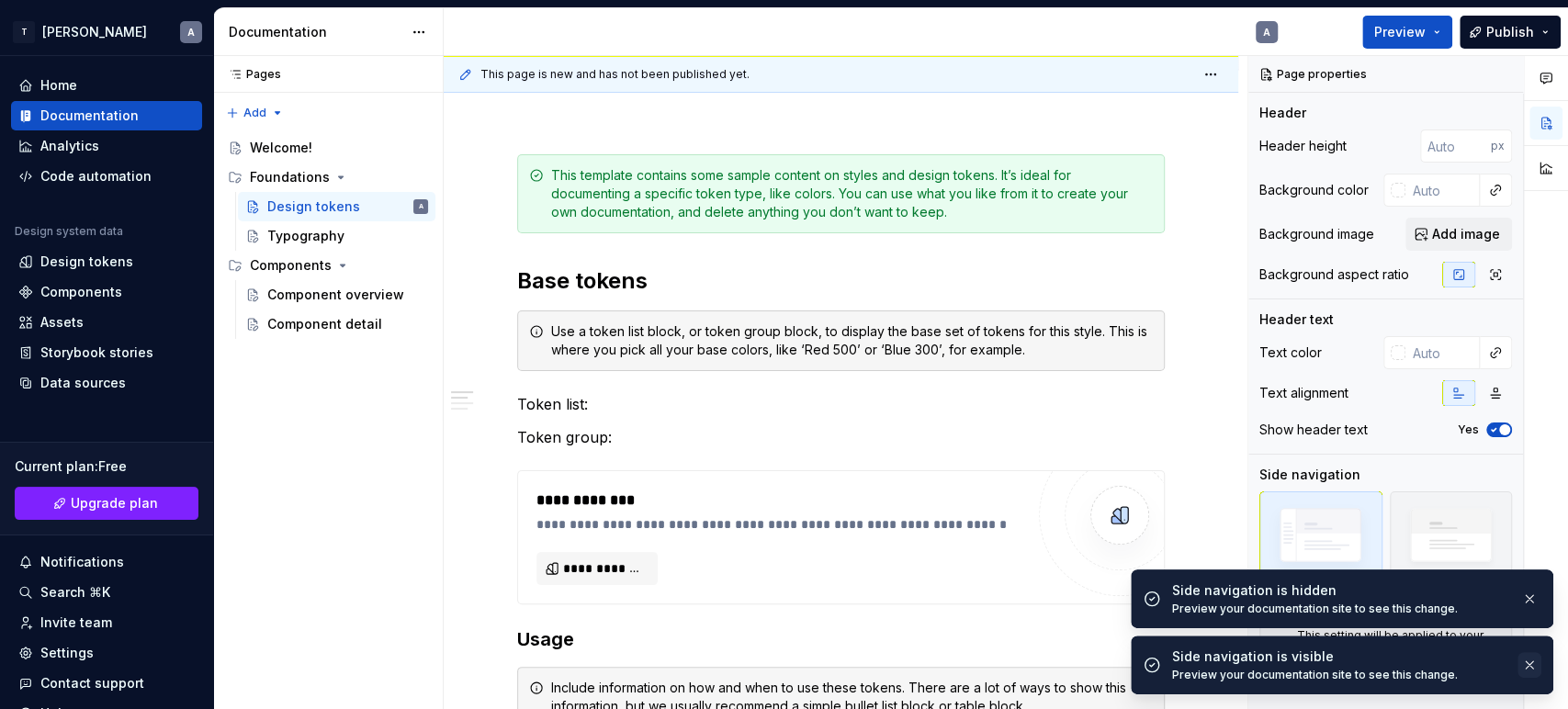
click at [1410, 638] on button "button" at bounding box center [1530, 665] width 24 height 26
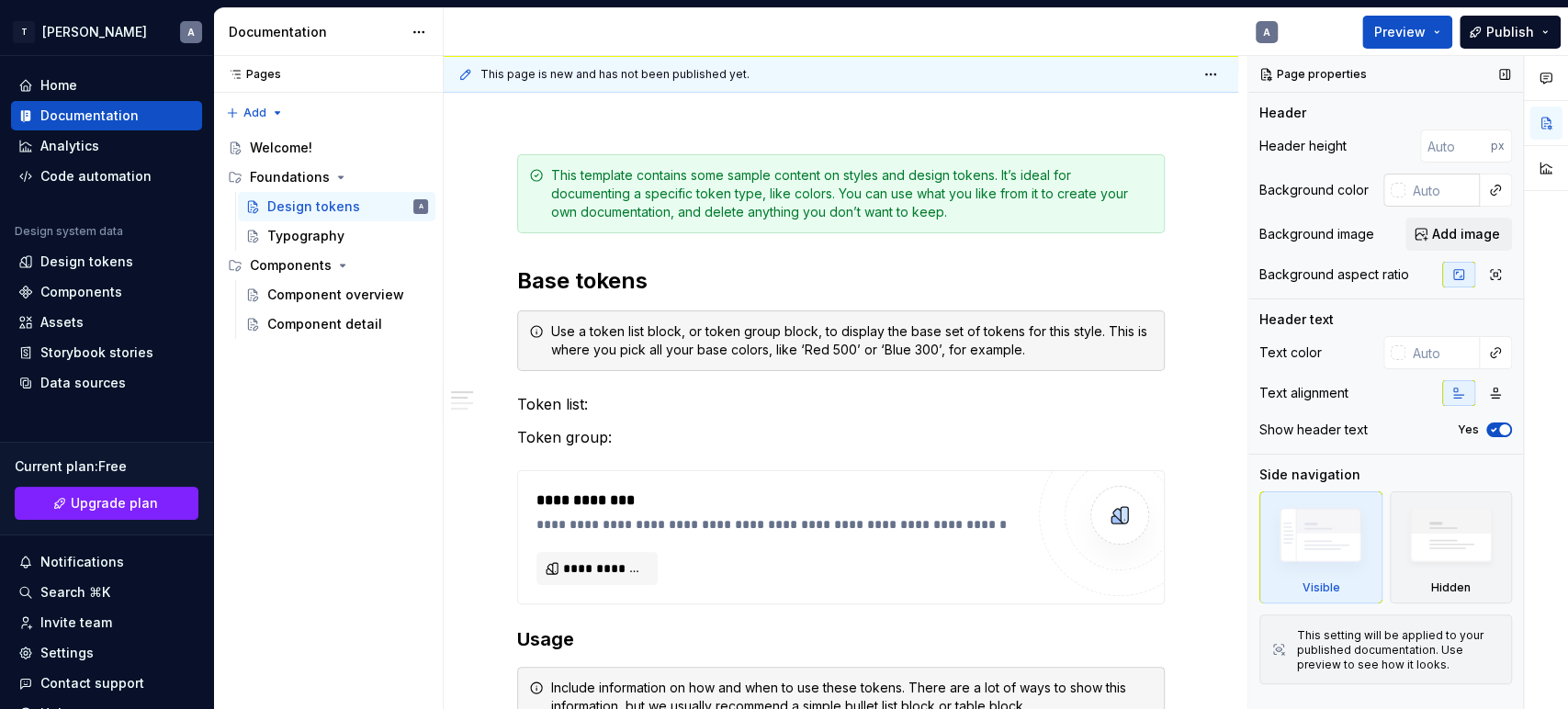
click at [1400, 190] on div at bounding box center [1398, 190] width 15 height 15
click at [1400, 190] on div "Comments Open comments No comments yet Select ‘Comment’ from the block context …" at bounding box center [1409, 383] width 320 height 654
click at [266, 229] on div "Typography" at bounding box center [336, 236] width 183 height 26
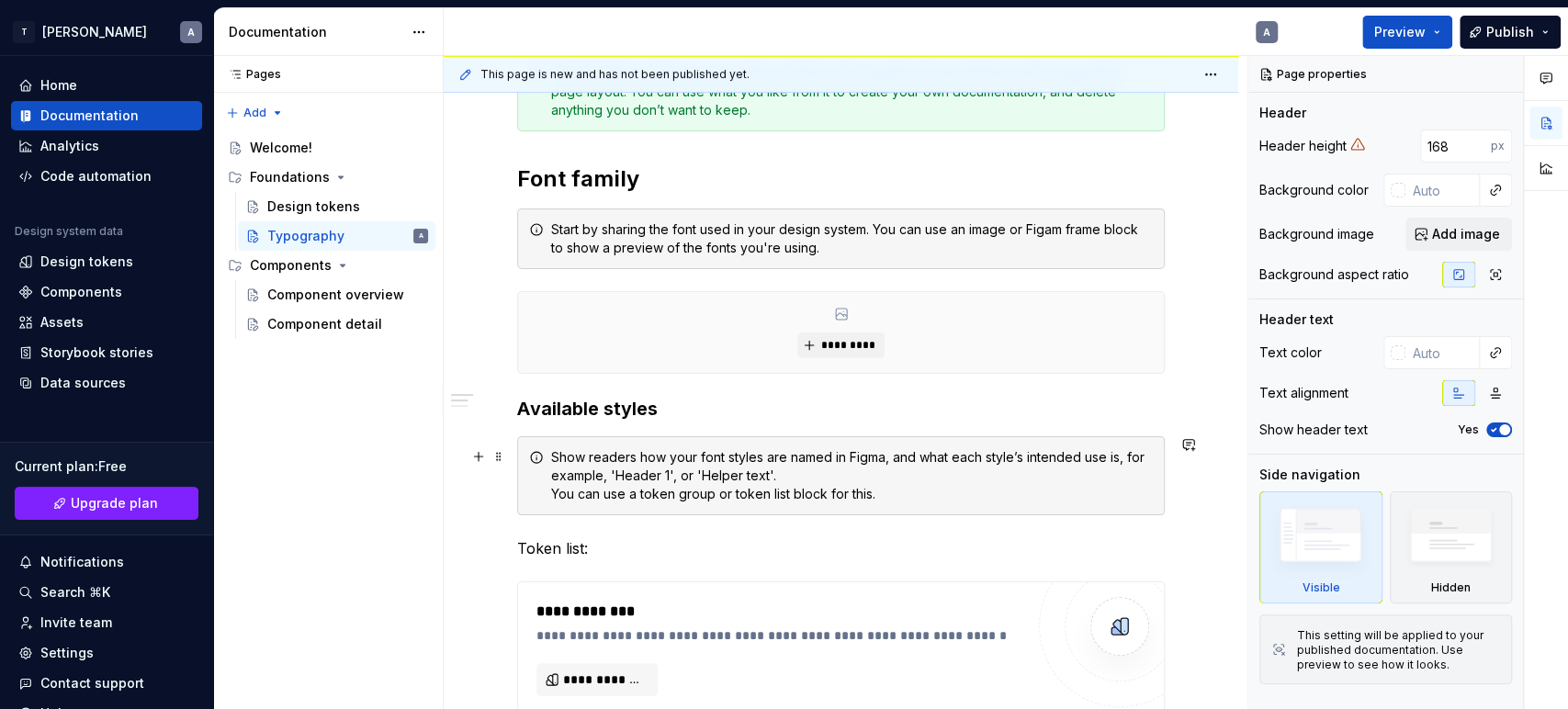
scroll to position [510, 0]
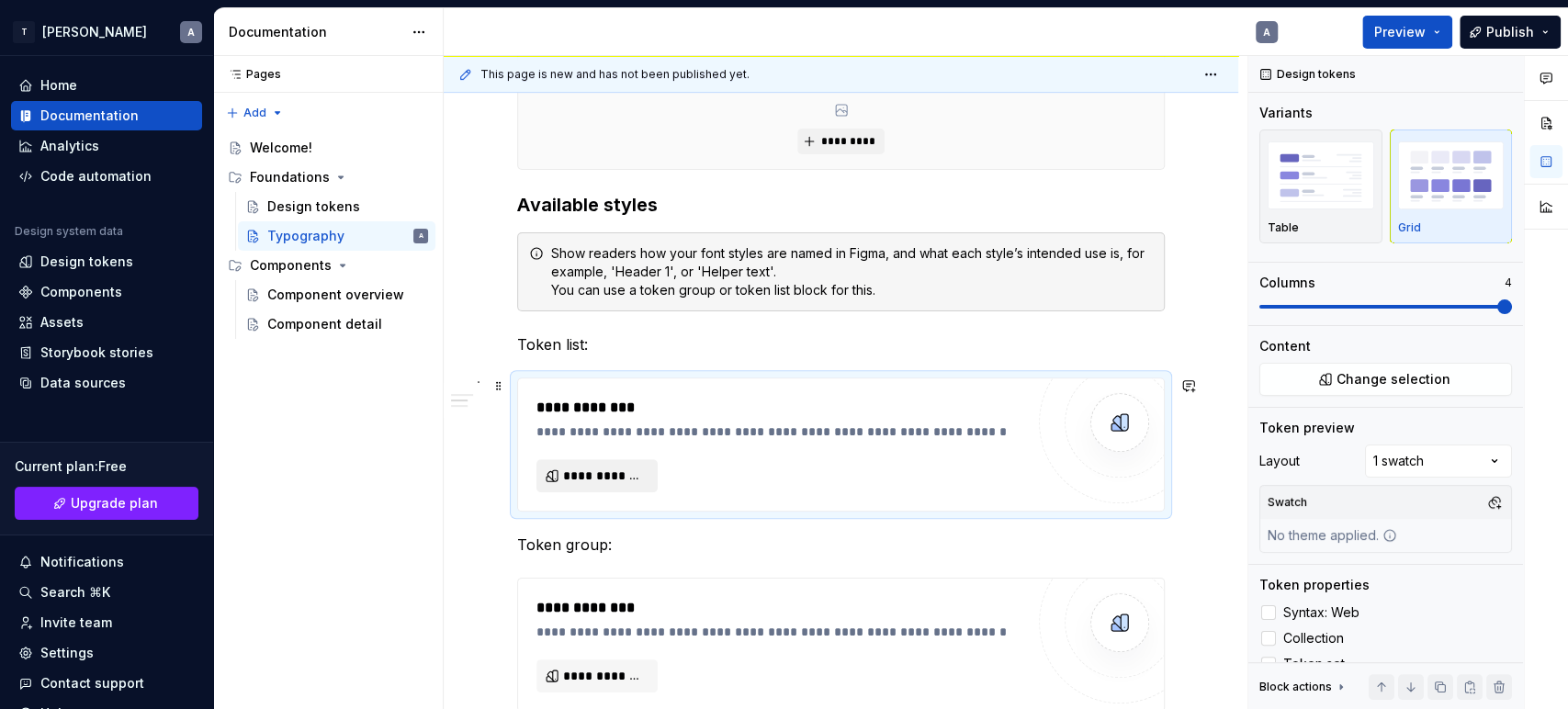
click at [593, 471] on span "**********" at bounding box center [604, 476] width 83 height 18
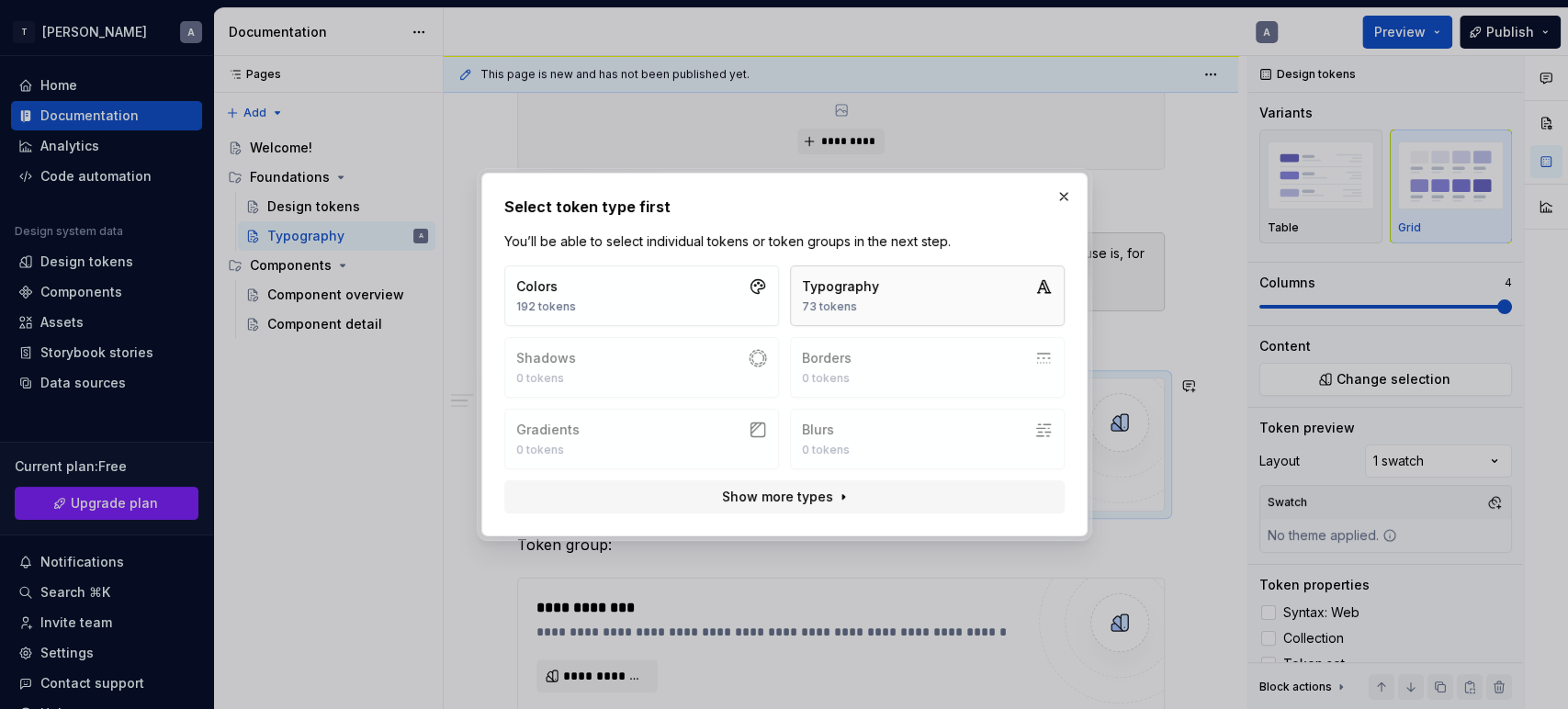
click at [827, 286] on div "Typography" at bounding box center [840, 286] width 77 height 18
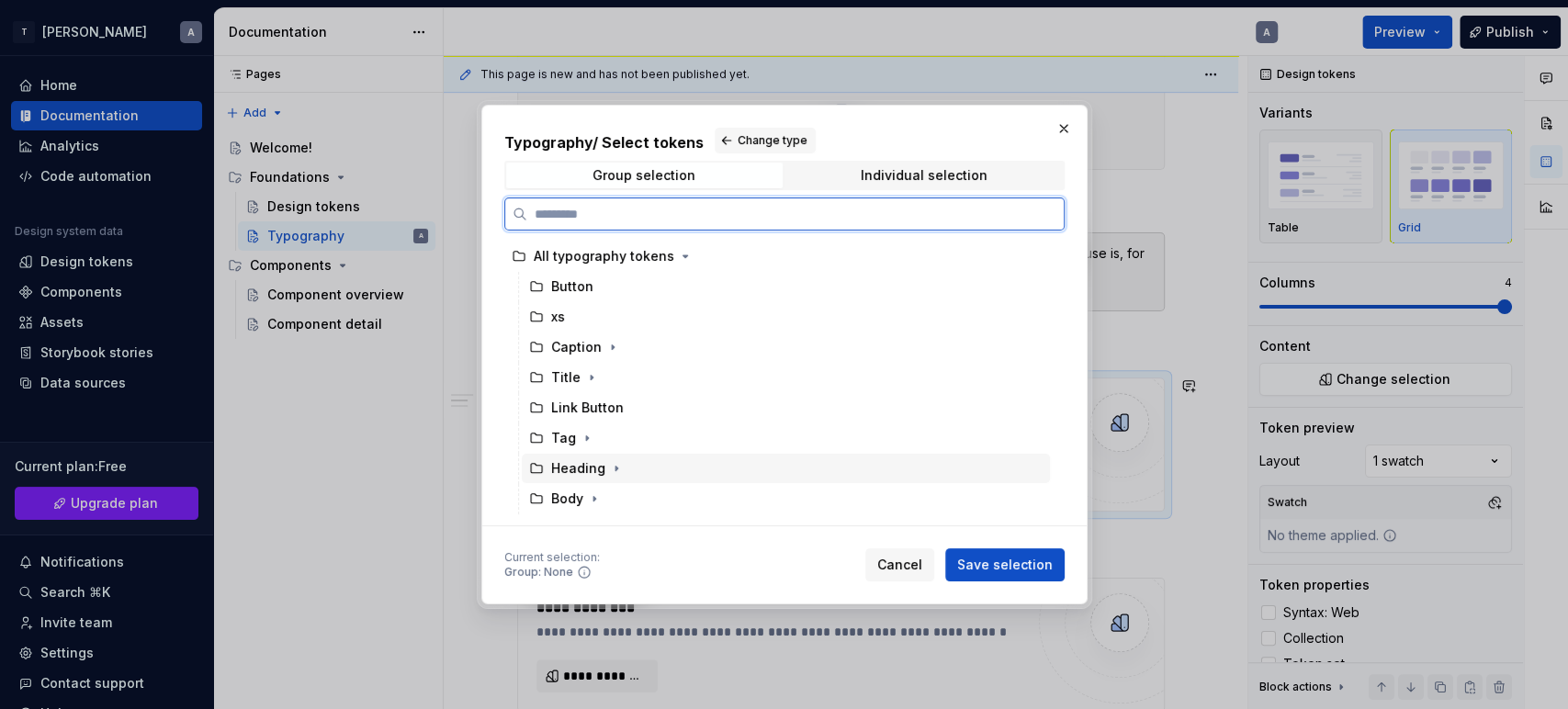
click at [537, 470] on icon at bounding box center [536, 468] width 15 height 15
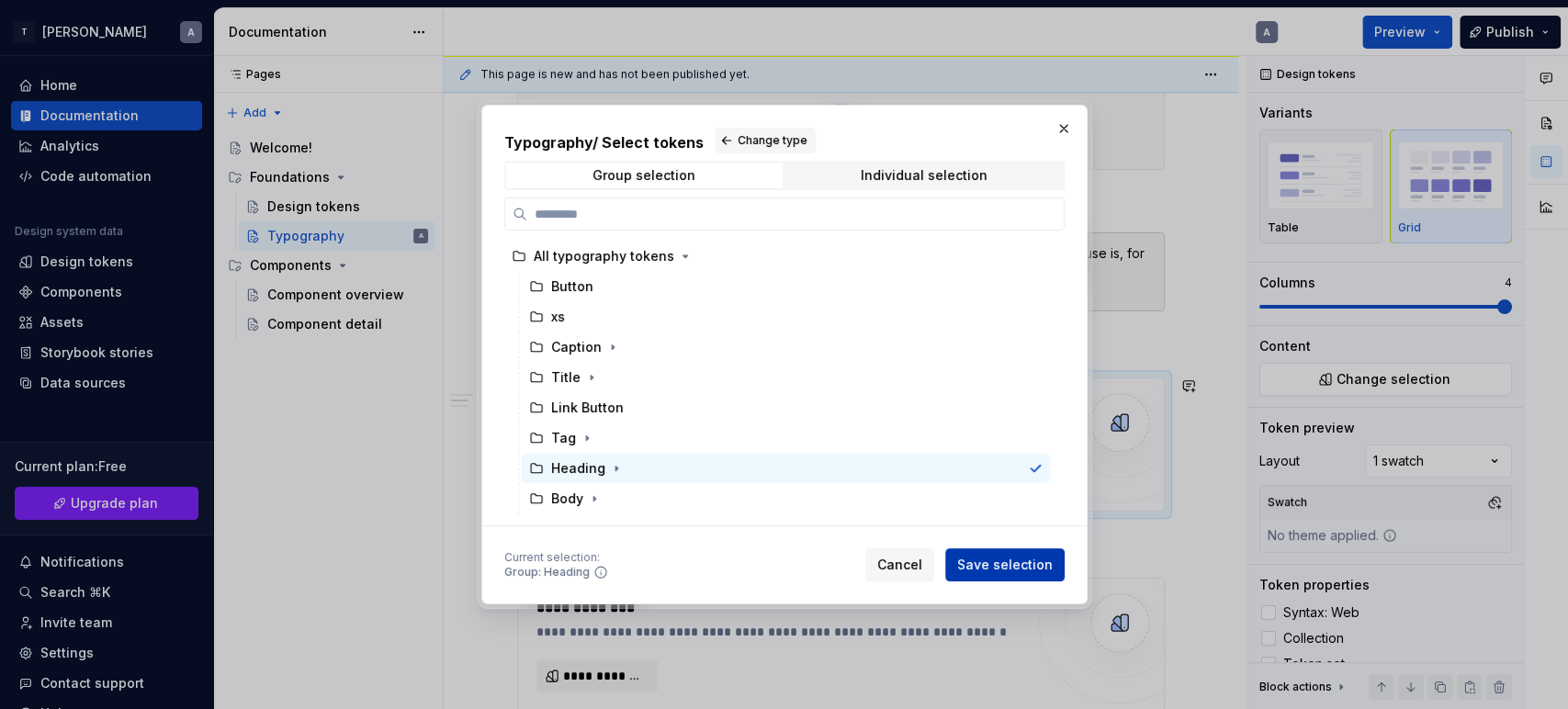
click at [977, 564] on span "Save selection" at bounding box center [1005, 565] width 96 height 18
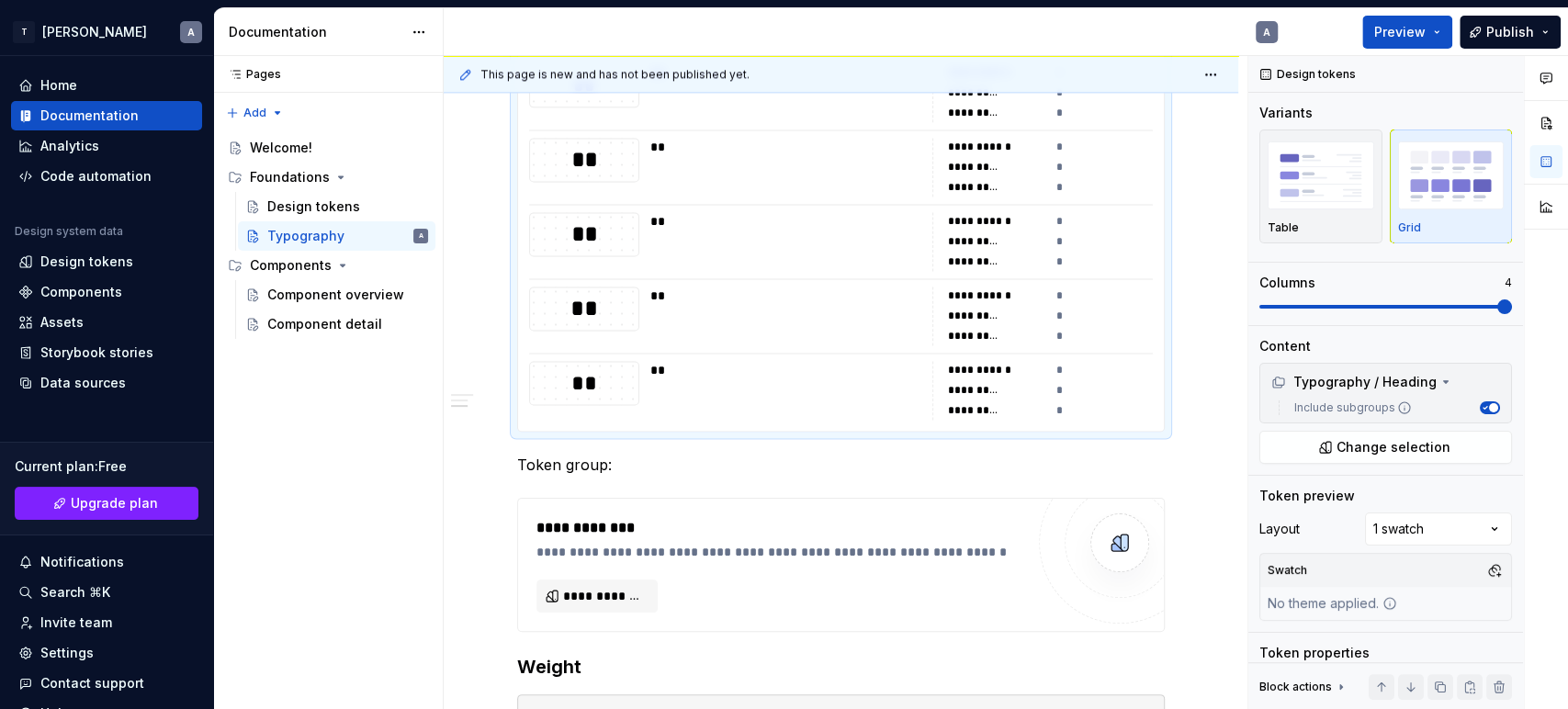
scroll to position [1749, 0]
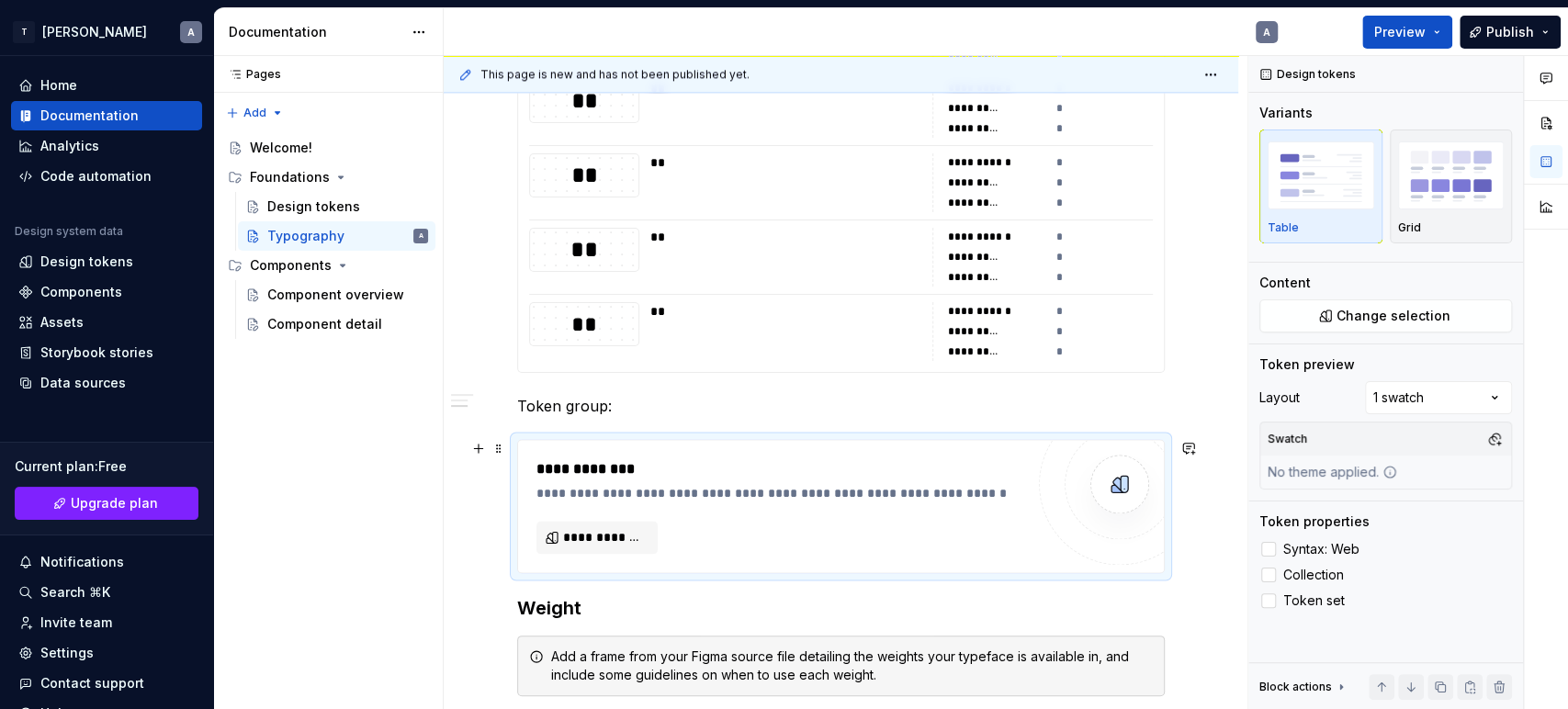
click at [1114, 484] on img at bounding box center [1120, 484] width 37 height 37
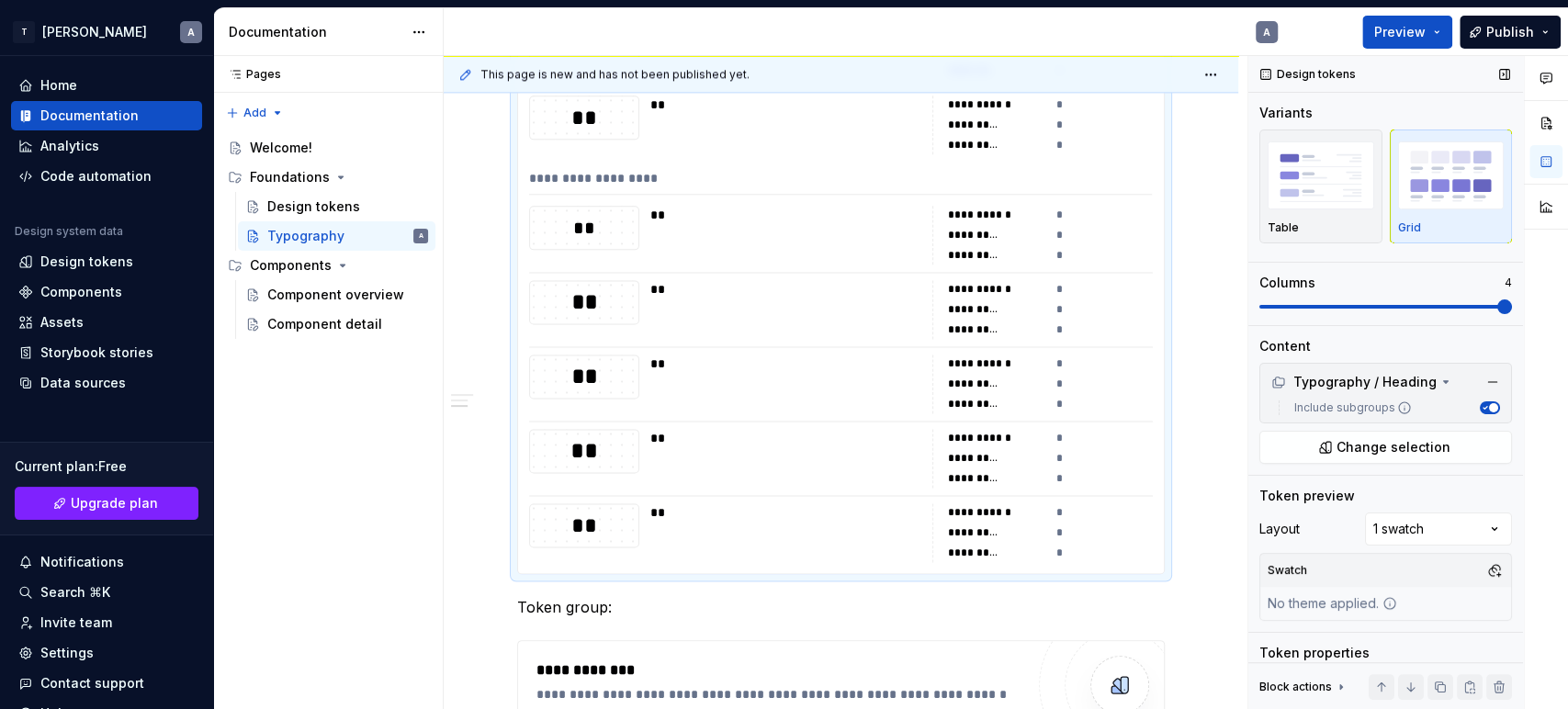
scroll to position [1442, 0]
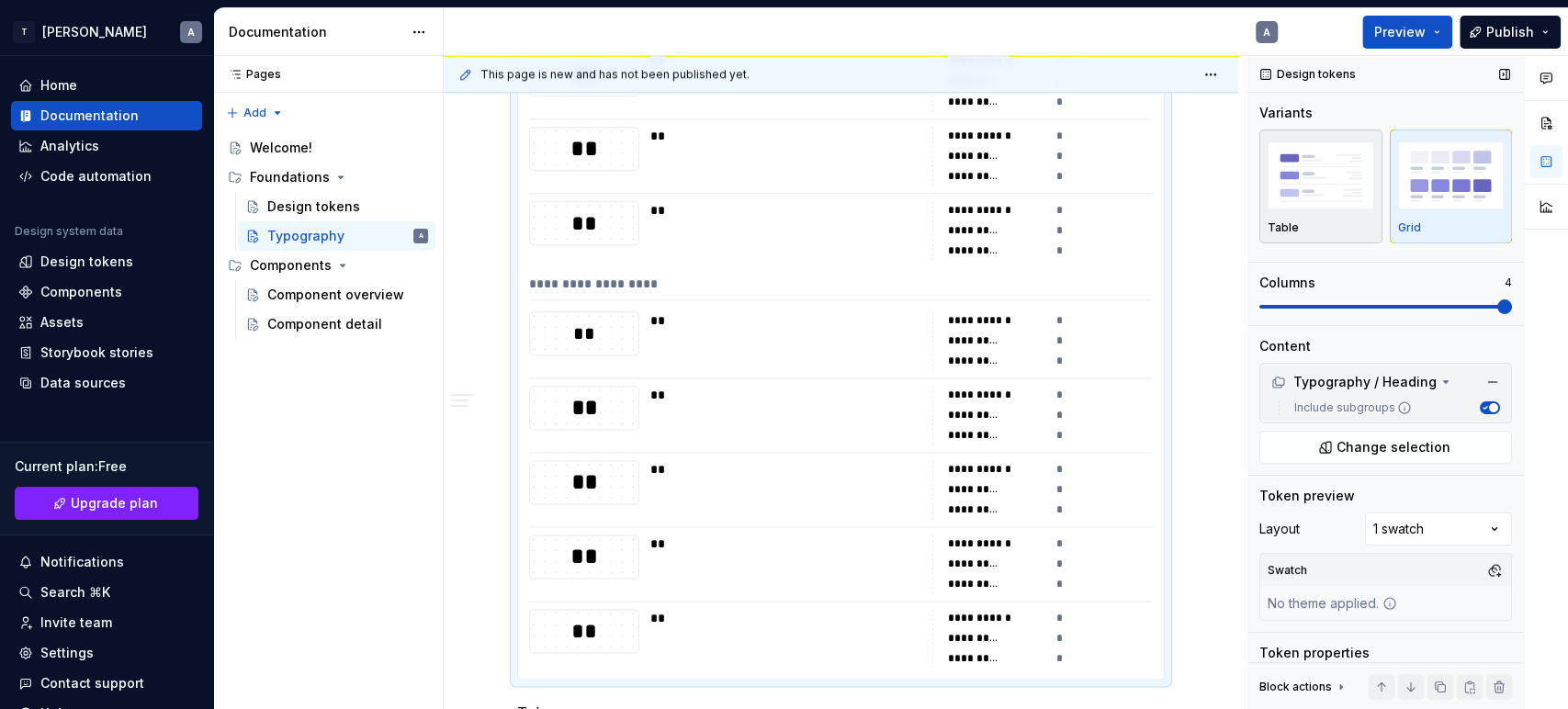
click at [1323, 186] on img "button" at bounding box center [1321, 174] width 107 height 67
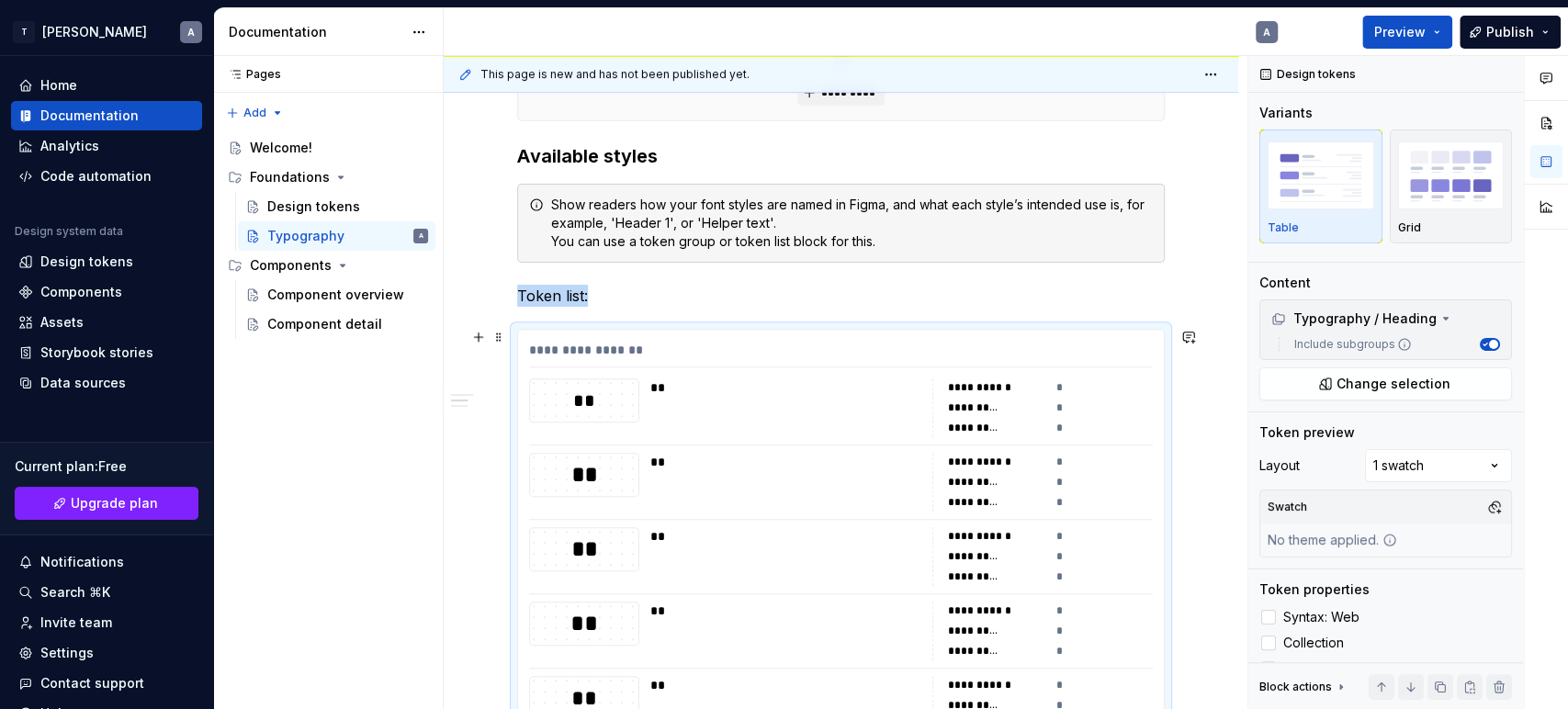
scroll to position [390, 0]
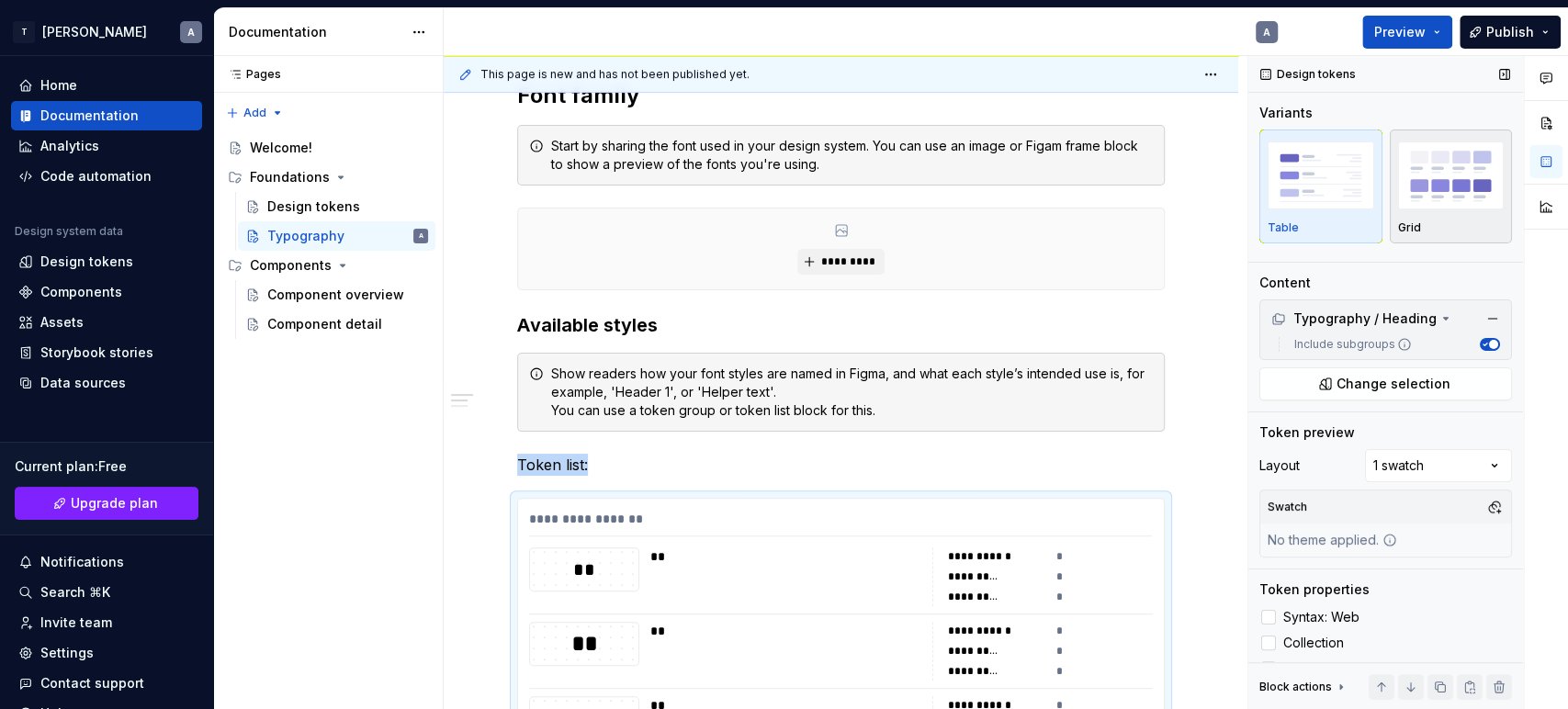
click at [1410, 218] on div "Grid" at bounding box center [1451, 186] width 107 height 97
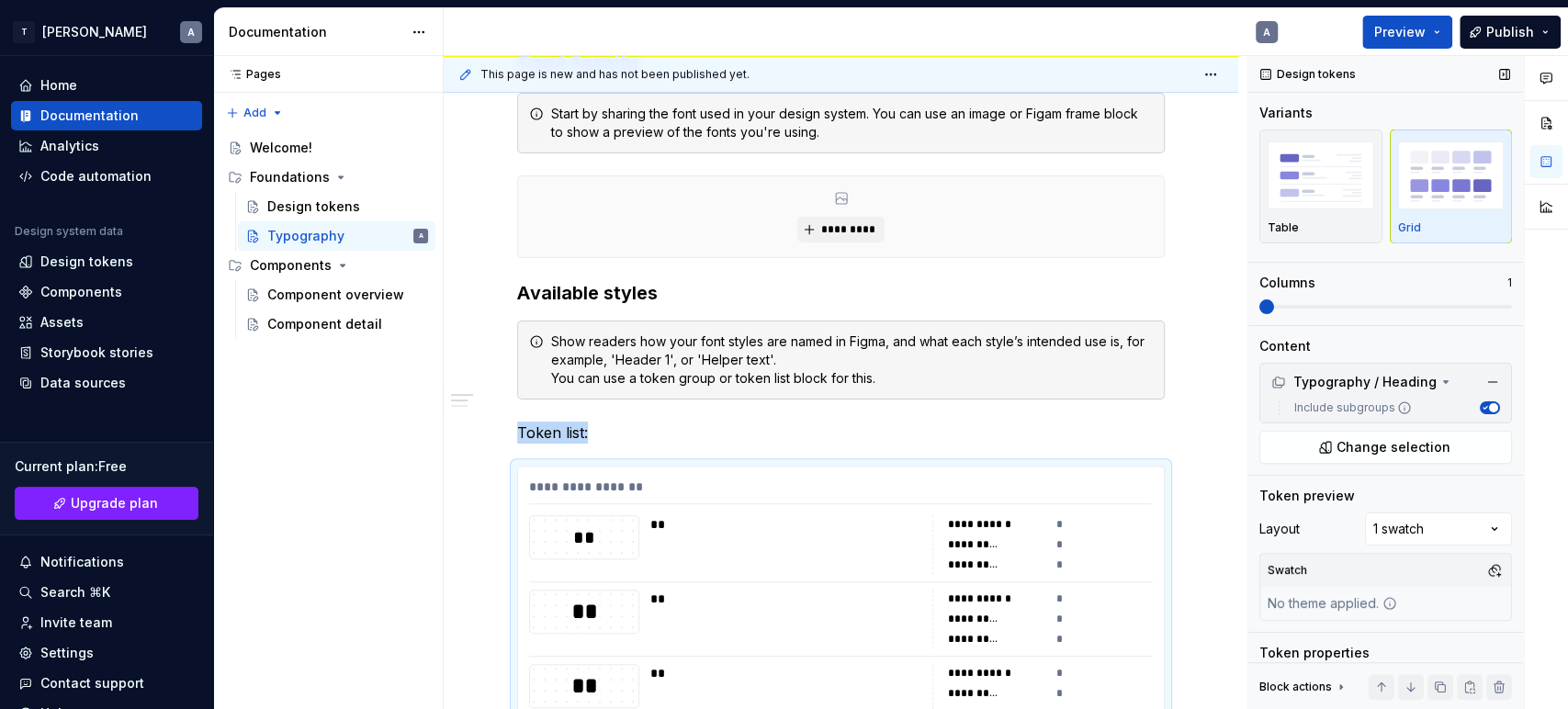
scroll to position [831, 0]
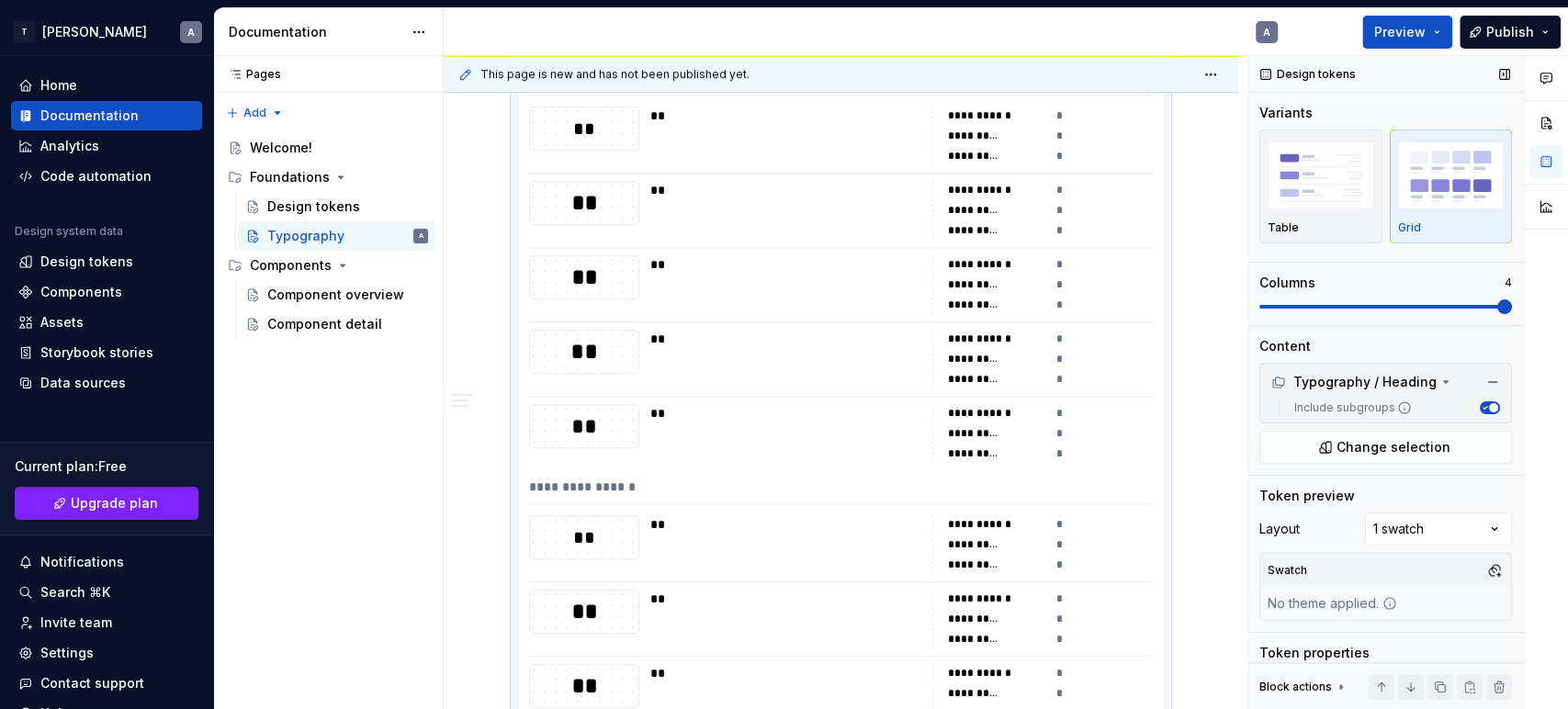
click at [1410, 305] on span at bounding box center [1386, 307] width 253 height 4
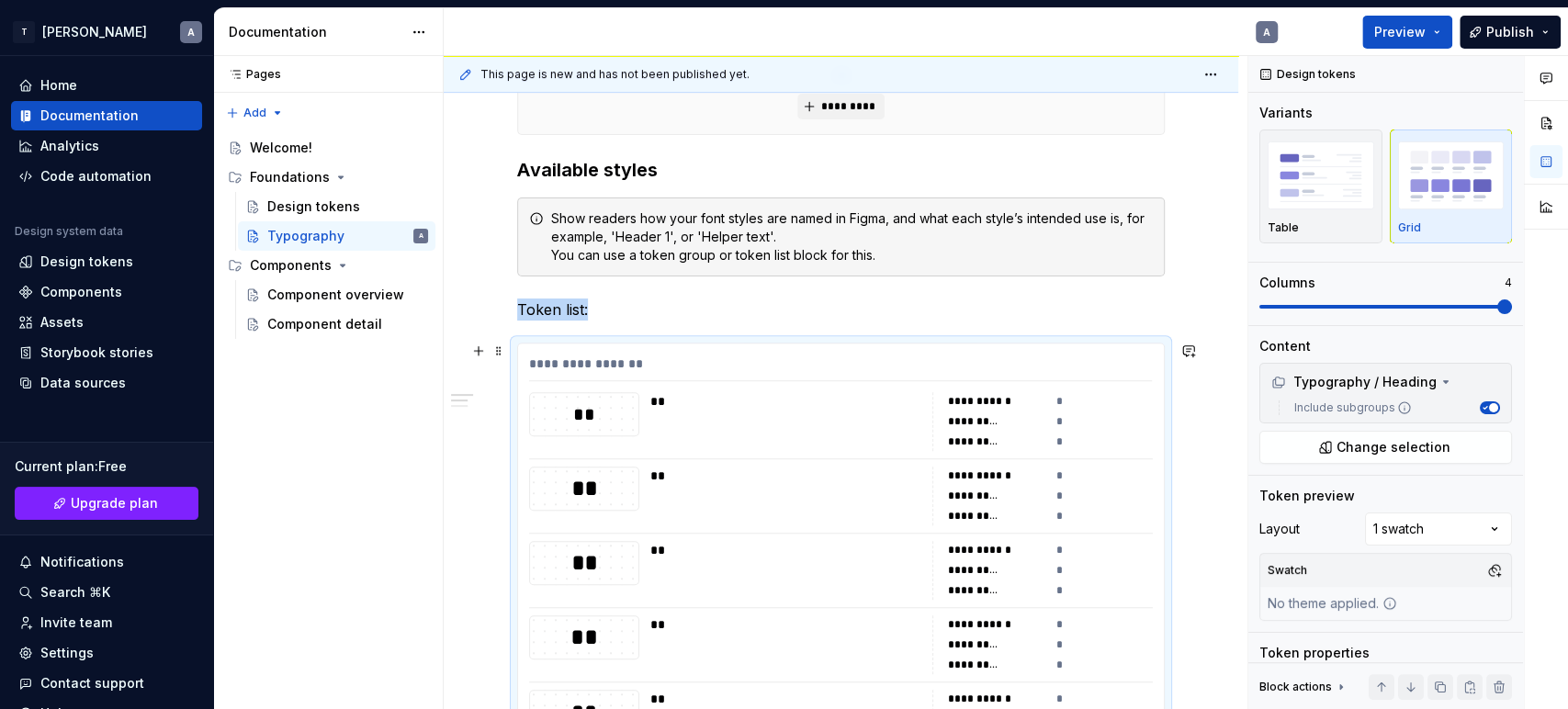
scroll to position [422, 0]
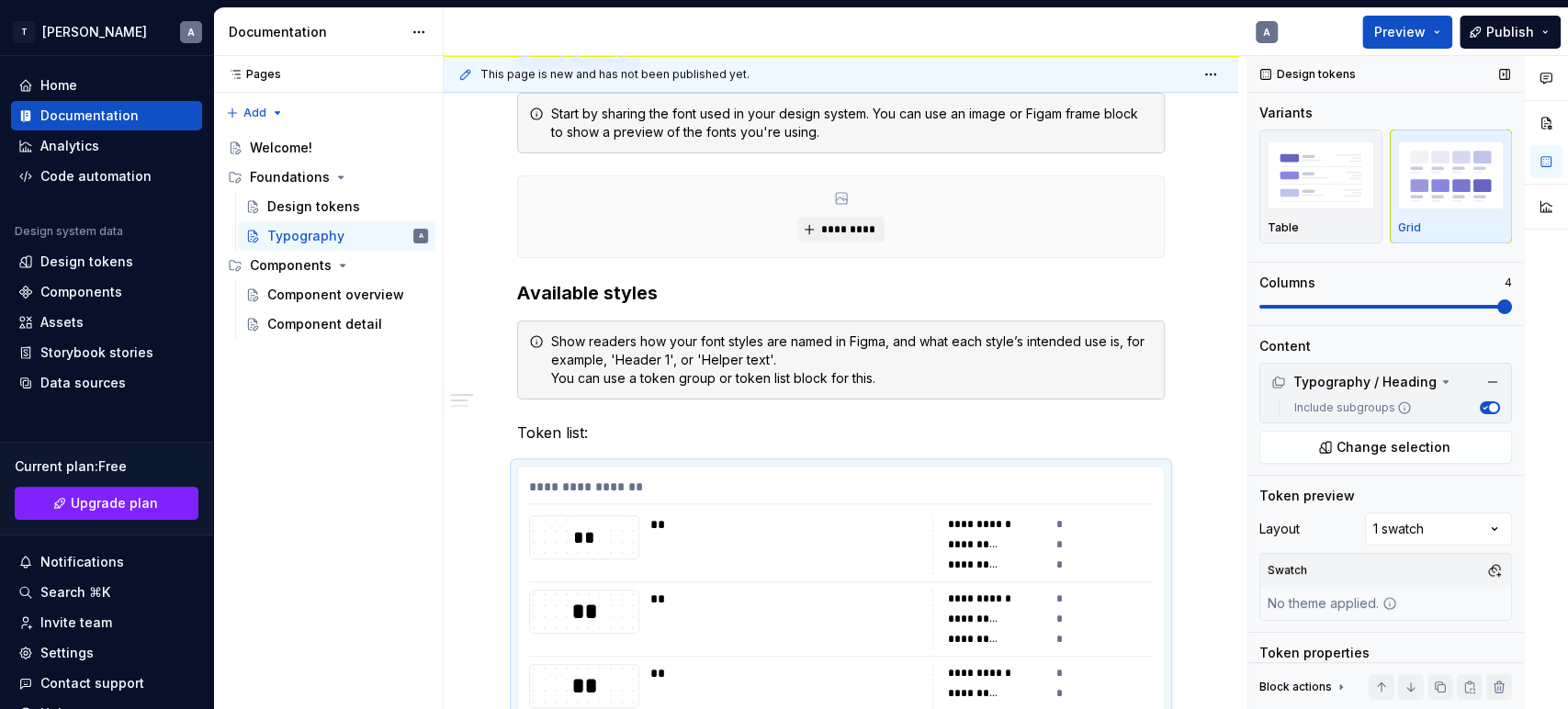
drag, startPoint x: 1403, startPoint y: 317, endPoint x: 1370, endPoint y: 305, distance: 35.2
click at [1328, 326] on div "Design tokens Variants Table Grid Columns 4 Content Typography / Heading Includ…" at bounding box center [1386, 383] width 275 height 654
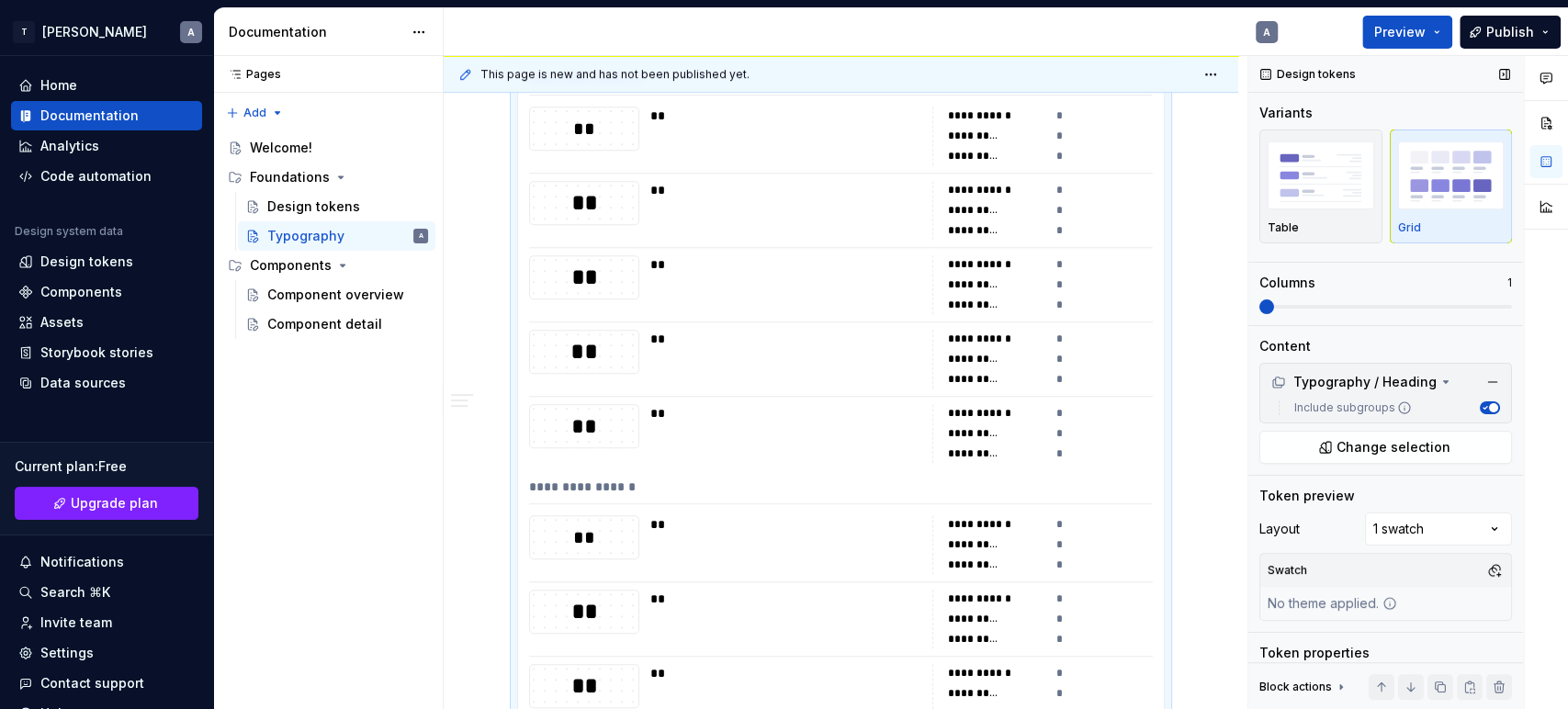
click at [1260, 309] on span at bounding box center [1260, 307] width 0 height 4
drag, startPoint x: 1267, startPoint y: 314, endPoint x: 1503, endPoint y: 302, distance: 236.4
click at [1410, 302] on div "Design tokens Variants Table Grid Columns 1 Content Typography / Heading Includ…" at bounding box center [1386, 383] width 275 height 654
click at [1396, 312] on span at bounding box center [1386, 306] width 253 height 15
click at [1260, 314] on span at bounding box center [1267, 306] width 15 height 15
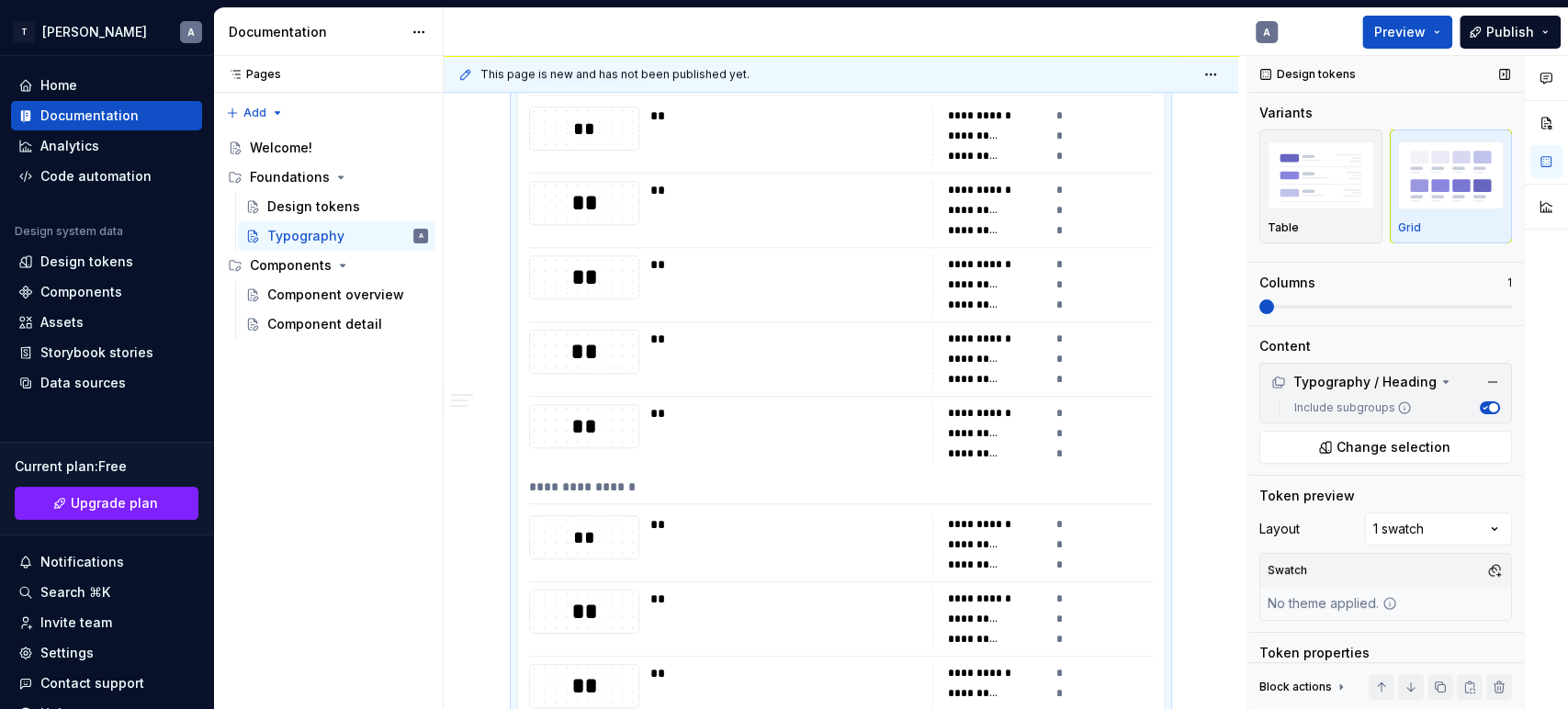
click at [1410, 403] on span "button" at bounding box center [1493, 407] width 9 height 9
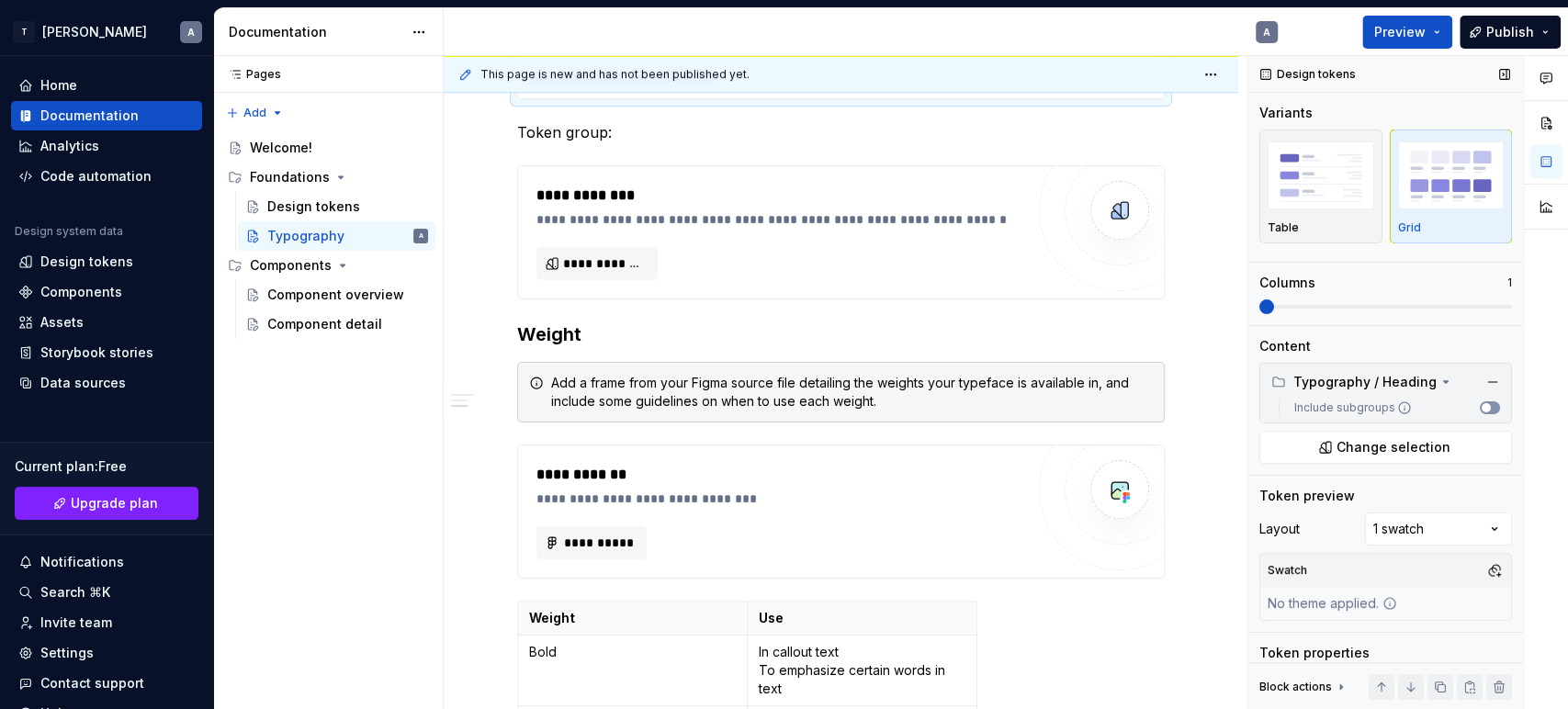
click at [1410, 403] on button "Include subgroups" at bounding box center [1490, 407] width 20 height 13
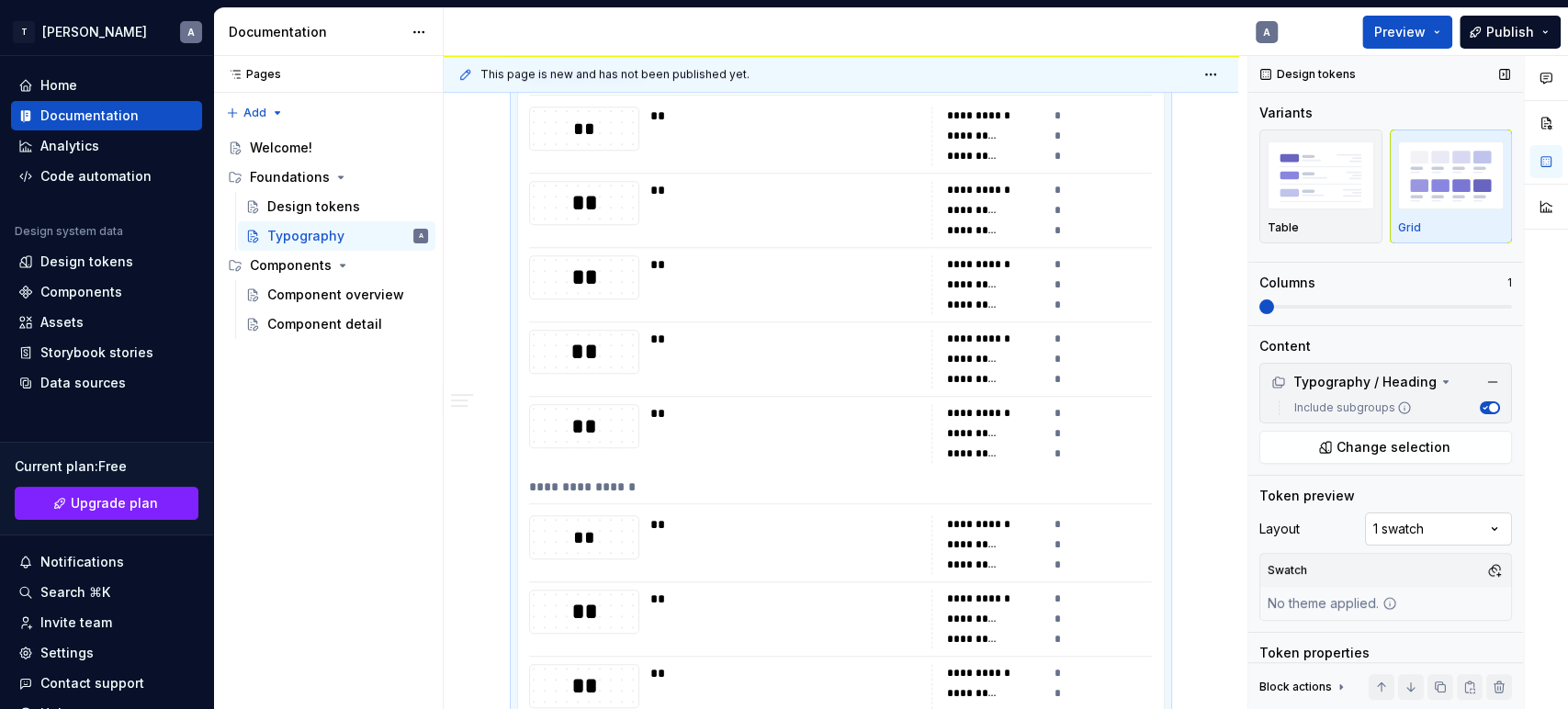
click at [1410, 525] on div "Comments Open comments No comments yet Select ‘Comment’ from the block context …" at bounding box center [1409, 383] width 320 height 654
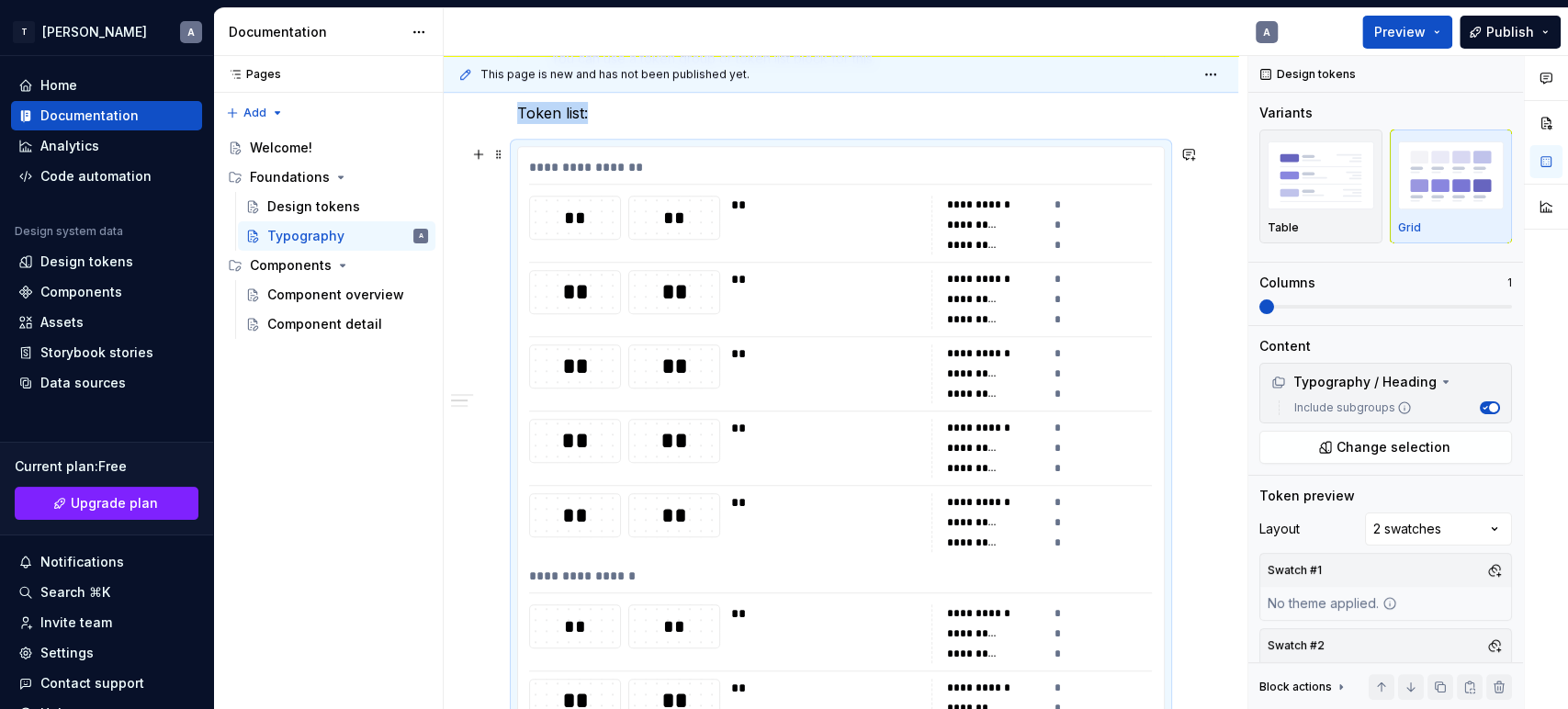
scroll to position [626, 0]
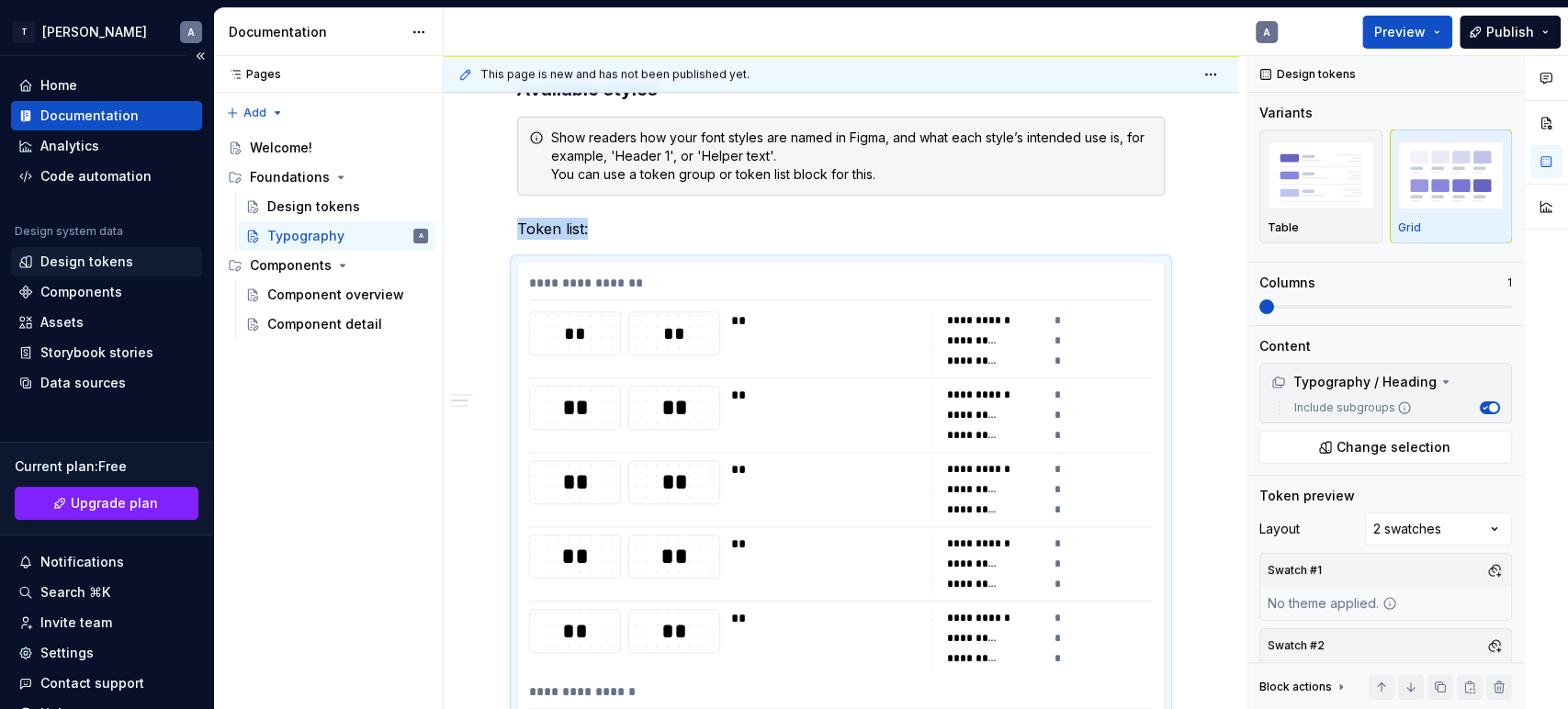
click at [64, 263] on div "Design tokens" at bounding box center [86, 262] width 93 height 18
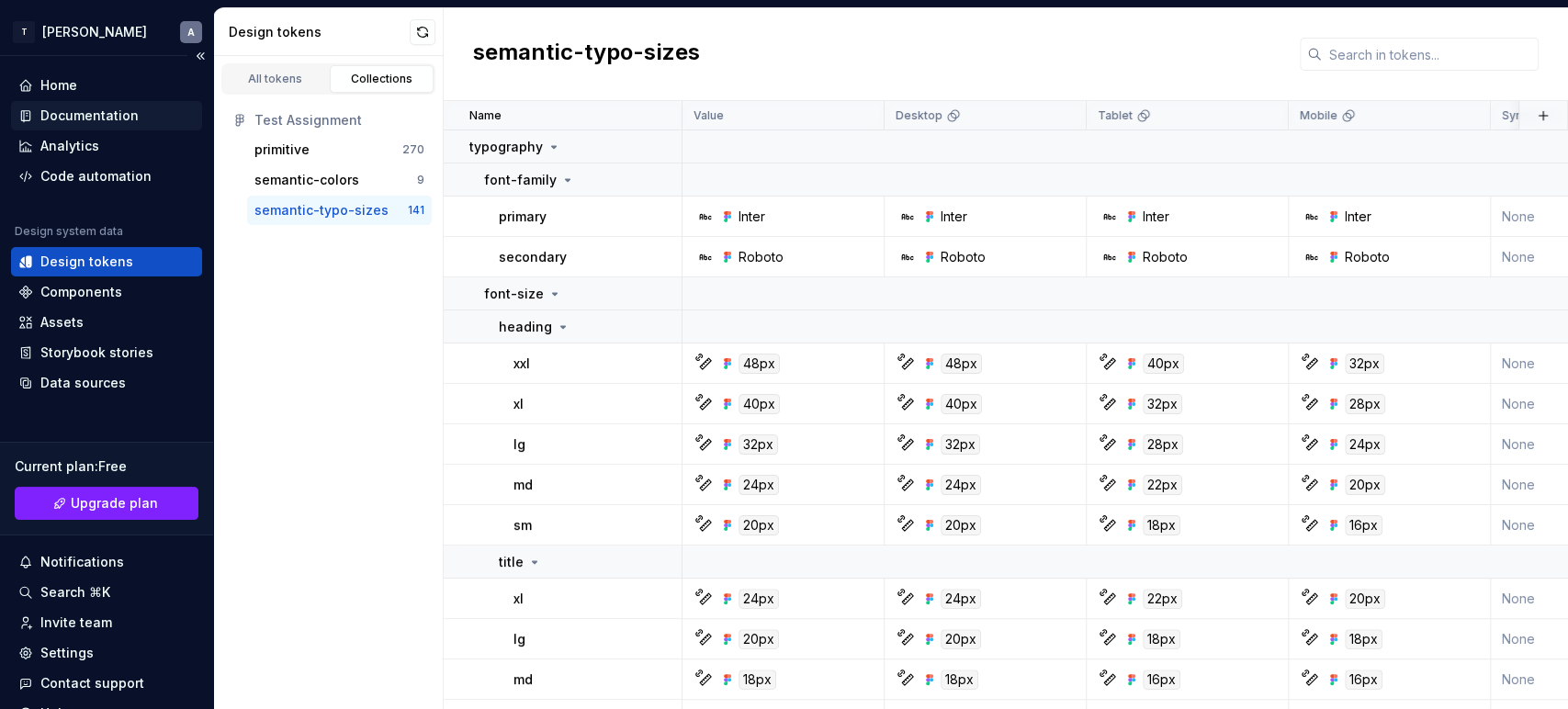
click at [86, 116] on div "Documentation" at bounding box center [89, 116] width 98 height 18
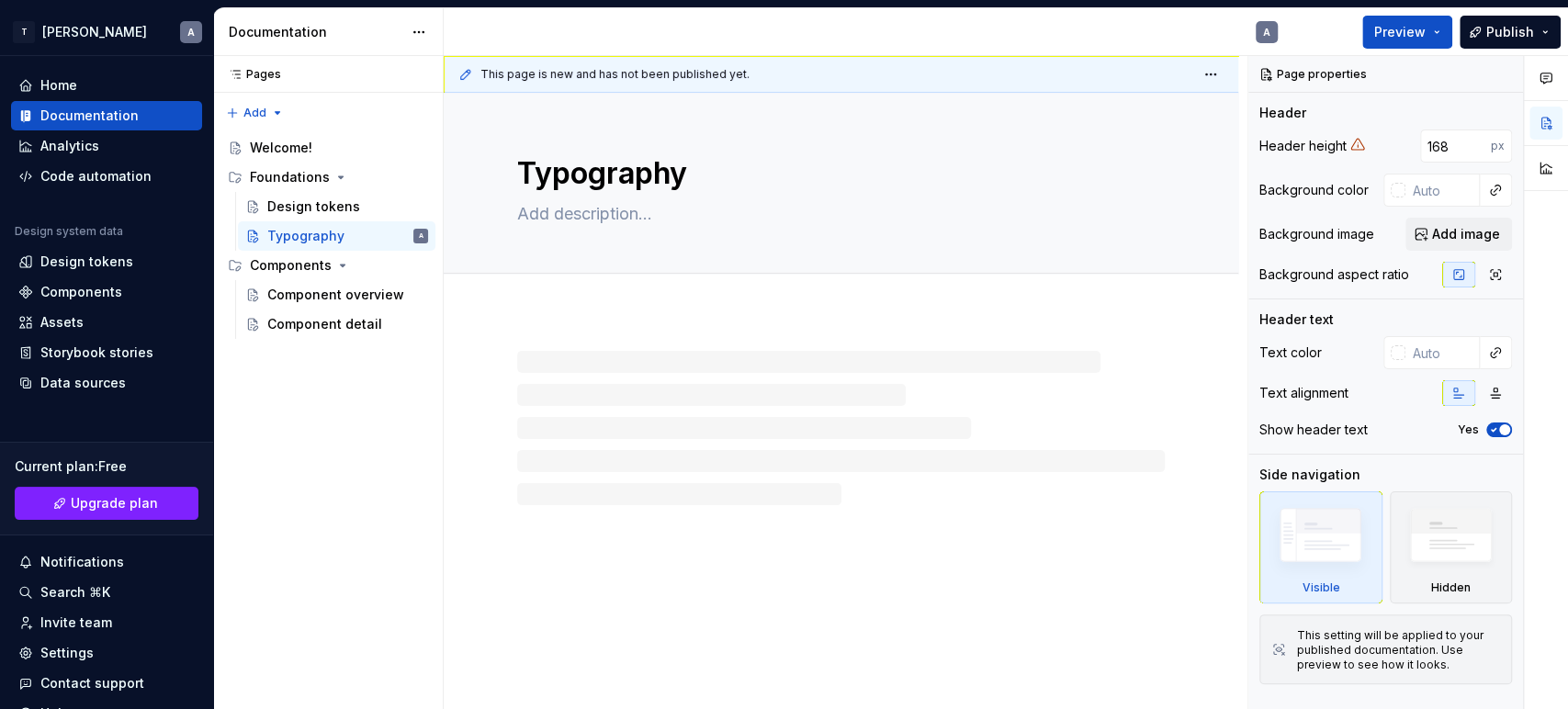
type textarea "*"
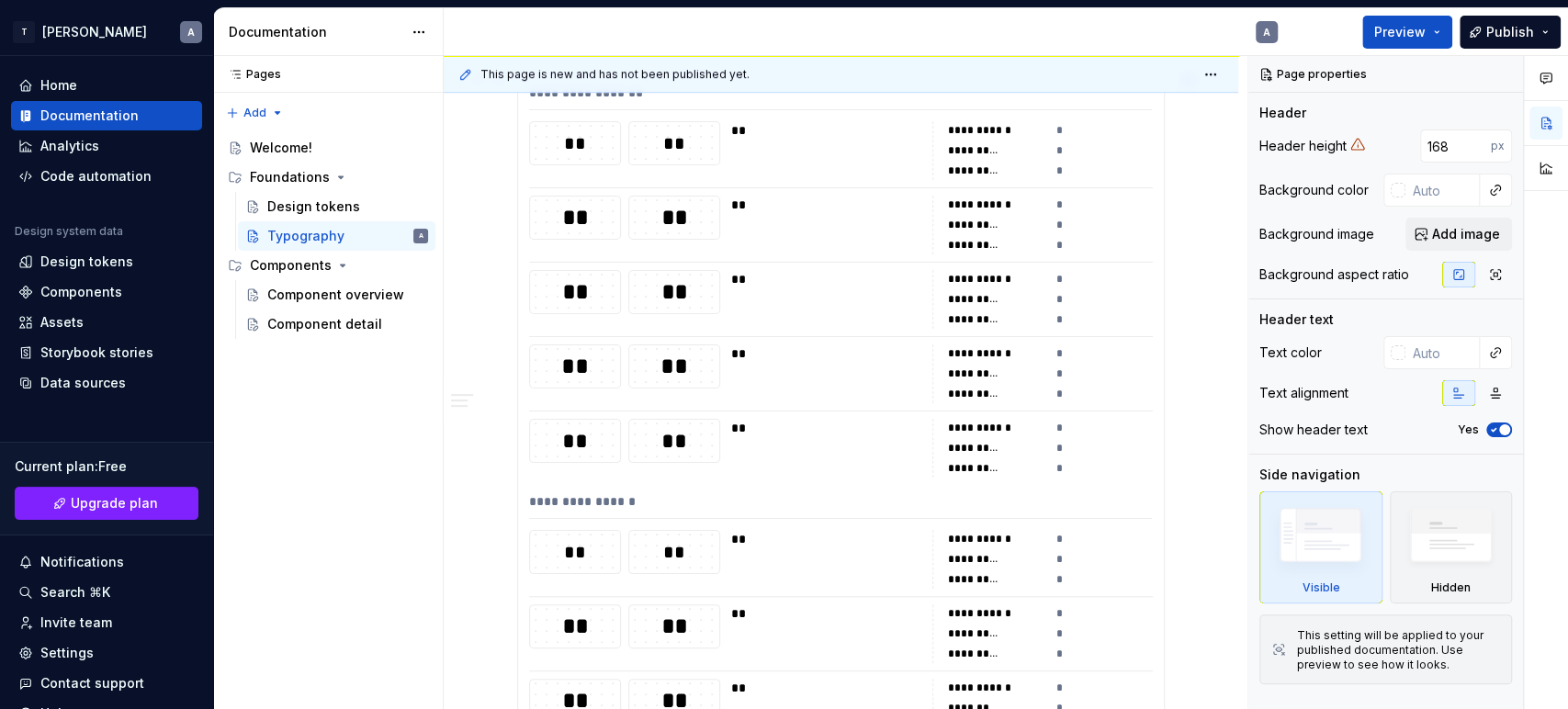
scroll to position [714, 0]
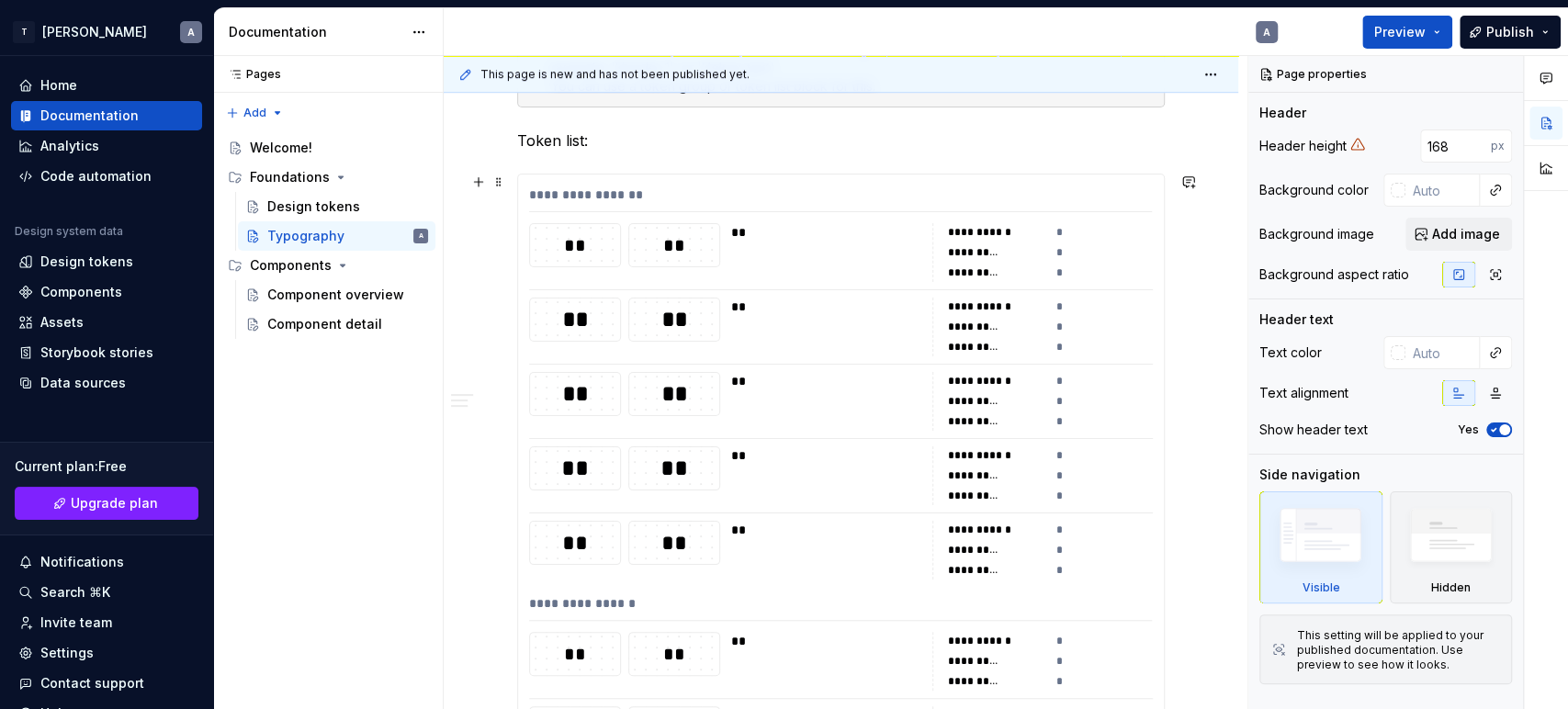
click at [666, 243] on div "**" at bounding box center [674, 245] width 90 height 26
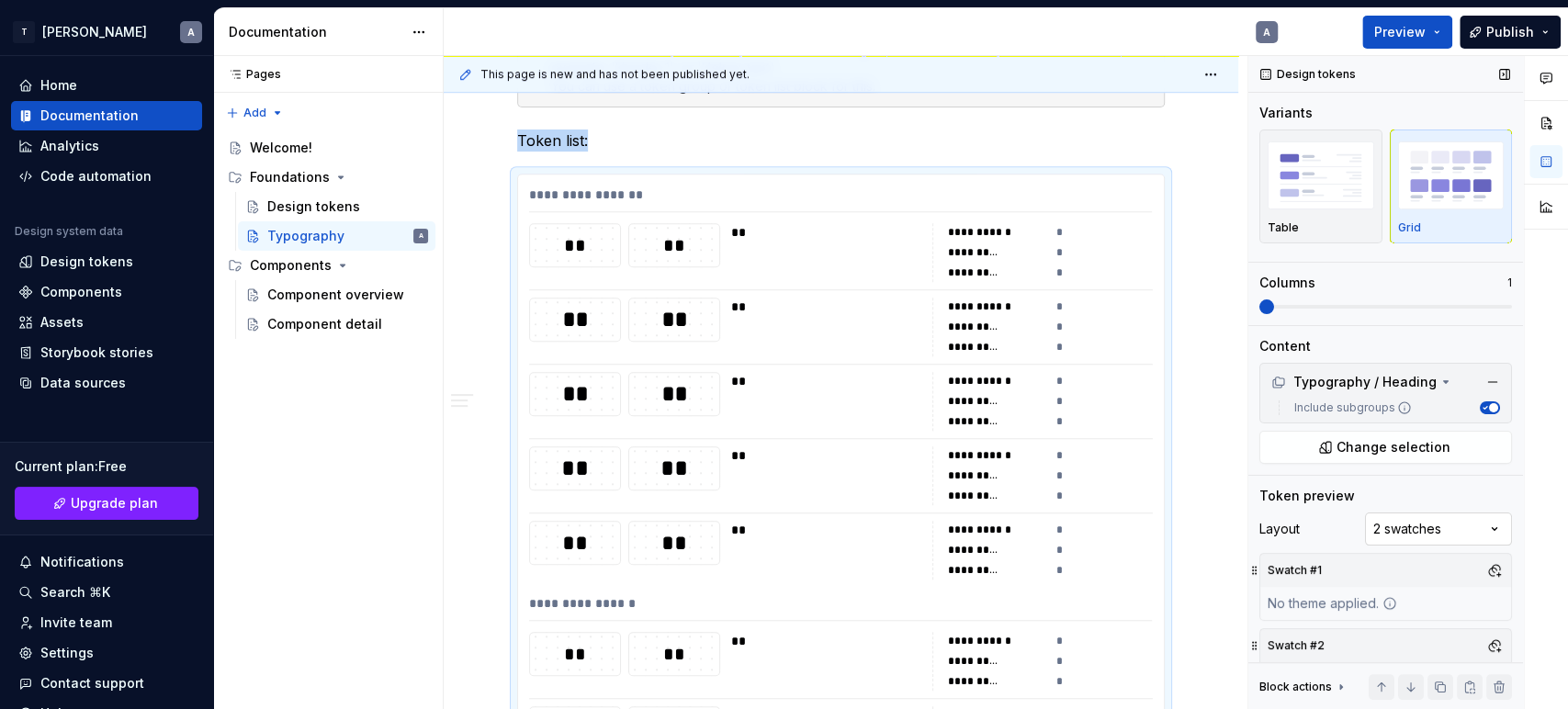
click at [1410, 520] on div "Comments Open comments No comments yet Select ‘Comment’ from the block context …" at bounding box center [1409, 383] width 320 height 654
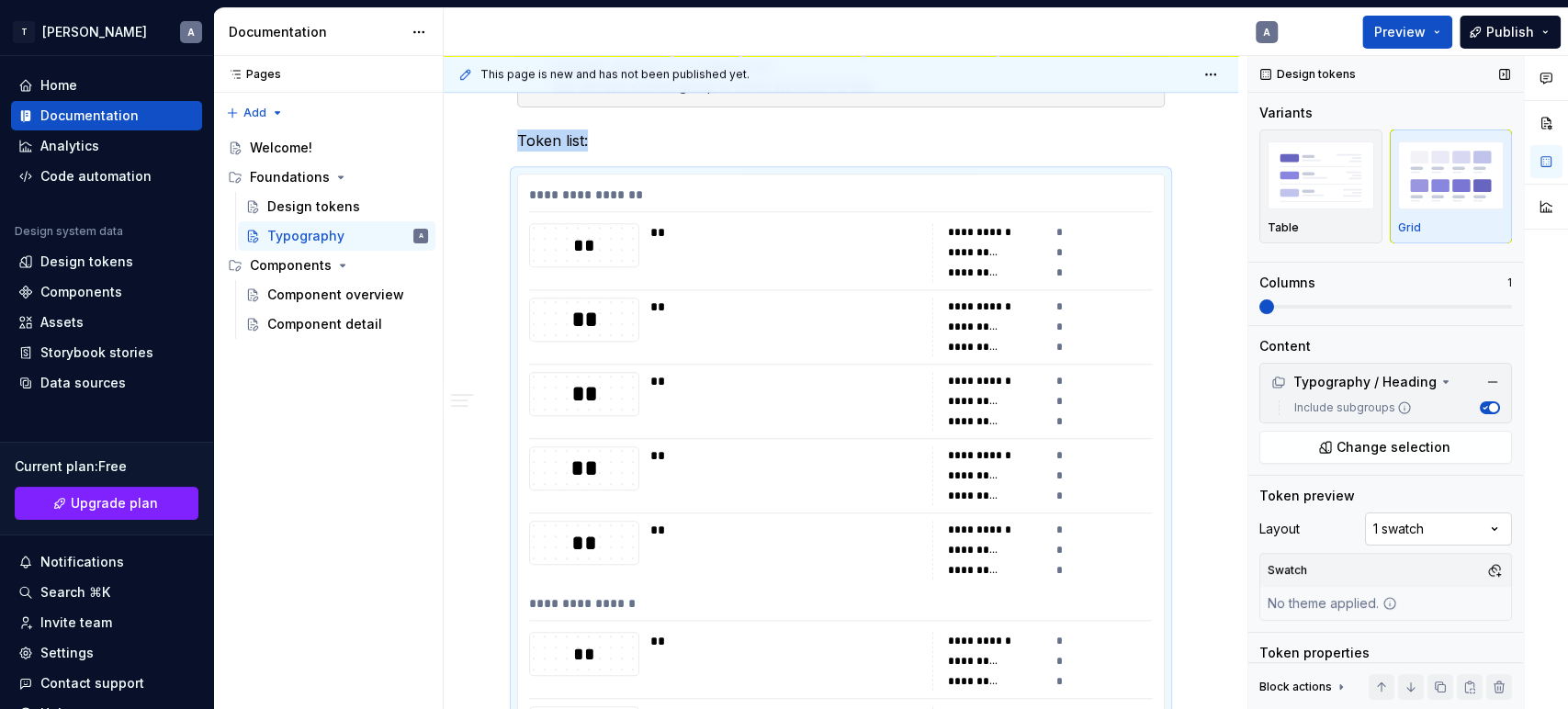
click at [1410, 526] on div "Comments Open comments No comments yet Select ‘Comment’ from the block context …" at bounding box center [1409, 383] width 320 height 654
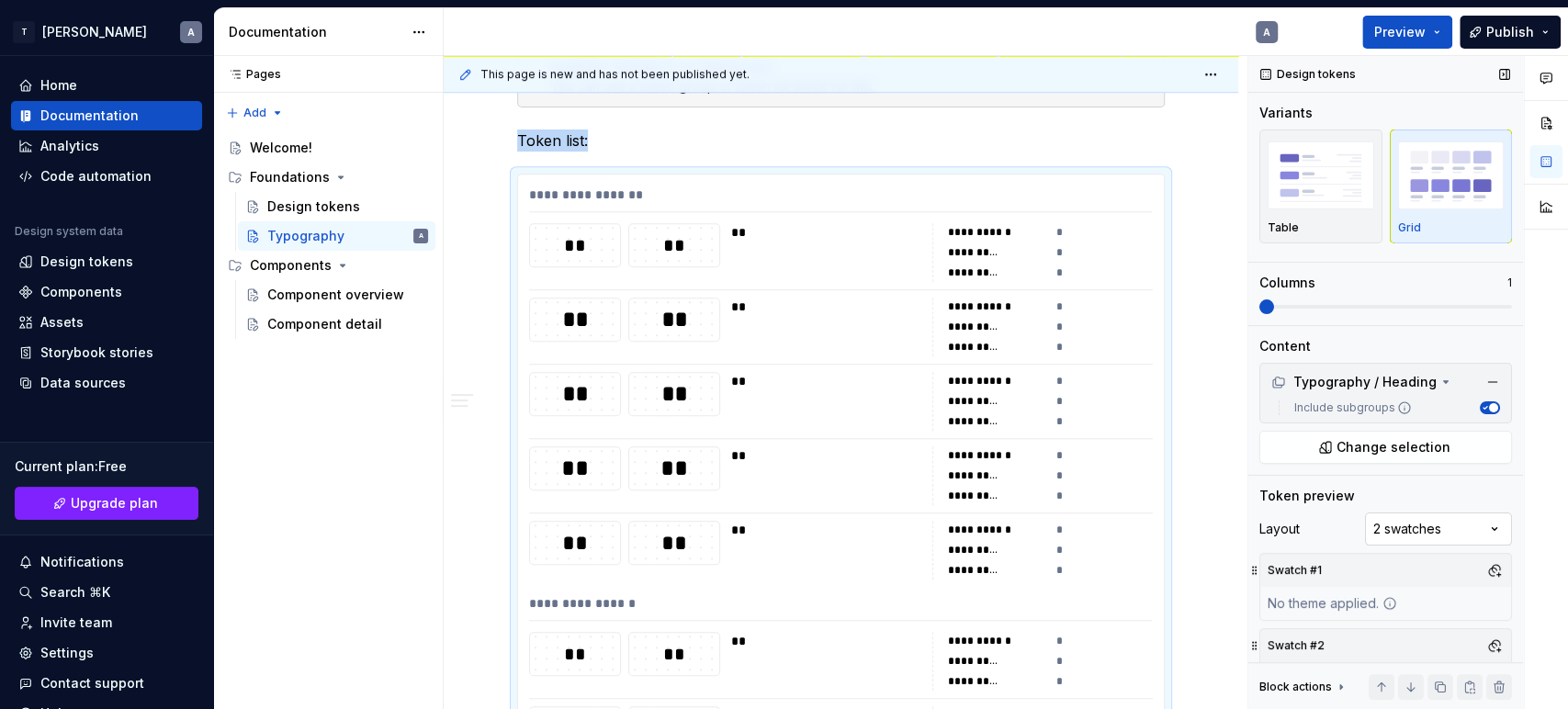
click at [1410, 534] on div "Comments Open comments No comments yet Select ‘Comment’ from the block context …" at bounding box center [1409, 383] width 320 height 654
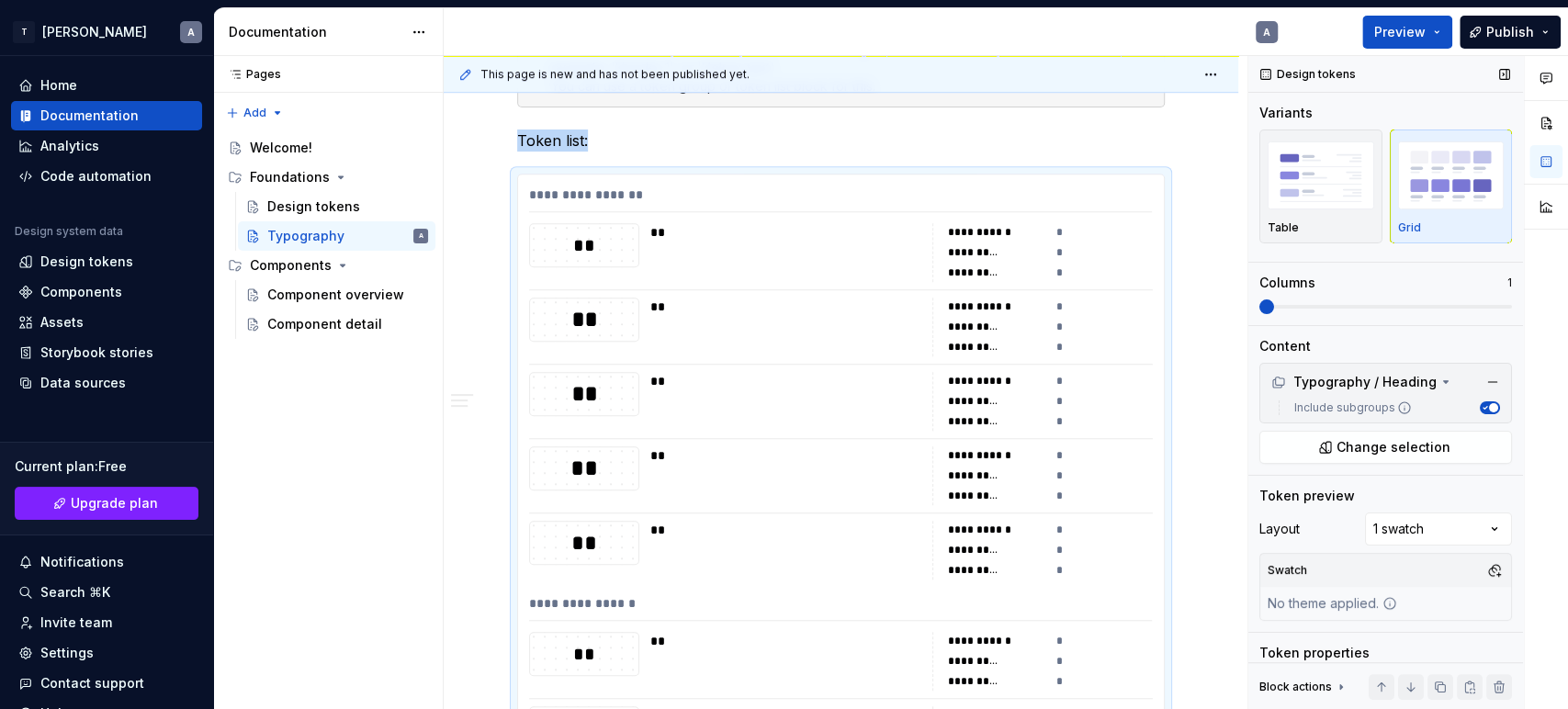
click at [1408, 313] on span at bounding box center [1386, 306] width 253 height 15
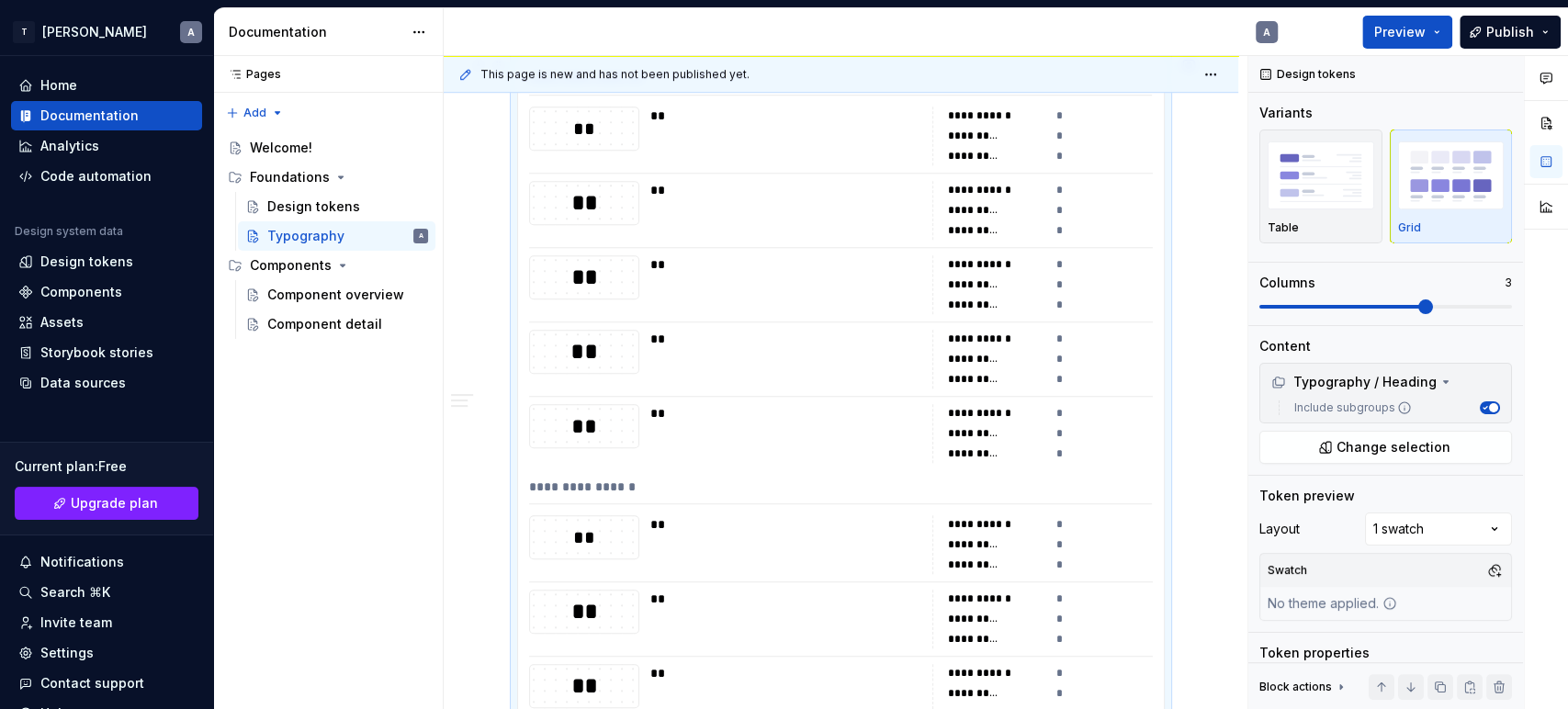
drag, startPoint x: 1362, startPoint y: 297, endPoint x: 1215, endPoint y: 315, distance: 148.1
click at [1215, 315] on div "**********" at bounding box center [1006, 383] width 1125 height 654
click at [1316, 311] on span at bounding box center [1386, 306] width 253 height 15
click at [1309, 219] on div "Table" at bounding box center [1321, 186] width 107 height 97
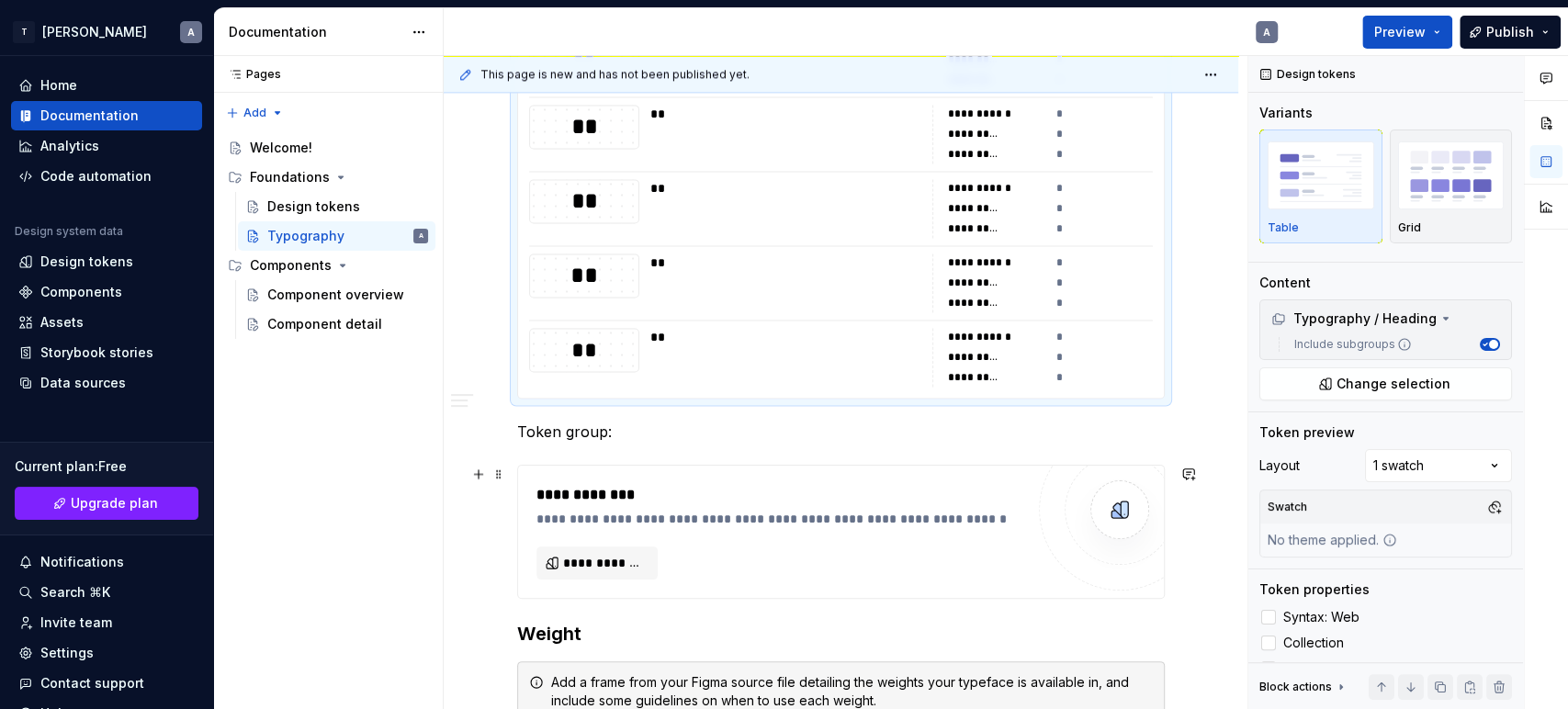
scroll to position [1520, 0]
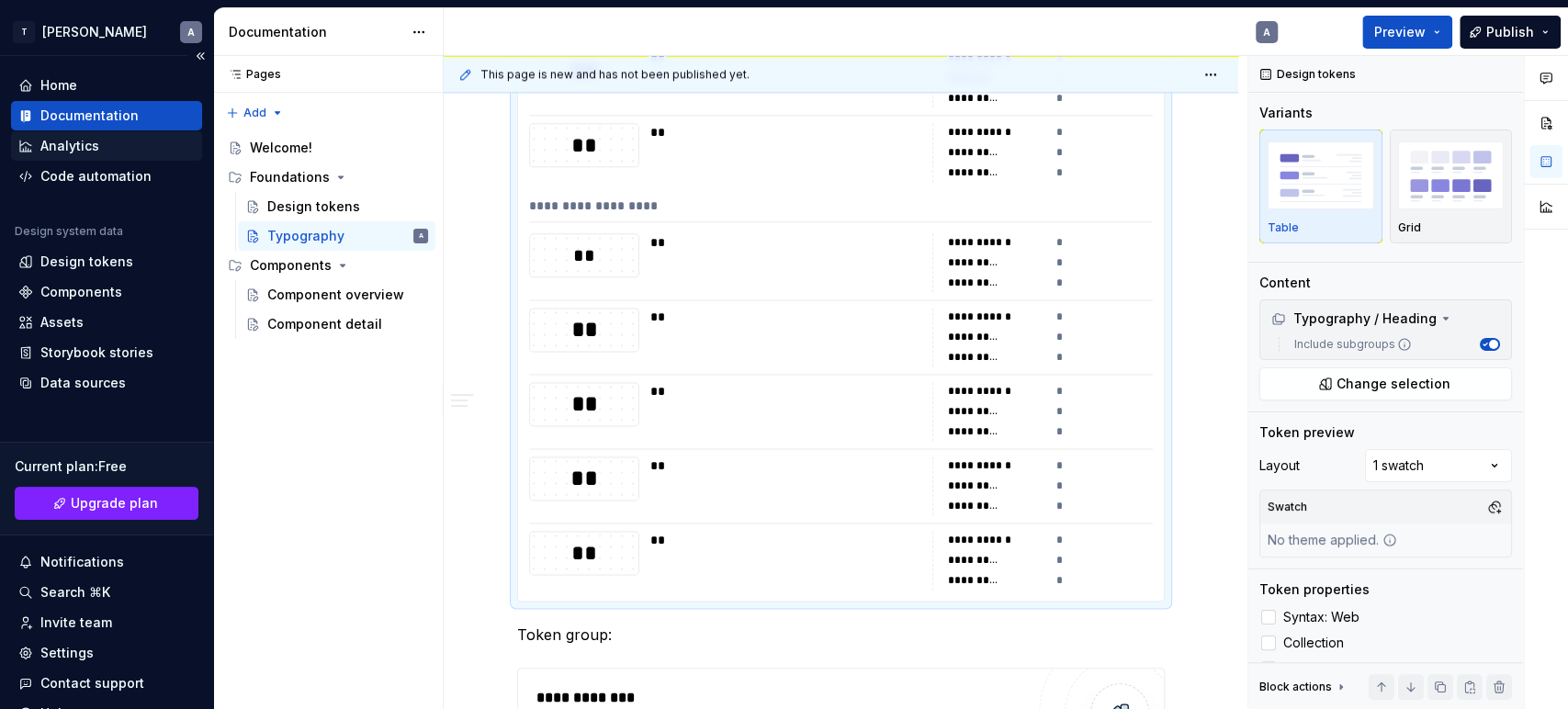
click at [99, 142] on div "Analytics" at bounding box center [106, 146] width 176 height 18
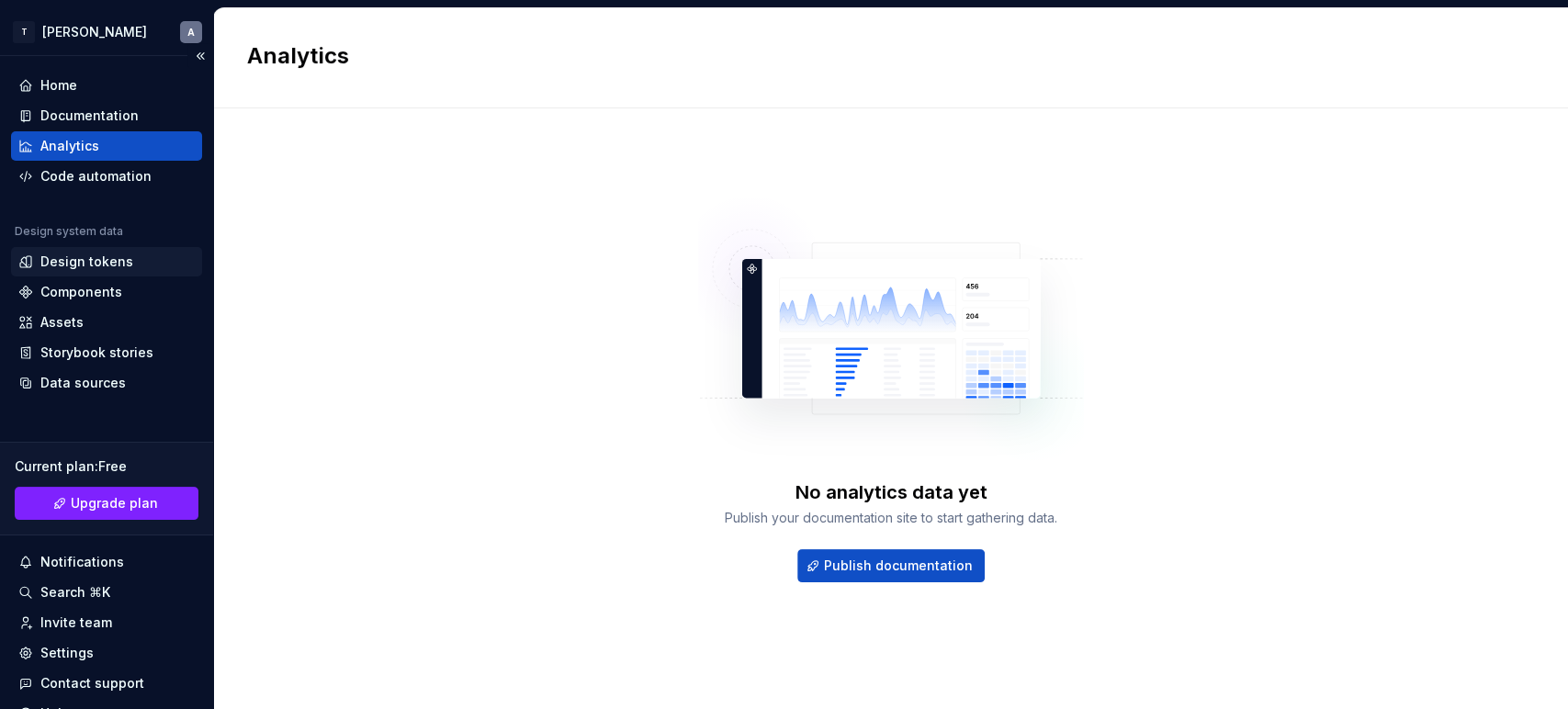
click at [59, 270] on div "Design tokens" at bounding box center [106, 261] width 191 height 29
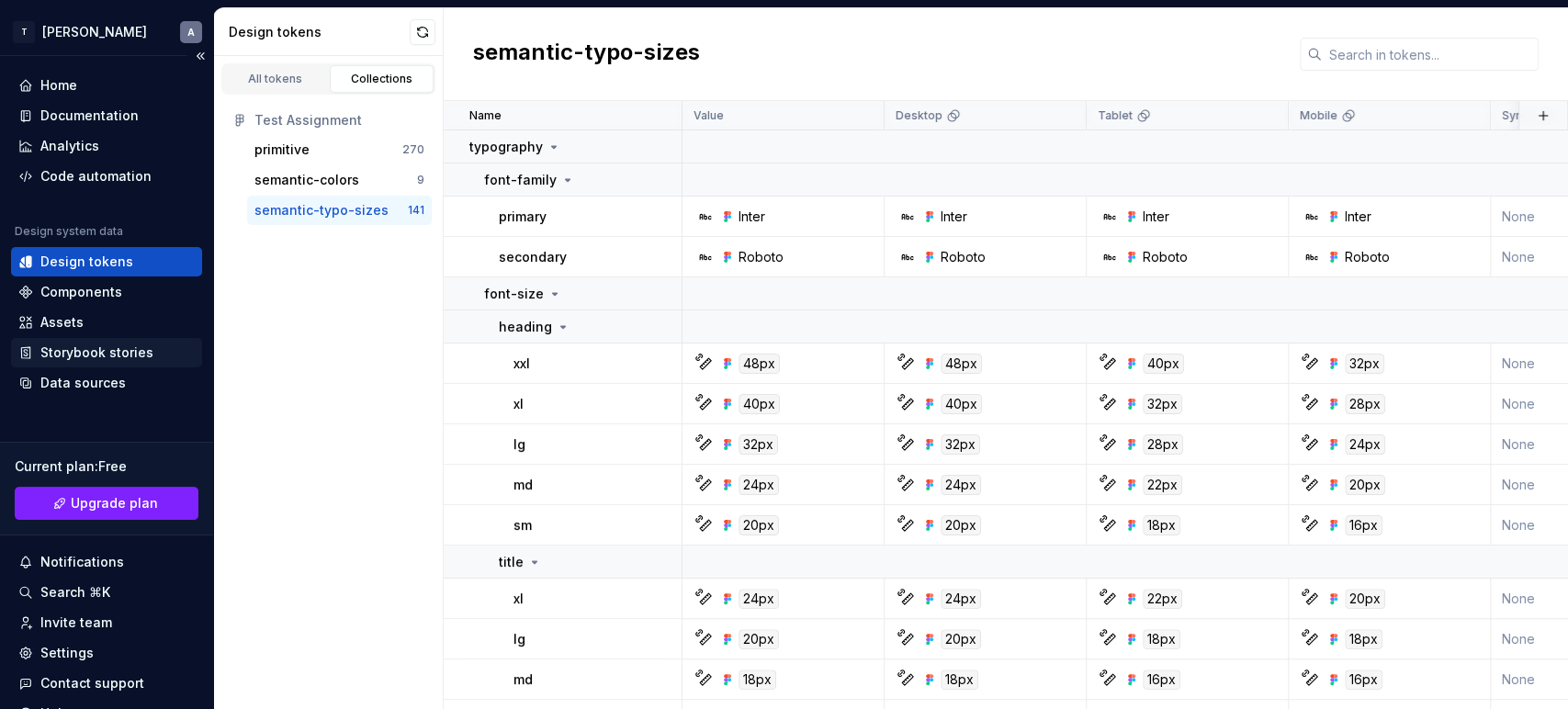
click at [67, 345] on div "Storybook stories" at bounding box center [96, 353] width 113 height 18
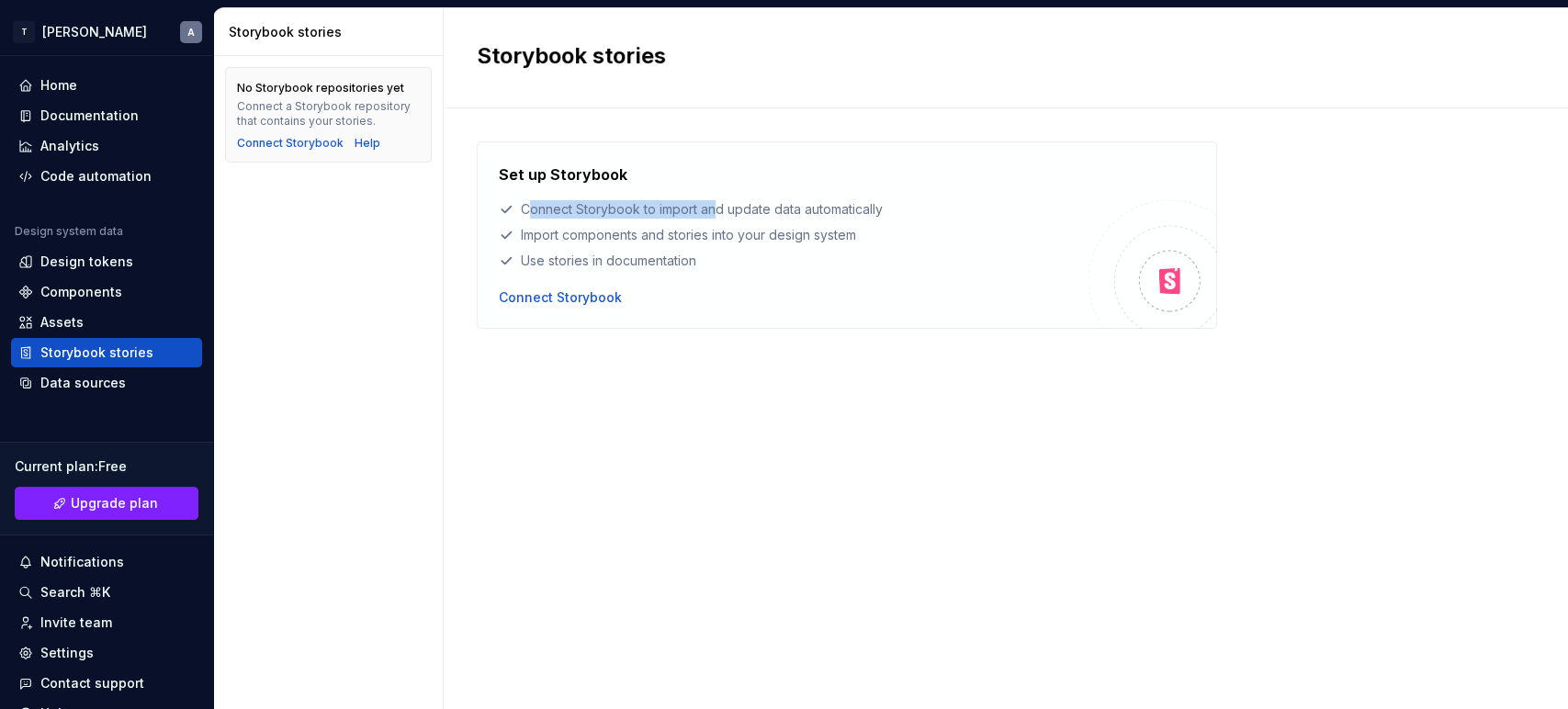
drag, startPoint x: 527, startPoint y: 211, endPoint x: 713, endPoint y: 201, distance: 185.9
click at [713, 201] on div "Connect Storybook to import and update data automatically" at bounding box center [794, 209] width 590 height 18
click at [838, 204] on div "Connect Storybook to import and update data automatically" at bounding box center [794, 209] width 590 height 18
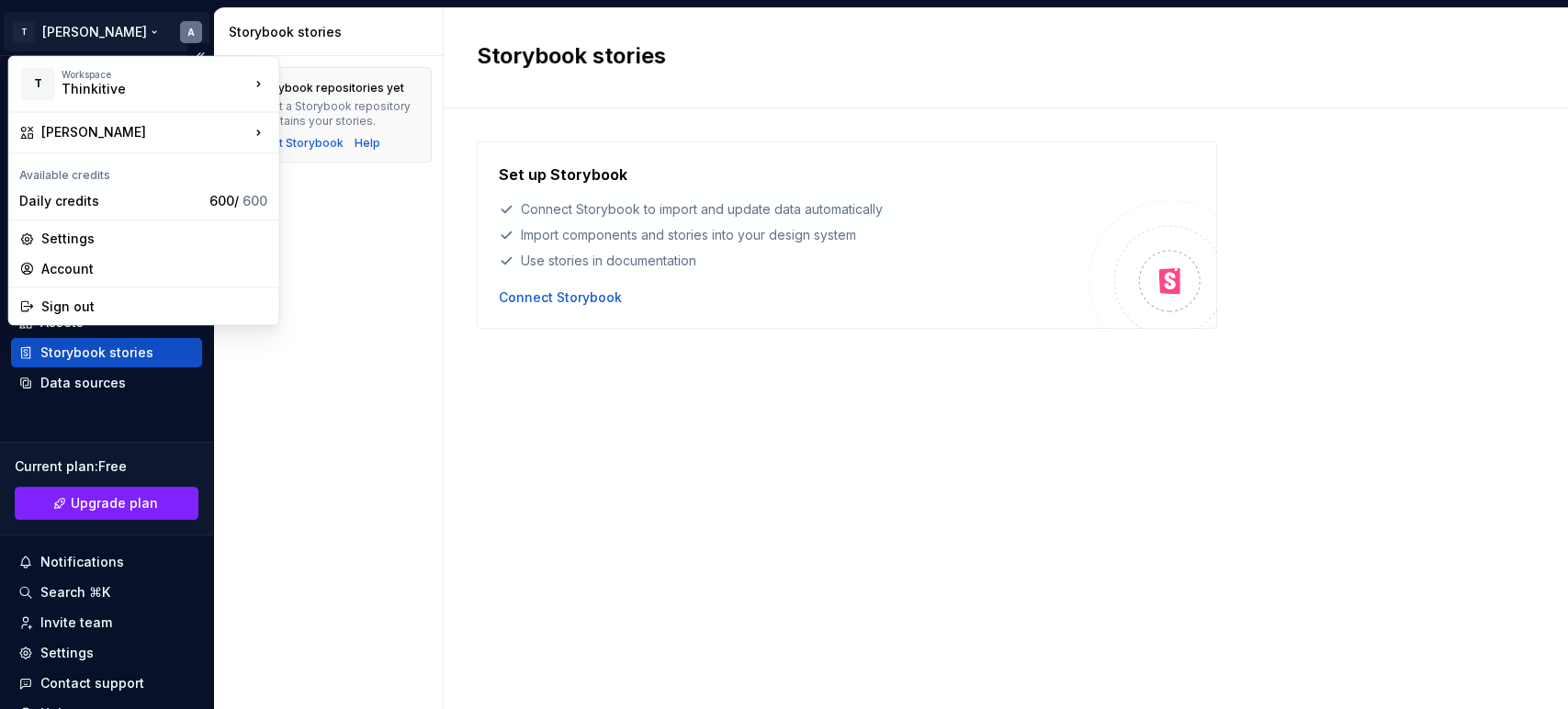
click at [60, 27] on html "T Ankush A Home Documentation Analytics Code automation Design system data Desi…" at bounding box center [784, 354] width 1568 height 709
click at [544, 476] on html "T Ankush A Home Documentation Analytics Code automation Design system data Desi…" at bounding box center [784, 354] width 1568 height 709
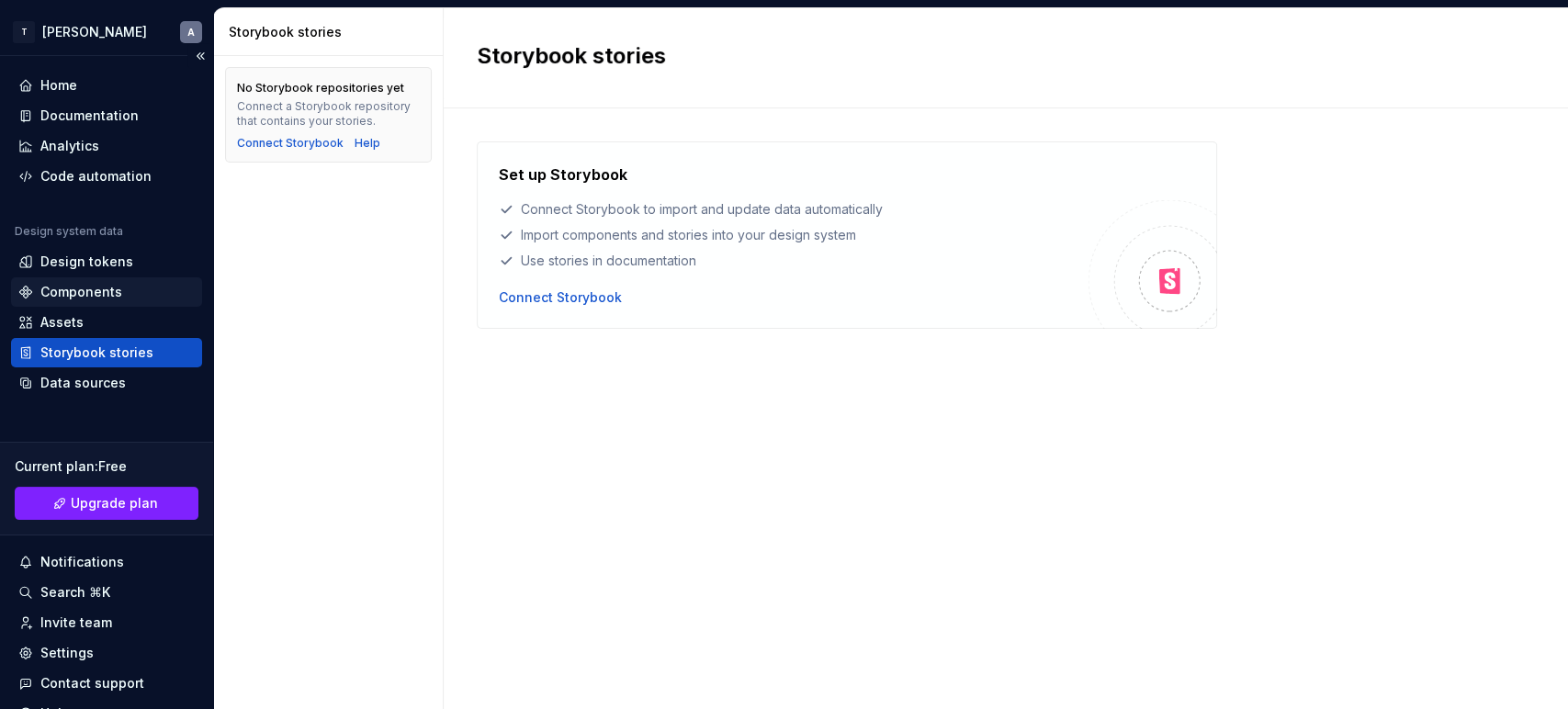
click at [73, 283] on div "Components" at bounding box center [81, 292] width 82 height 18
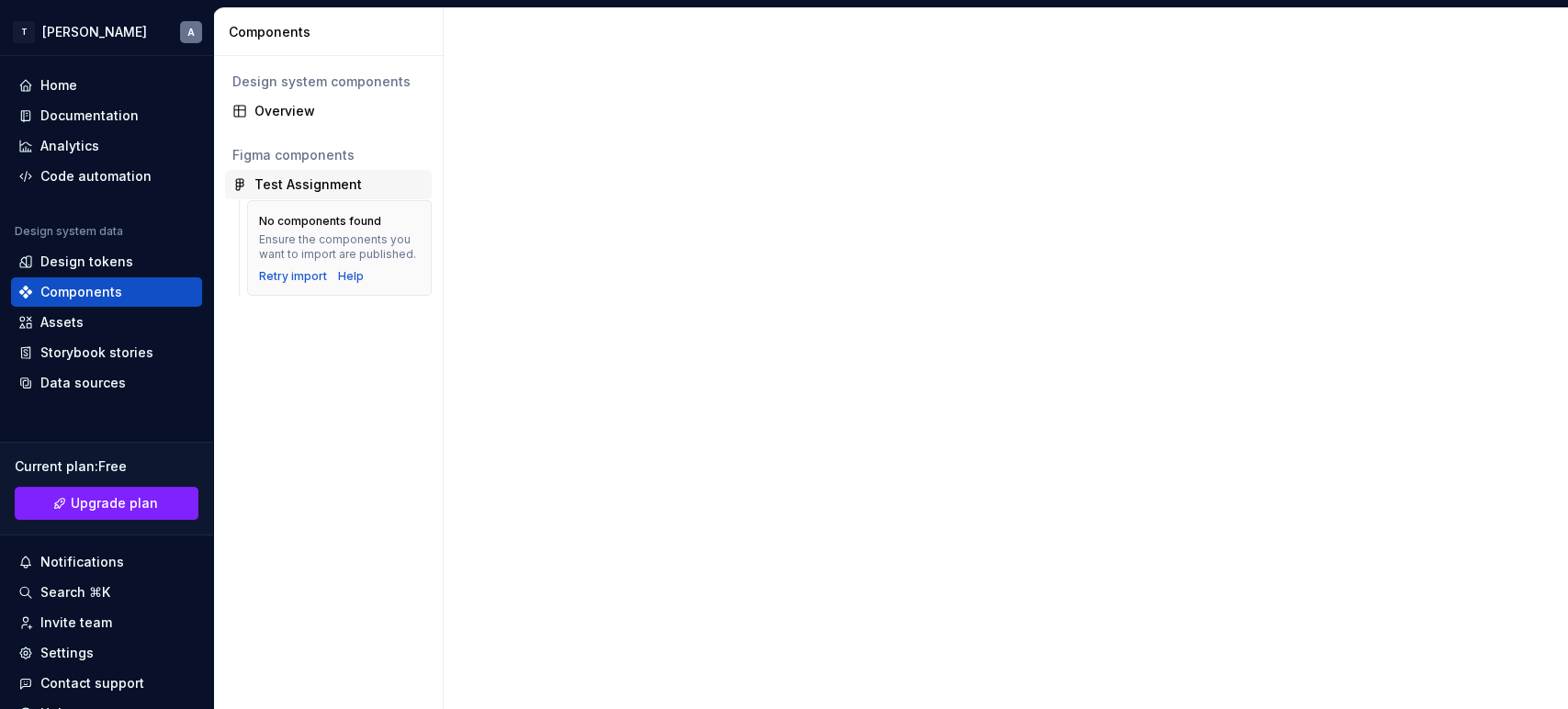
click at [316, 179] on div "Test Assignment" at bounding box center [307, 184] width 107 height 18
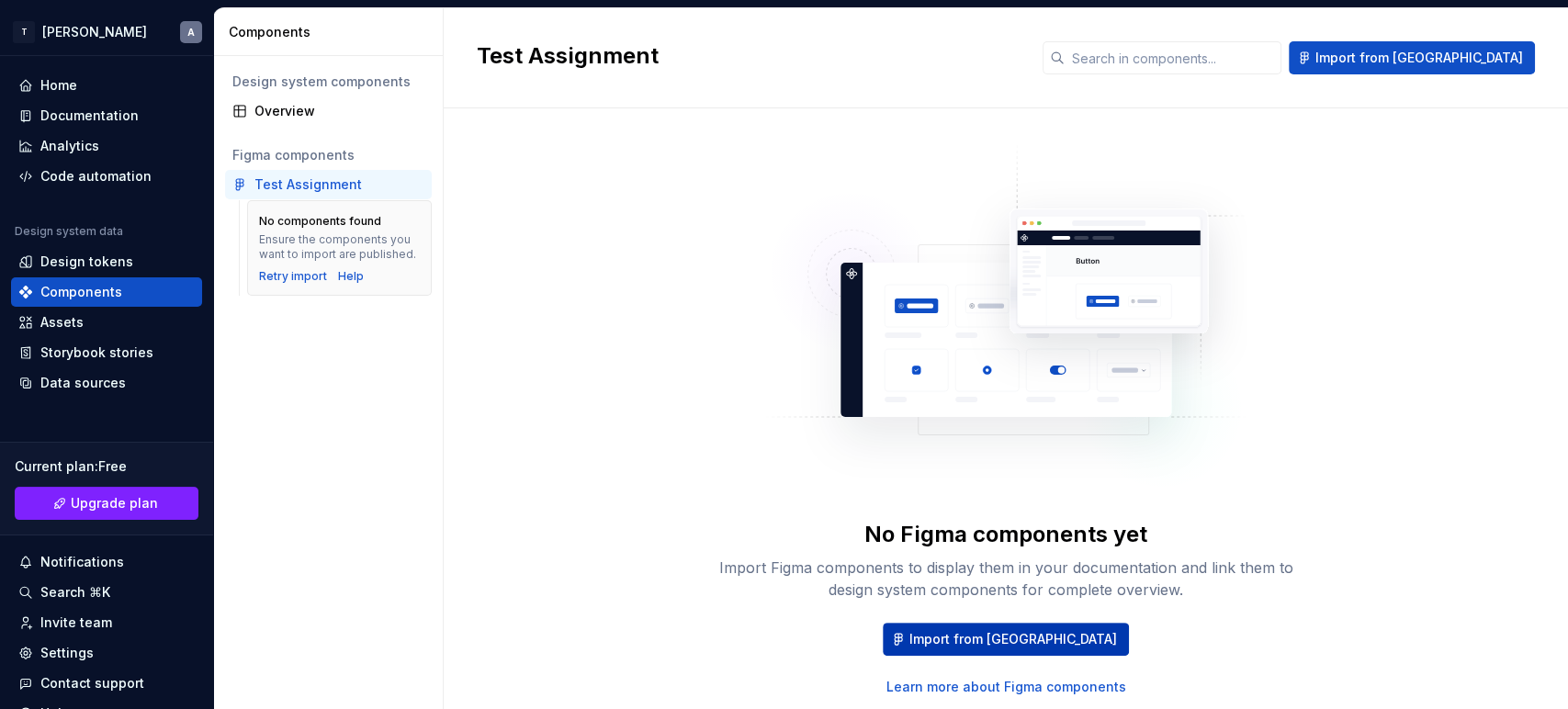
click at [1027, 632] on span "Import from [GEOGRAPHIC_DATA]" at bounding box center [1014, 639] width 208 height 18
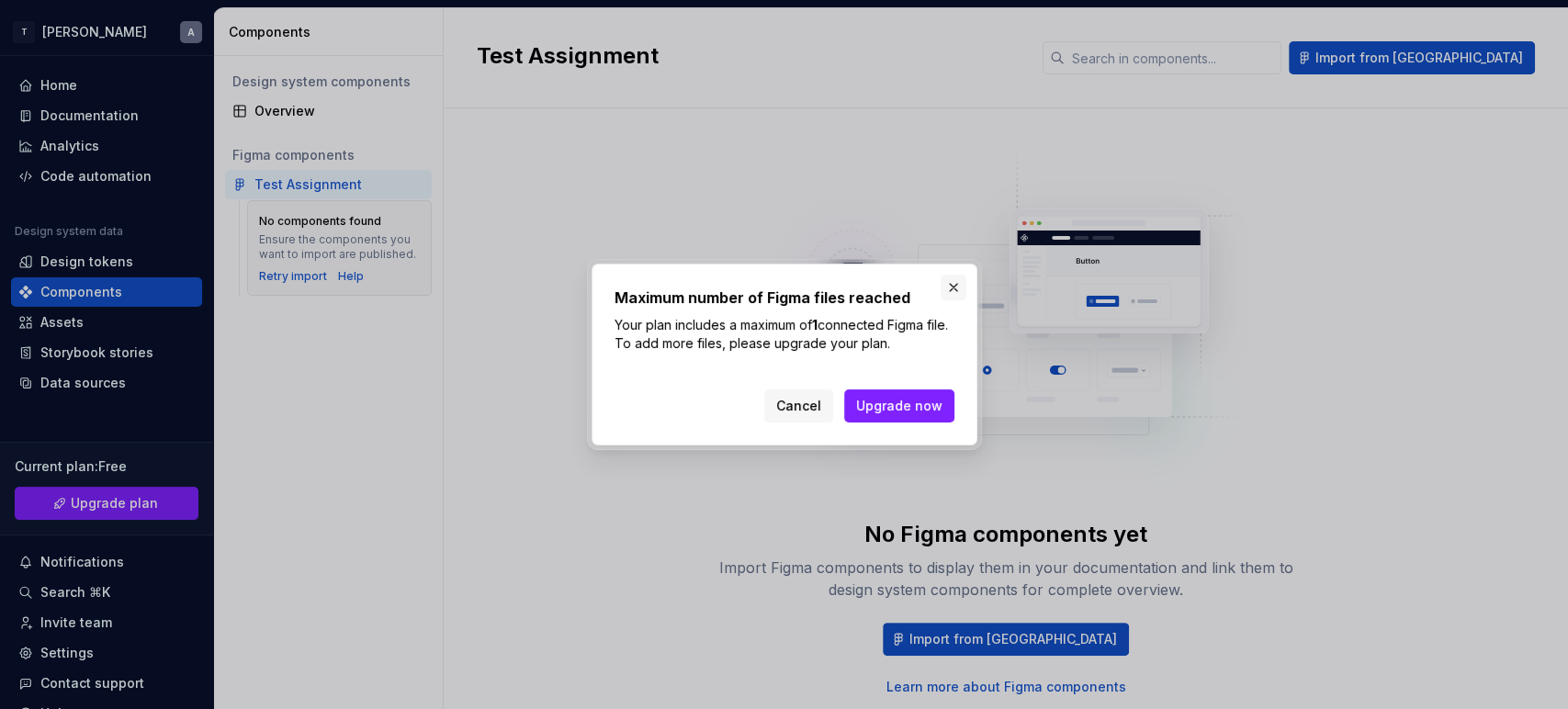
click at [948, 288] on button "button" at bounding box center [954, 288] width 26 height 26
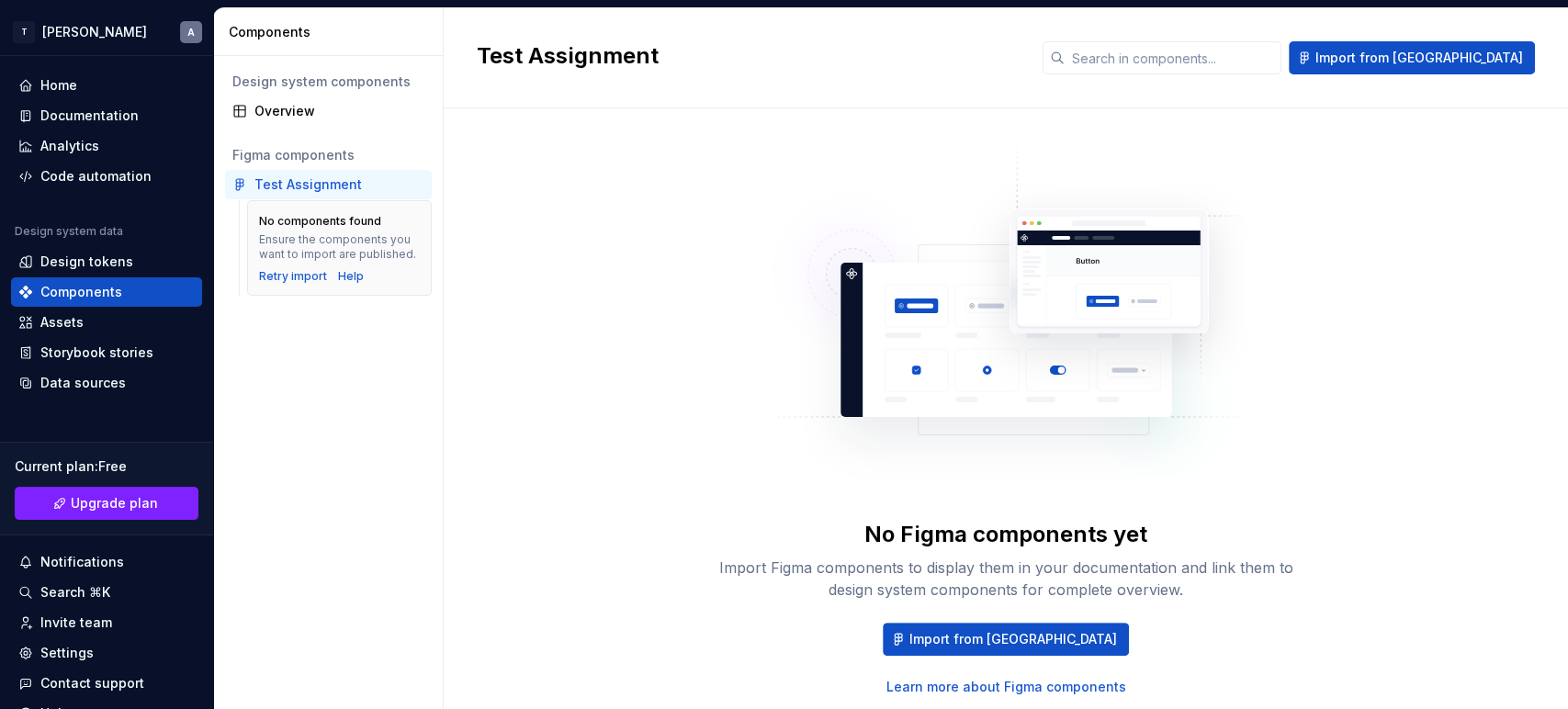
click at [719, 348] on div "No Figma components yet Import Figma components to display them in your documen…" at bounding box center [1006, 418] width 588 height 555
click at [307, 277] on div "Retry import" at bounding box center [293, 276] width 68 height 15
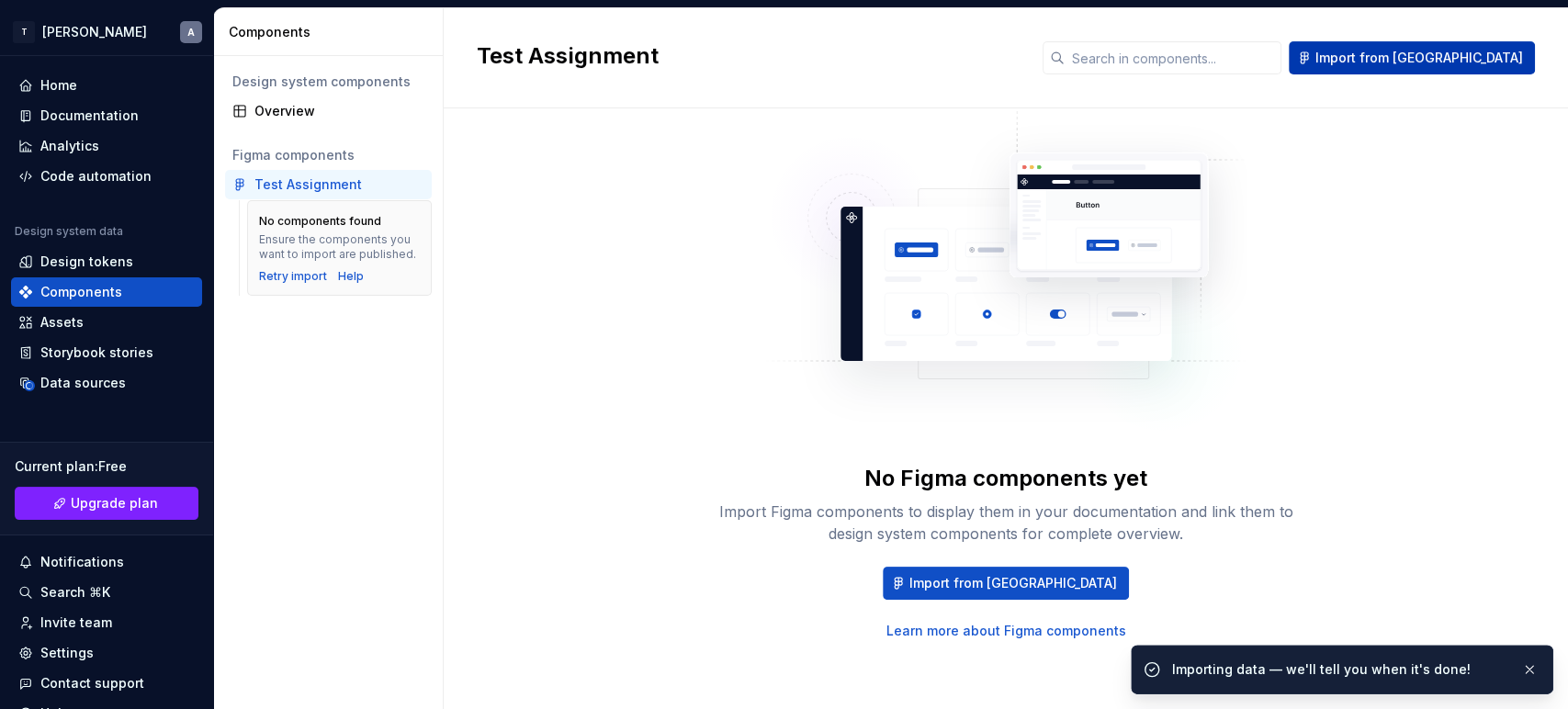
click at [1402, 50] on span "Import from [GEOGRAPHIC_DATA]" at bounding box center [1420, 58] width 208 height 18
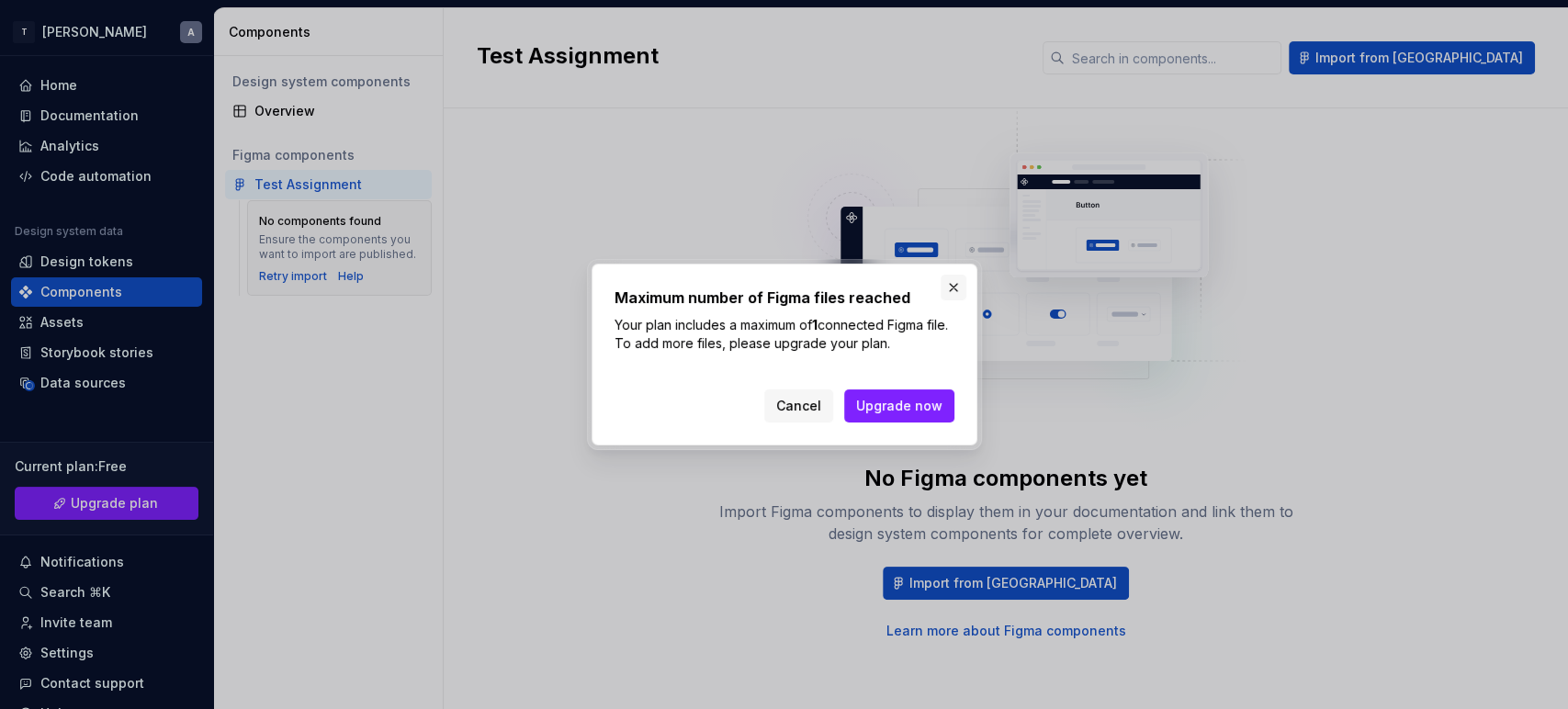
click at [946, 292] on button "button" at bounding box center [954, 288] width 26 height 26
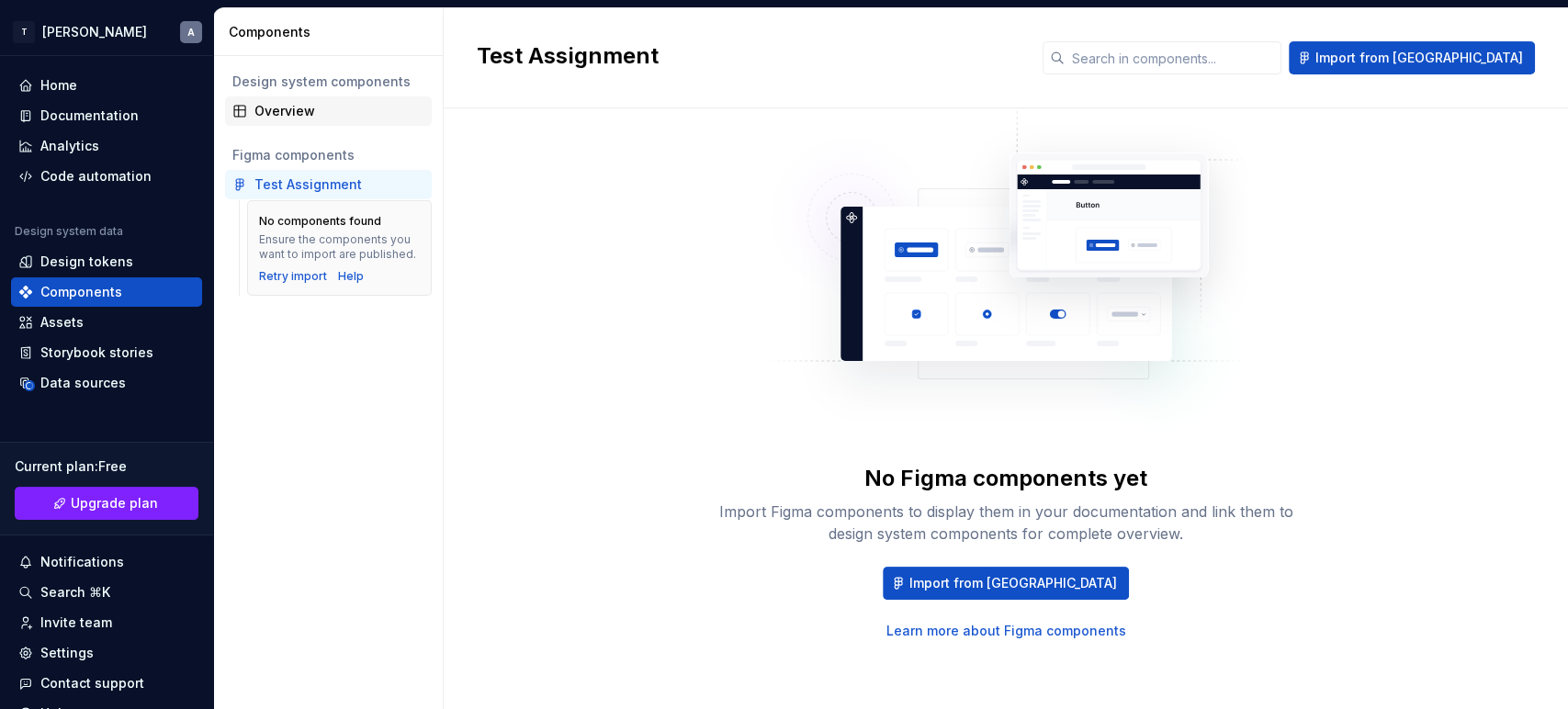
click at [296, 105] on div "Overview" at bounding box center [339, 111] width 170 height 18
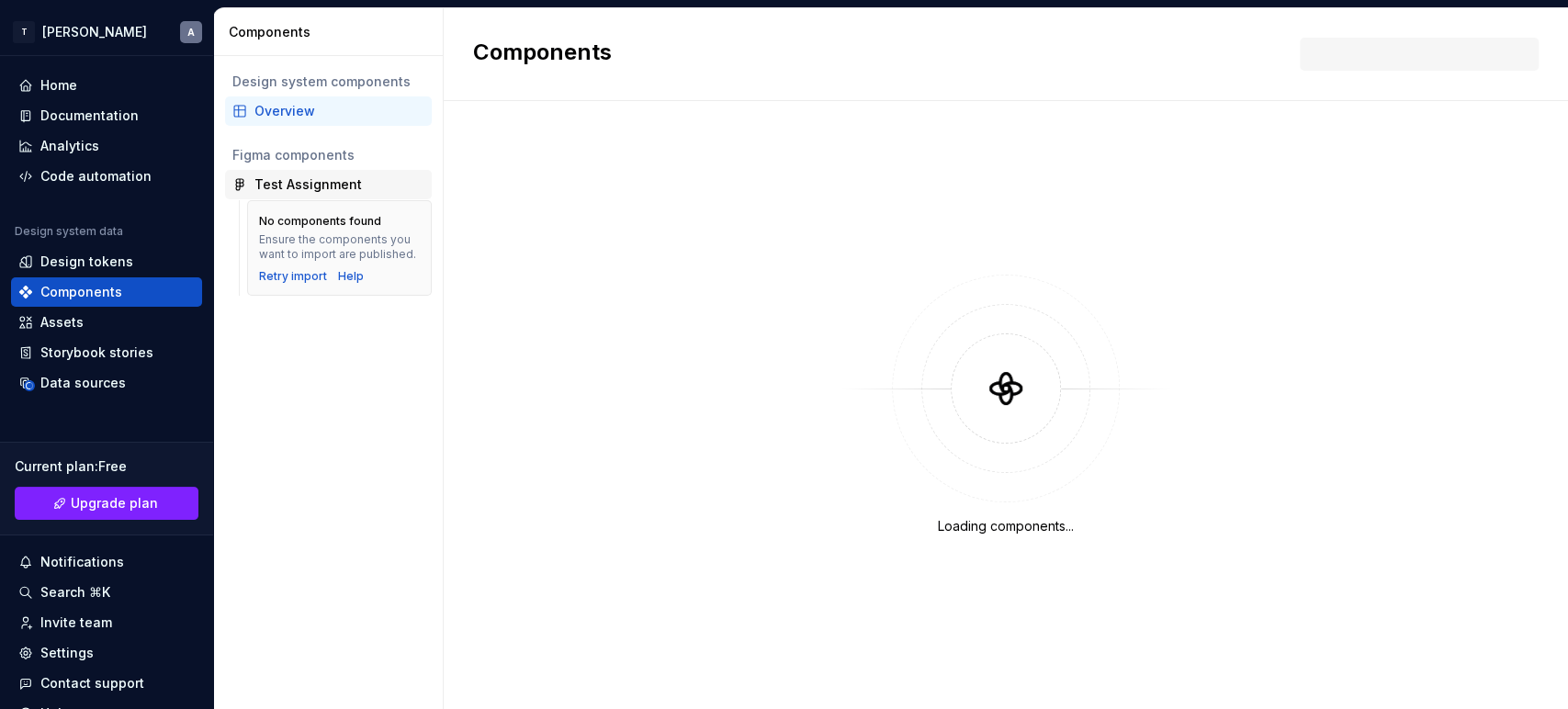
click at [294, 186] on div "Test Assignment" at bounding box center [307, 184] width 107 height 18
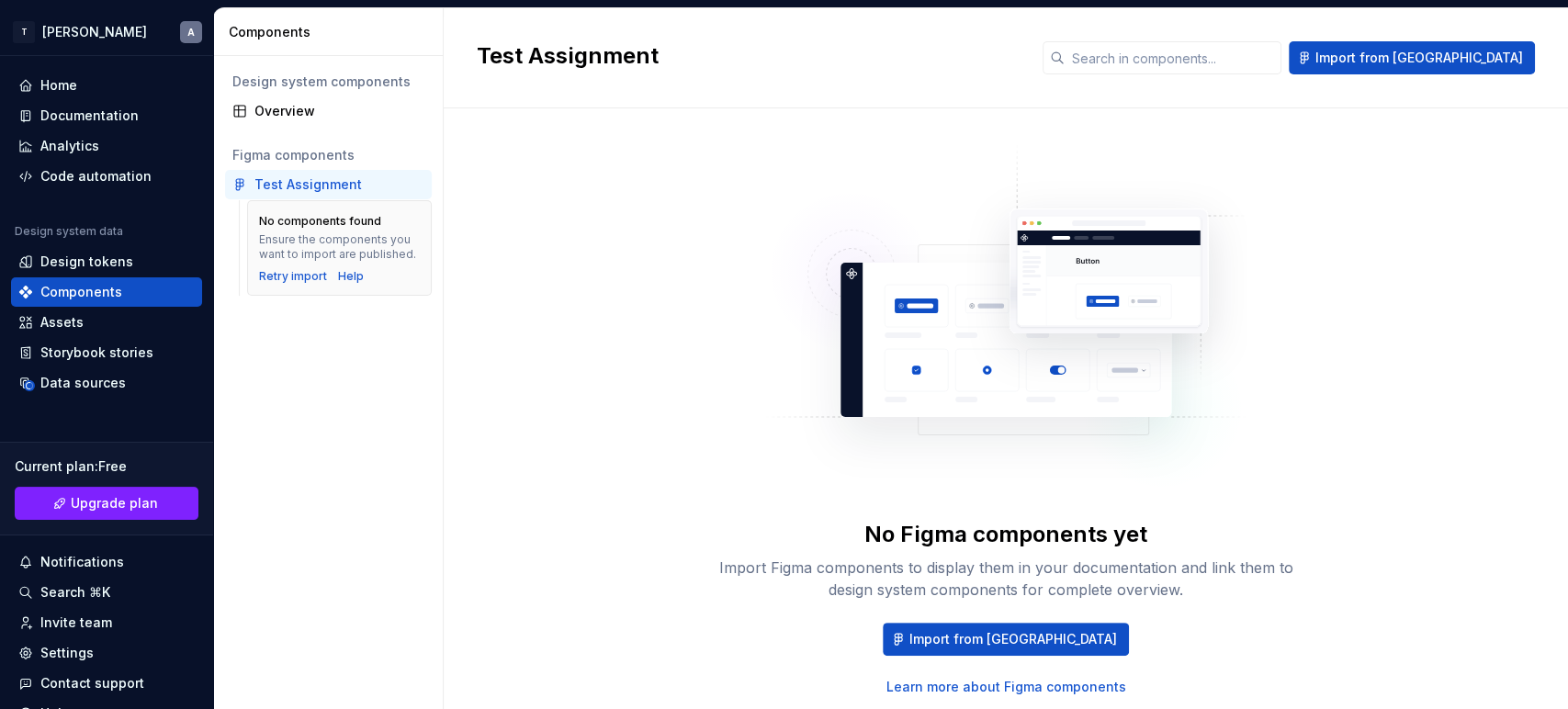
scroll to position [56, 0]
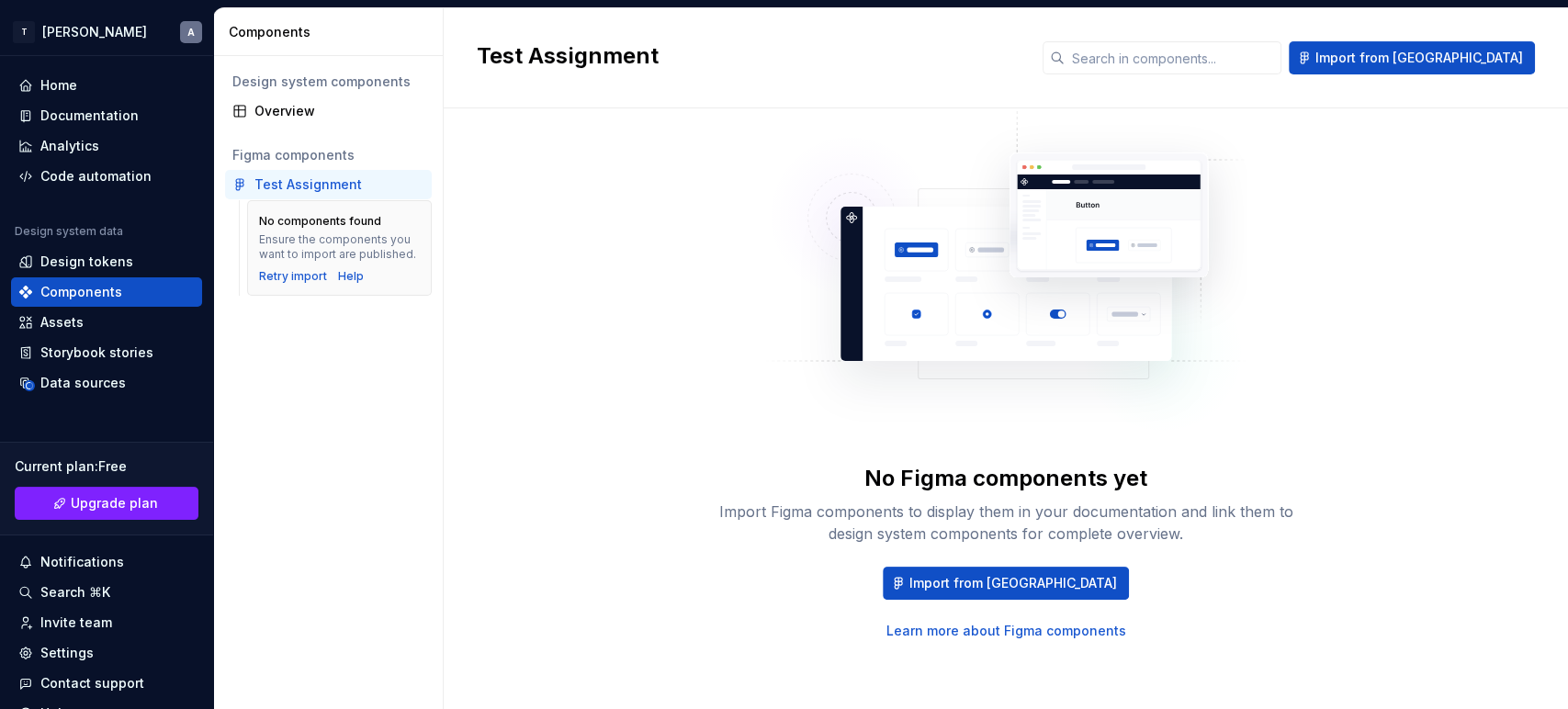
click at [1007, 627] on link "Learn more about Figma components" at bounding box center [1007, 631] width 240 height 18
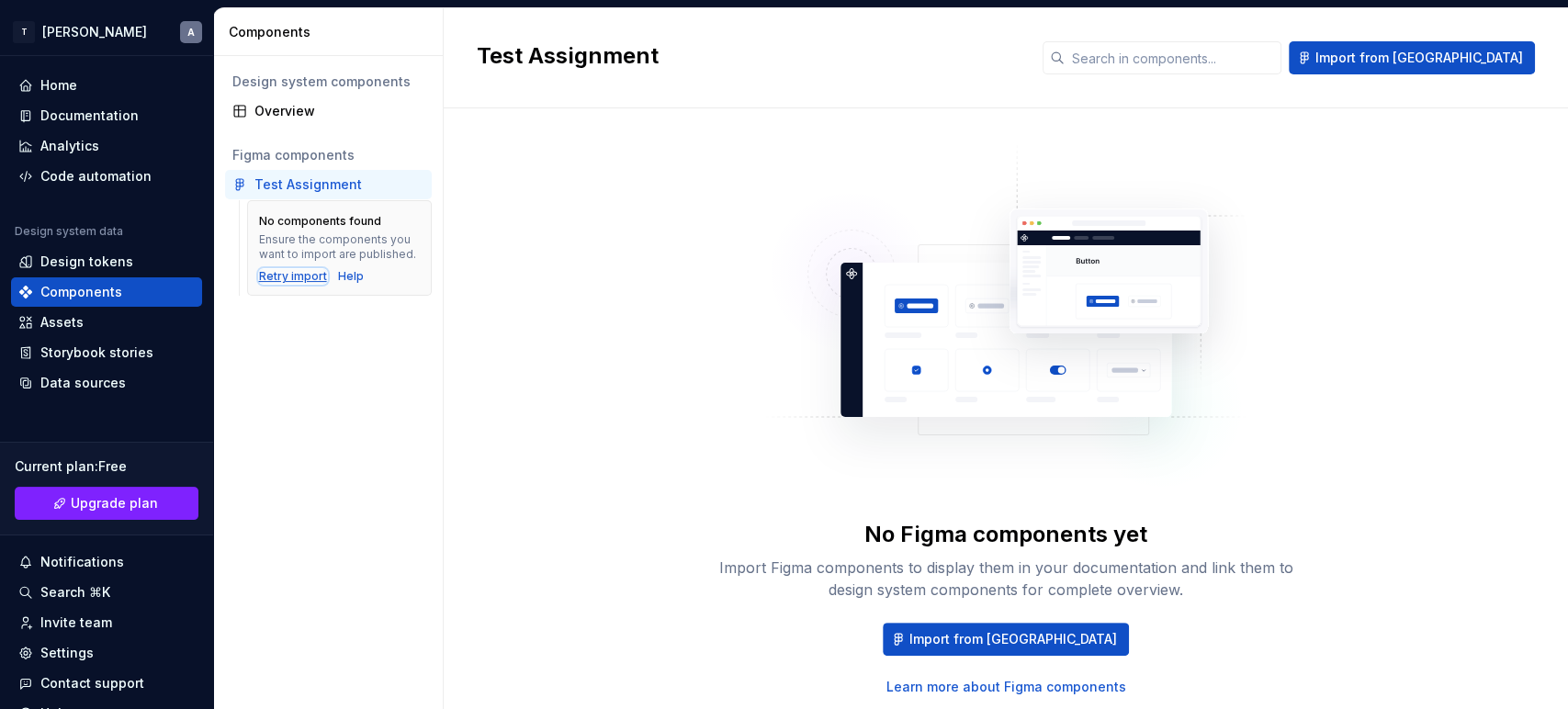
click at [285, 276] on div "Retry import" at bounding box center [293, 276] width 68 height 15
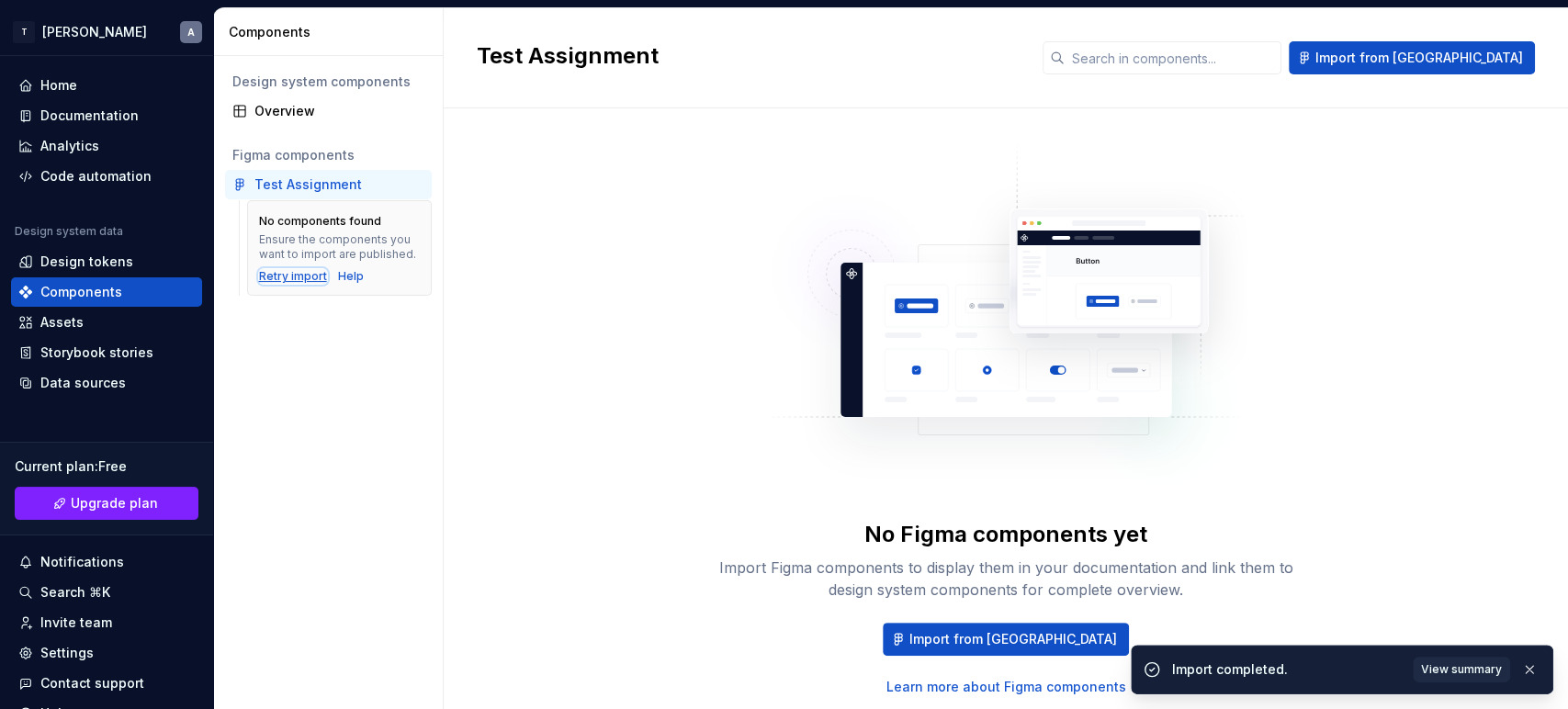
click at [275, 270] on div "Retry import" at bounding box center [293, 276] width 68 height 15
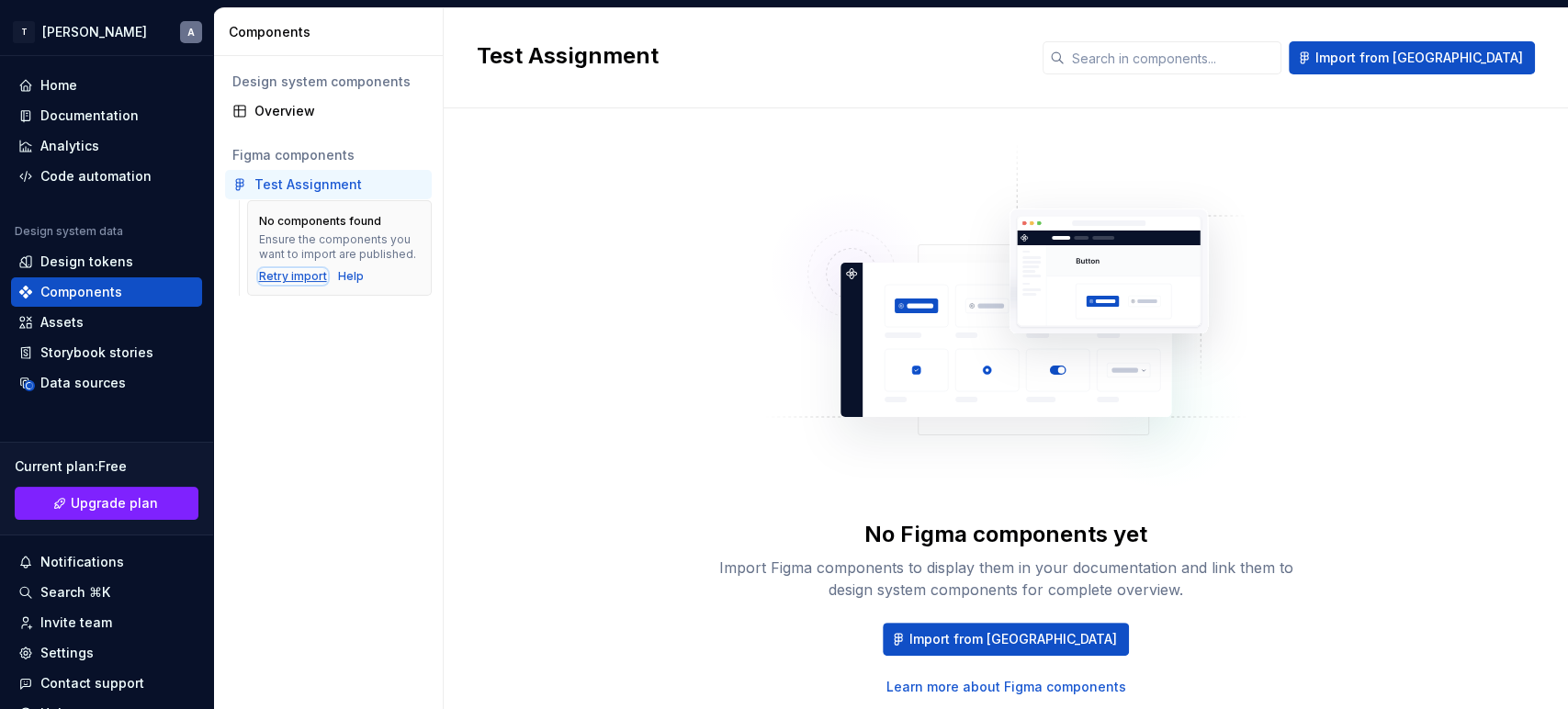
click at [293, 281] on div "Retry import" at bounding box center [293, 276] width 68 height 15
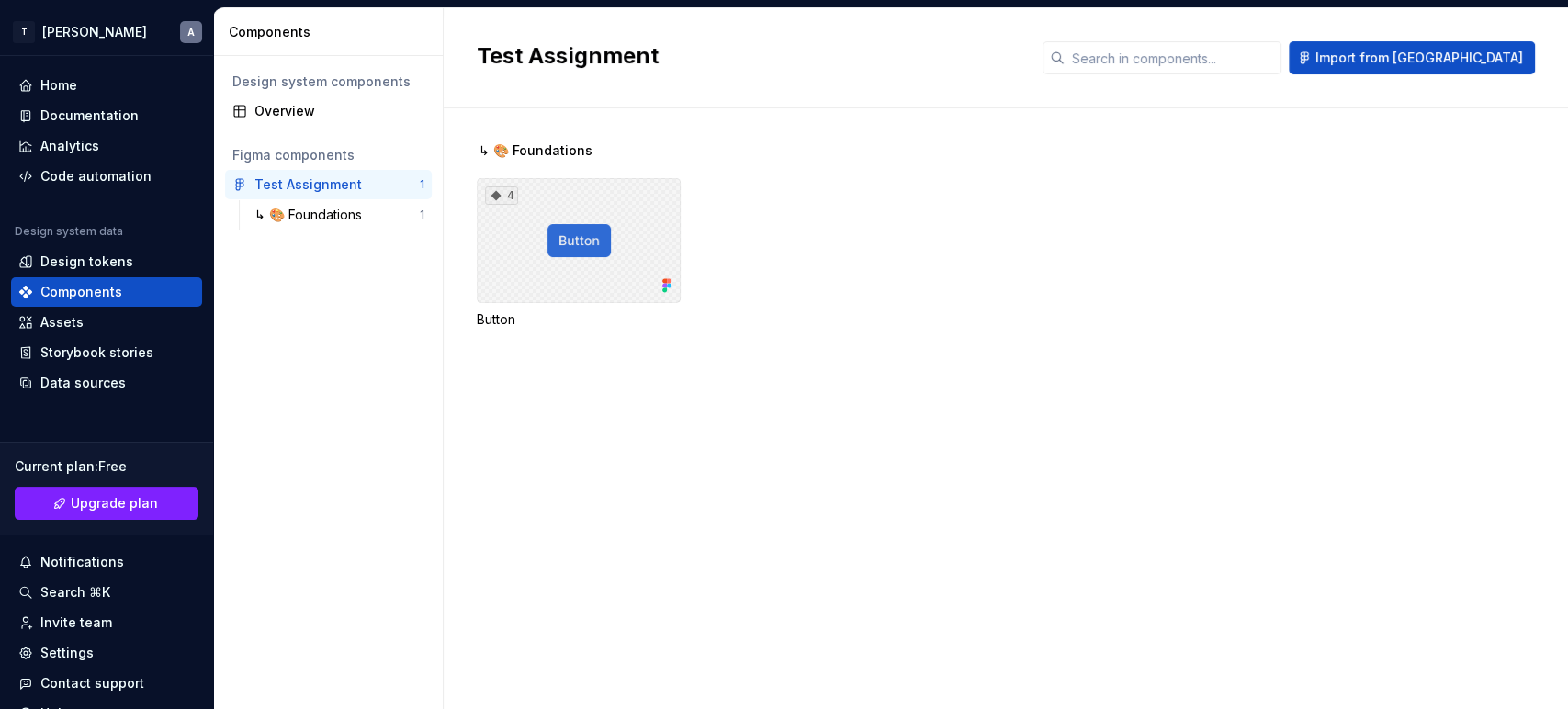
click at [592, 246] on div "4" at bounding box center [579, 240] width 204 height 125
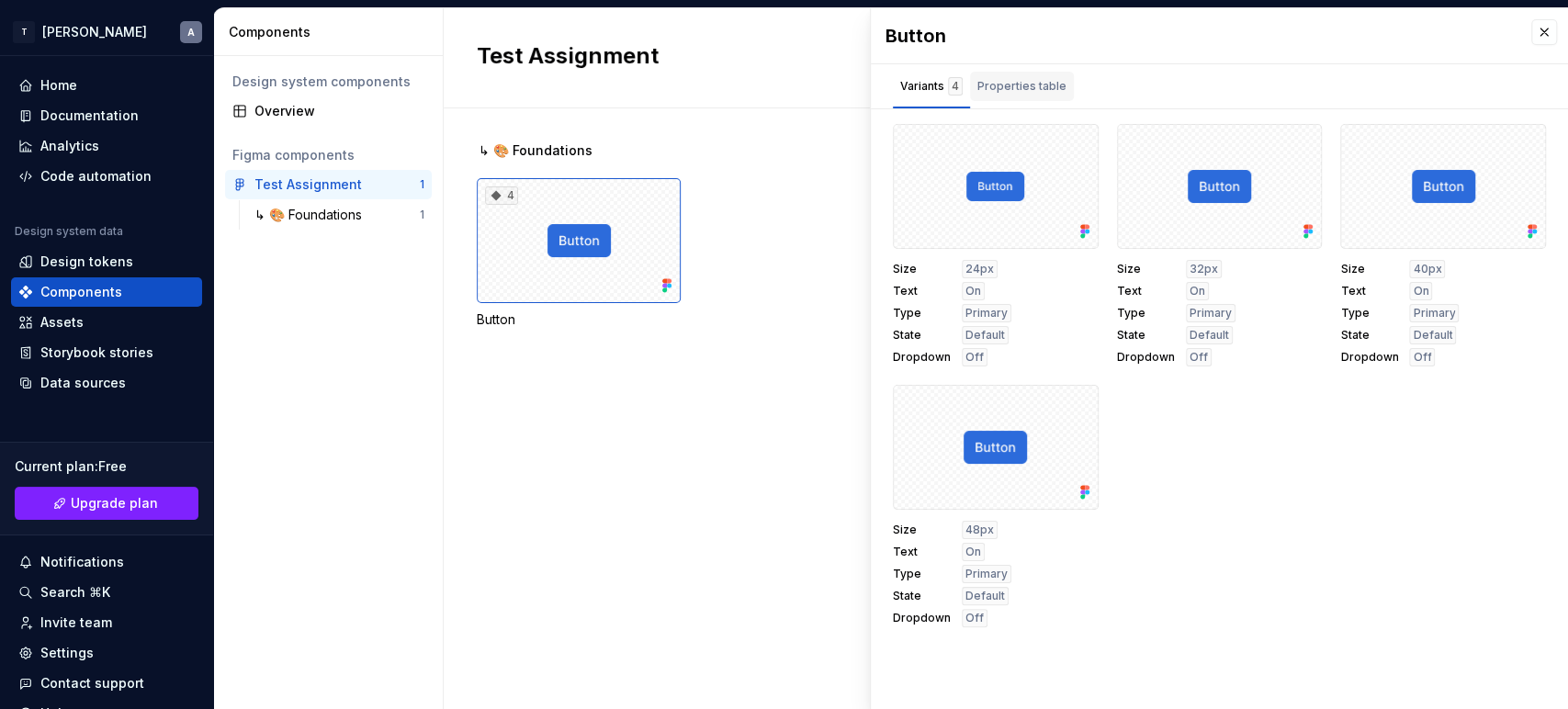
click at [1027, 84] on div "Properties table" at bounding box center [1022, 86] width 89 height 18
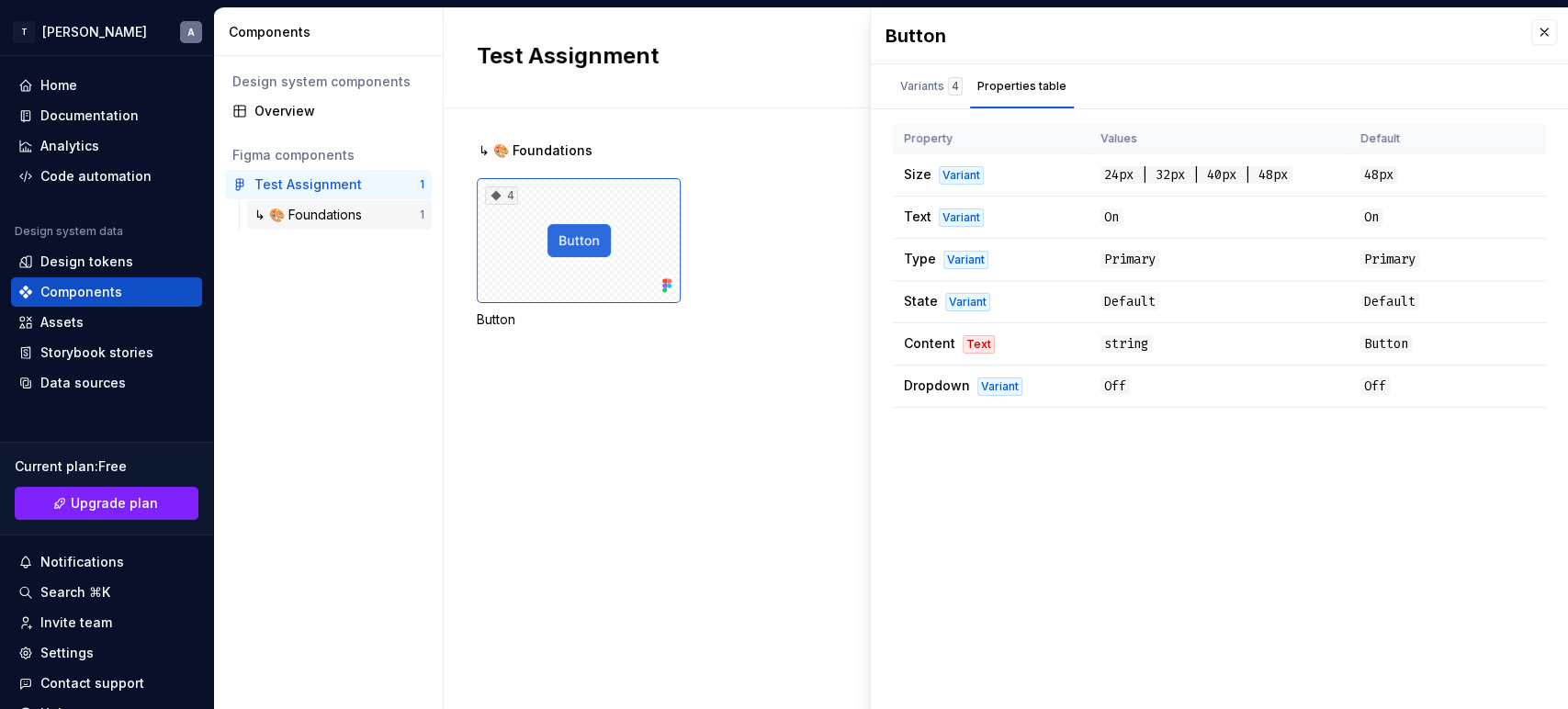
click at [289, 212] on div "↳ 🎨 Foundations" at bounding box center [311, 215] width 115 height 18
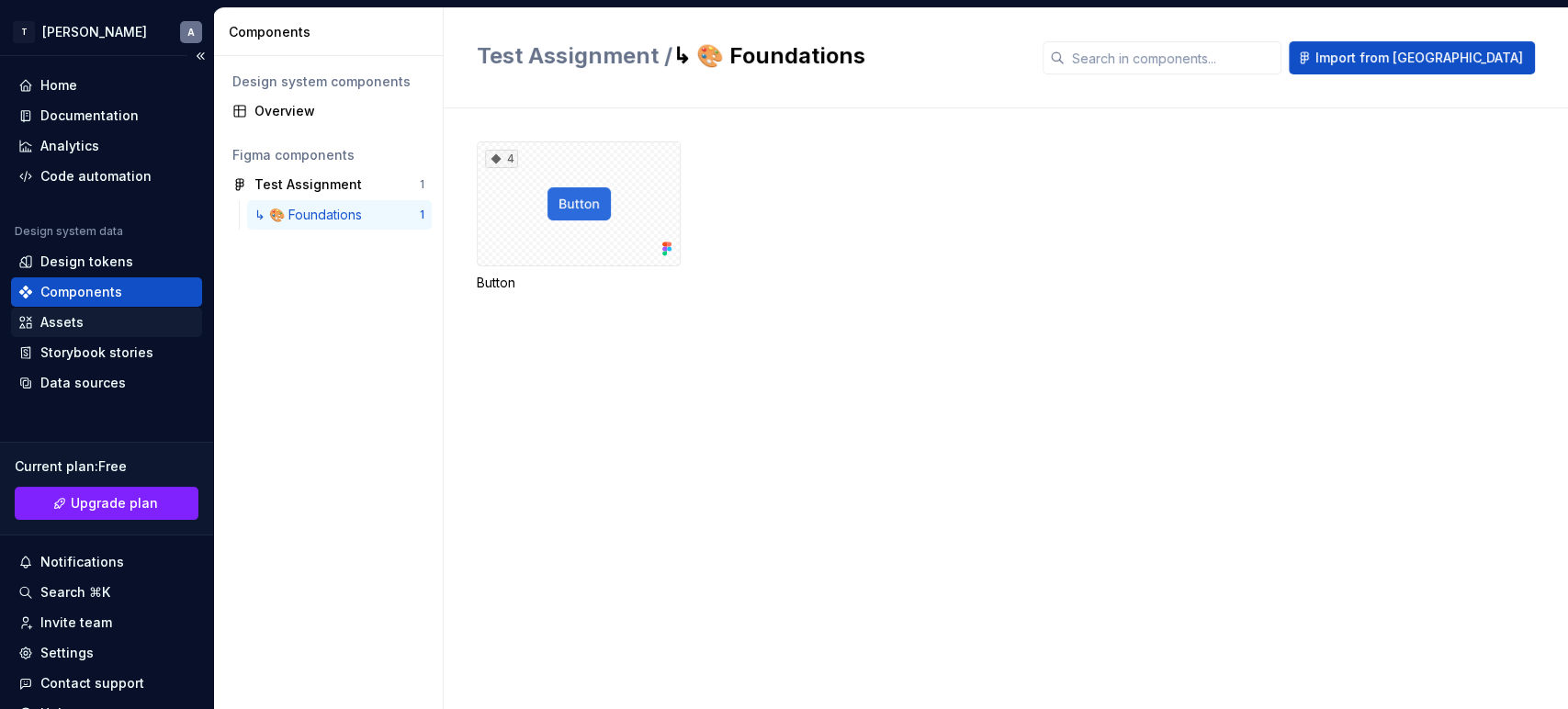
click at [81, 322] on div "Assets" at bounding box center [61, 322] width 43 height 18
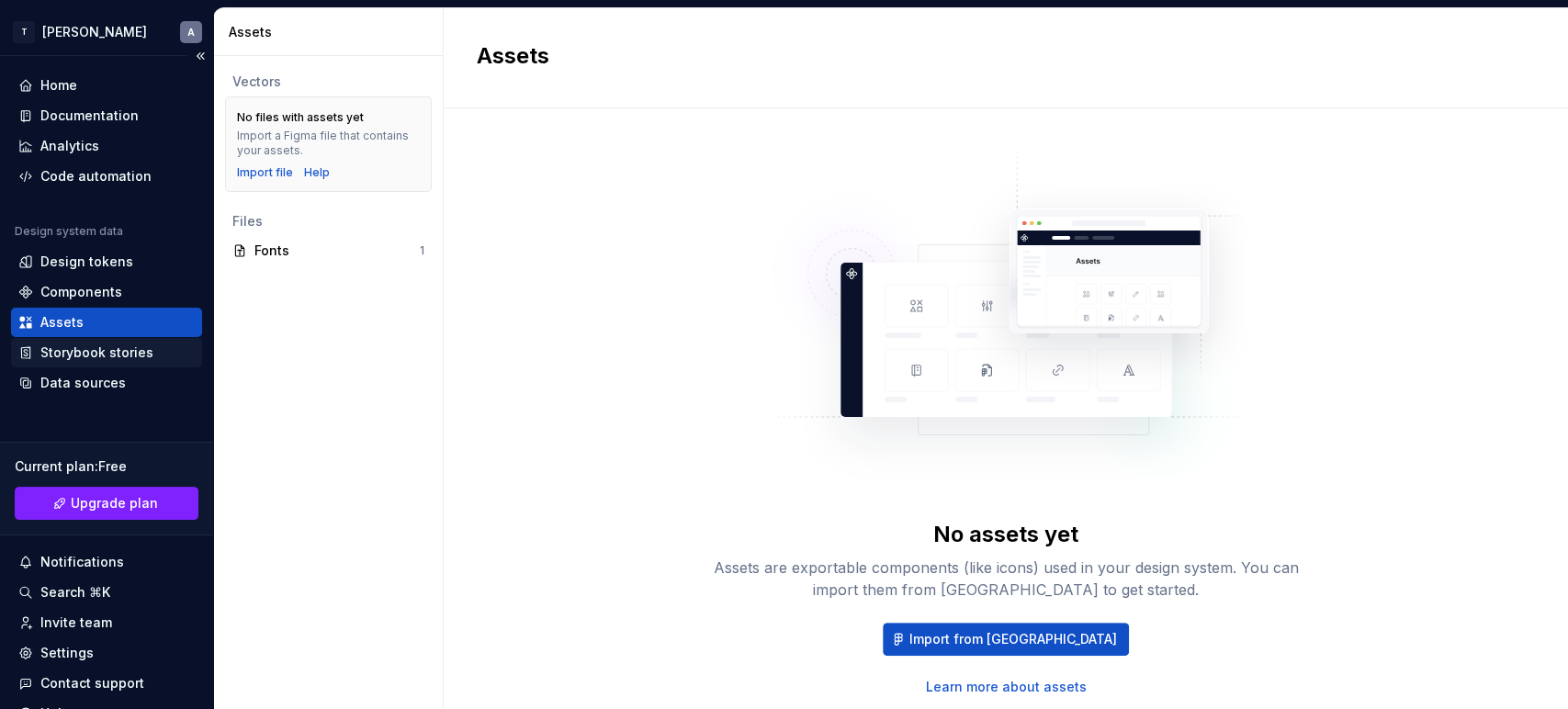
click at [108, 348] on div "Storybook stories" at bounding box center [96, 353] width 113 height 18
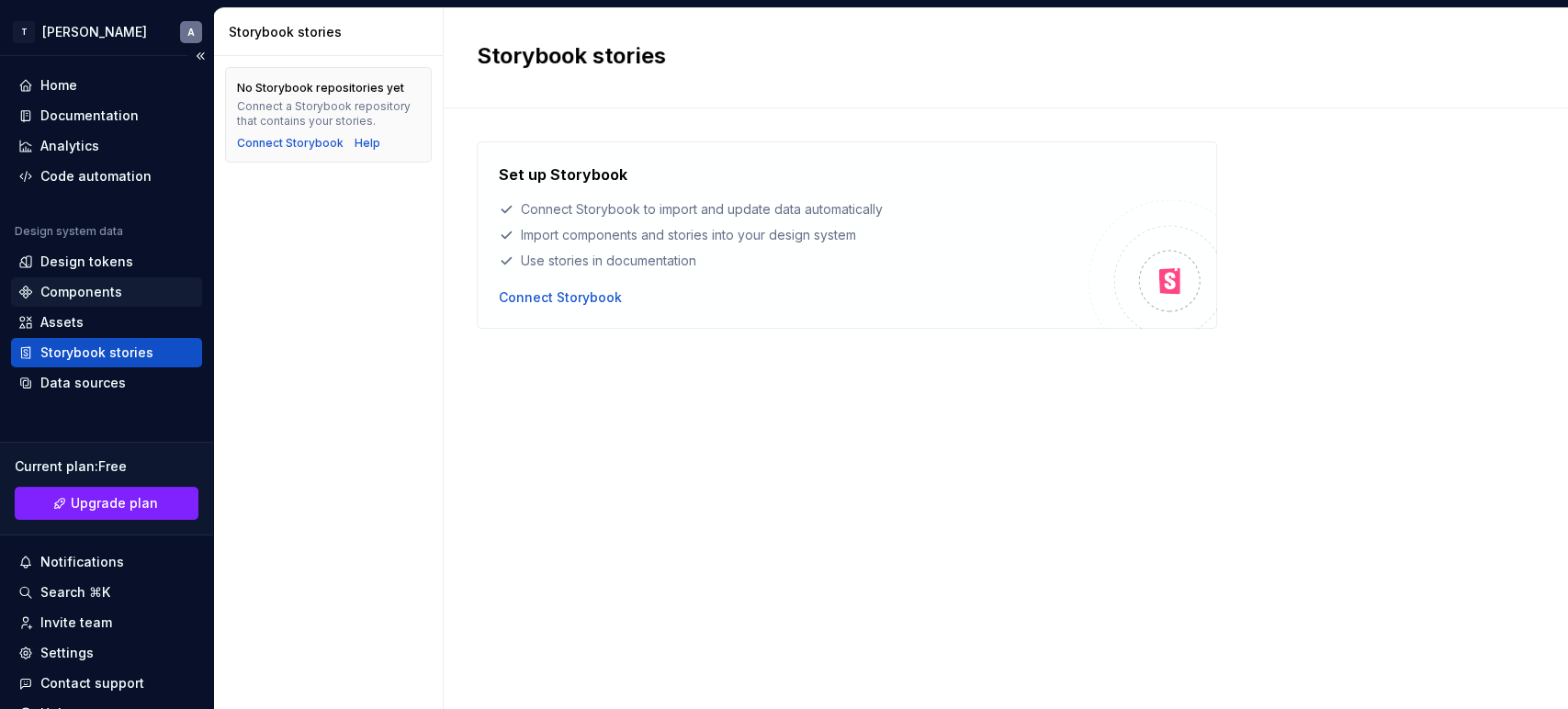
click at [99, 285] on div "Components" at bounding box center [81, 292] width 82 height 18
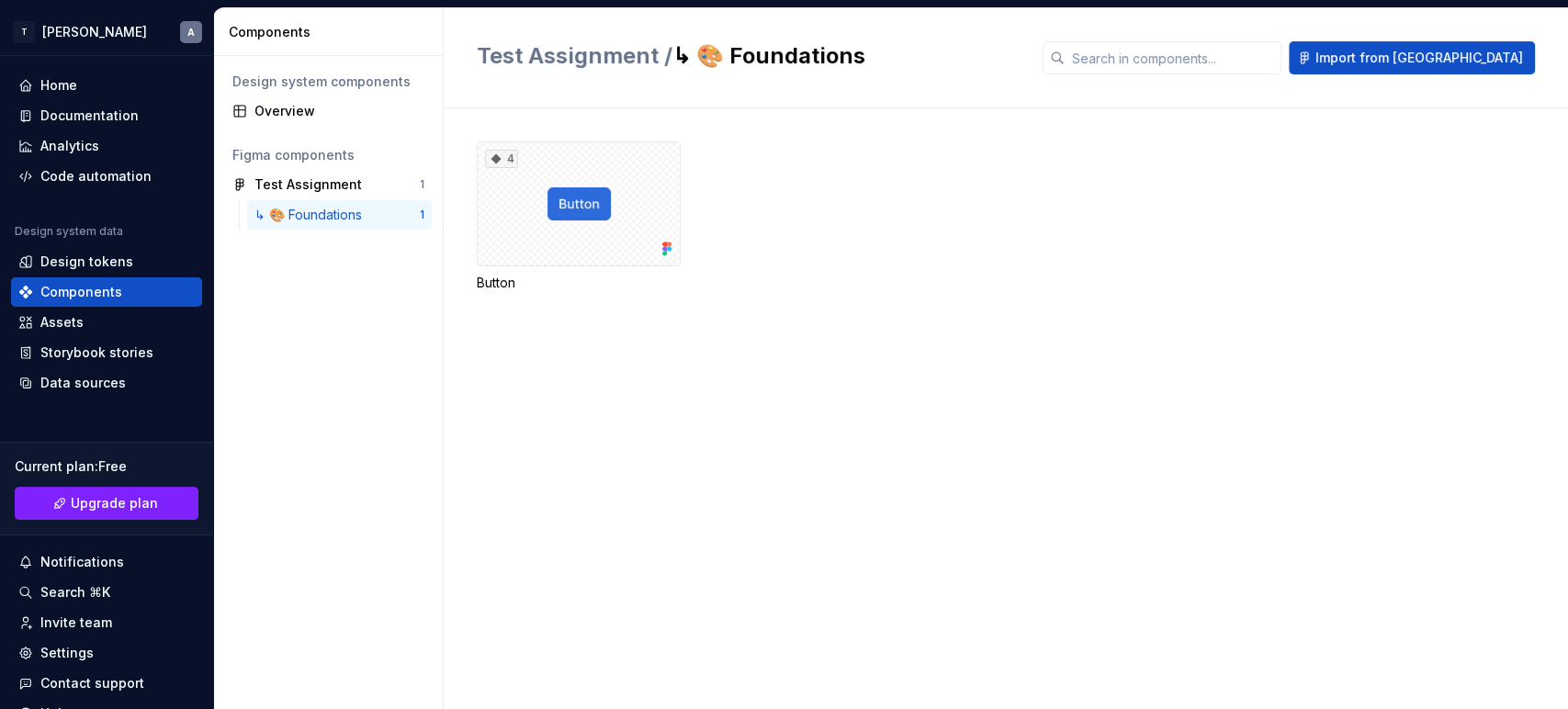
click at [298, 202] on div "↳ 🎨 Foundations 1" at bounding box center [339, 214] width 185 height 29
click at [296, 186] on div "Test Assignment" at bounding box center [307, 184] width 107 height 18
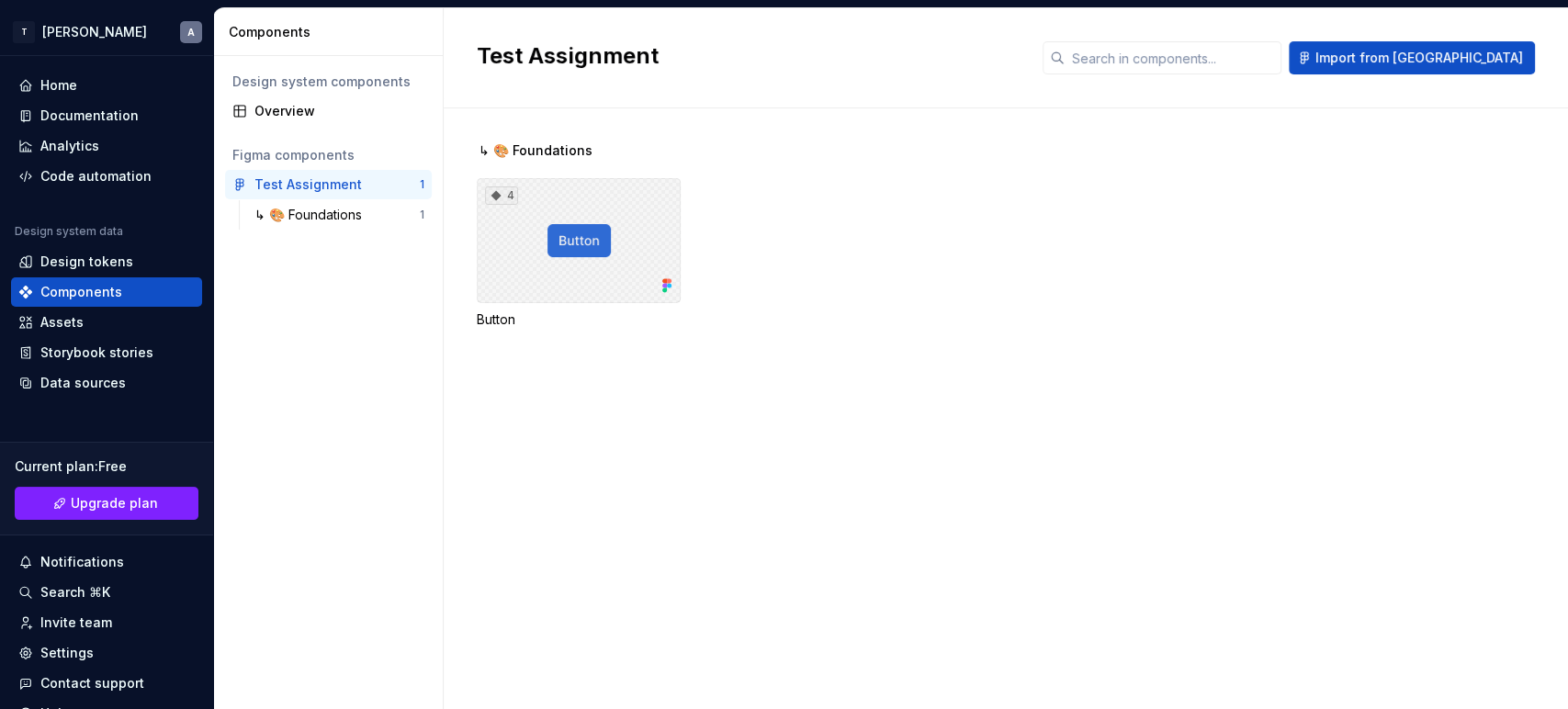
click at [585, 233] on div "4" at bounding box center [579, 240] width 204 height 125
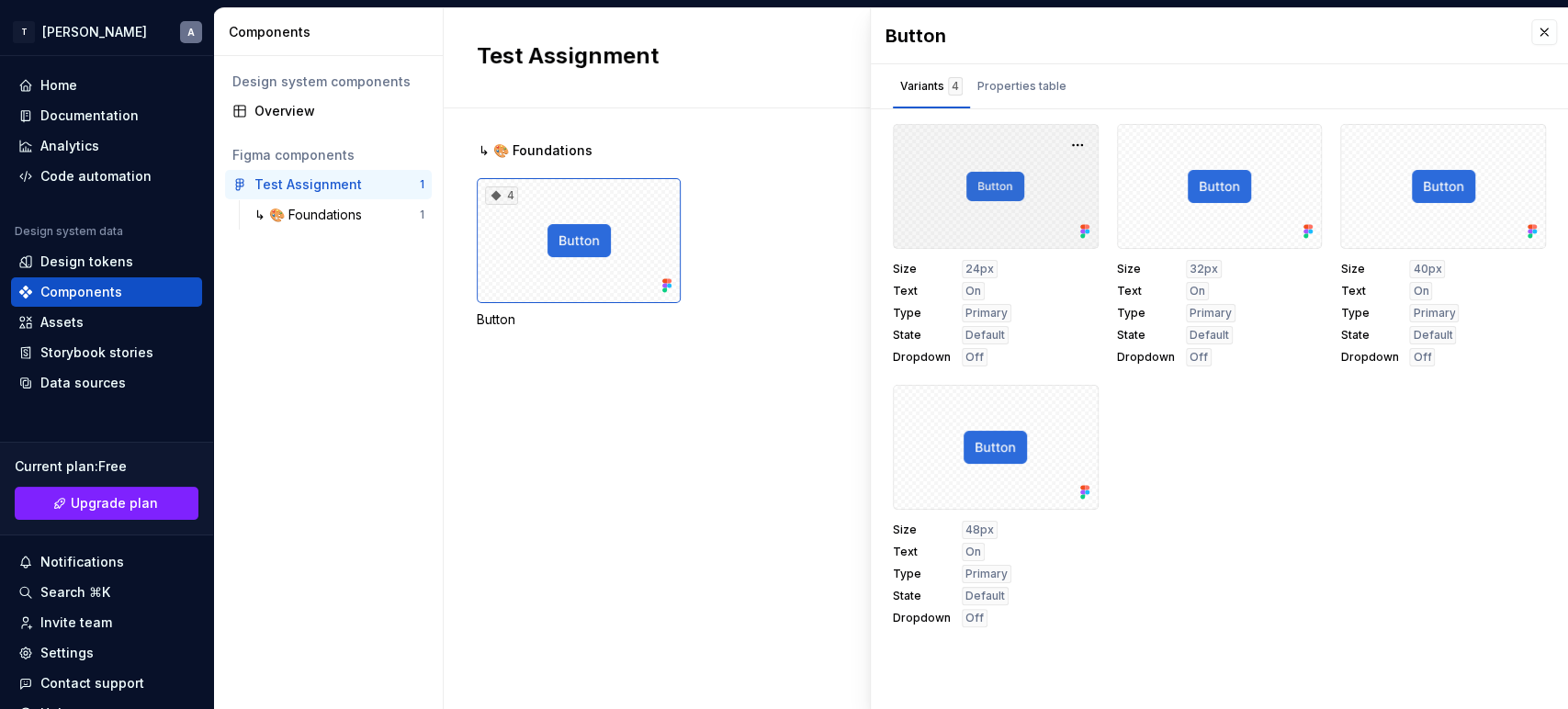
click at [1009, 186] on div at bounding box center [996, 186] width 206 height 125
click at [1082, 138] on button "button" at bounding box center [1078, 145] width 26 height 26
click at [1003, 86] on div "Properties table" at bounding box center [1022, 86] width 89 height 18
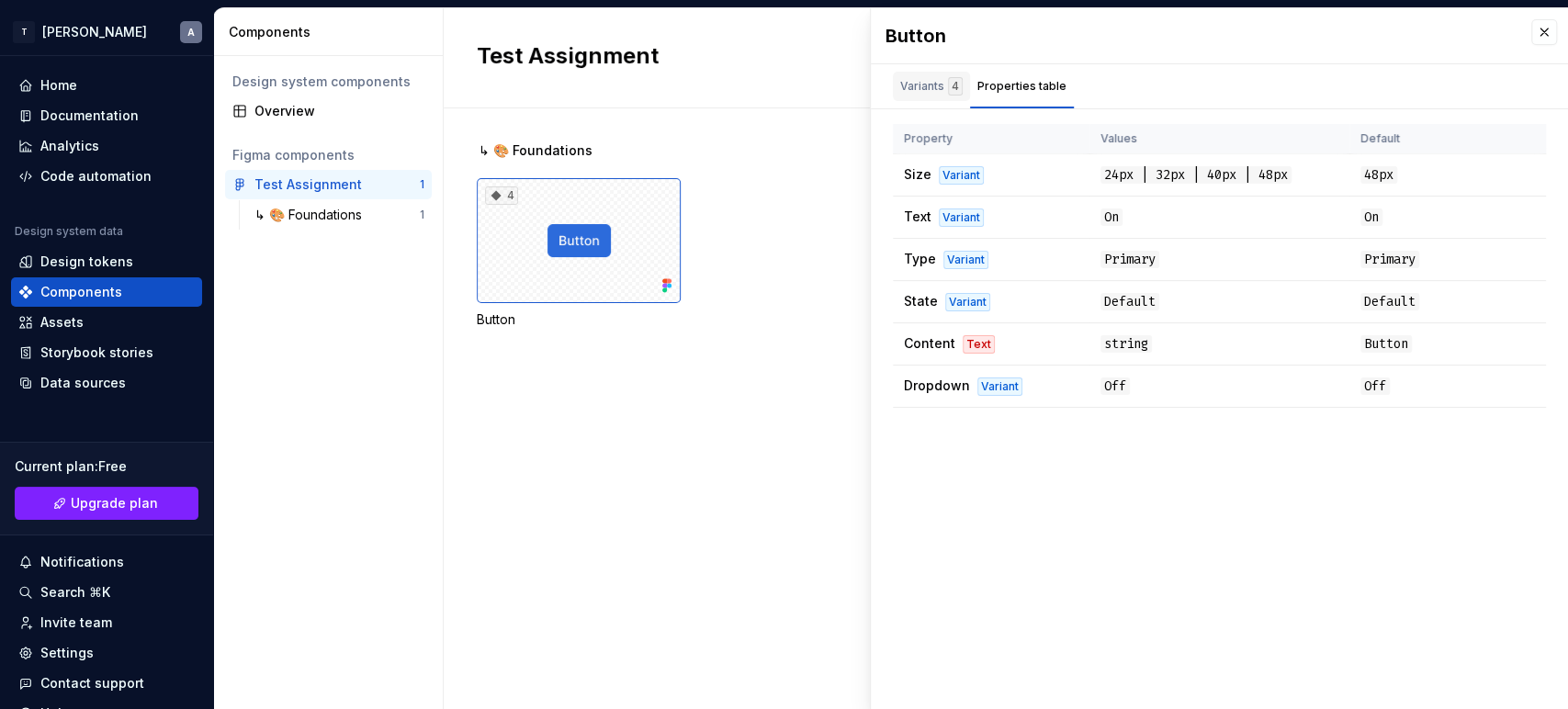
click at [920, 80] on div "Variants 4" at bounding box center [931, 86] width 62 height 18
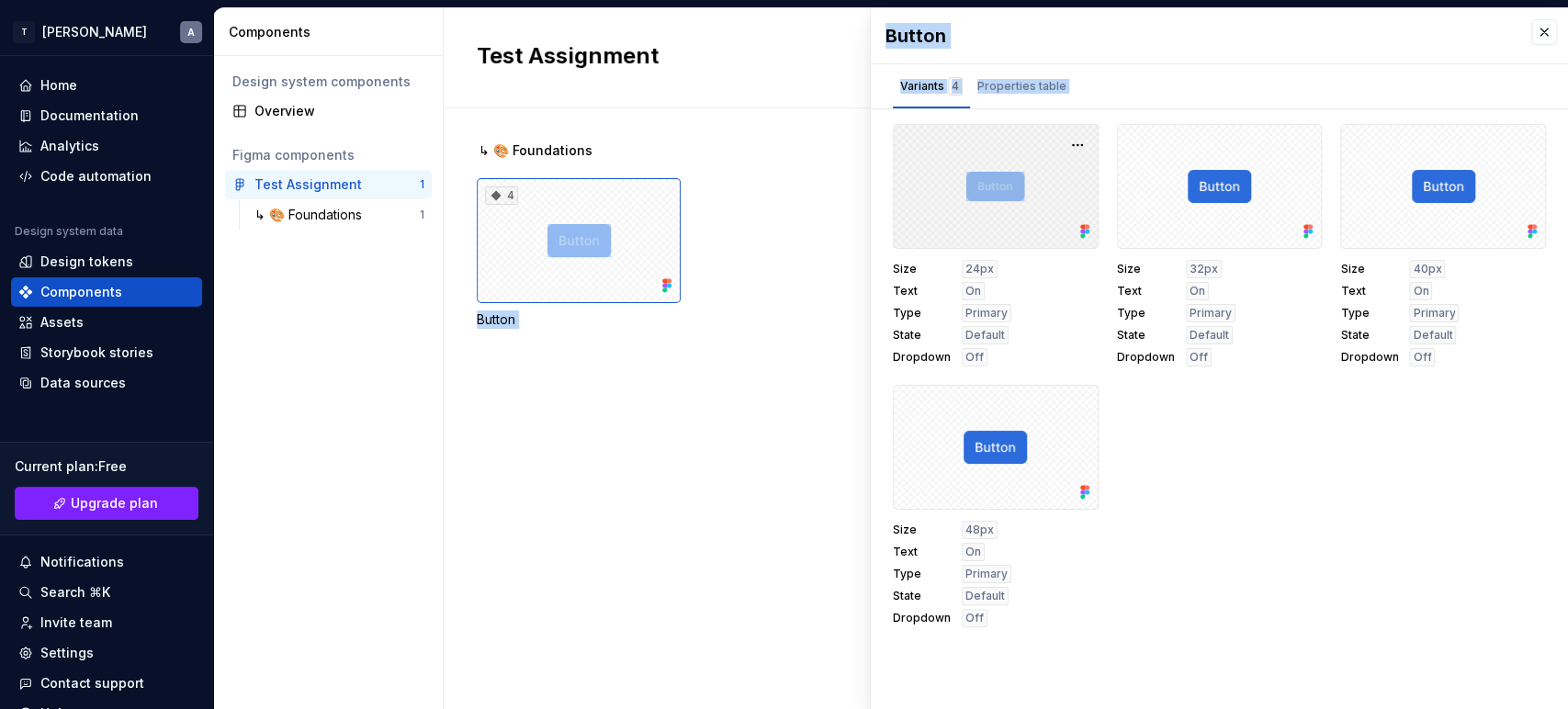
drag, startPoint x: 819, startPoint y: 182, endPoint x: 971, endPoint y: 188, distance: 152.6
click at [971, 188] on body "T Ankush A Home Documentation Analytics Code automation Design system data Desi…" at bounding box center [784, 354] width 1568 height 709
click at [971, 188] on div at bounding box center [996, 186] width 206 height 125
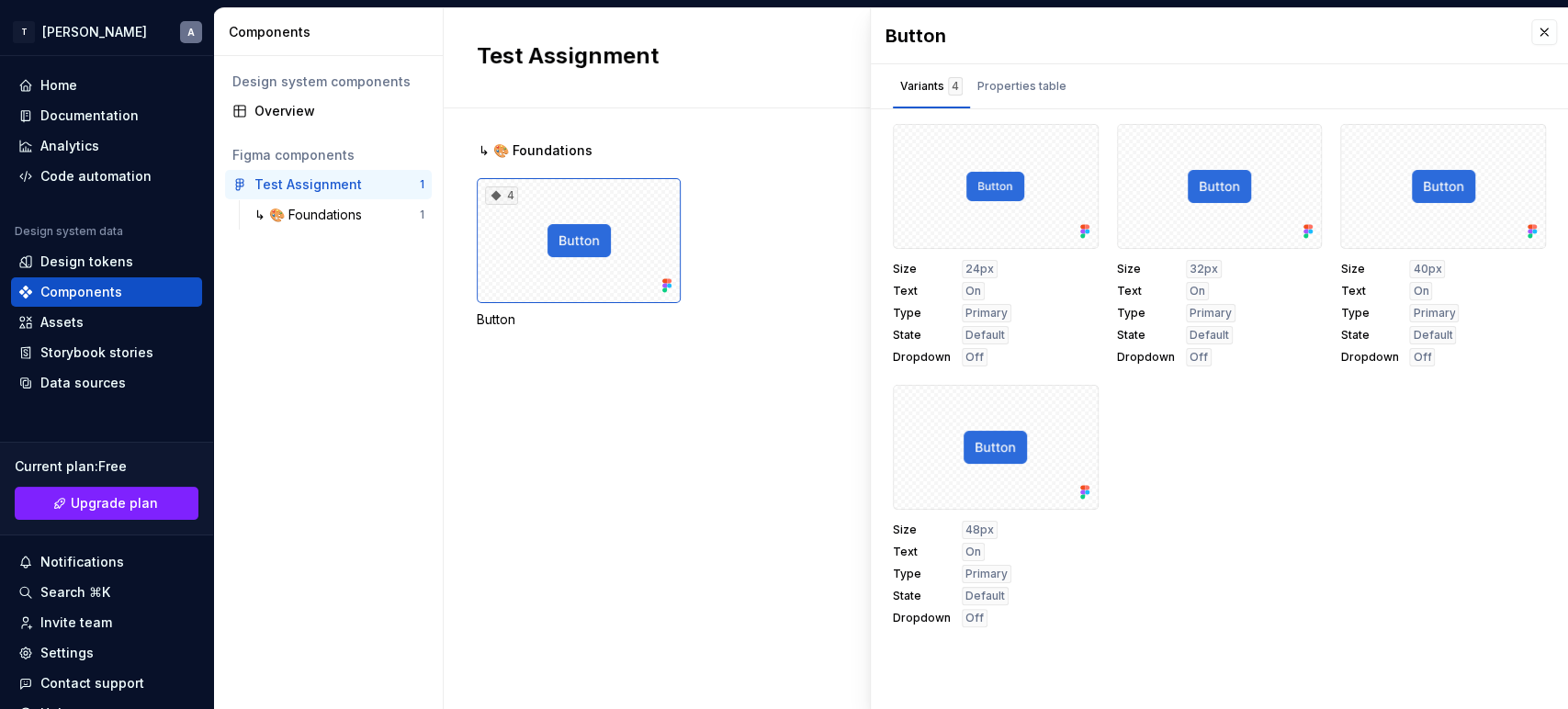
click at [812, 219] on div "4 Button" at bounding box center [1022, 253] width 1091 height 151
click at [978, 209] on div at bounding box center [996, 186] width 206 height 125
click at [981, 184] on div at bounding box center [996, 186] width 206 height 125
click at [1076, 144] on button "button" at bounding box center [1078, 145] width 26 height 26
click at [785, 228] on div "4 Button" at bounding box center [1022, 253] width 1091 height 151
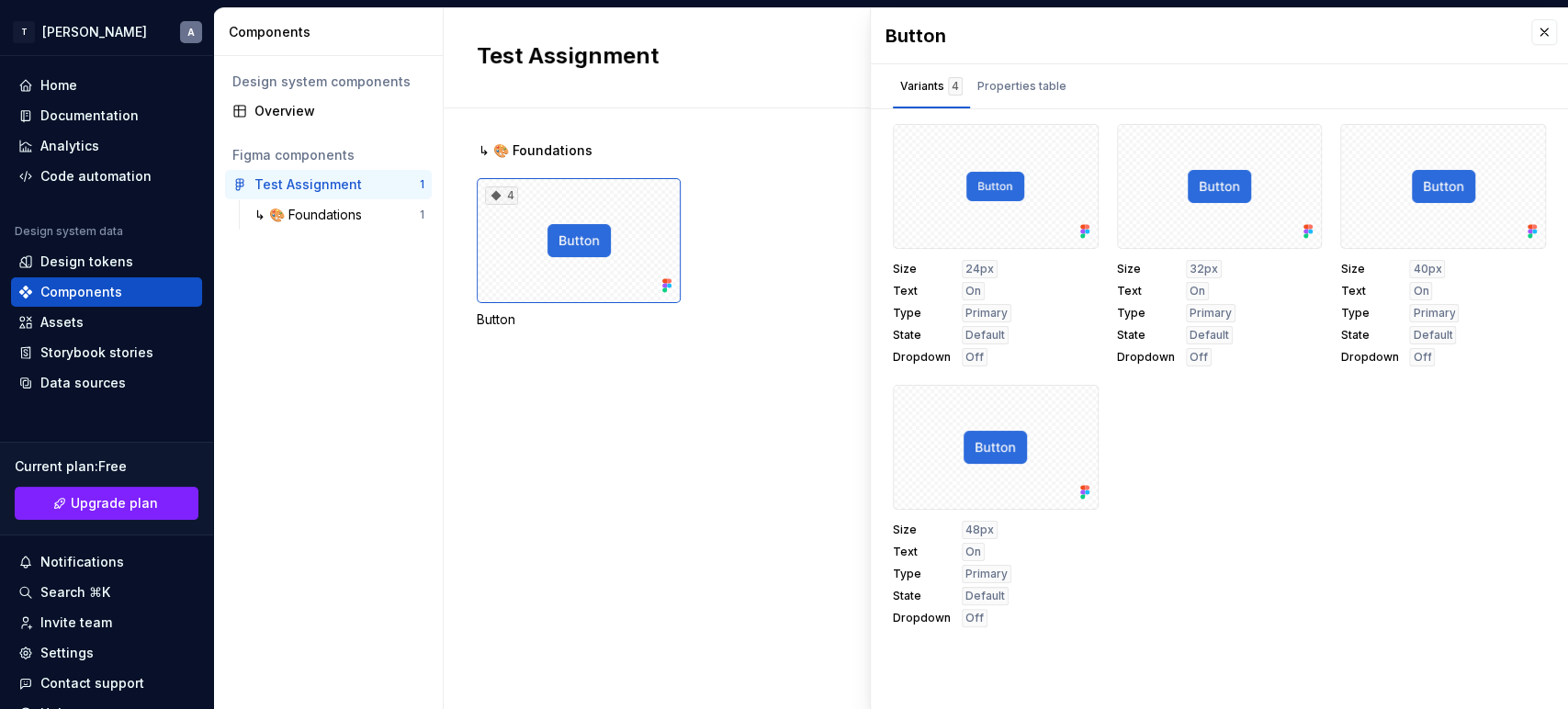
click at [687, 345] on div "↳ 🎨 Foundations 4 Button" at bounding box center [1022, 257] width 1091 height 232
click at [323, 191] on div "Test Assignment" at bounding box center [307, 184] width 107 height 18
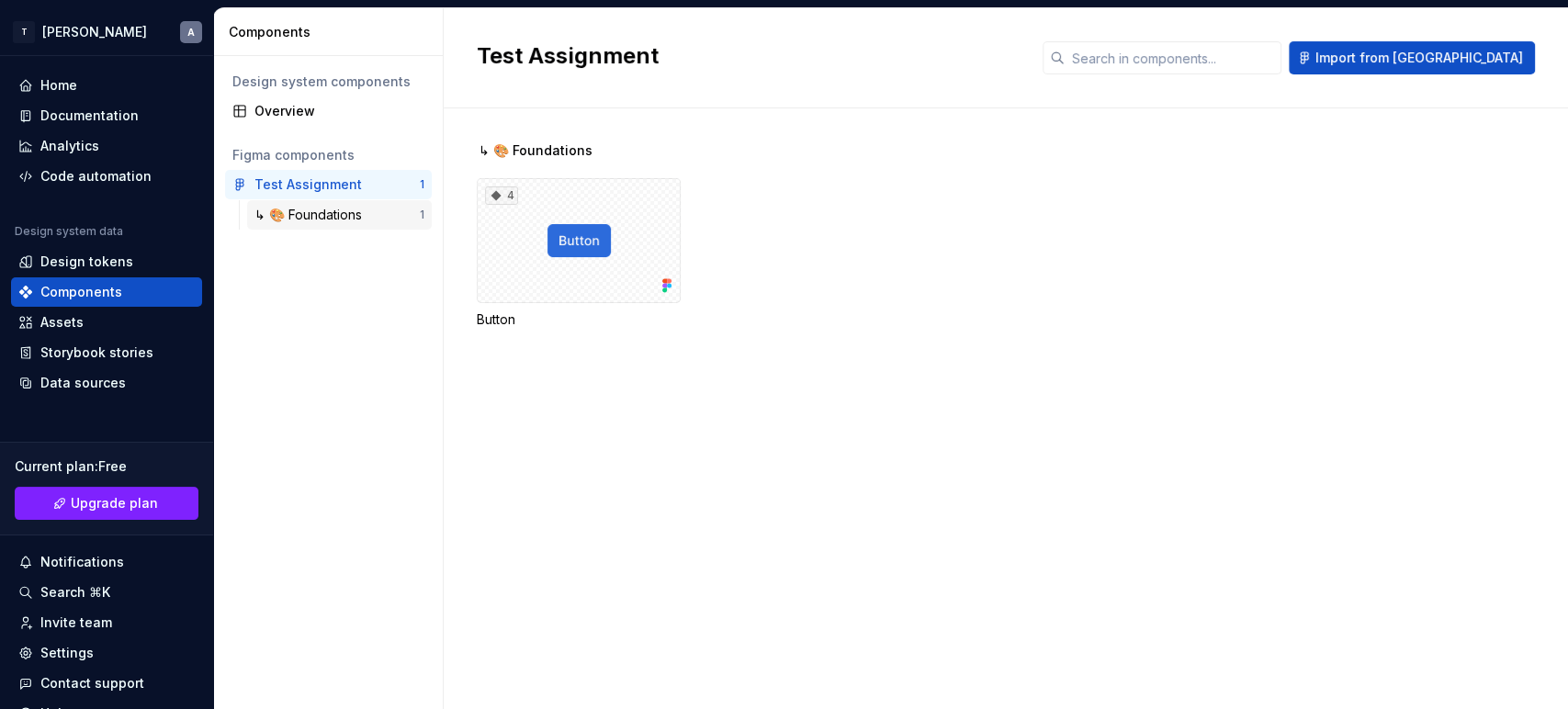
click at [323, 213] on div "↳ 🎨 Foundations" at bounding box center [311, 215] width 115 height 18
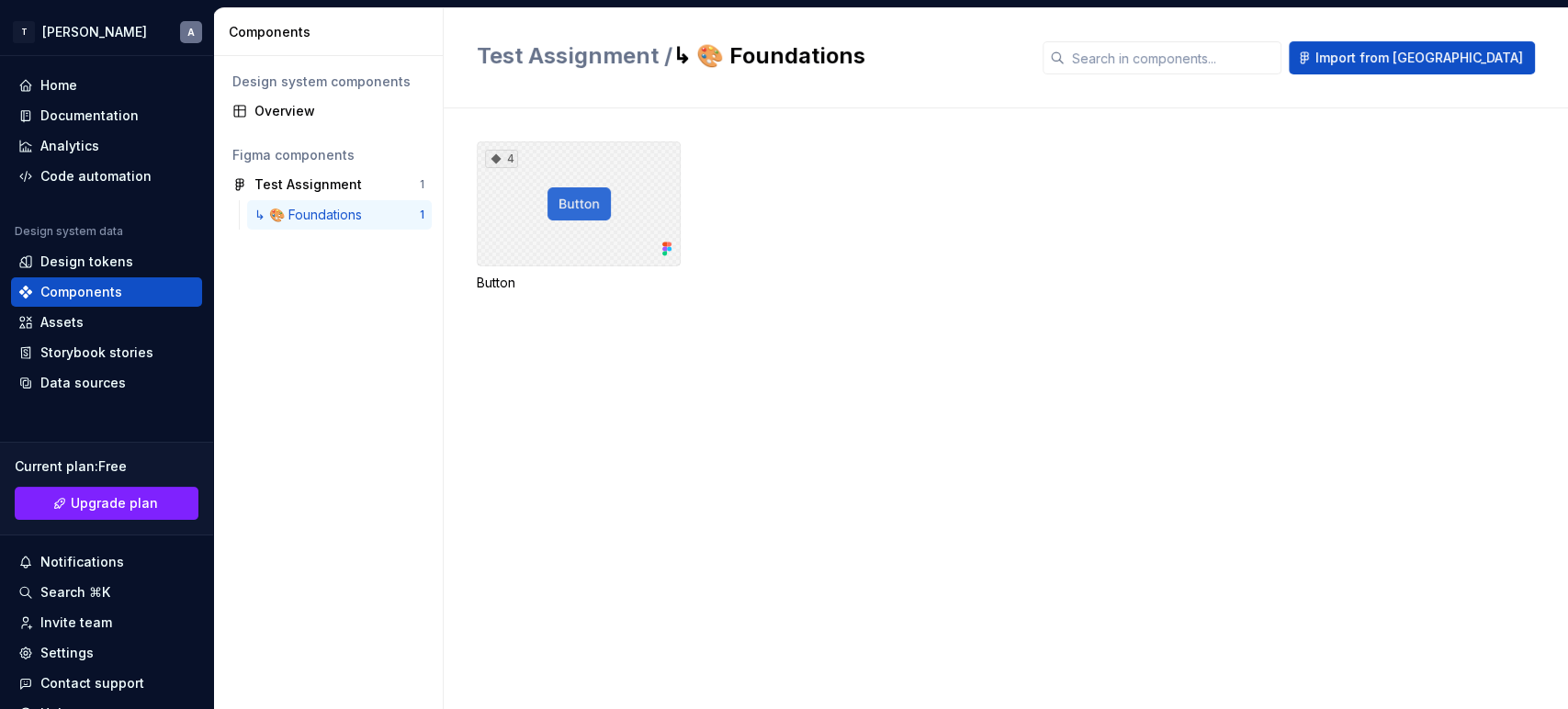
click at [605, 196] on div "4" at bounding box center [579, 203] width 204 height 125
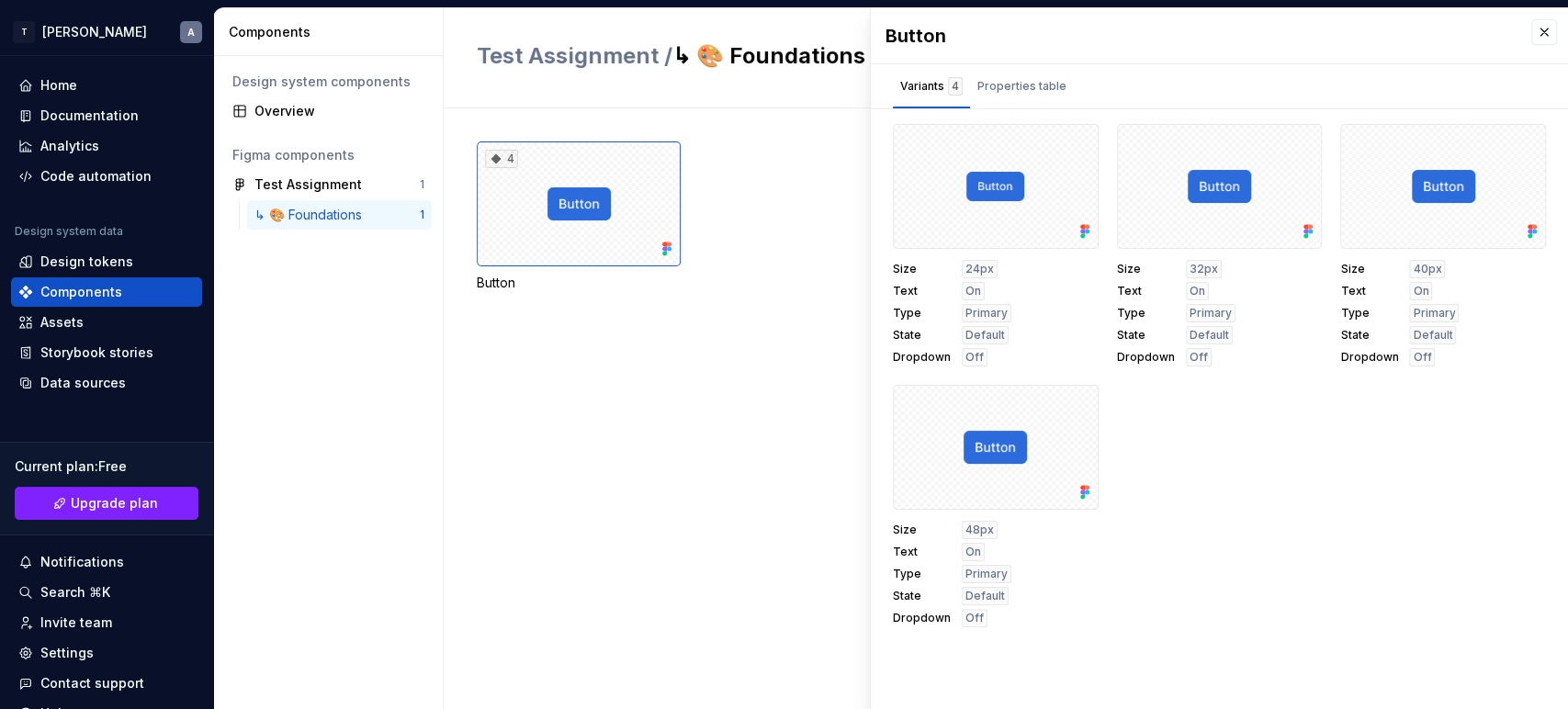
click at [622, 399] on div "4 Button" at bounding box center [1022, 408] width 1091 height 601
click at [79, 248] on div "Design tokens" at bounding box center [106, 261] width 191 height 29
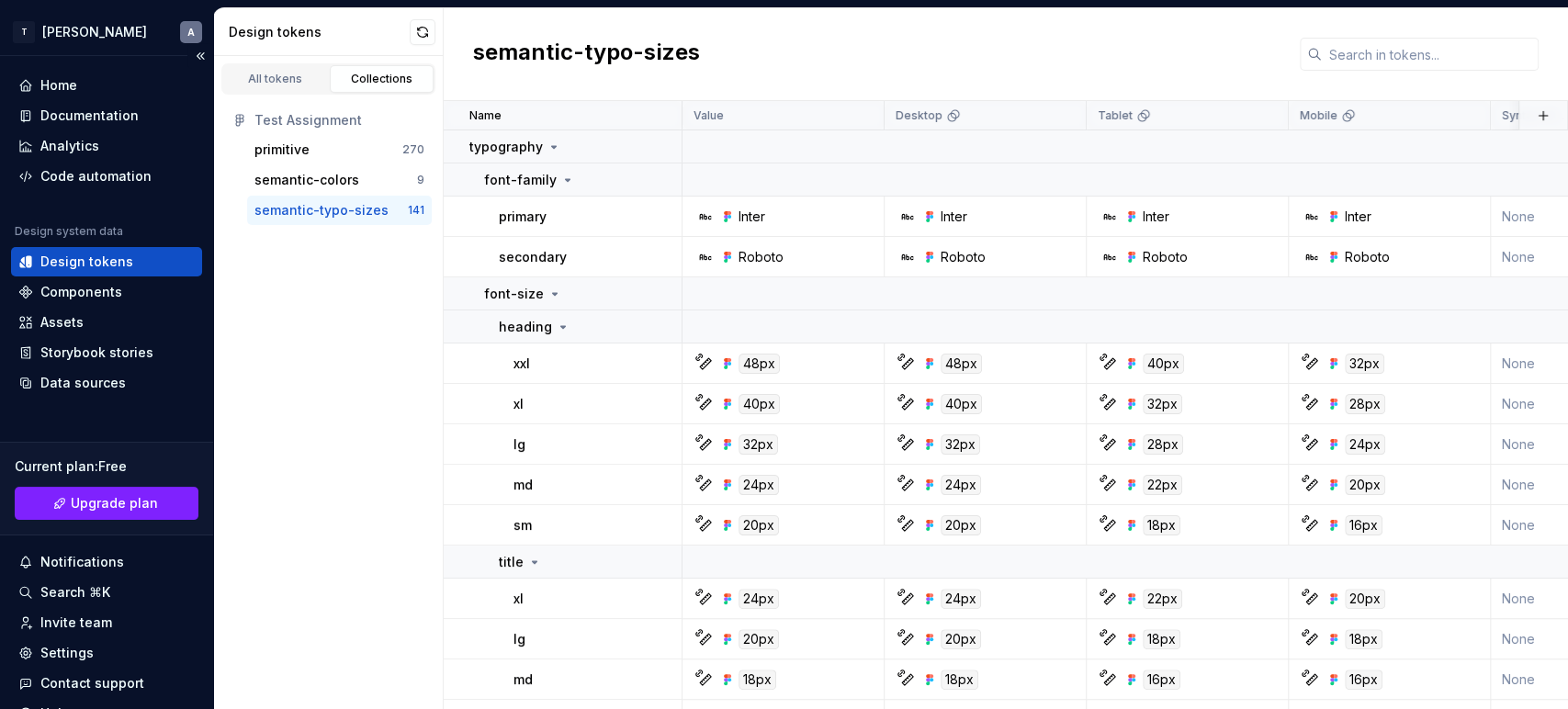
click at [85, 268] on div "Design tokens" at bounding box center [86, 262] width 93 height 18
click at [73, 287] on div "Components" at bounding box center [81, 292] width 82 height 18
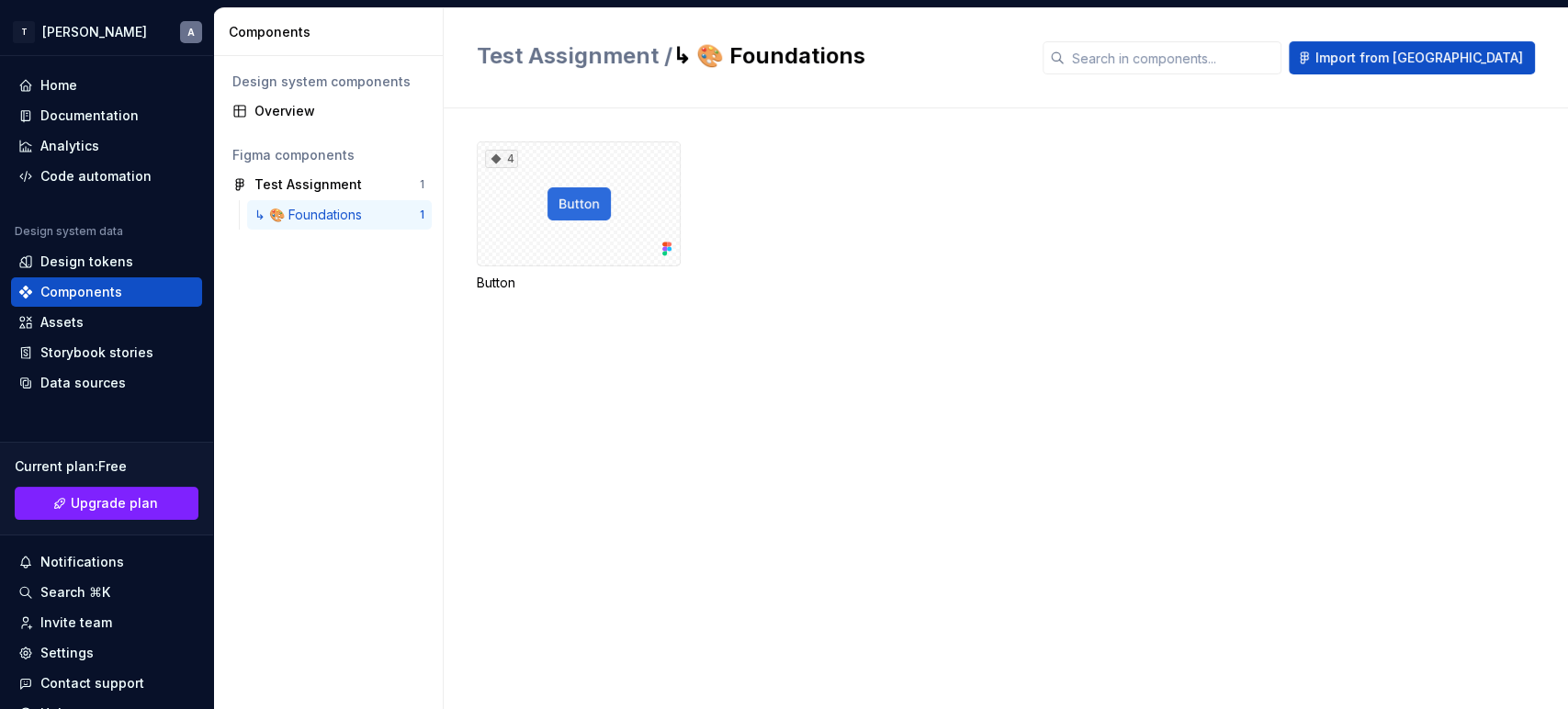
click at [322, 223] on div "↳ 🎨 Foundations" at bounding box center [311, 215] width 115 height 18
click at [576, 204] on div "4" at bounding box center [579, 203] width 204 height 125
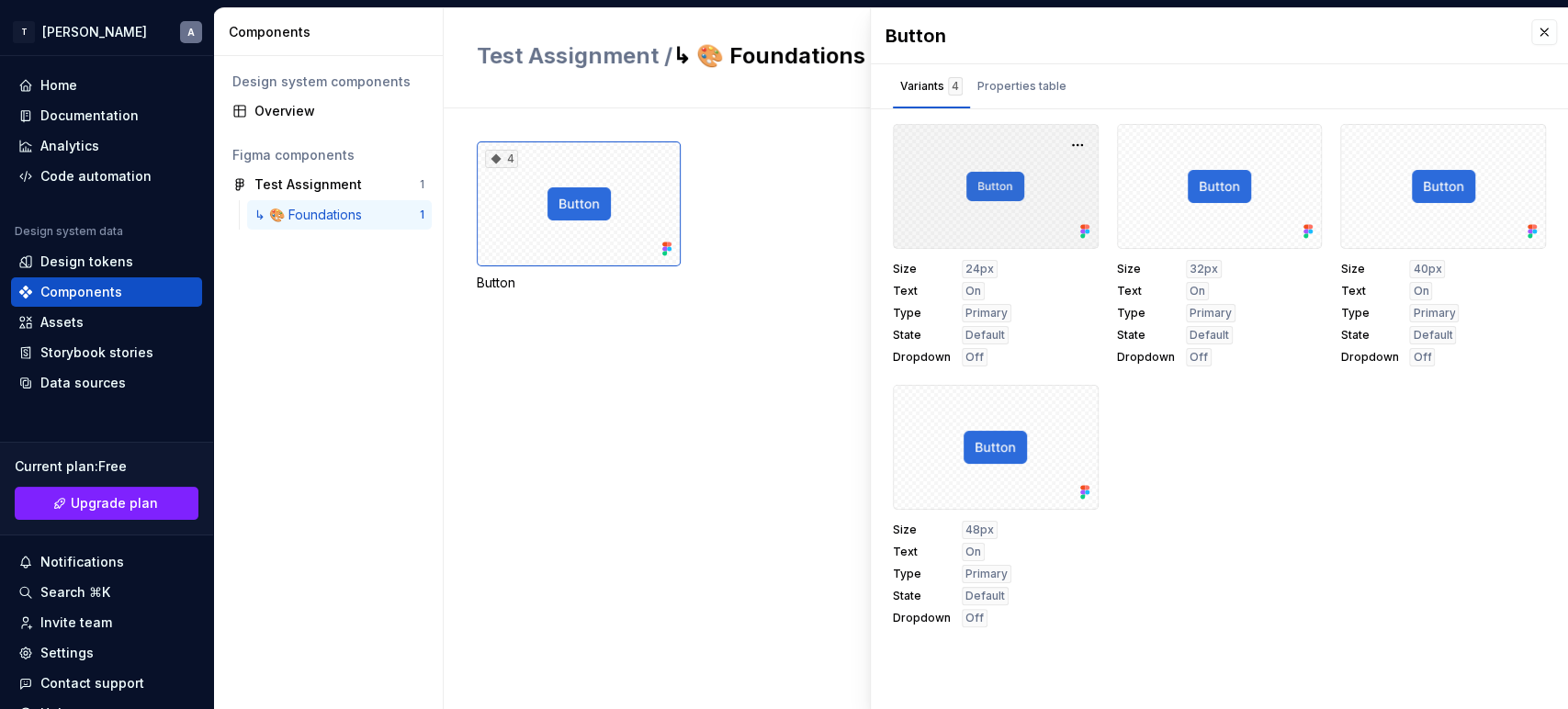
click at [1006, 204] on div at bounding box center [996, 186] width 206 height 125
click at [1074, 150] on button "button" at bounding box center [1078, 145] width 26 height 26
click at [288, 183] on div "Test Assignment" at bounding box center [307, 184] width 107 height 18
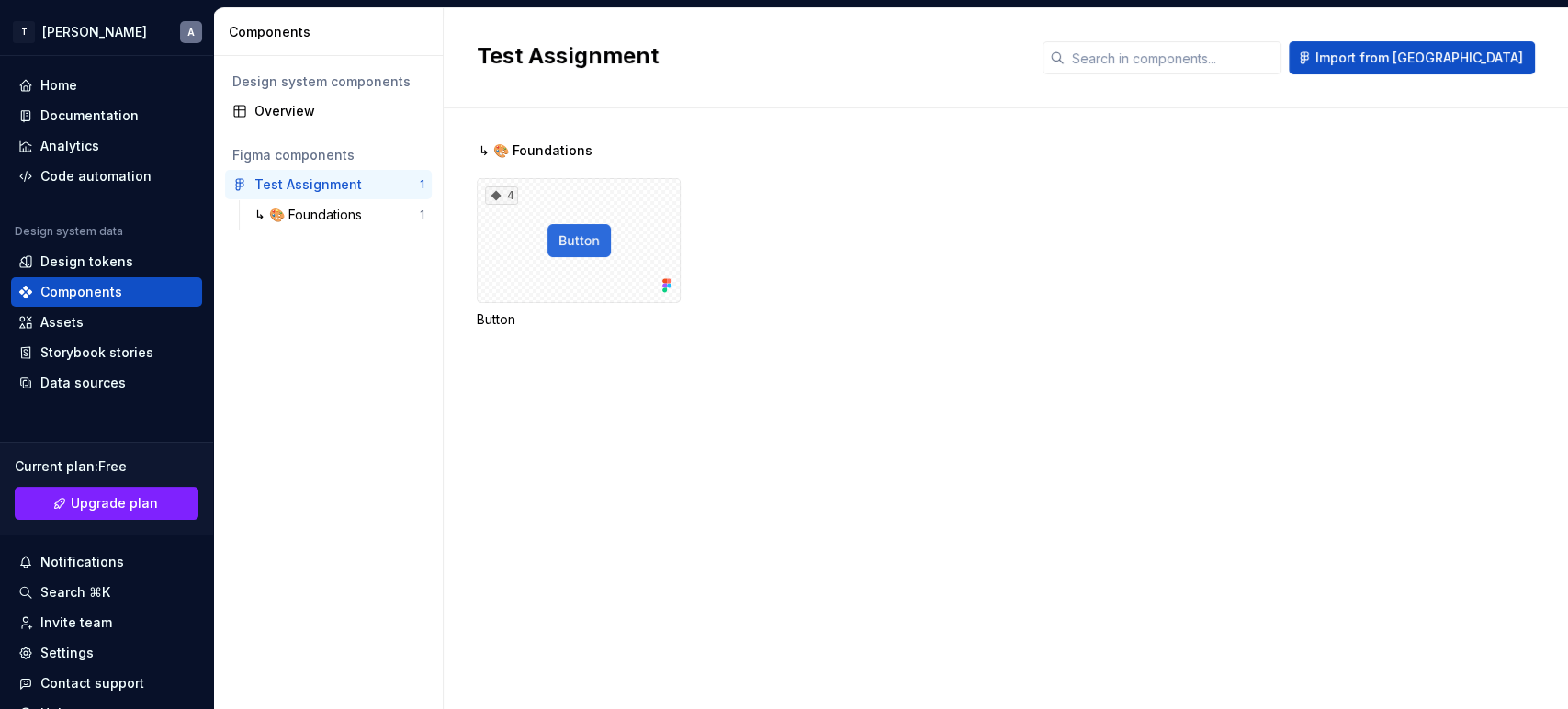
drag, startPoint x: 288, startPoint y: 183, endPoint x: 237, endPoint y: 266, distance: 97.7
click at [237, 266] on div "Design system components Overview Figma components Test Assignment 1 ↳ 🎨 Founda…" at bounding box center [328, 382] width 229 height 653
click at [317, 212] on div "↳ 🎨 Foundations" at bounding box center [311, 215] width 115 height 18
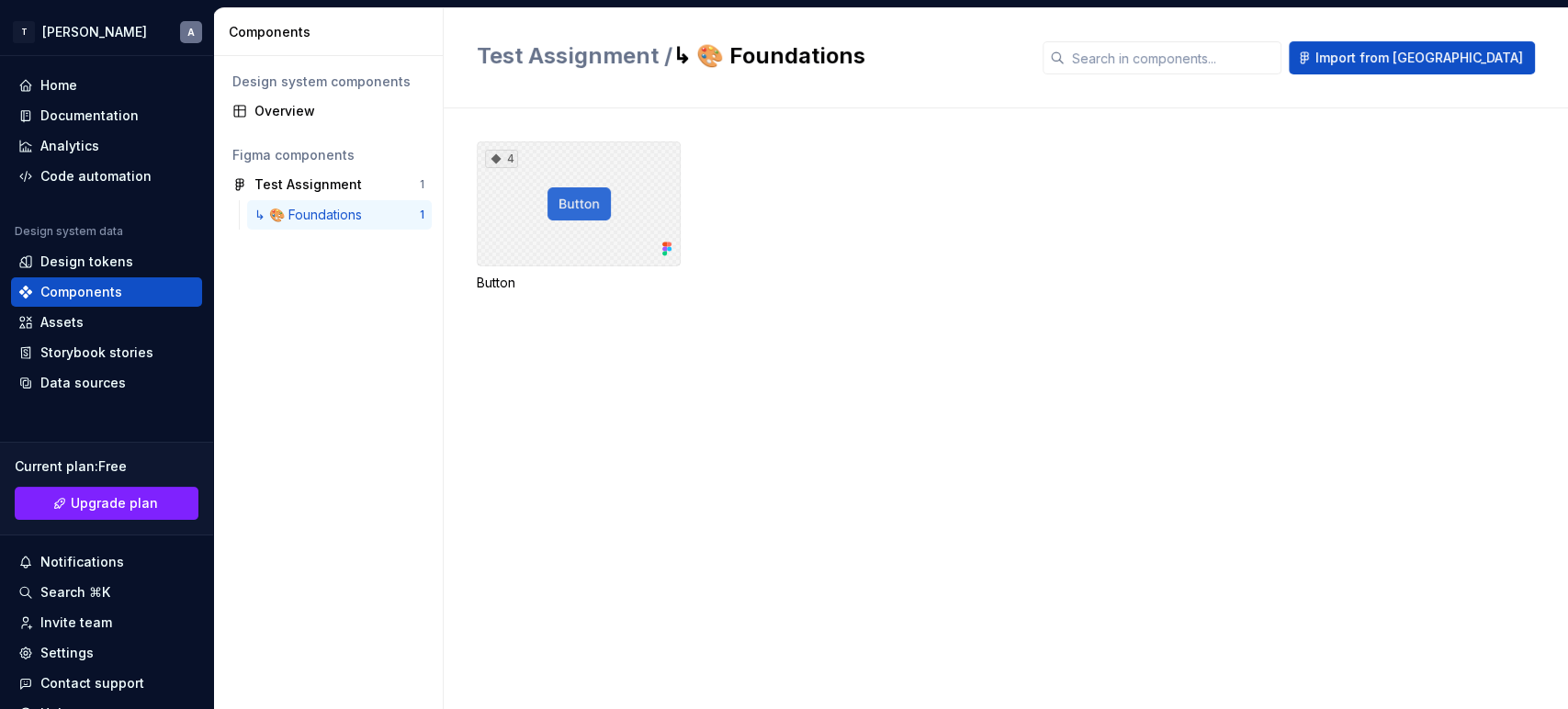
click at [595, 204] on div "4" at bounding box center [579, 203] width 204 height 125
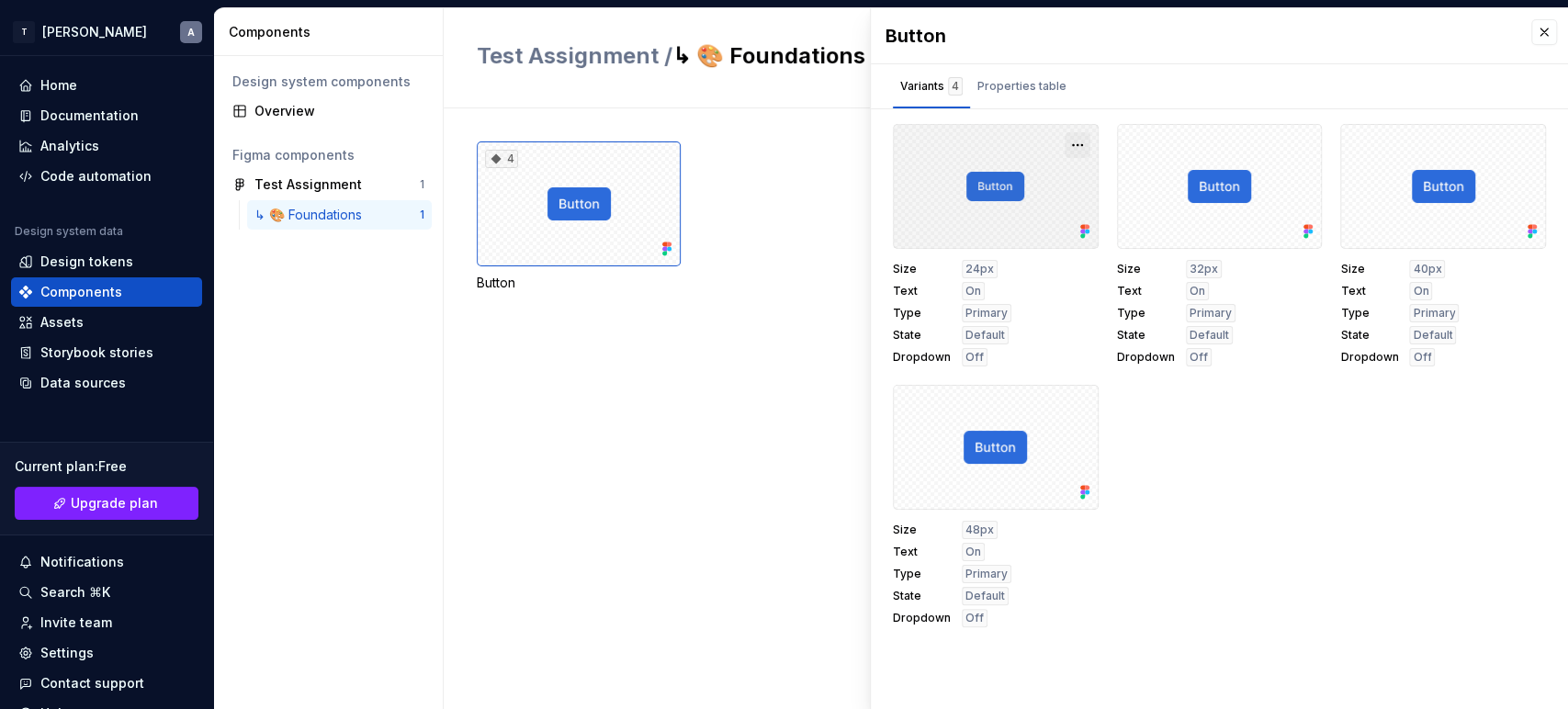
click at [1077, 143] on button "button" at bounding box center [1078, 145] width 26 height 26
click at [1001, 86] on div "Properties table" at bounding box center [1022, 86] width 89 height 18
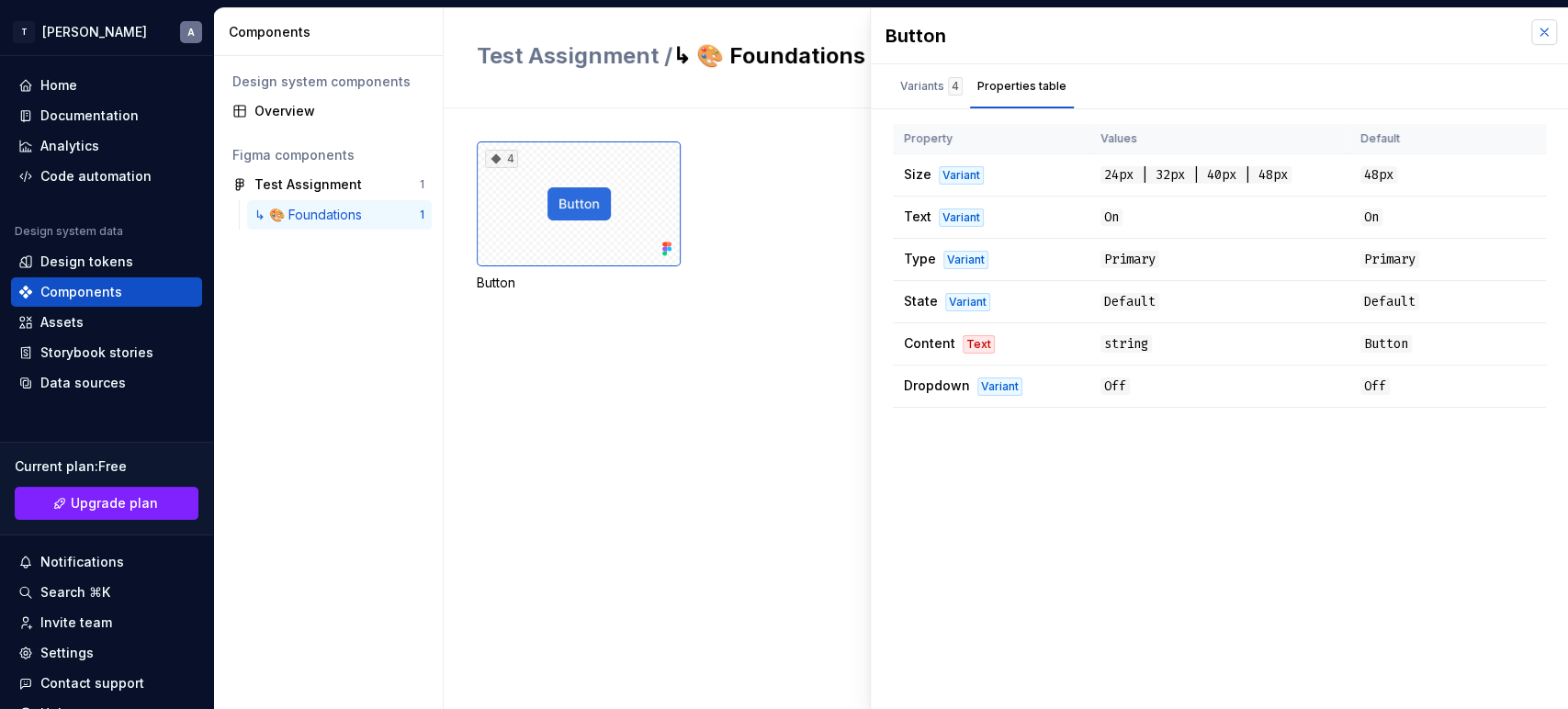
click at [1543, 33] on button "button" at bounding box center [1544, 32] width 26 height 26
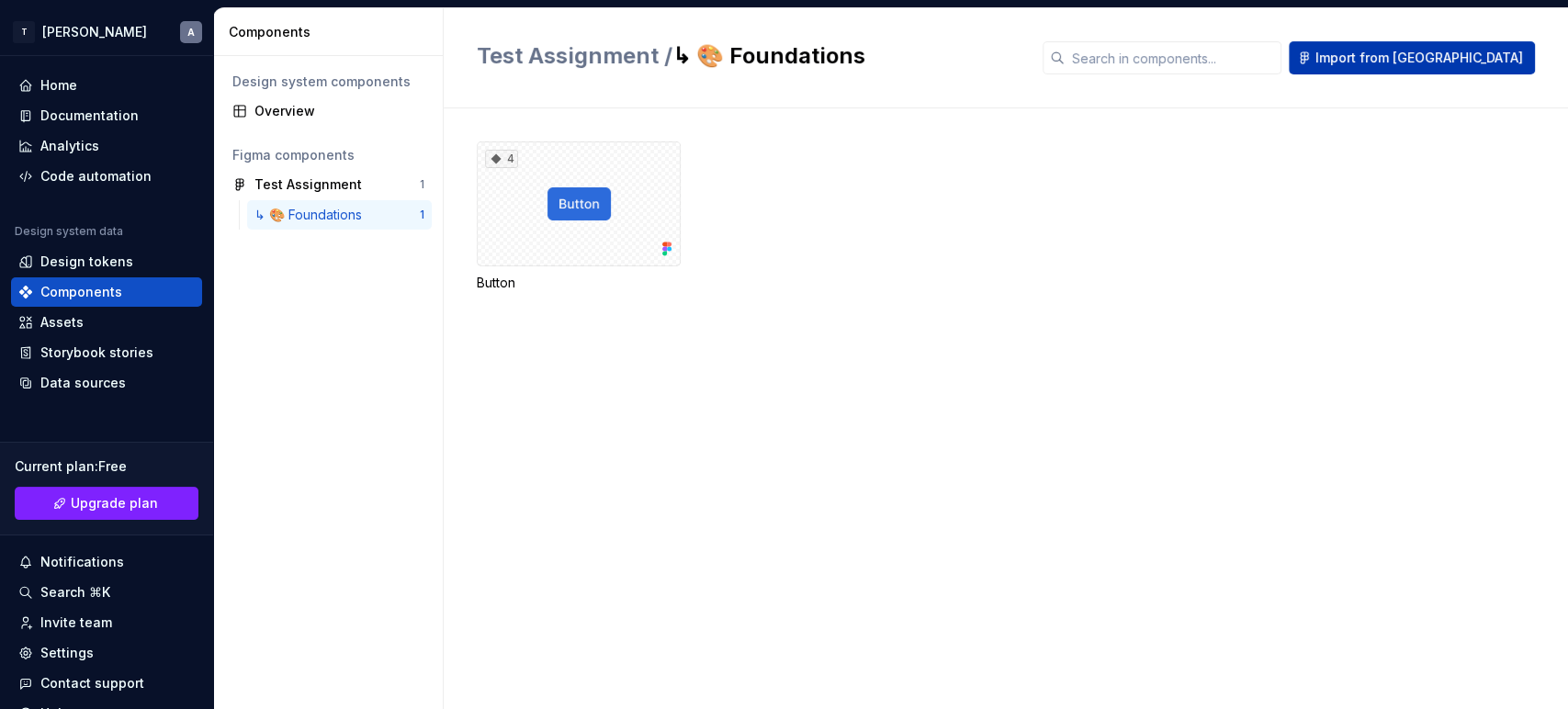
click at [1435, 55] on span "Import from [GEOGRAPHIC_DATA]" at bounding box center [1420, 58] width 208 height 18
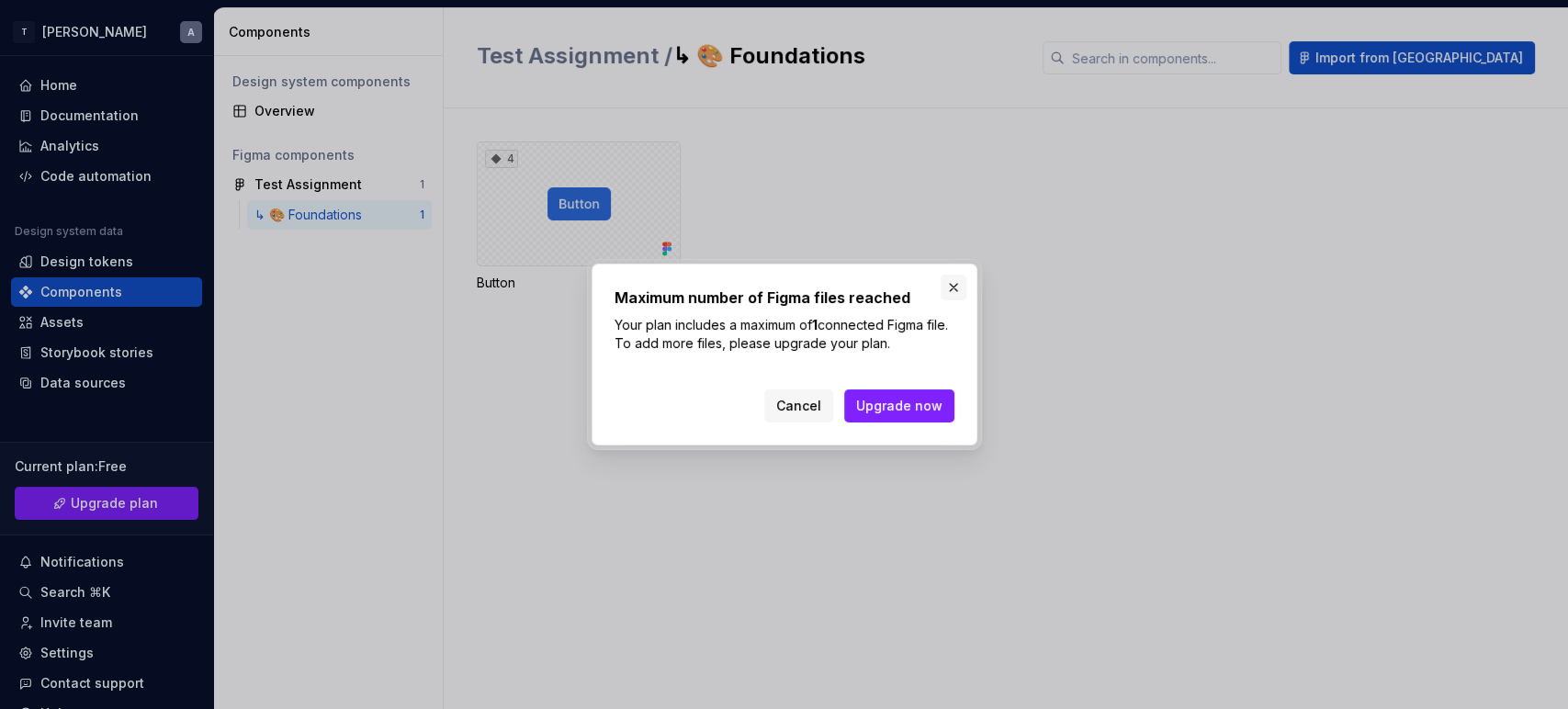
click at [956, 279] on button "button" at bounding box center [954, 288] width 26 height 26
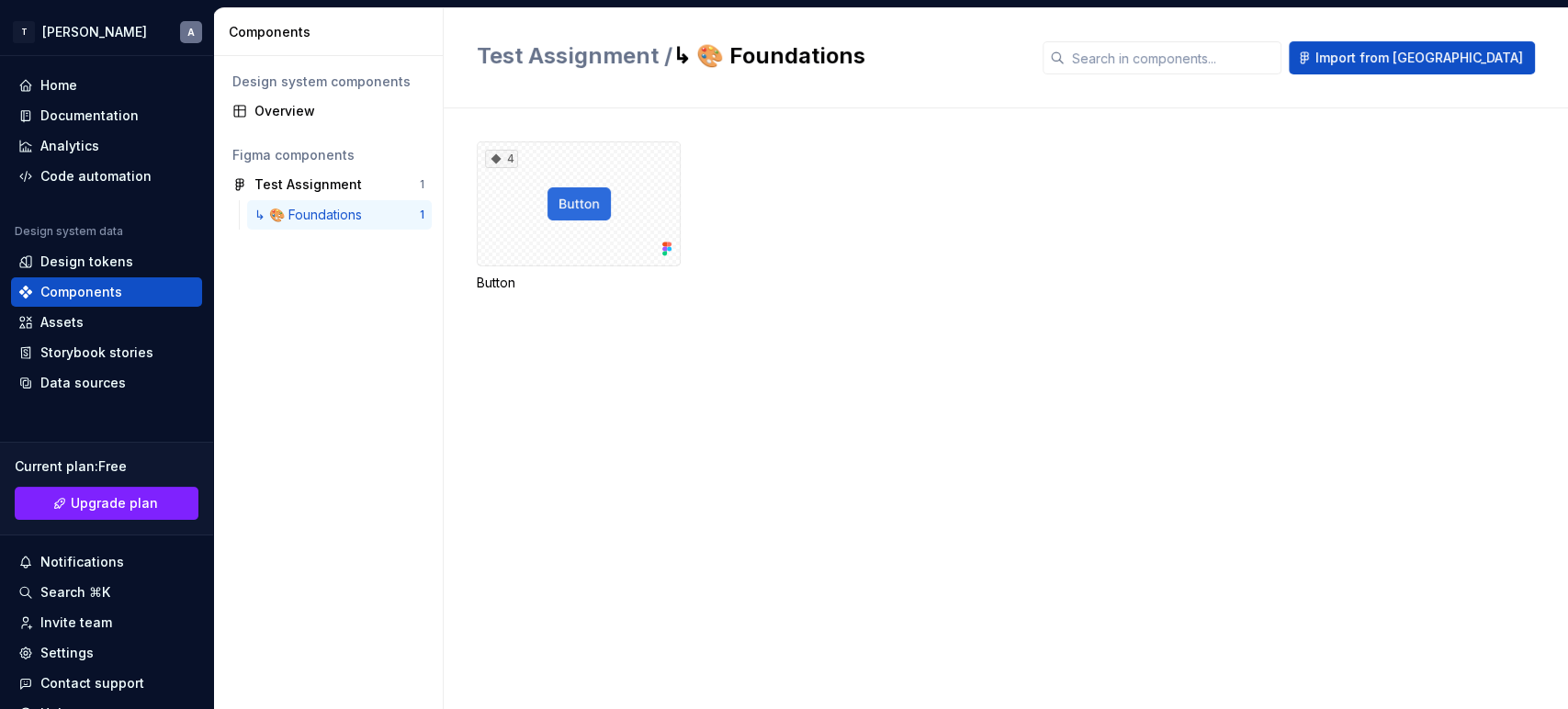
click at [335, 210] on div "↳ 🎨 Foundations" at bounding box center [311, 215] width 115 height 18
drag, startPoint x: 335, startPoint y: 210, endPoint x: 640, endPoint y: 166, distance: 308.2
click at [657, 166] on div "4" at bounding box center [579, 203] width 204 height 125
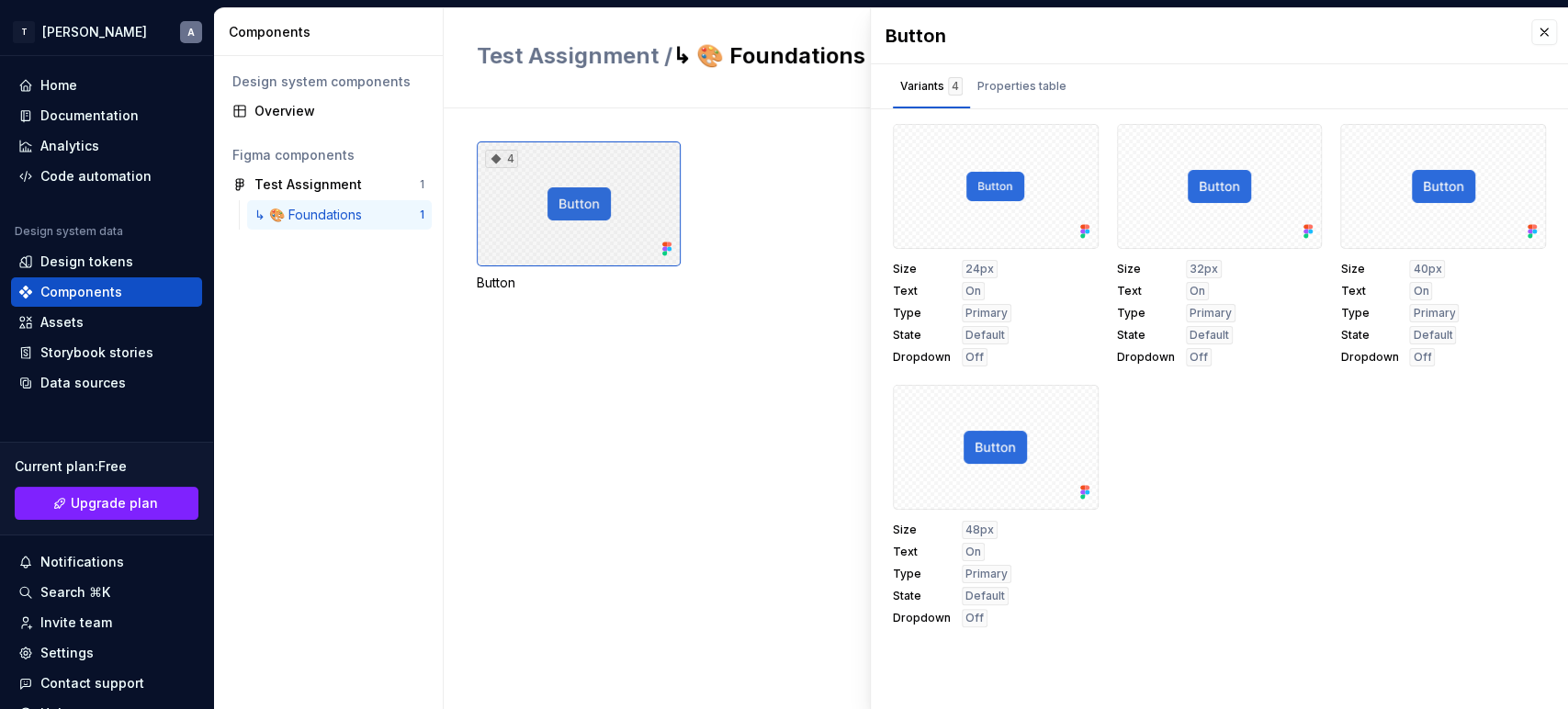
click at [489, 157] on icon at bounding box center [496, 159] width 15 height 15
click at [492, 157] on icon at bounding box center [497, 159] width 10 height 10
click at [926, 178] on div at bounding box center [996, 186] width 206 height 125
drag, startPoint x: 979, startPoint y: 186, endPoint x: 992, endPoint y: 186, distance: 12.9
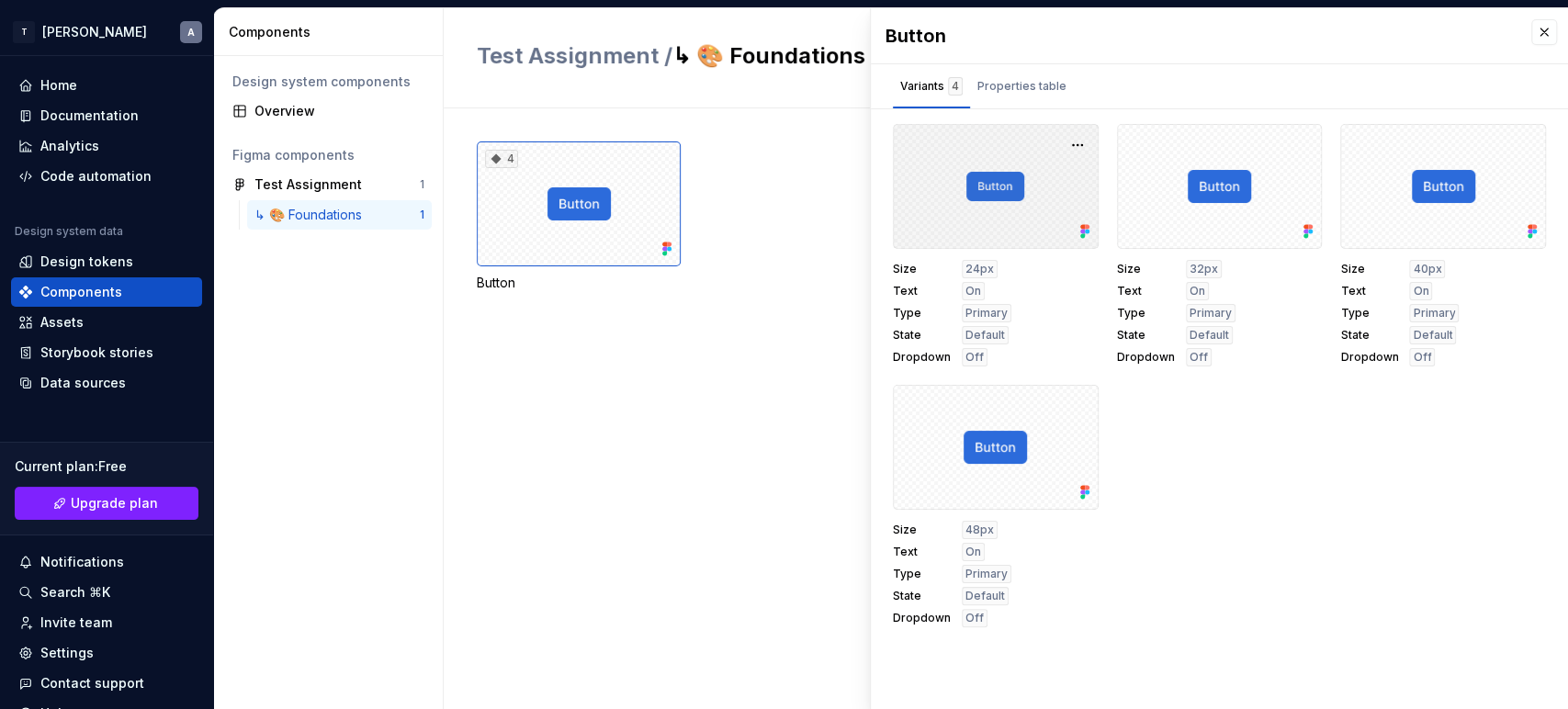
click at [980, 186] on div at bounding box center [996, 186] width 206 height 125
click at [1068, 145] on button "button" at bounding box center [1078, 145] width 26 height 26
click at [1046, 175] on div "Open in Figma" at bounding box center [1017, 199] width 119 height 55
click at [826, 119] on div "4 Button" at bounding box center [1022, 408] width 1091 height 601
click at [1543, 34] on button "button" at bounding box center [1544, 32] width 26 height 26
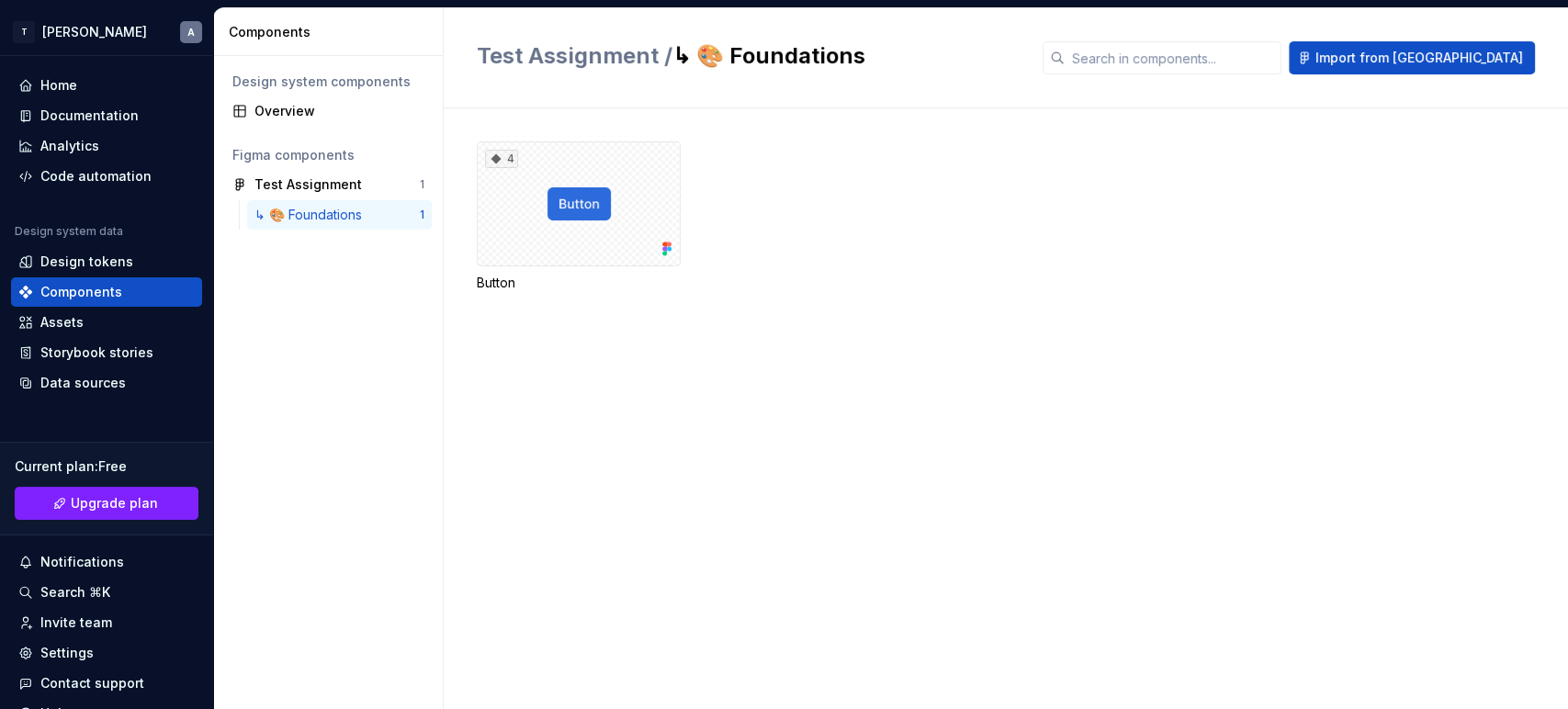
click at [805, 50] on h2 "Test Assignment / ↳ 🎨 Foundations" at bounding box center [749, 55] width 544 height 29
click at [309, 109] on div "Overview" at bounding box center [339, 111] width 170 height 18
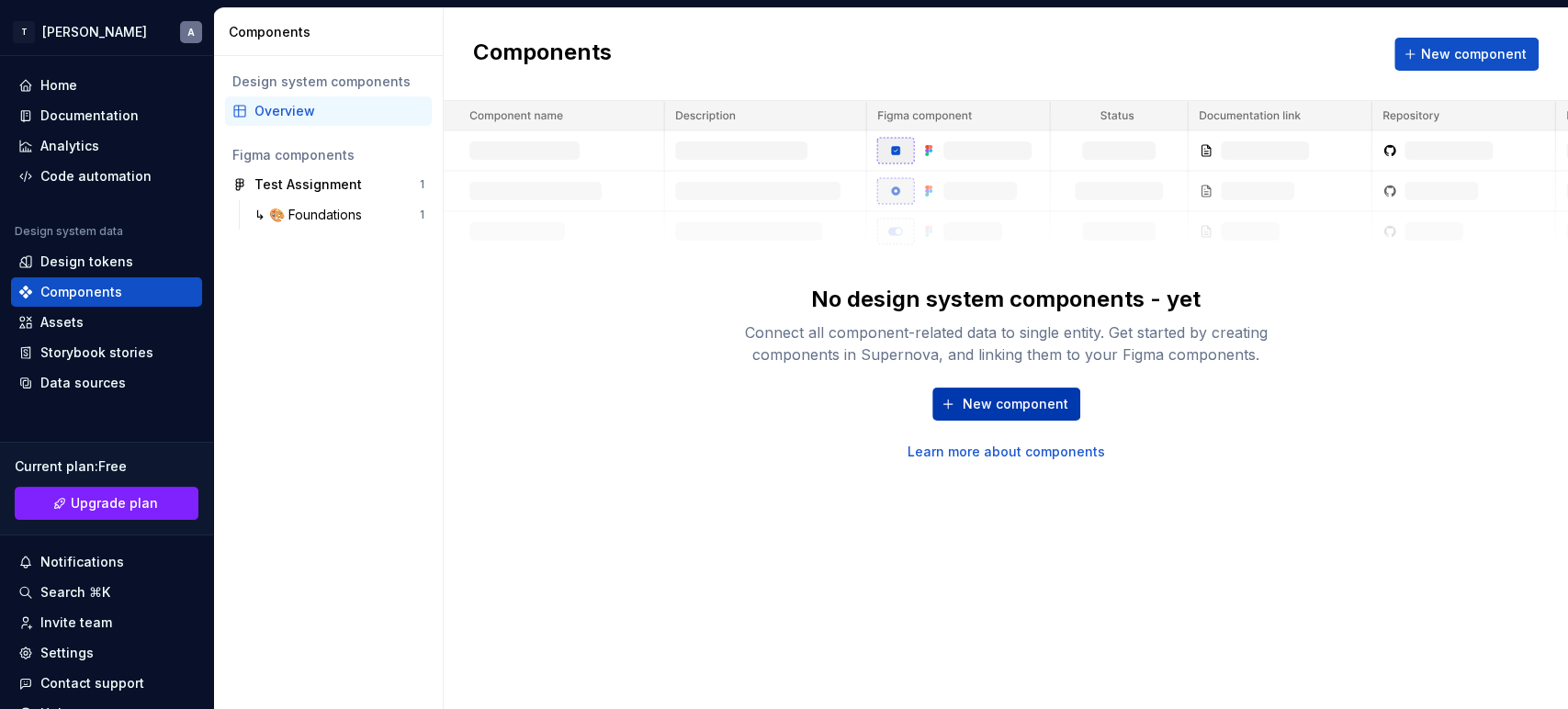
click at [1051, 402] on span "New component" at bounding box center [1016, 404] width 106 height 18
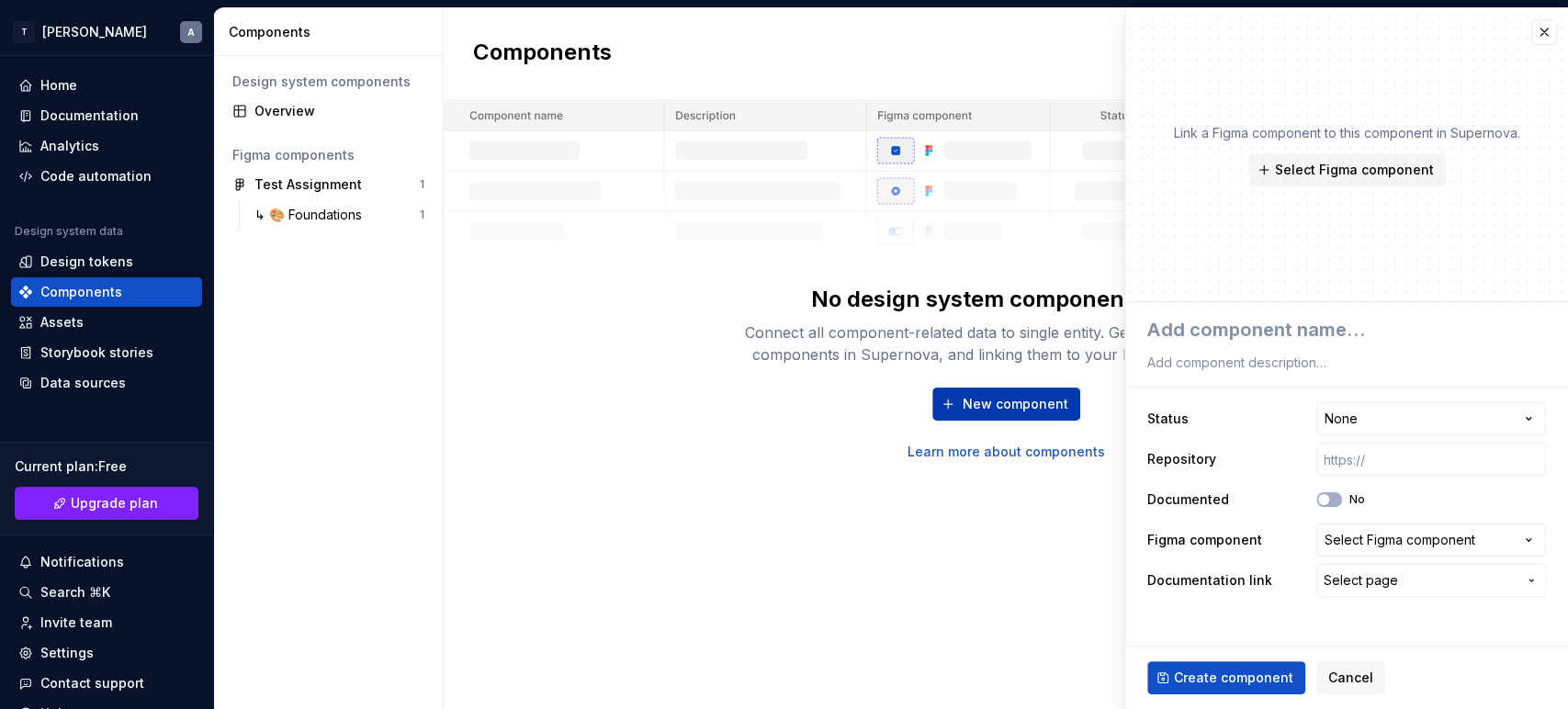
type textarea "*"
click at [1547, 33] on button "button" at bounding box center [1544, 32] width 26 height 26
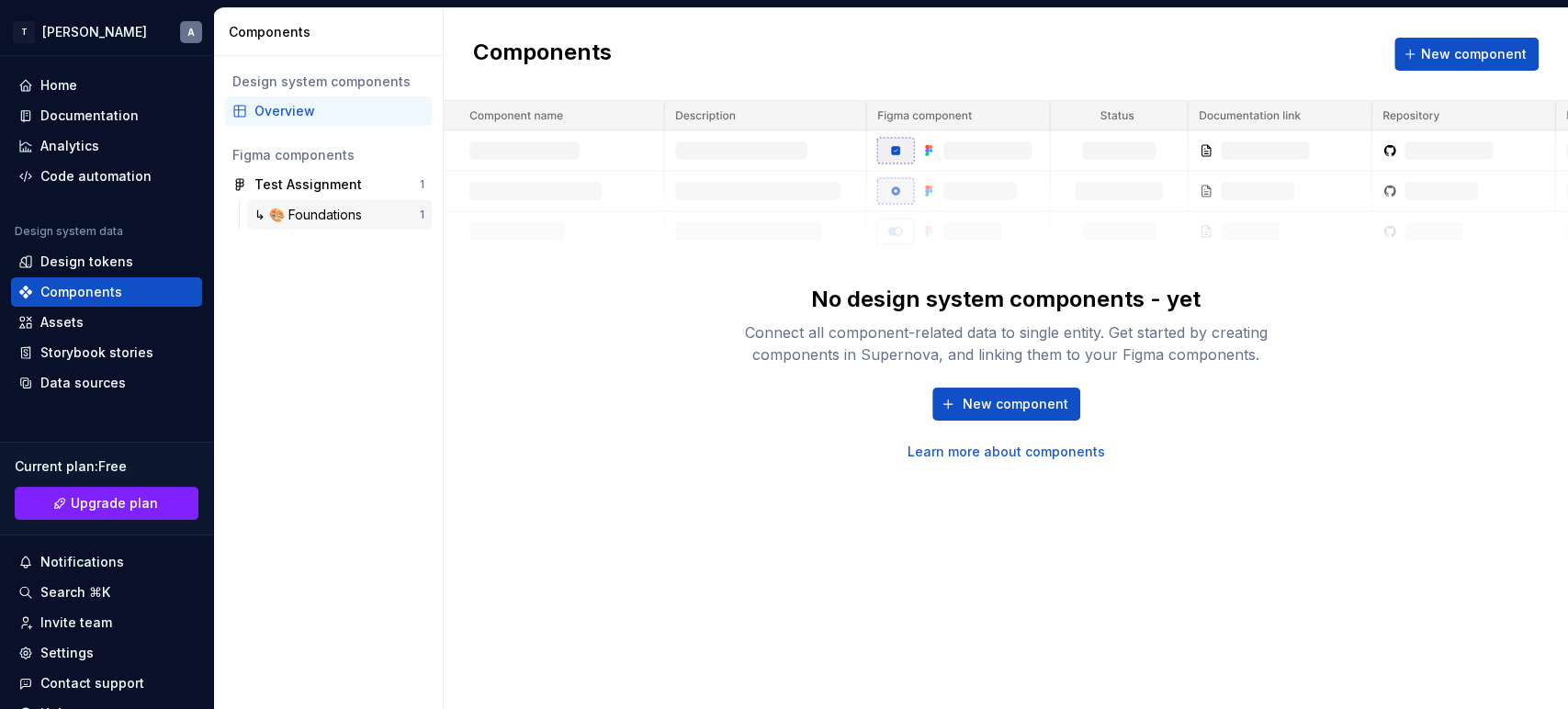
click at [316, 217] on div "↳ 🎨 Foundations" at bounding box center [311, 215] width 115 height 18
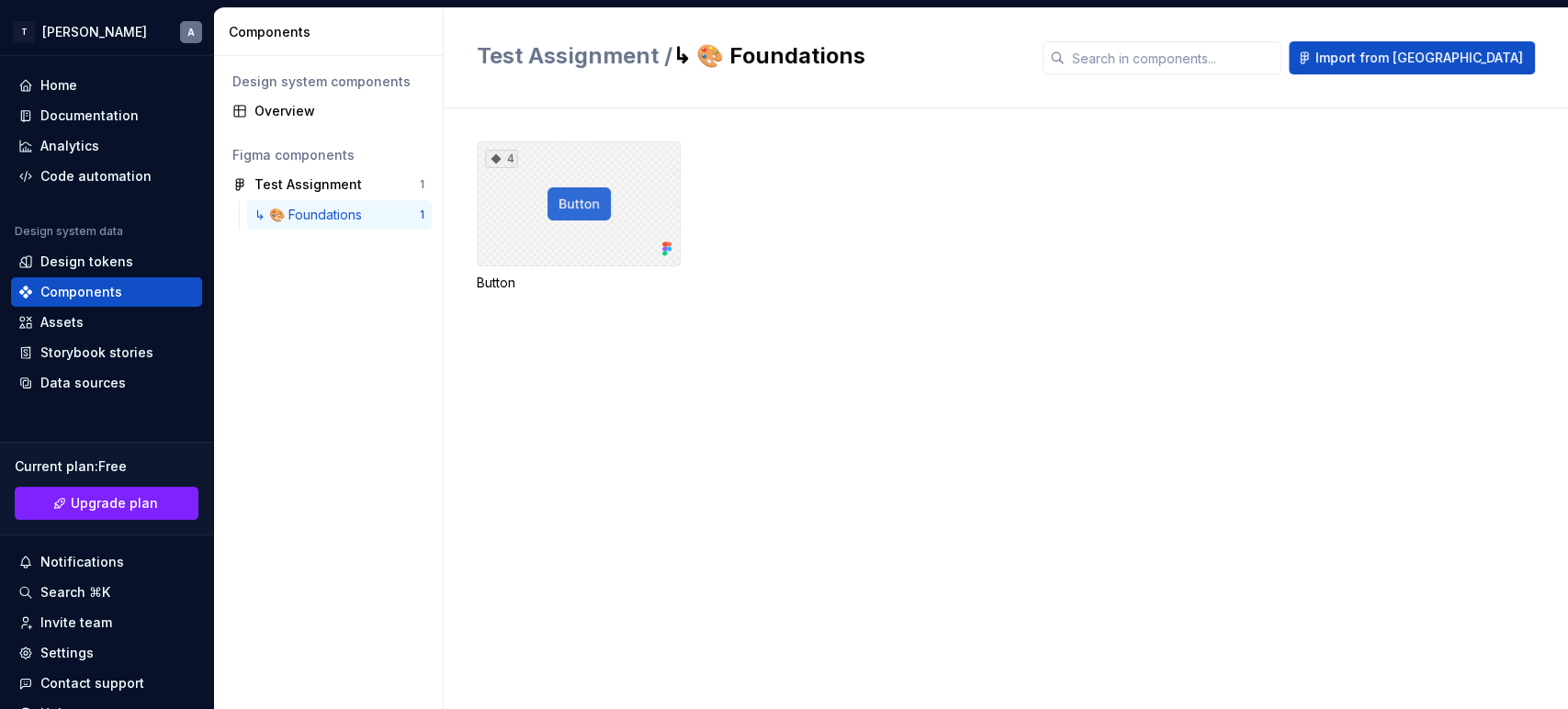
click at [484, 206] on div "4" at bounding box center [579, 203] width 204 height 125
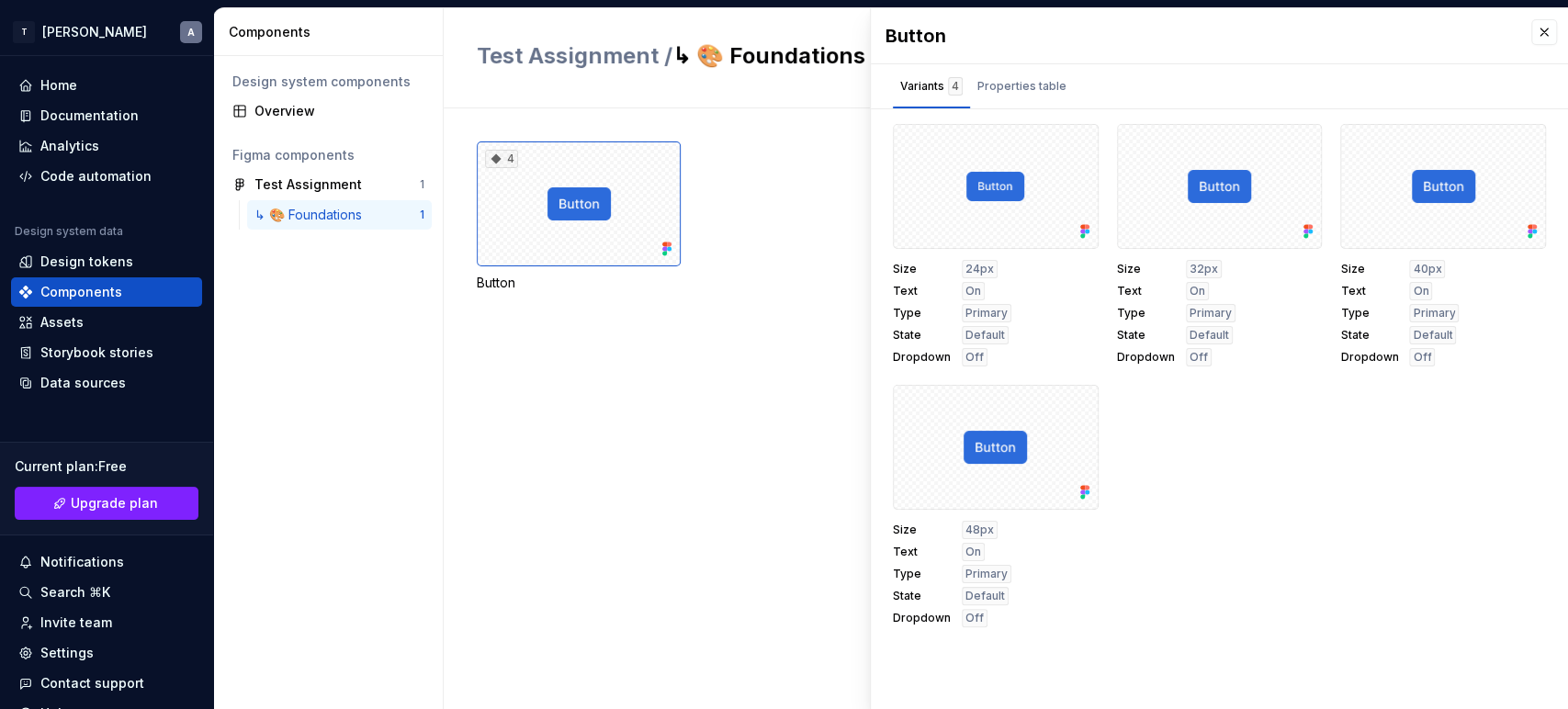
click at [323, 212] on div "↳ 🎨 Foundations" at bounding box center [311, 215] width 115 height 18
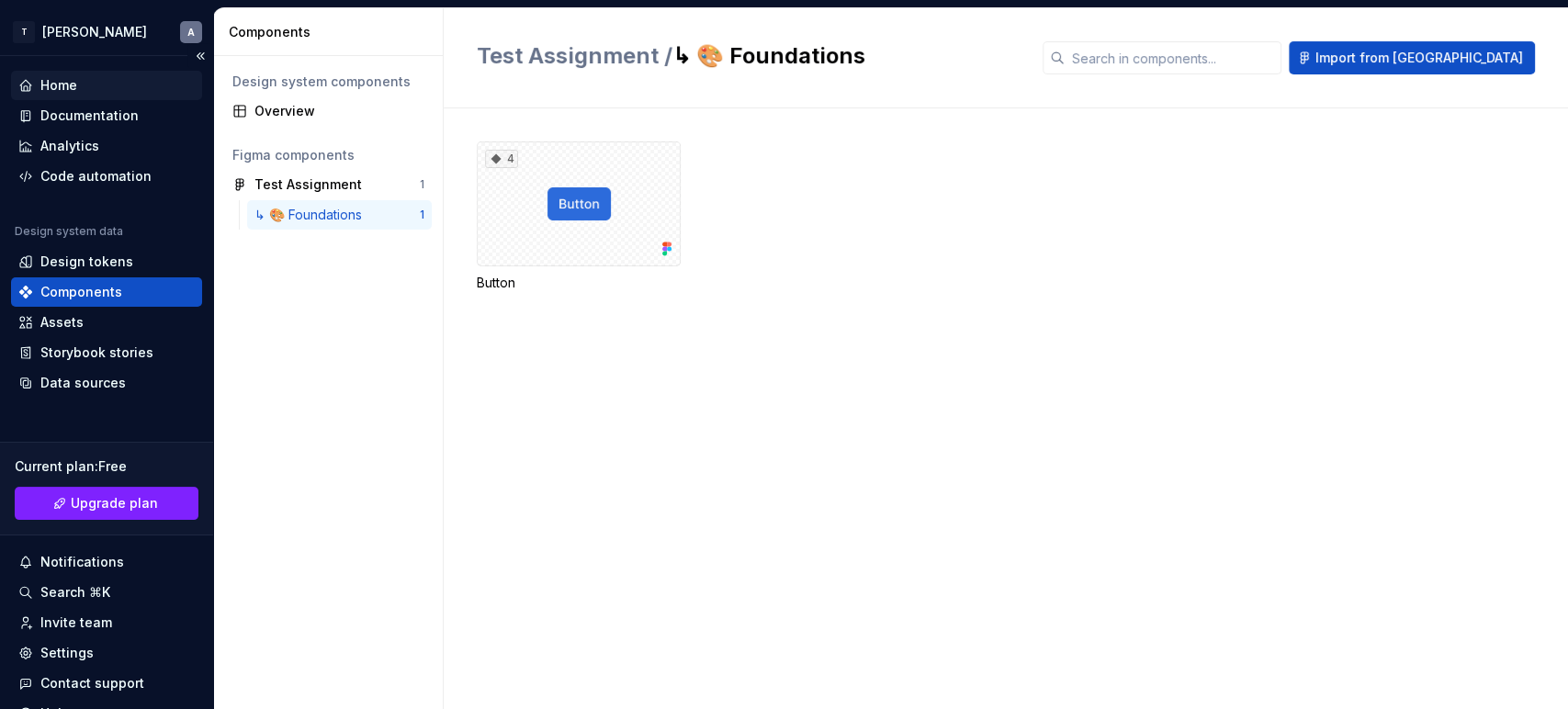
click at [58, 86] on div "Home" at bounding box center [58, 85] width 37 height 18
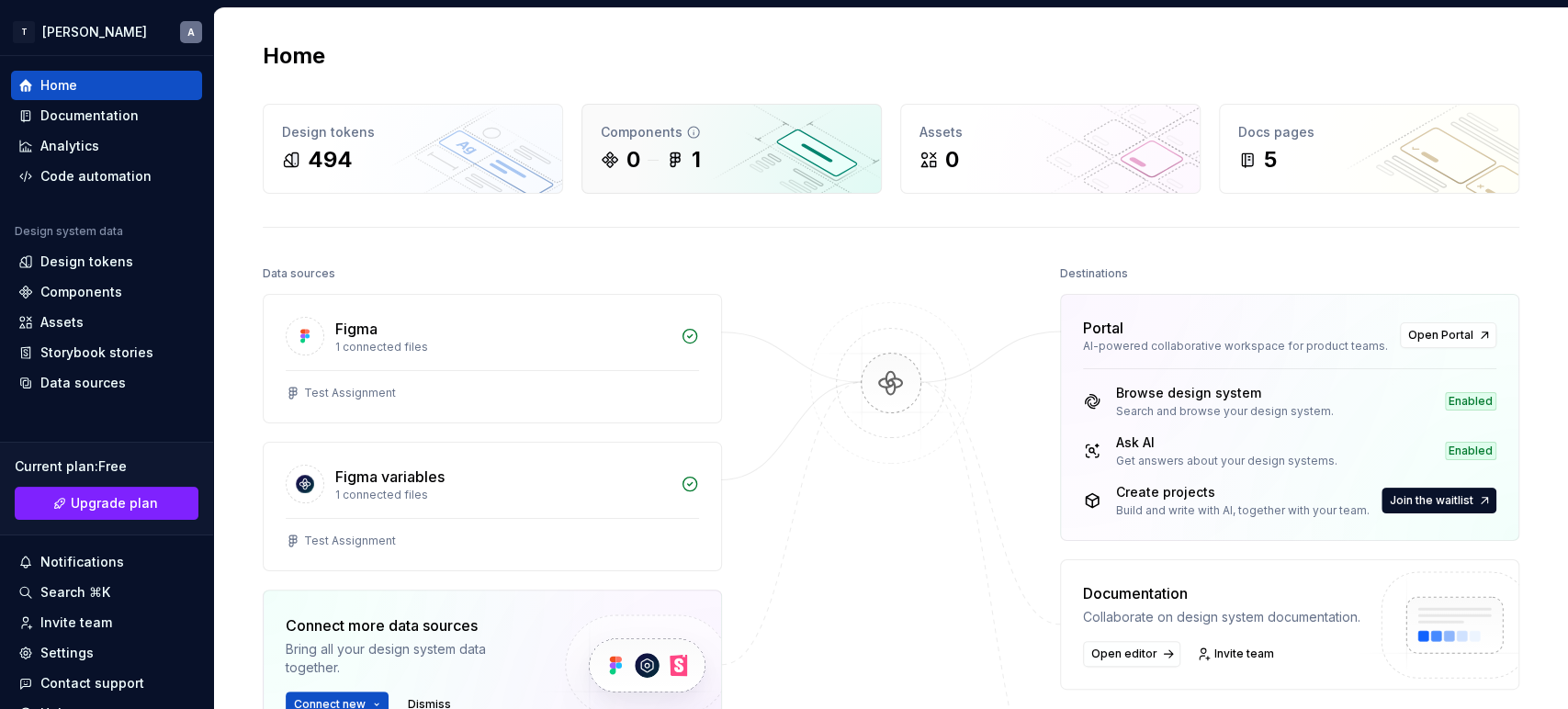
click at [675, 158] on icon at bounding box center [677, 160] width 5 height 5
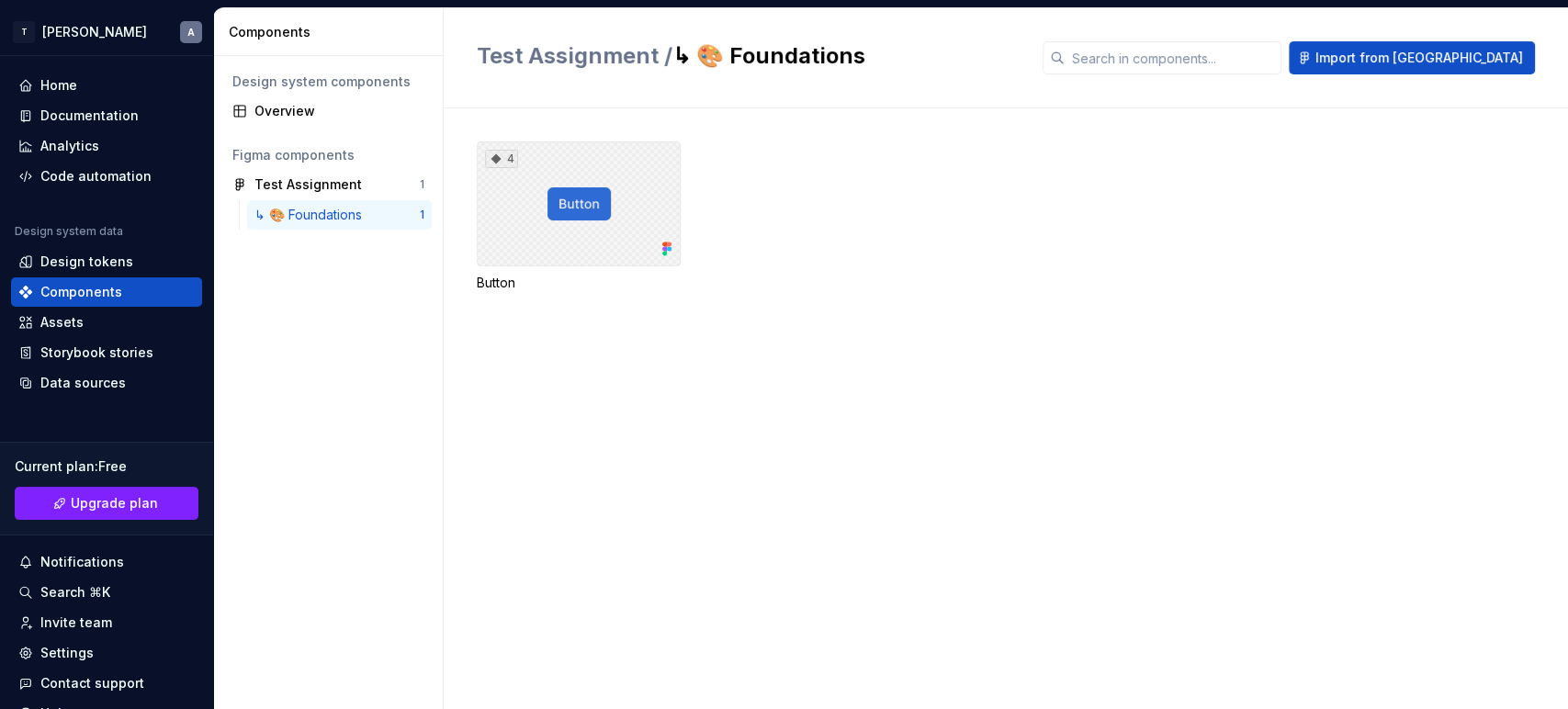
click at [557, 209] on div "4" at bounding box center [579, 203] width 204 height 125
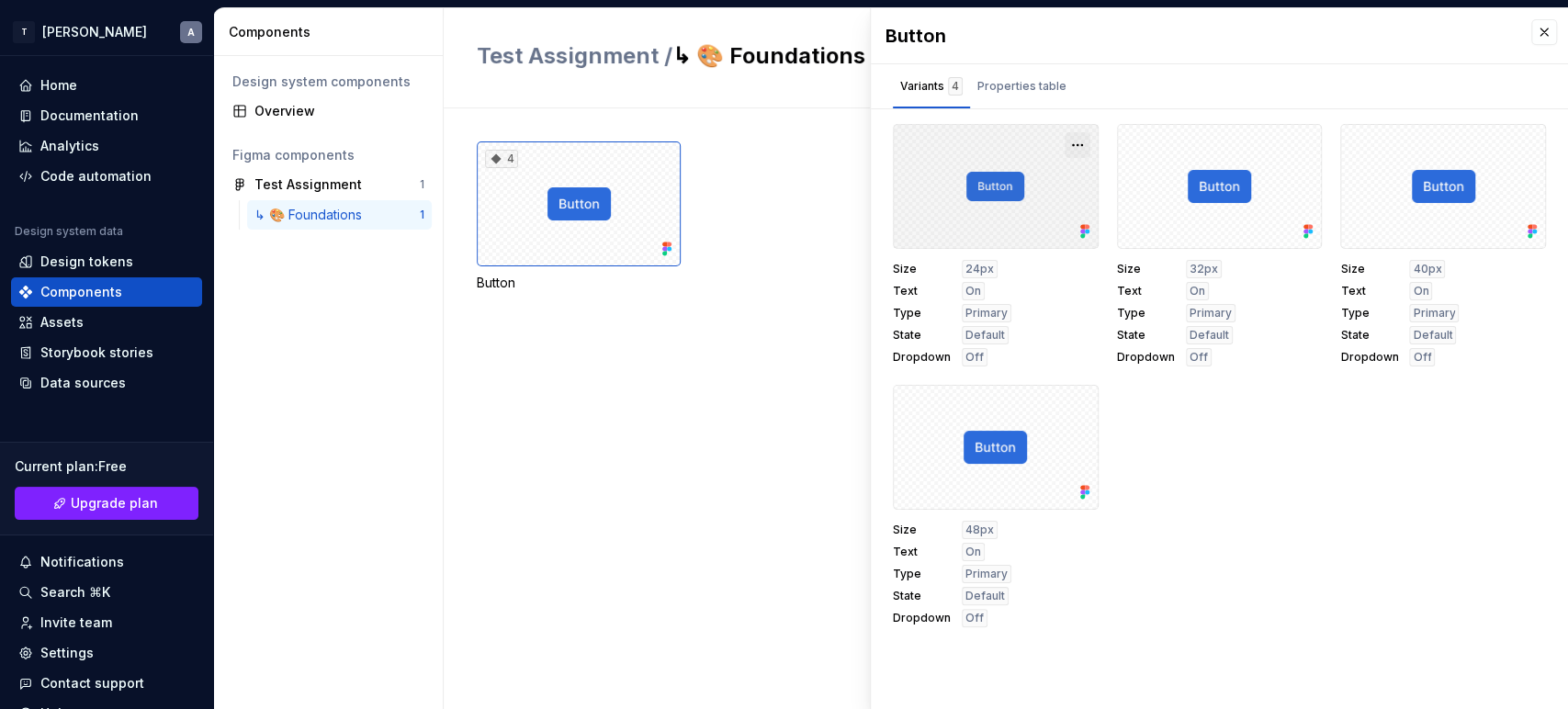
click at [1073, 149] on button "button" at bounding box center [1078, 145] width 26 height 26
click at [1038, 79] on div "Properties table" at bounding box center [1022, 86] width 89 height 18
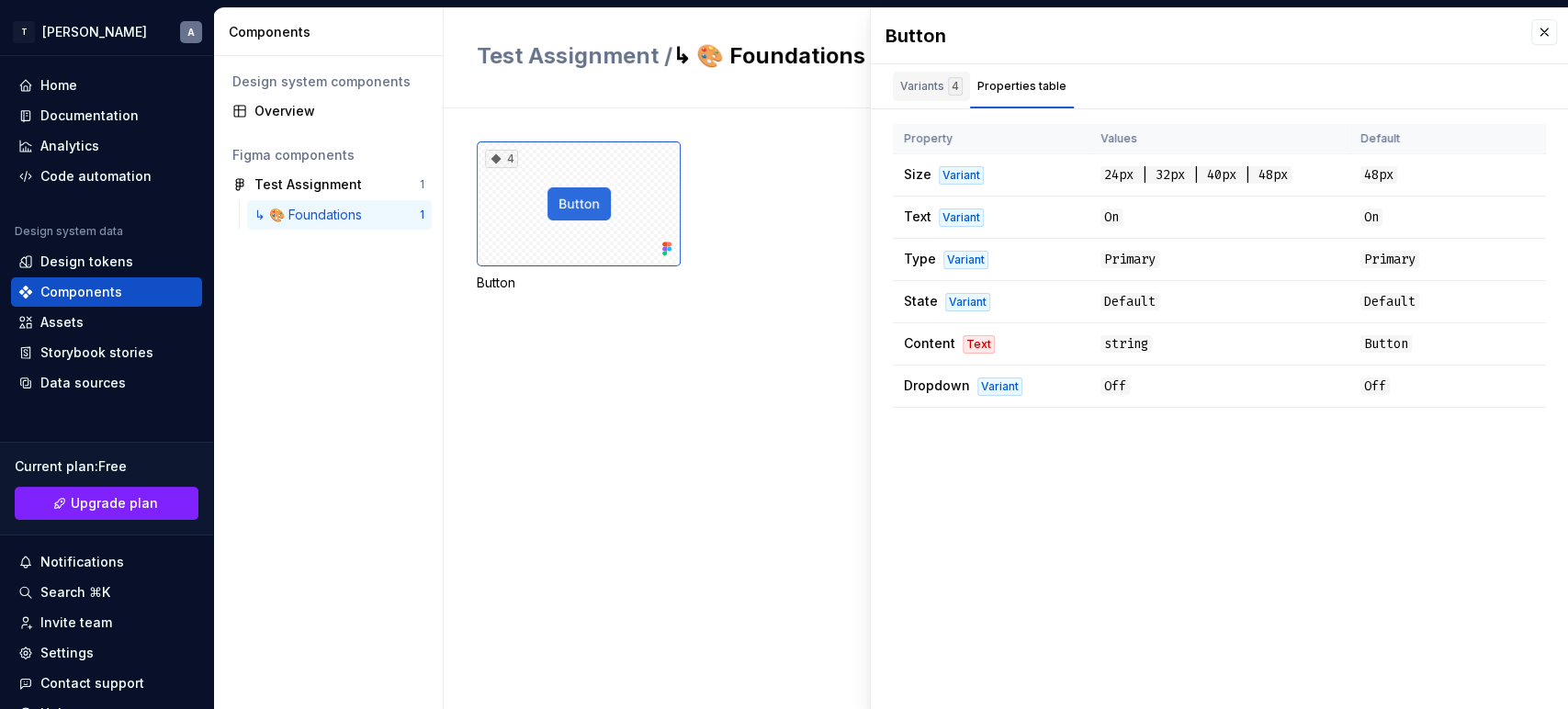
click at [950, 81] on div "4" at bounding box center [955, 86] width 15 height 18
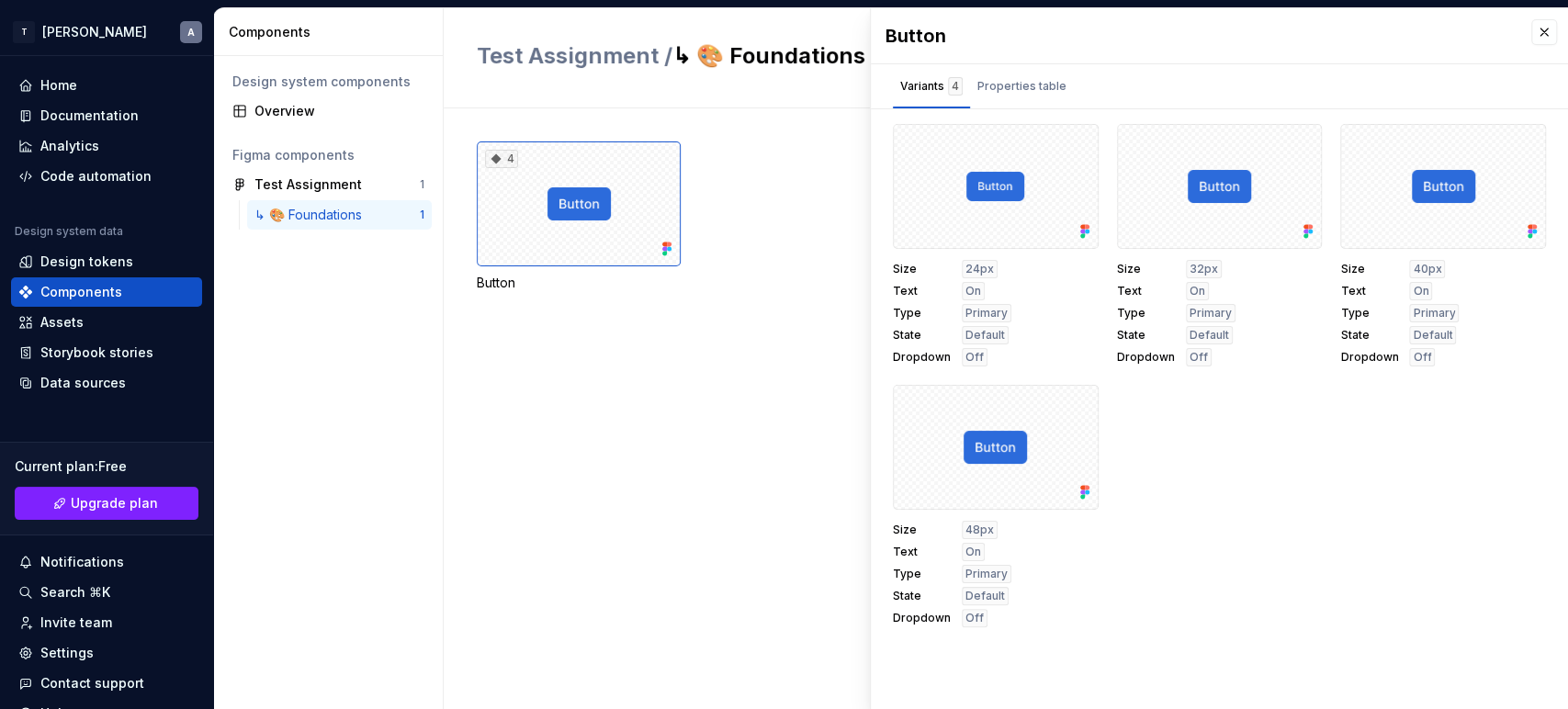
drag, startPoint x: 950, startPoint y: 81, endPoint x: 769, endPoint y: 124, distance: 186.1
click at [768, 124] on div "4 Button" at bounding box center [1022, 408] width 1091 height 601
click at [925, 49] on div "Button" at bounding box center [1219, 35] width 697 height 55
click at [742, 69] on h2 "Test Assignment / ↳ 🎨 Foundations" at bounding box center [749, 55] width 544 height 29
click at [77, 94] on div "Home" at bounding box center [106, 85] width 176 height 18
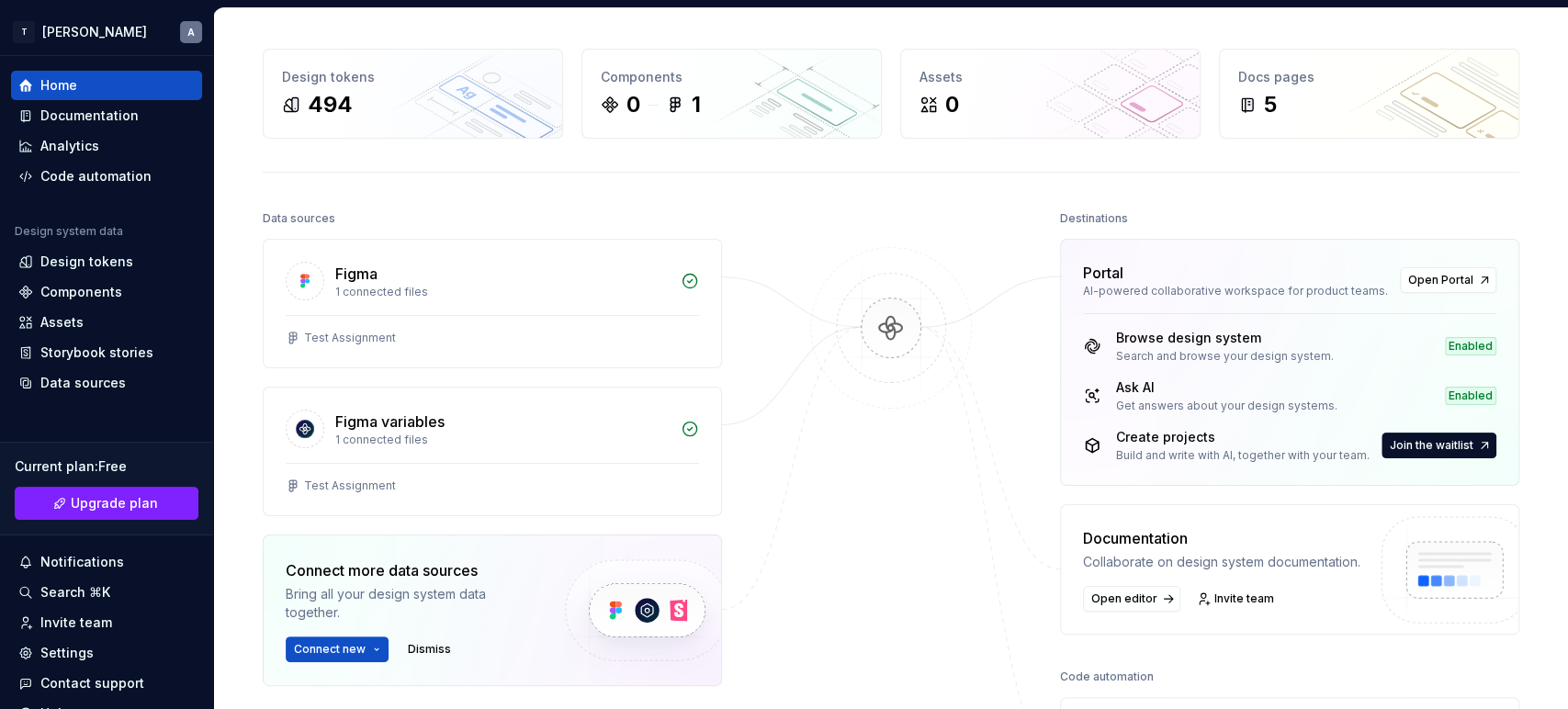
scroll to position [102, 0]
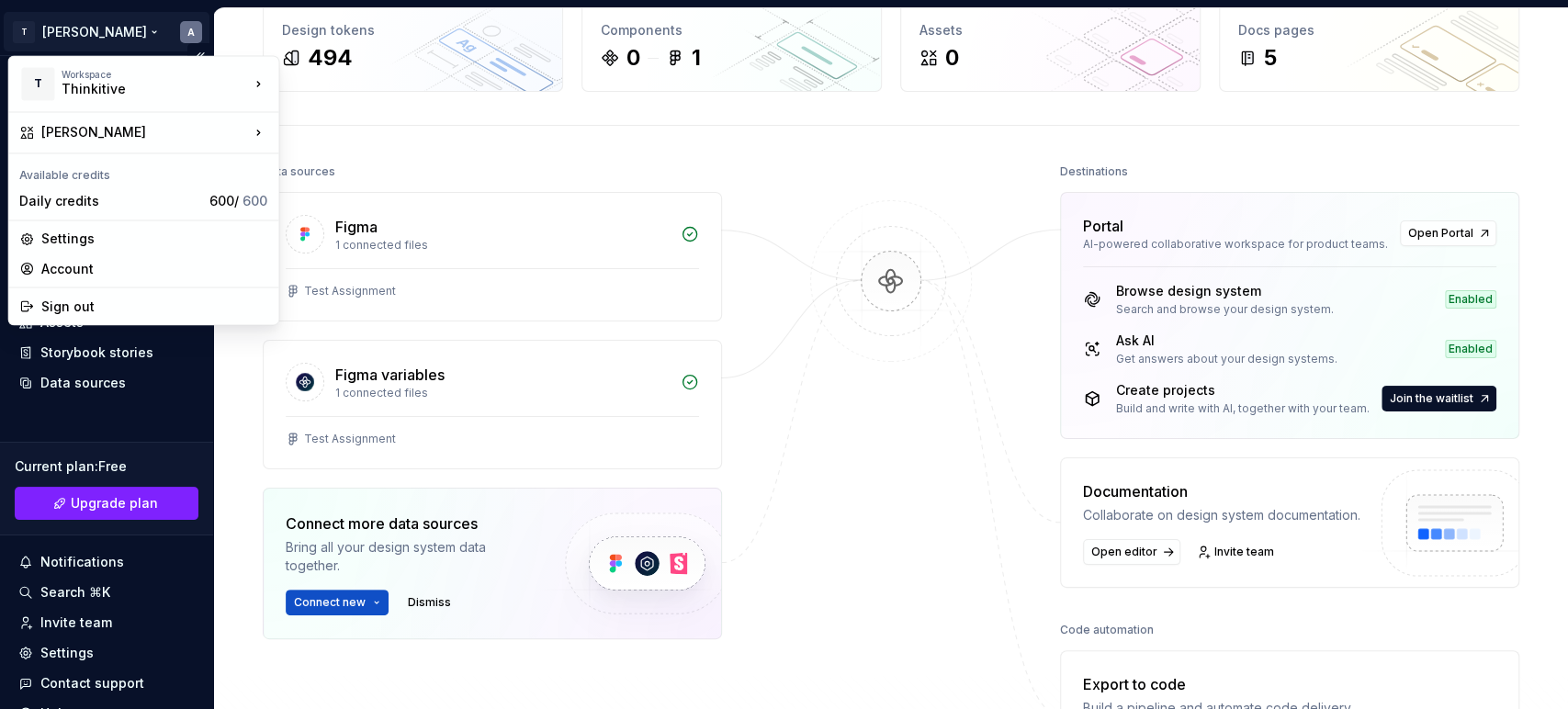
click at [69, 28] on html "T Ankush A Home Documentation Analytics Code automation Design system data Desi…" at bounding box center [784, 354] width 1568 height 709
click at [51, 30] on html "T Ankush A Home Documentation Analytics Code automation Design system data Desi…" at bounding box center [784, 354] width 1568 height 709
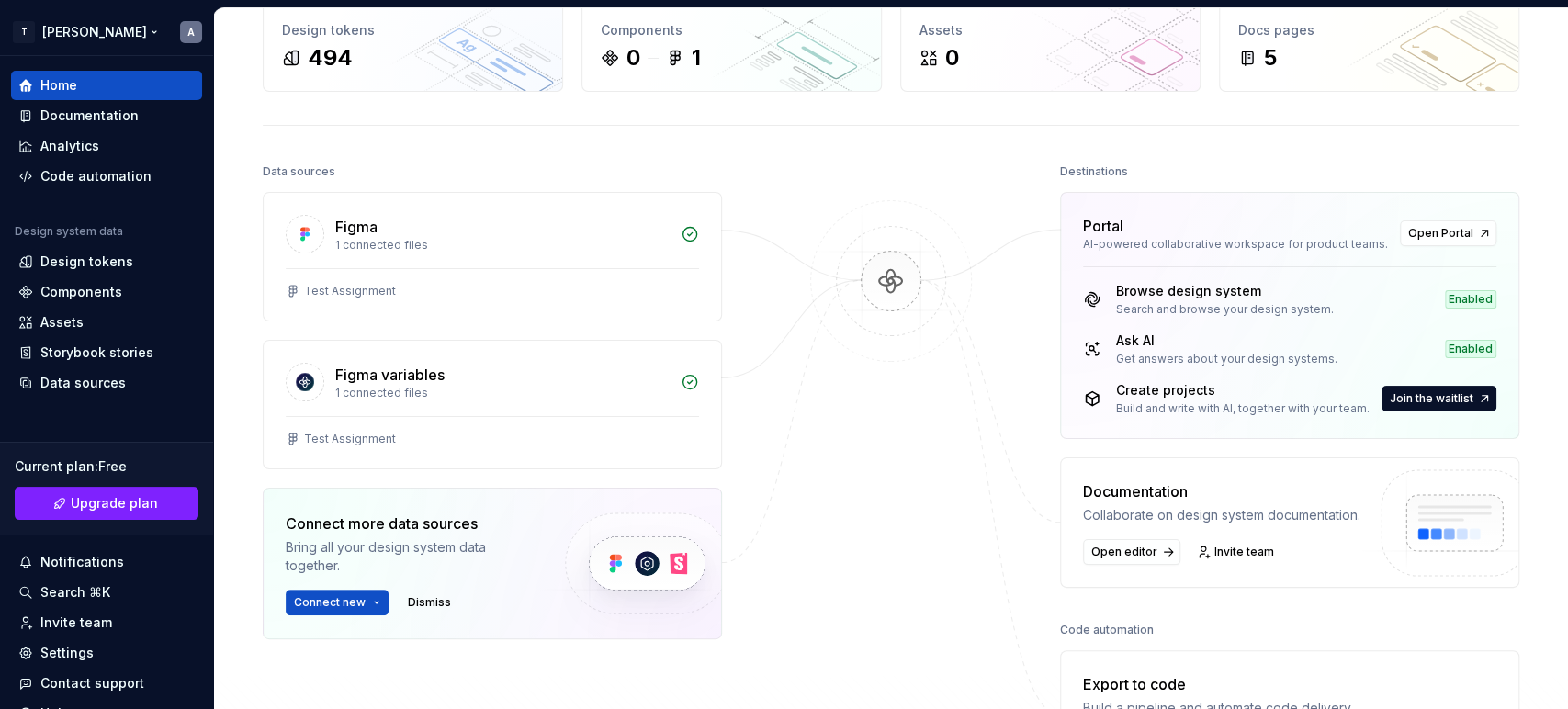
click at [51, 26] on html "T Ankush A Home Documentation Analytics Code automation Design system data Desi…" at bounding box center [784, 354] width 1568 height 709
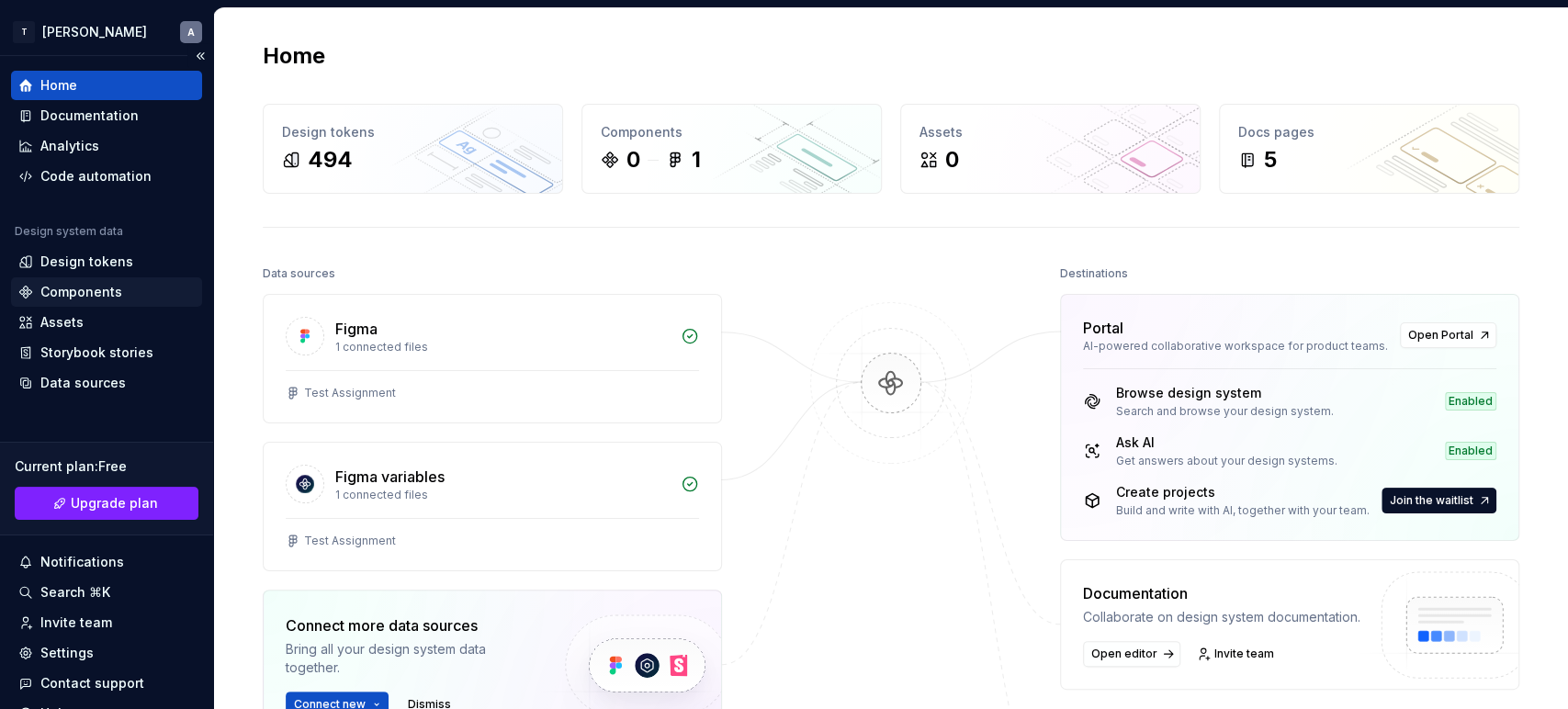
click at [69, 287] on div "Components" at bounding box center [81, 292] width 82 height 18
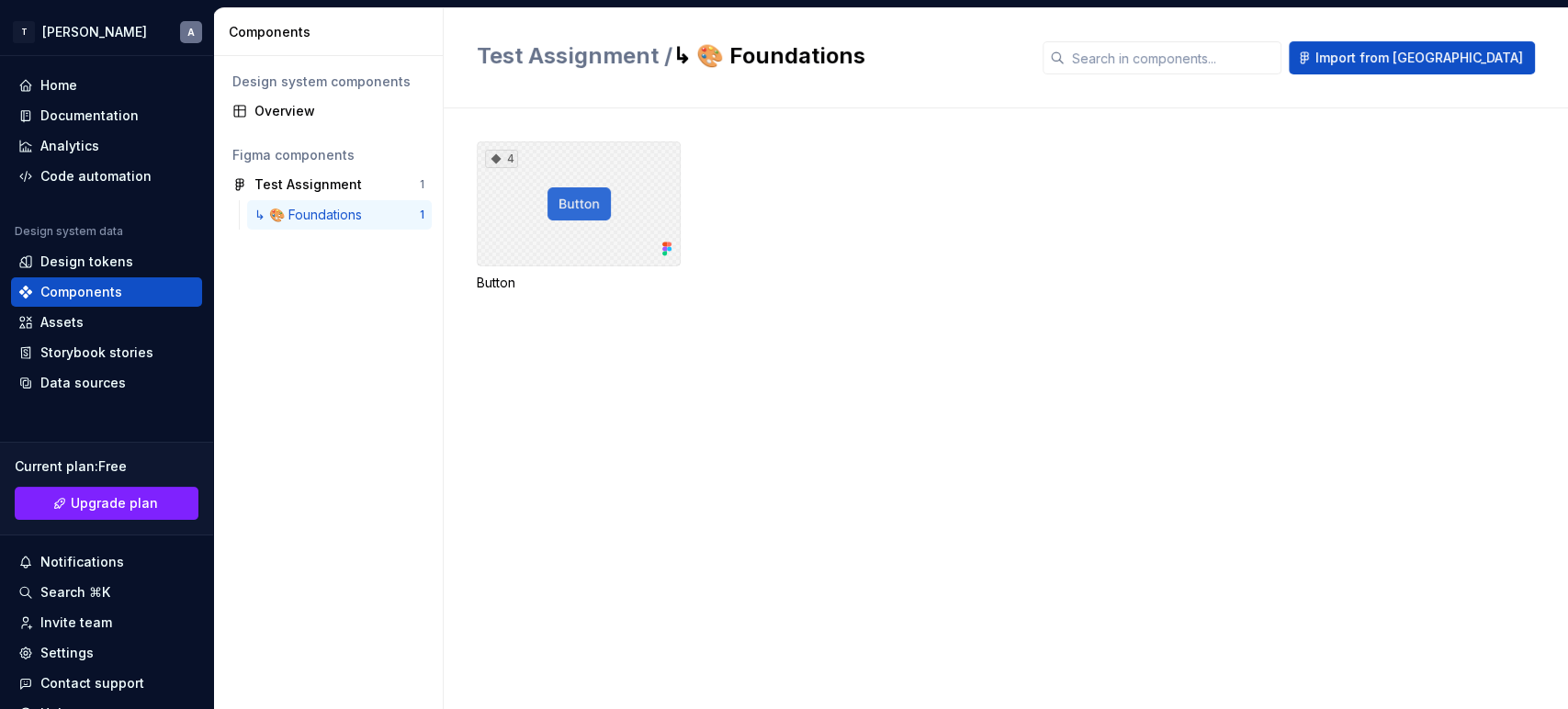
click at [568, 186] on div "4" at bounding box center [579, 203] width 204 height 125
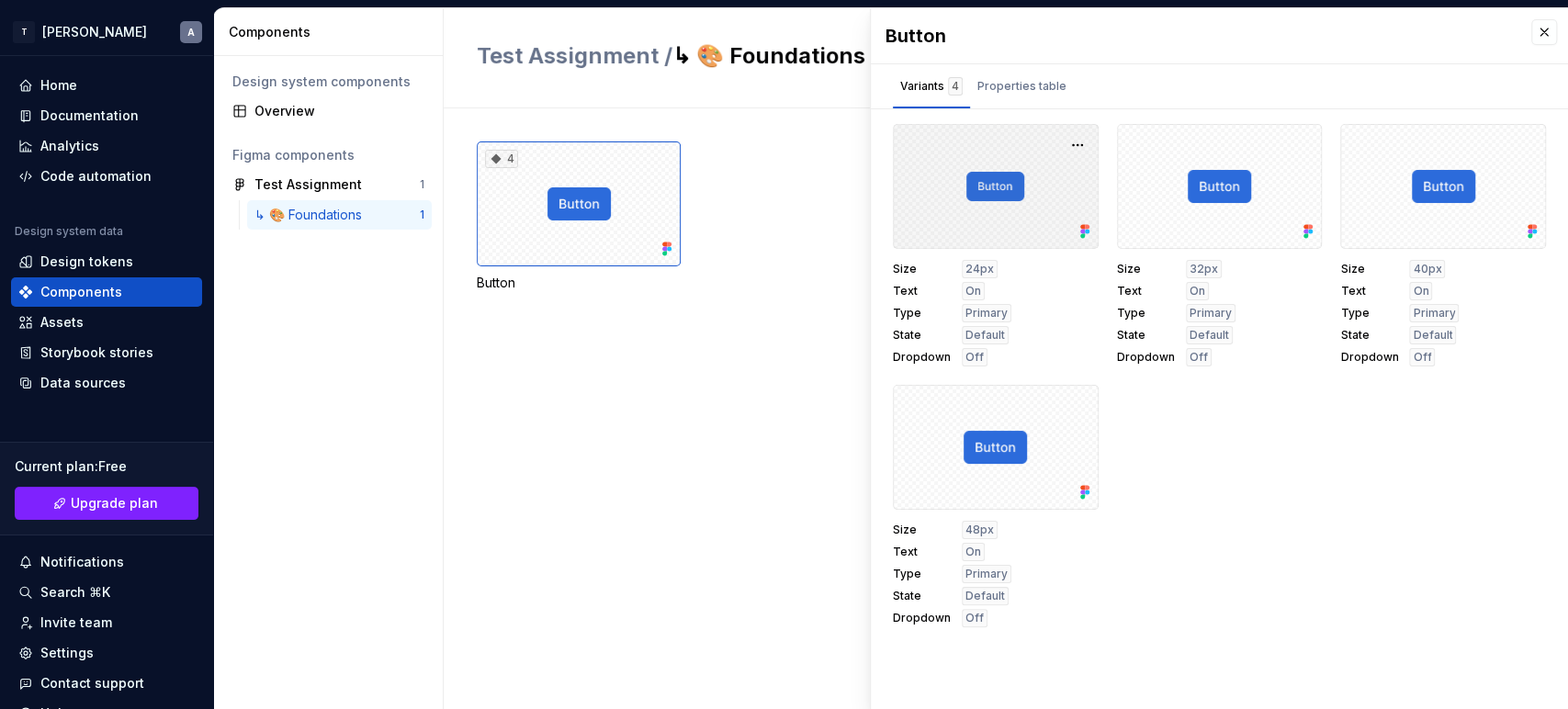
click at [1006, 182] on div at bounding box center [996, 186] width 206 height 125
click at [1005, 85] on div "Properties table" at bounding box center [1022, 86] width 89 height 18
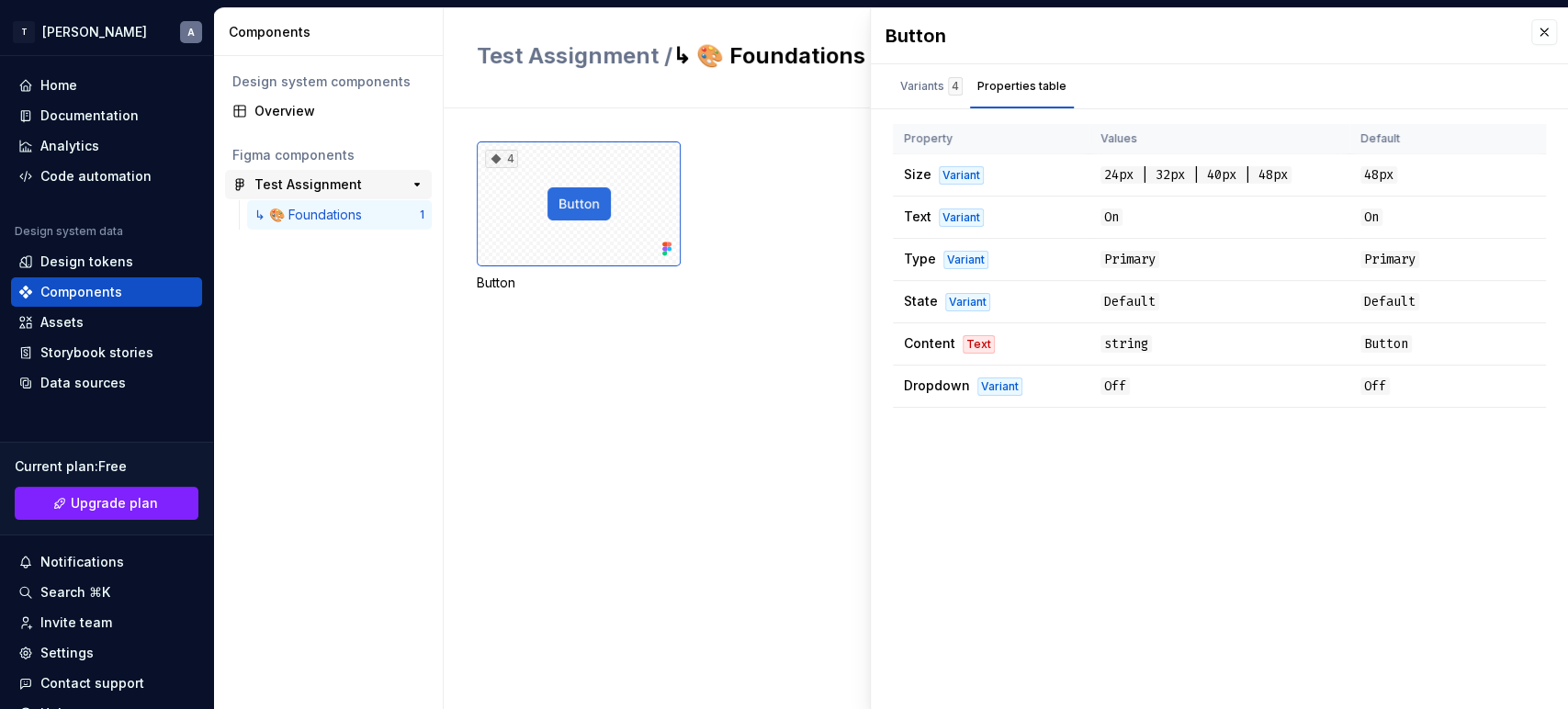
click at [346, 186] on div "Test Assignment" at bounding box center [307, 184] width 107 height 18
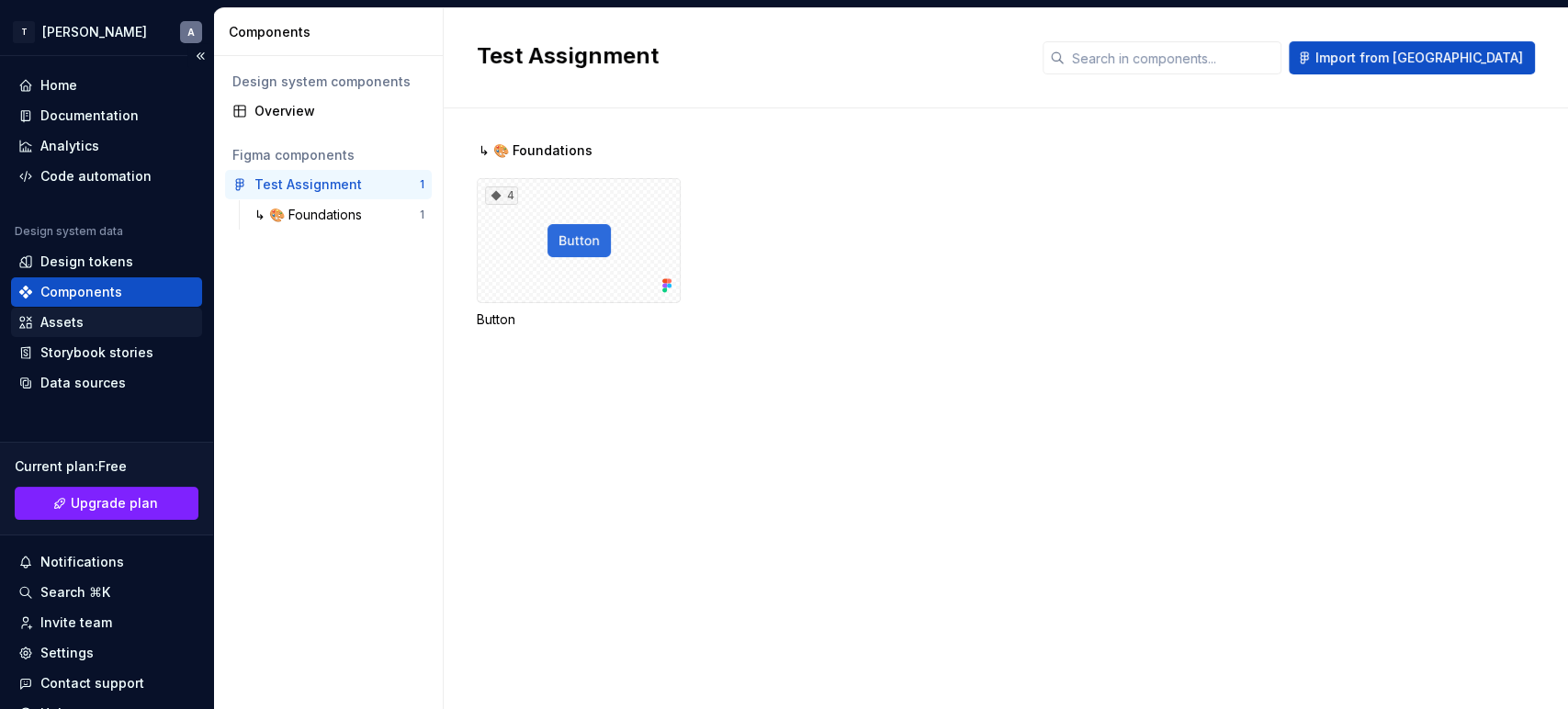
click at [52, 326] on div "Assets" at bounding box center [61, 322] width 43 height 18
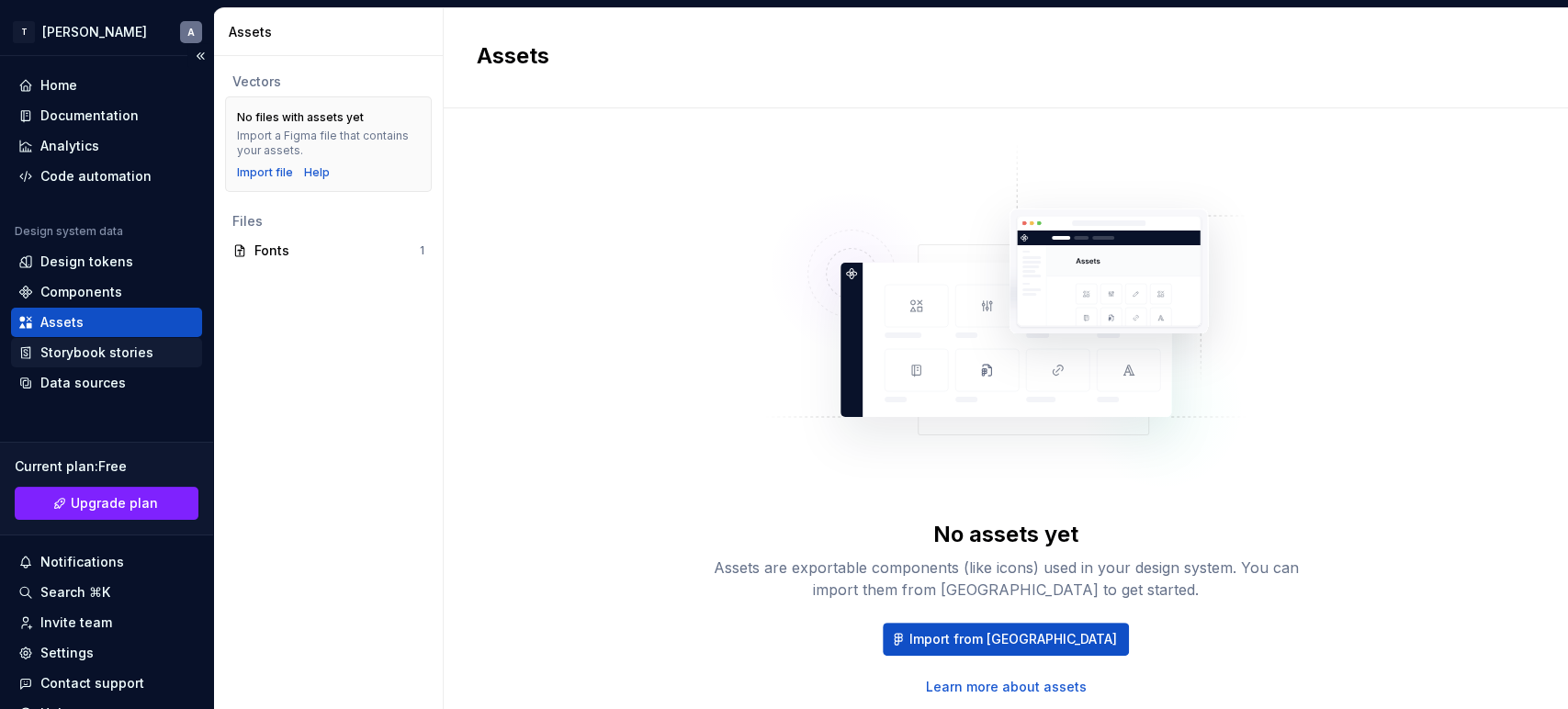
click at [62, 345] on div "Storybook stories" at bounding box center [96, 353] width 113 height 18
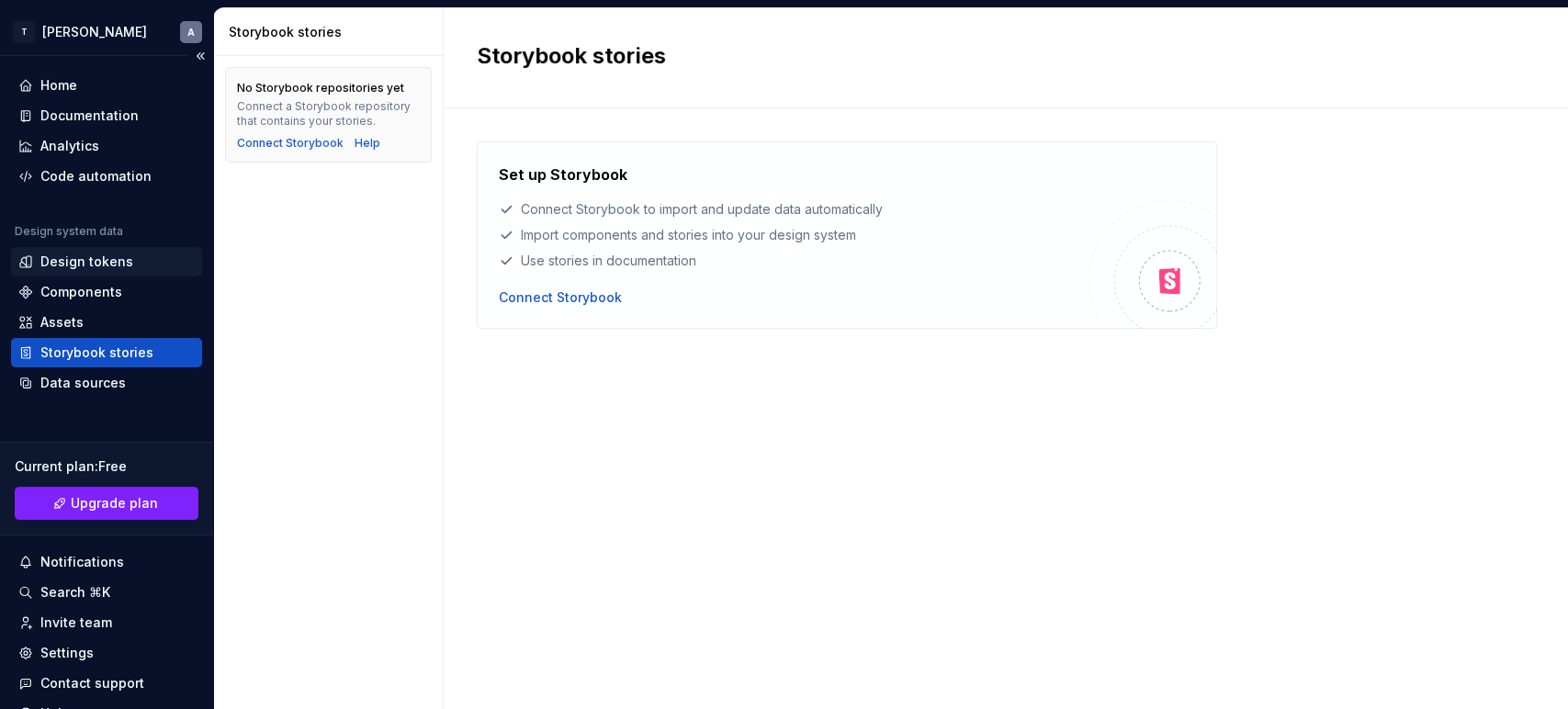
click at [72, 248] on div "Design tokens" at bounding box center [106, 261] width 191 height 29
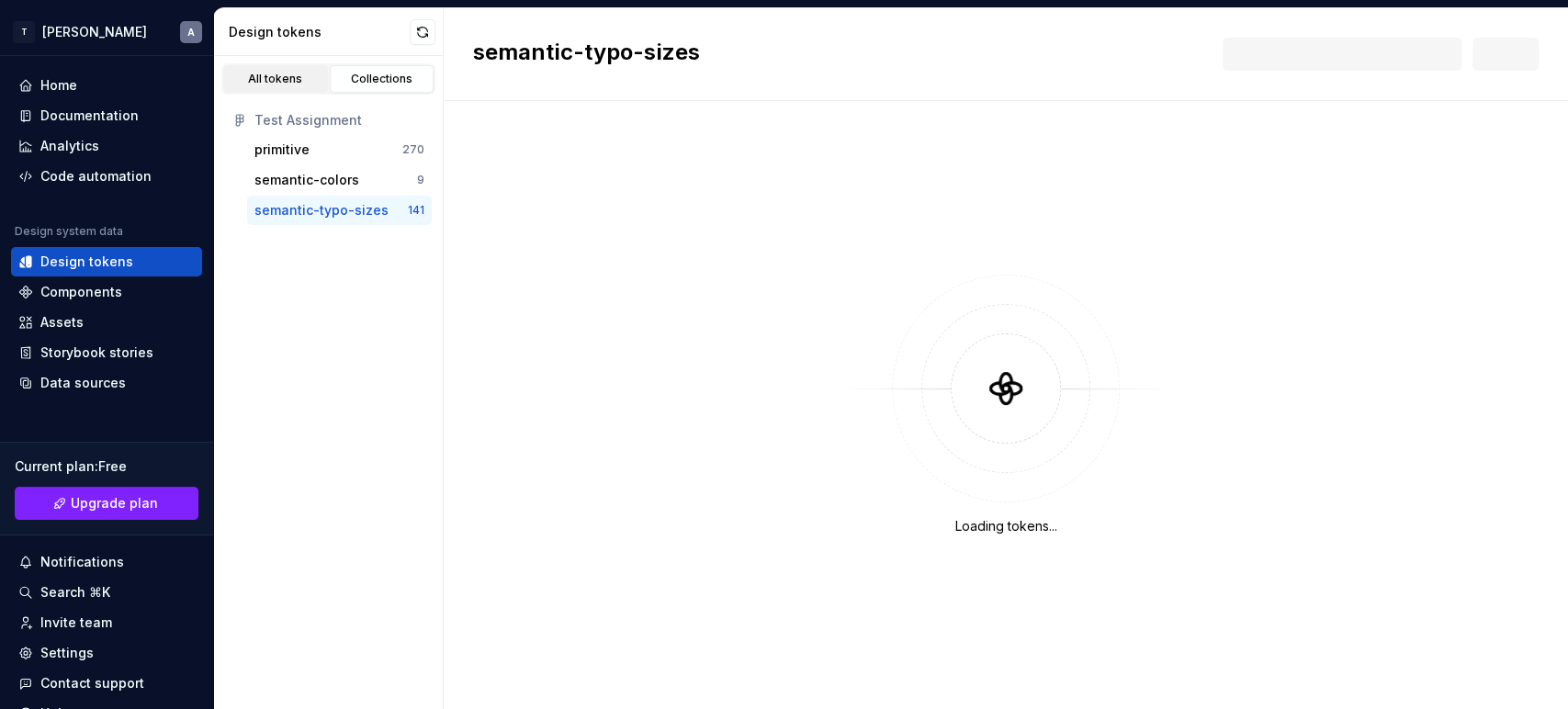
click at [267, 90] on link "All tokens" at bounding box center [275, 79] width 105 height 28
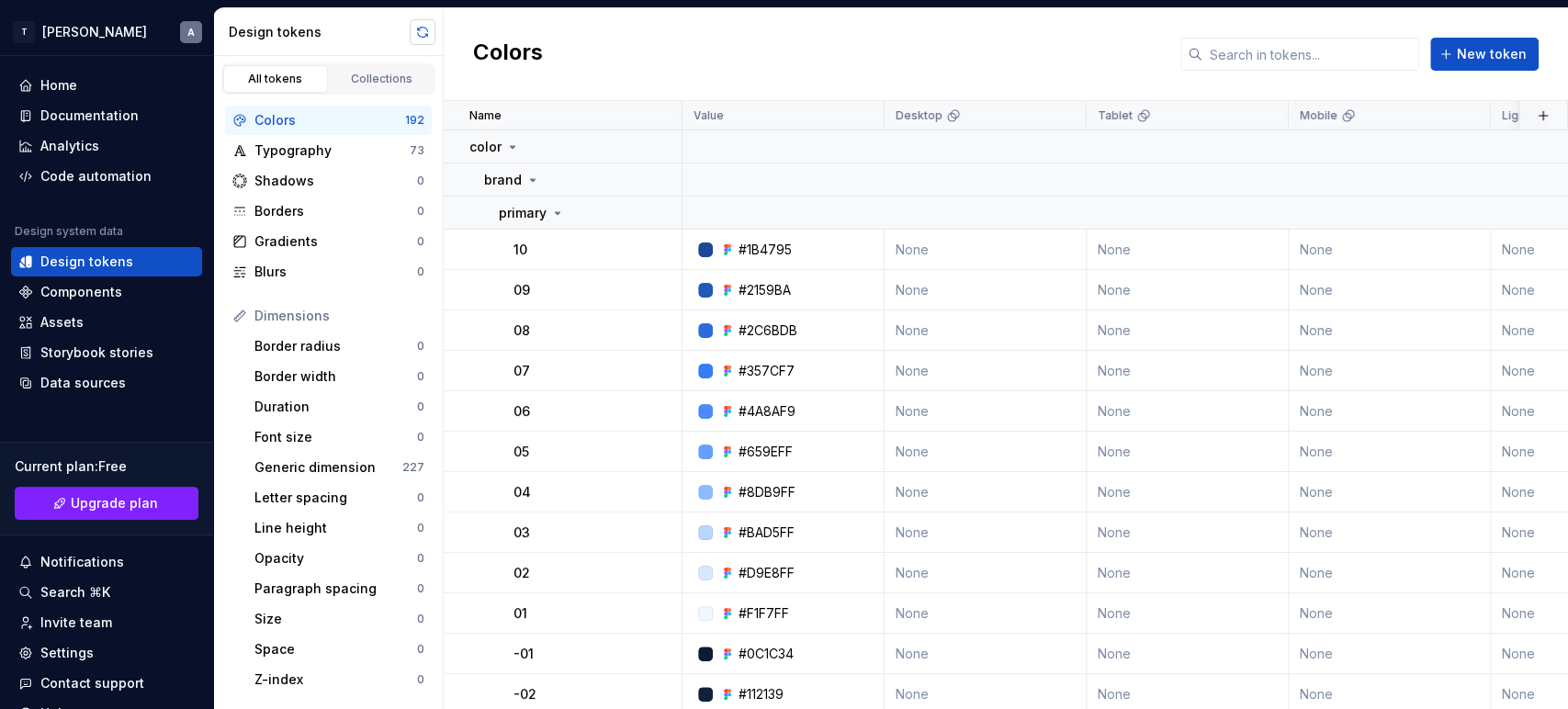
click at [435, 34] on button "button" at bounding box center [423, 32] width 26 height 26
click at [102, 279] on div "Components" at bounding box center [106, 291] width 191 height 29
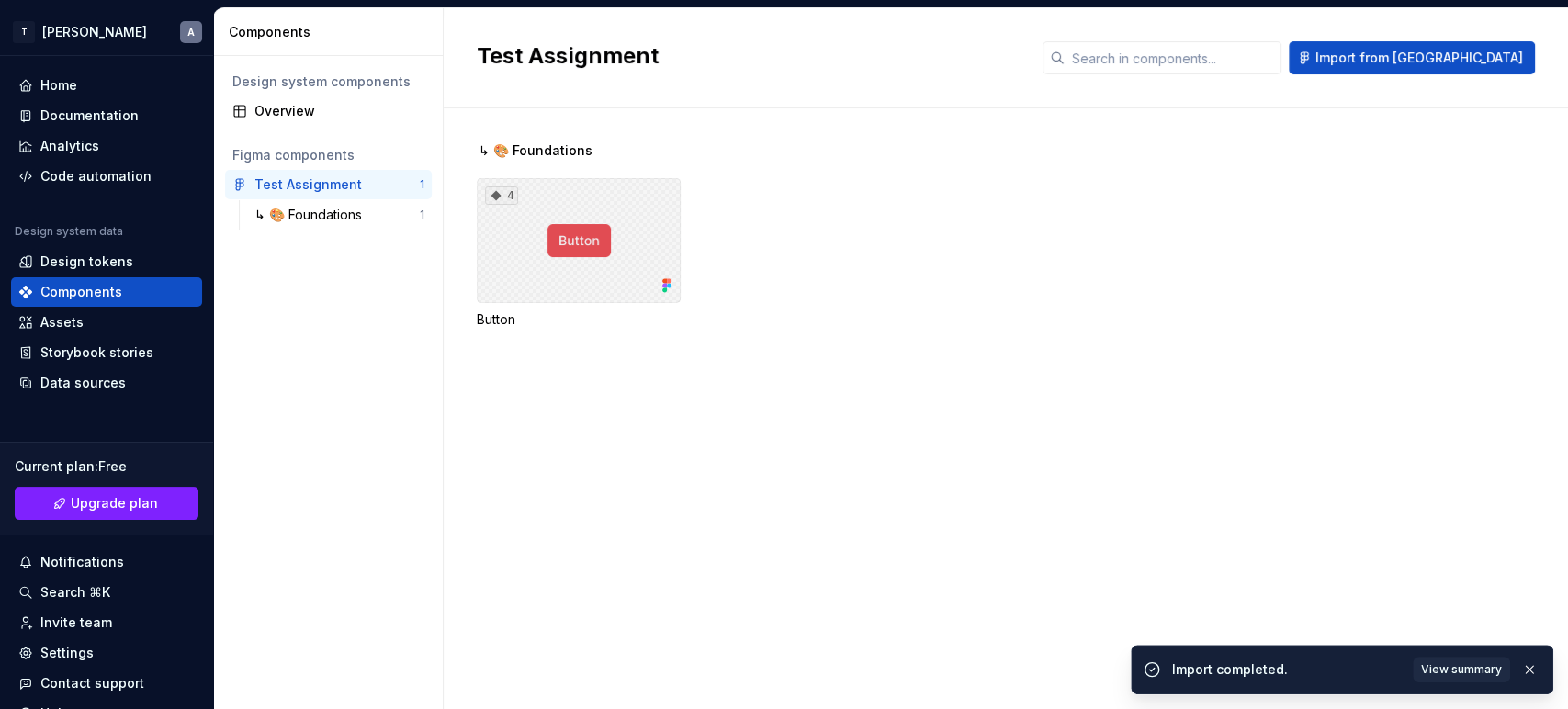
click at [527, 221] on div "4" at bounding box center [579, 240] width 204 height 125
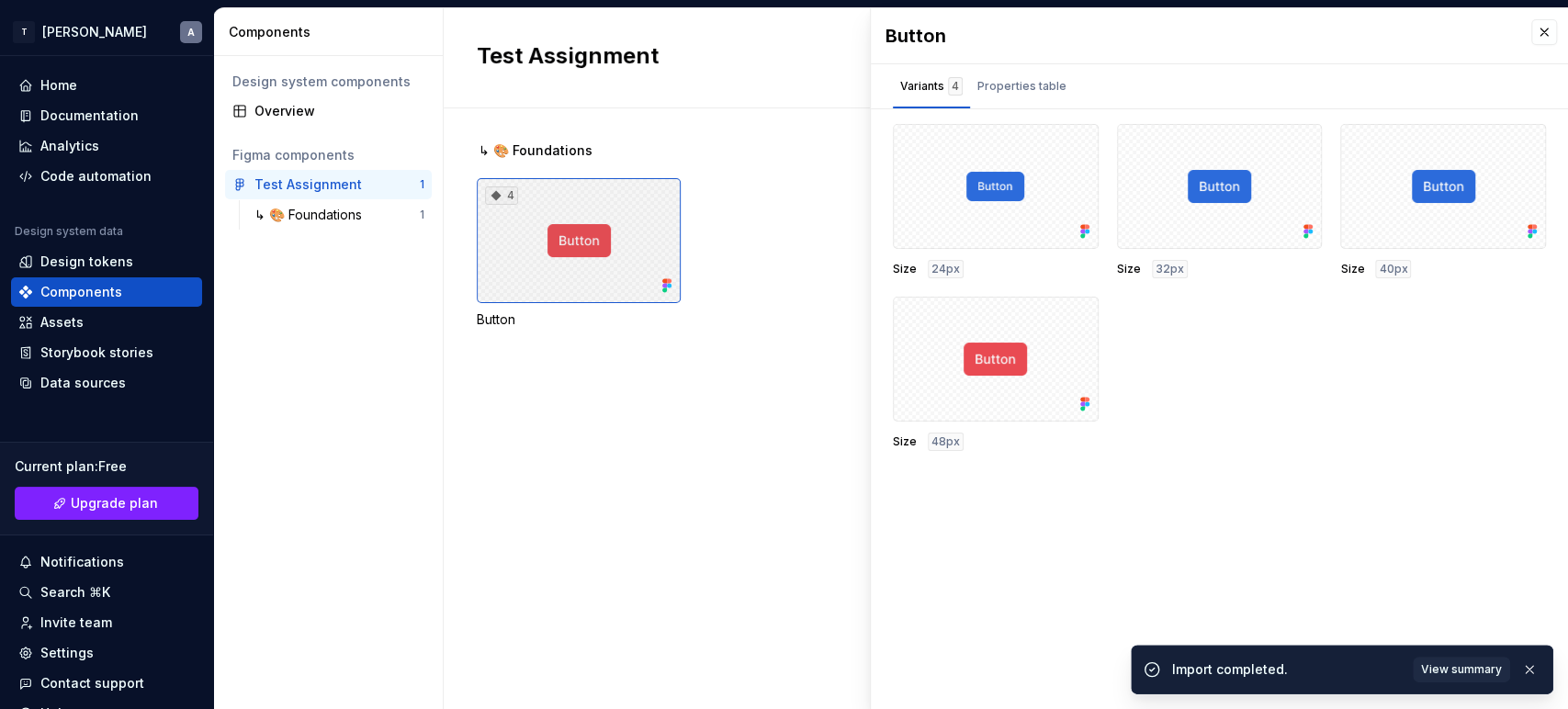
click at [527, 221] on div "4" at bounding box center [579, 240] width 204 height 125
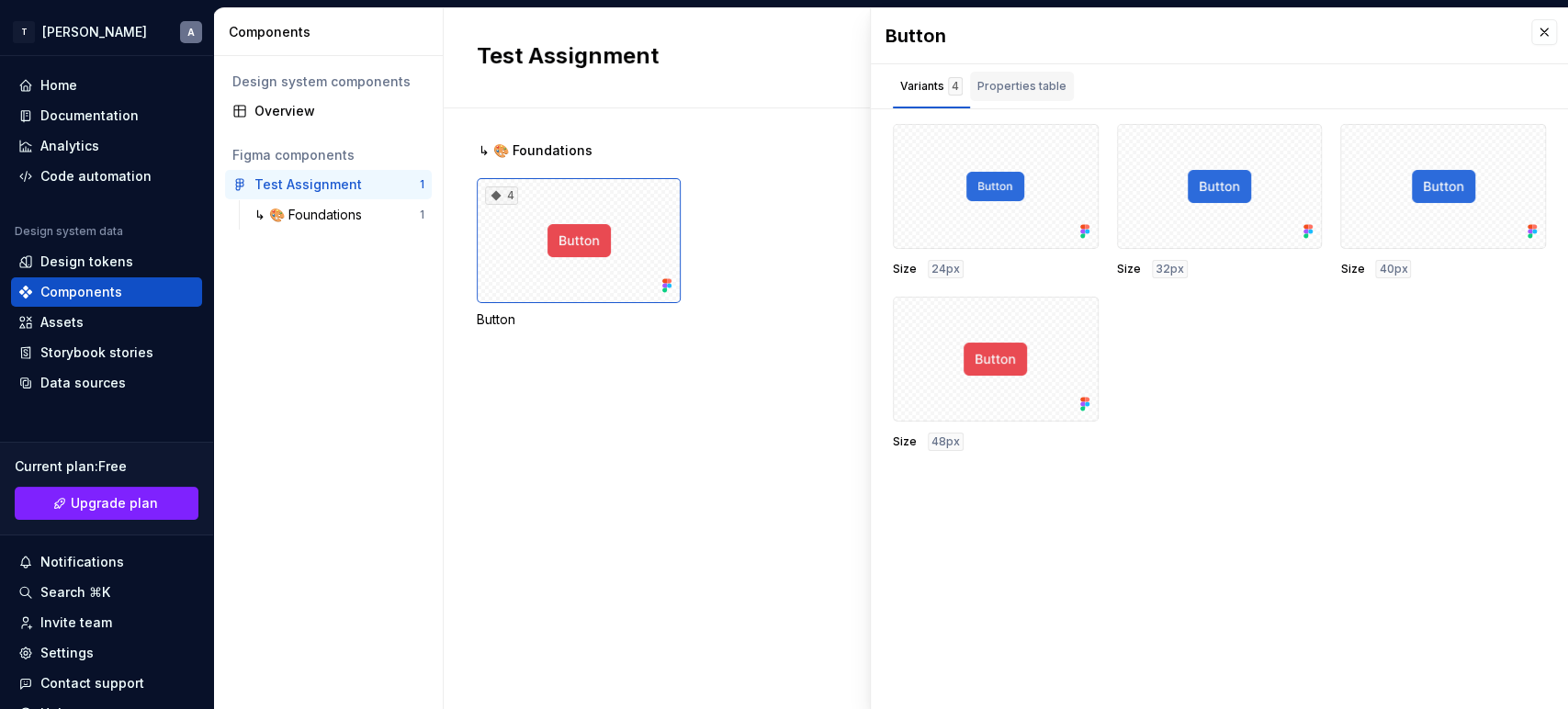
click at [1015, 92] on div "Properties table" at bounding box center [1022, 86] width 89 height 18
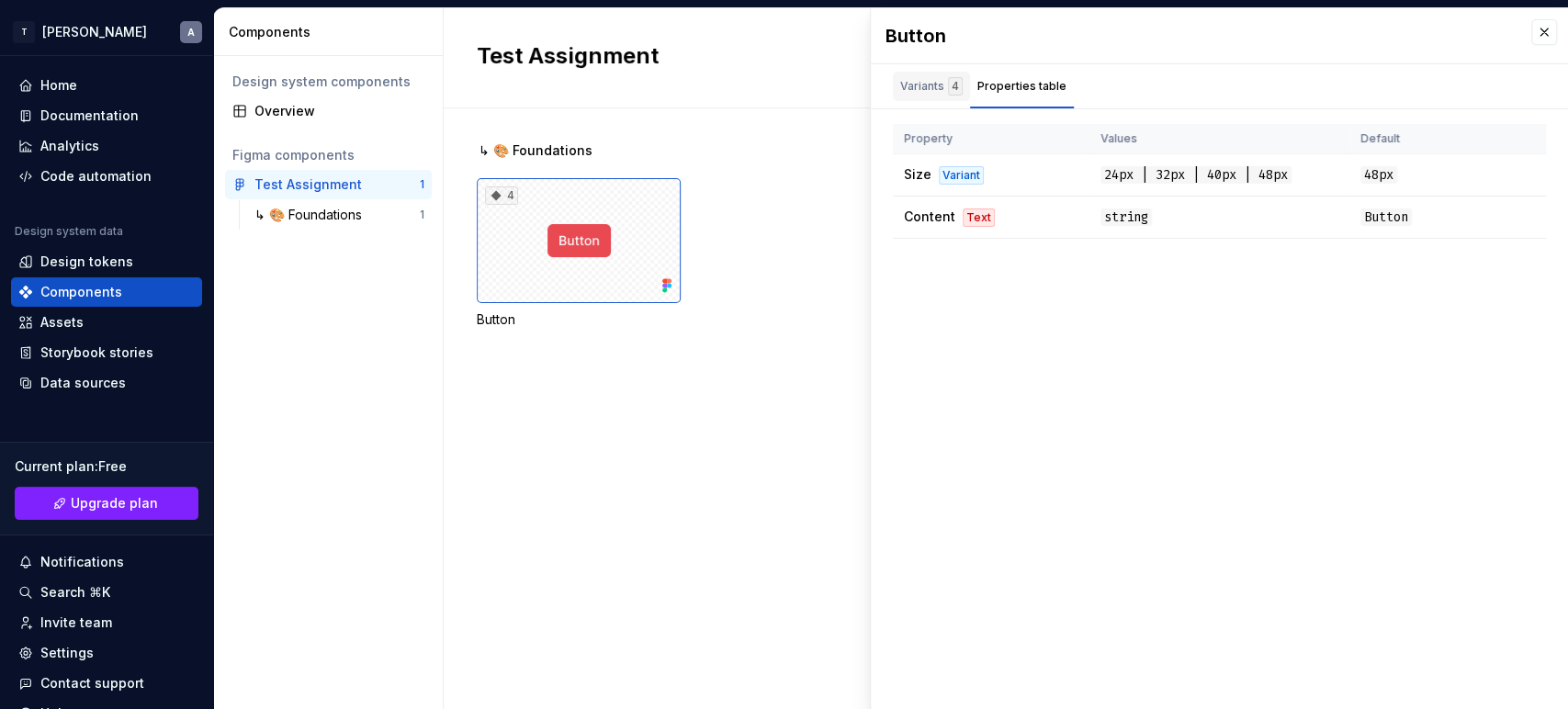
click at [934, 77] on div "Variants 4" at bounding box center [931, 86] width 62 height 18
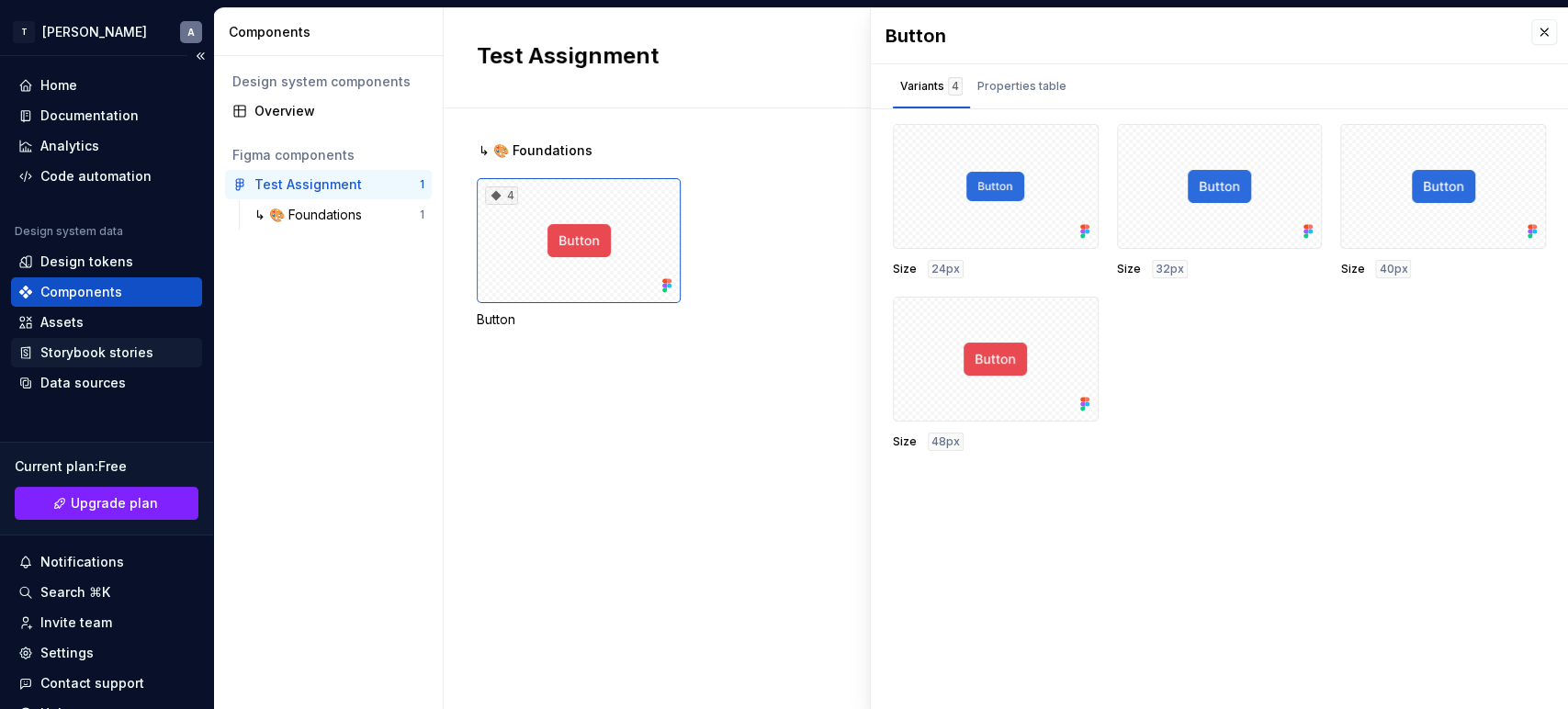
click at [66, 353] on div "Storybook stories" at bounding box center [96, 353] width 113 height 18
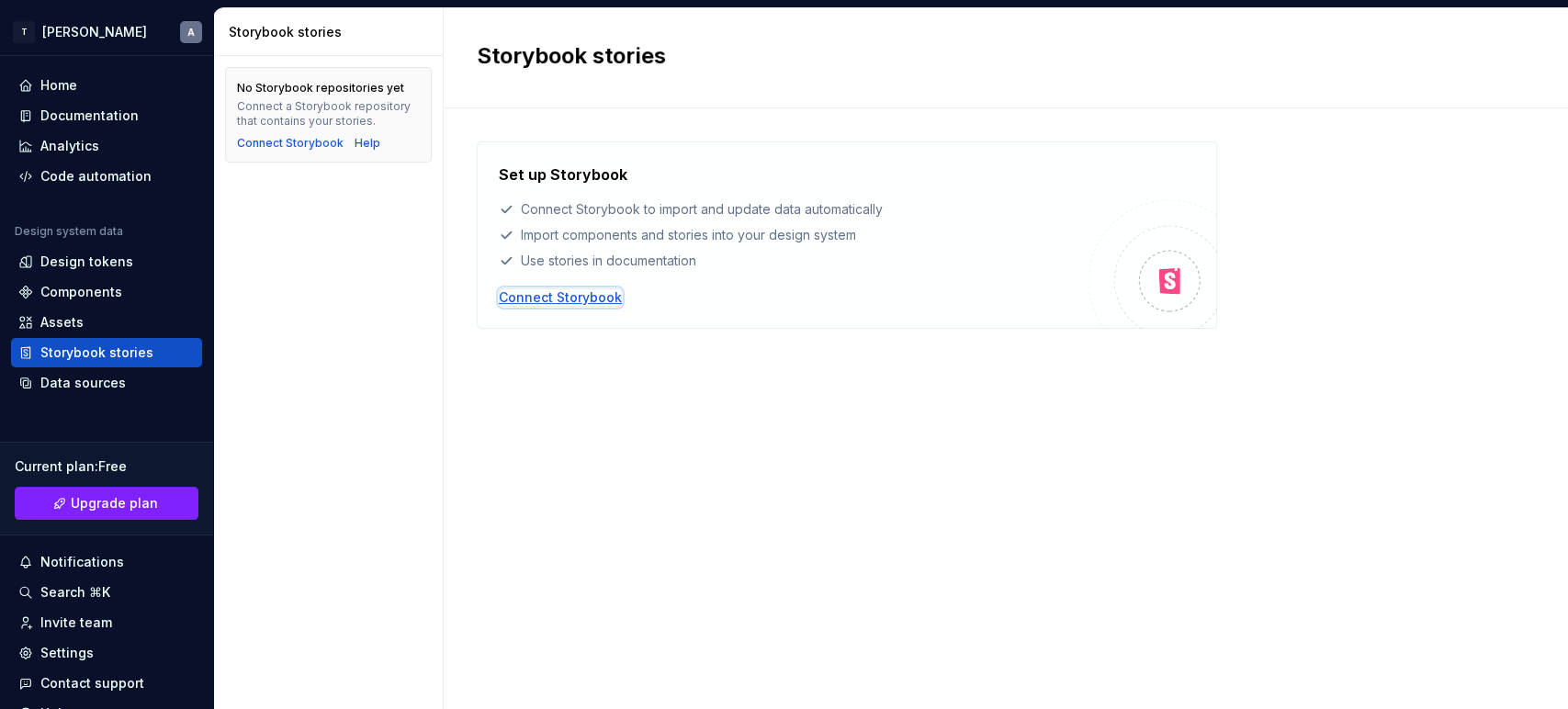
click at [551, 288] on div "Connect Storybook" at bounding box center [560, 297] width 123 height 18
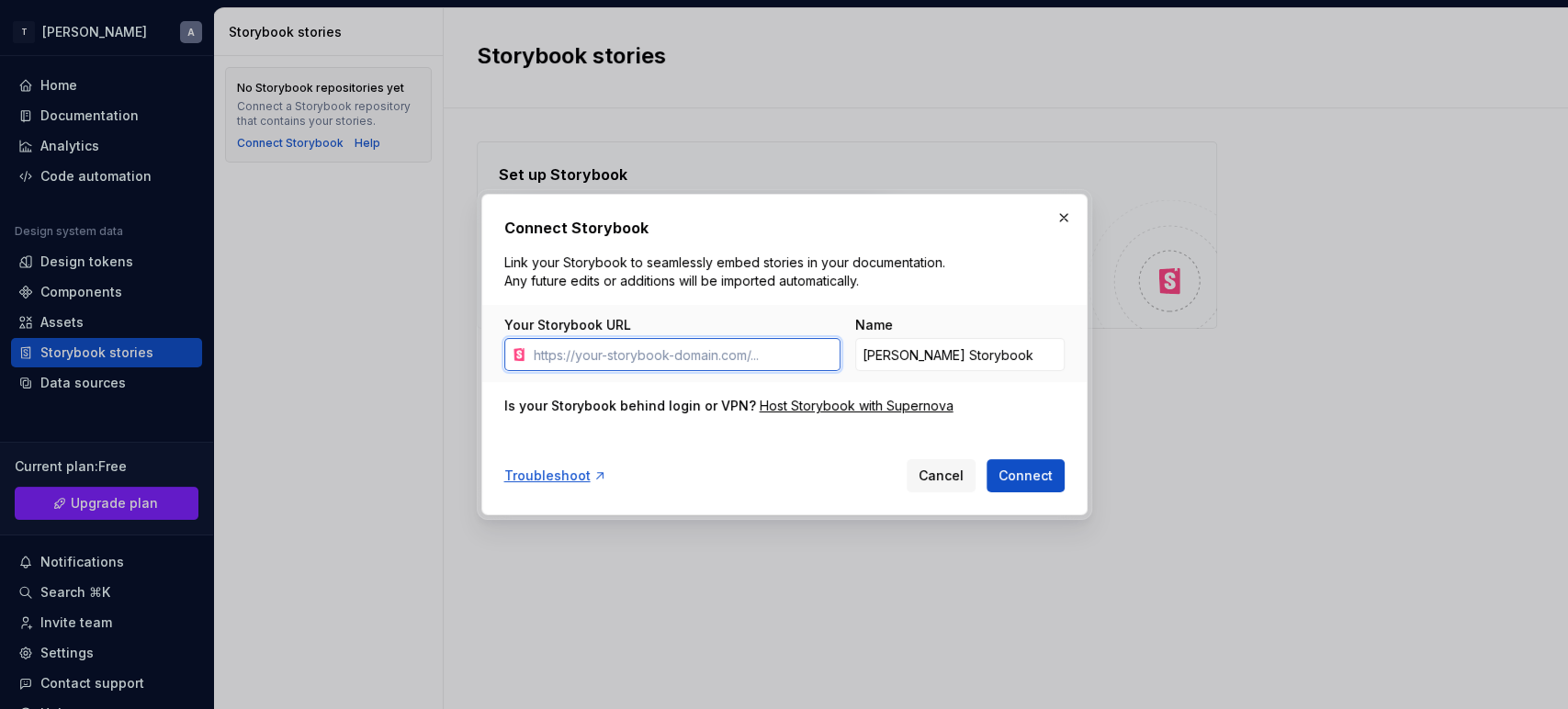
drag, startPoint x: 529, startPoint y: 352, endPoint x: 794, endPoint y: 356, distance: 264.6
click at [803, 354] on input "Your Storybook URL" at bounding box center [683, 354] width 314 height 33
drag, startPoint x: 794, startPoint y: 356, endPoint x: 619, endPoint y: 358, distance: 174.6
click at [619, 358] on input "Your Storybook URL" at bounding box center [683, 354] width 314 height 33
drag, startPoint x: 496, startPoint y: 321, endPoint x: 669, endPoint y: 325, distance: 172.8
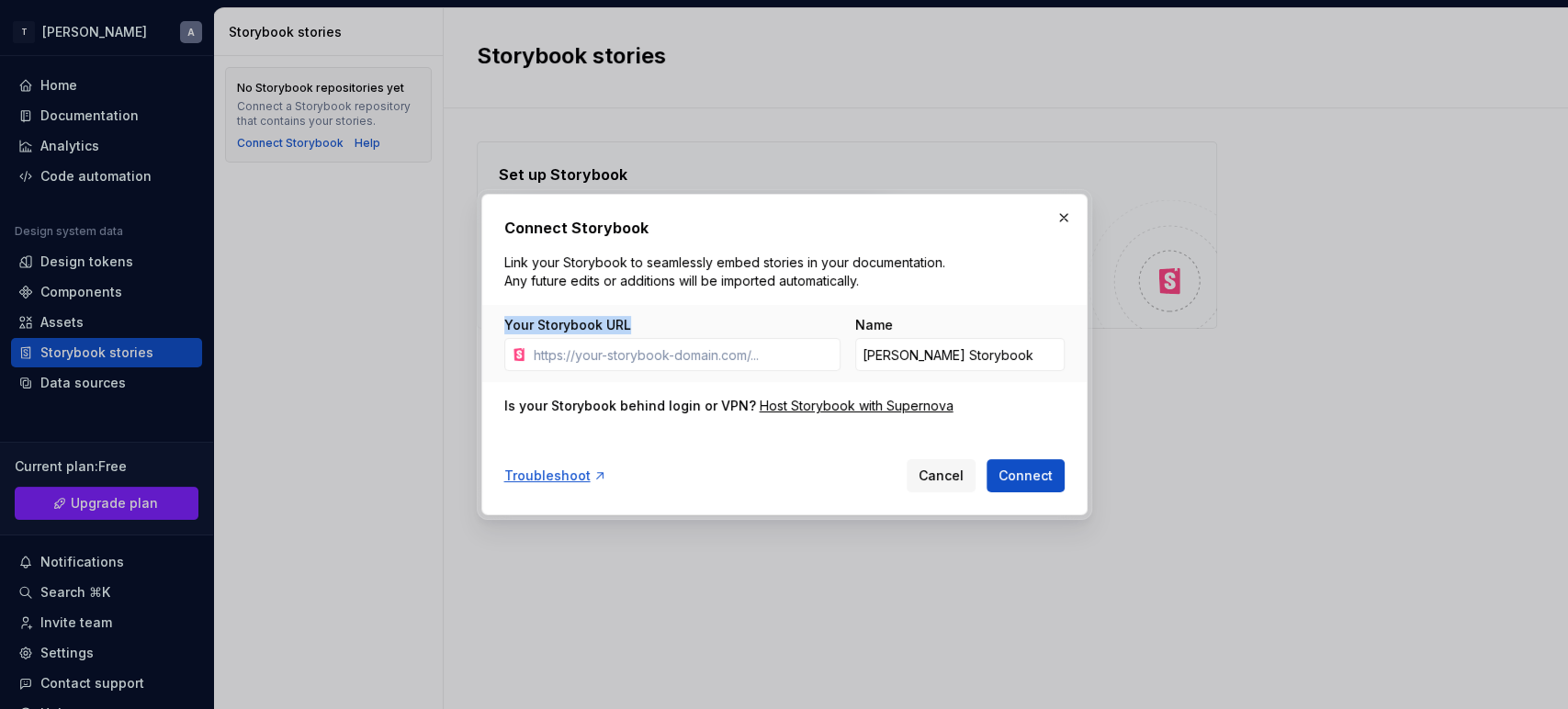
click at [669, 325] on div "Your Storybook URL Name [PERSON_NAME] Storybook" at bounding box center [784, 343] width 605 height 77
copy label "Your Storybook URL"
